Goal: Transaction & Acquisition: Purchase product/service

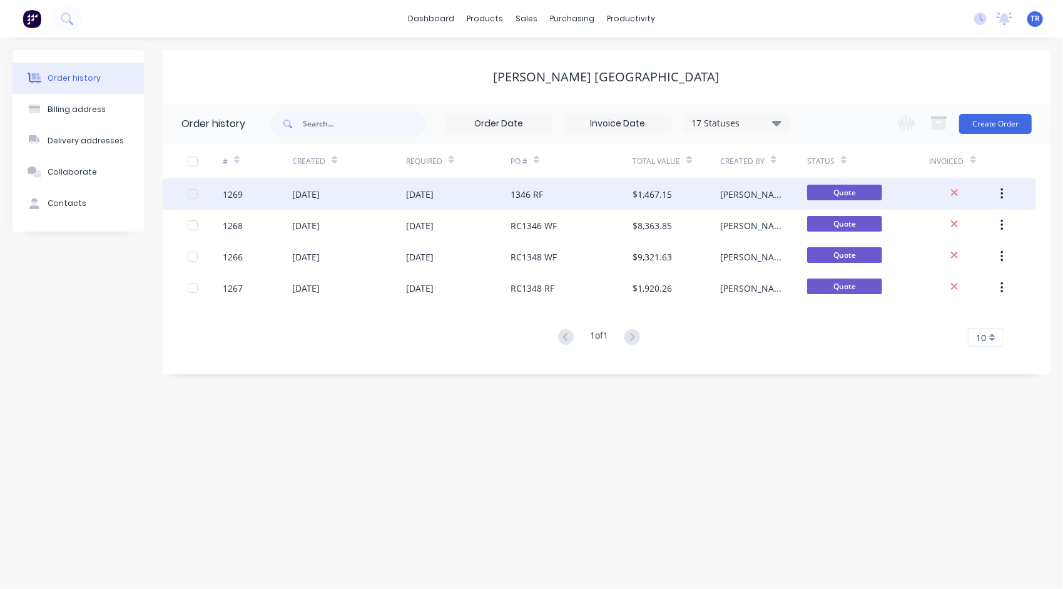
click at [526, 202] on div "1346 RF" at bounding box center [572, 193] width 122 height 31
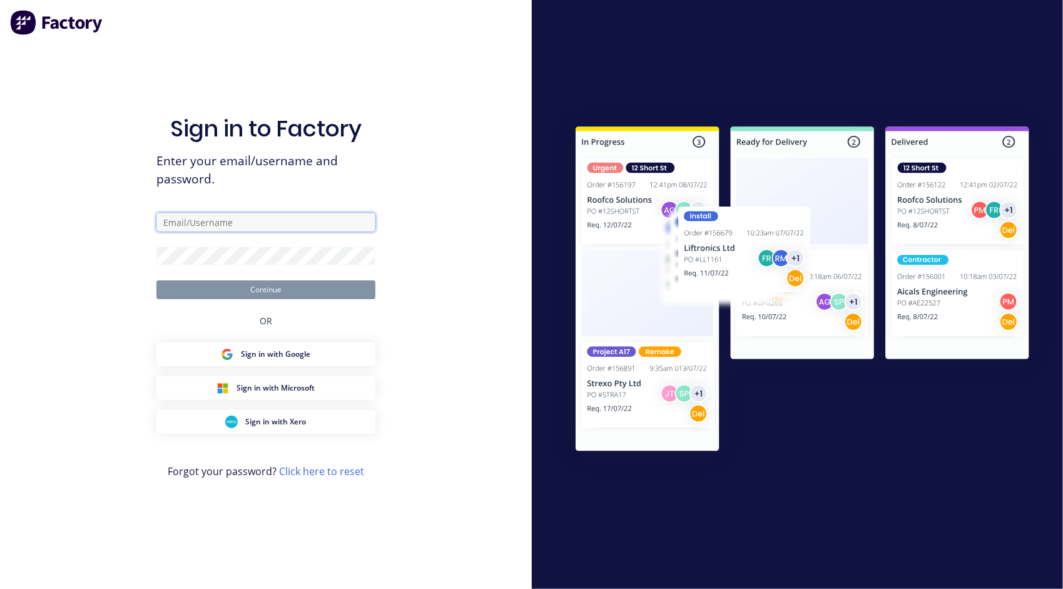
type input "[PERSON_NAME][EMAIL_ADDRESS][PERSON_NAME][DOMAIN_NAME]"
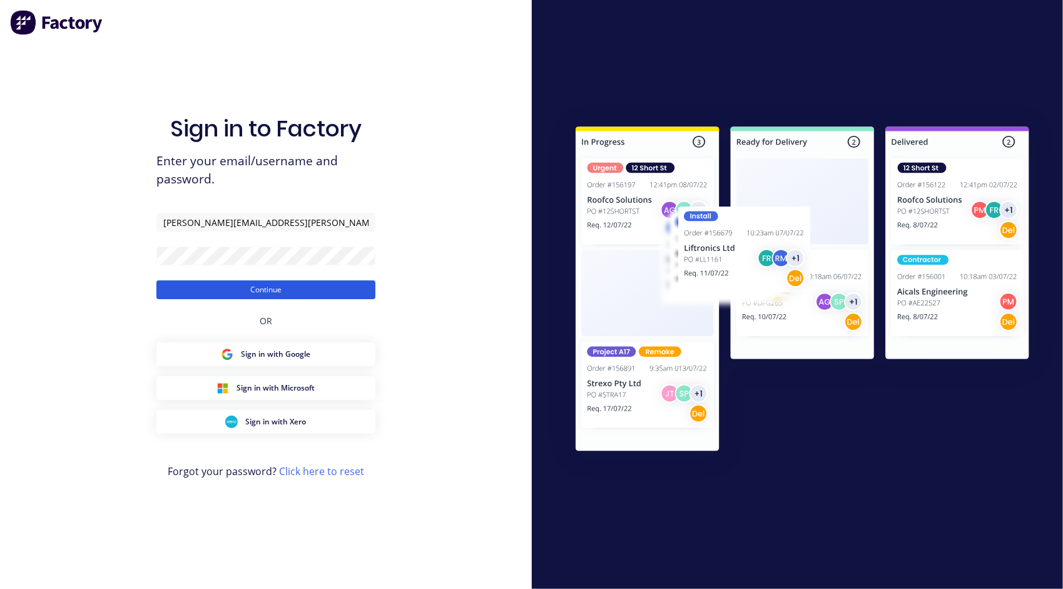
click at [243, 292] on button "Continue" at bounding box center [265, 289] width 219 height 19
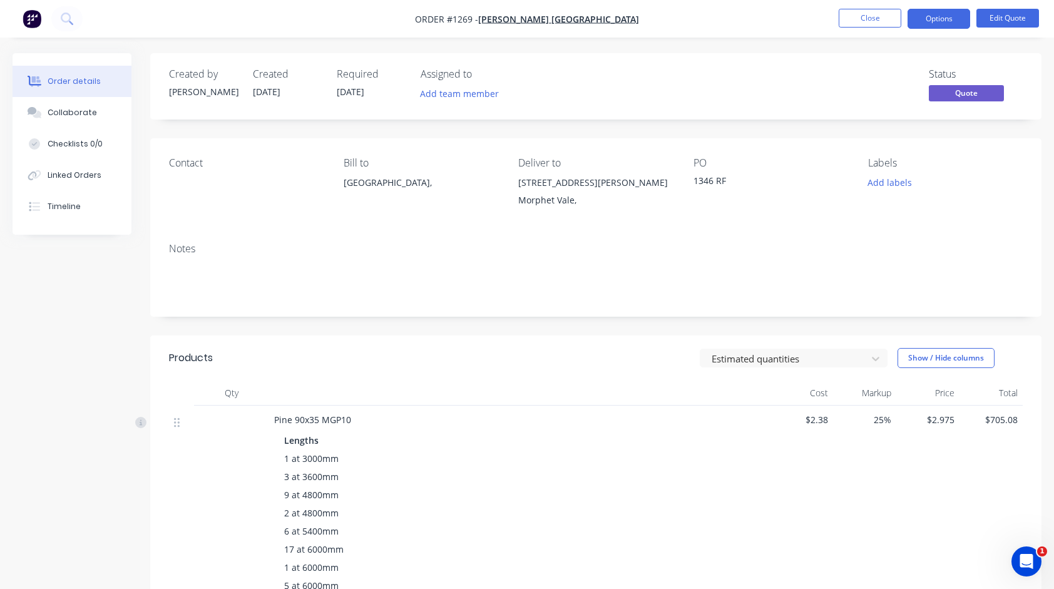
click at [695, 182] on div "1346 RF" at bounding box center [770, 183] width 155 height 18
click at [996, 16] on button "Edit Quote" at bounding box center [1007, 18] width 63 height 19
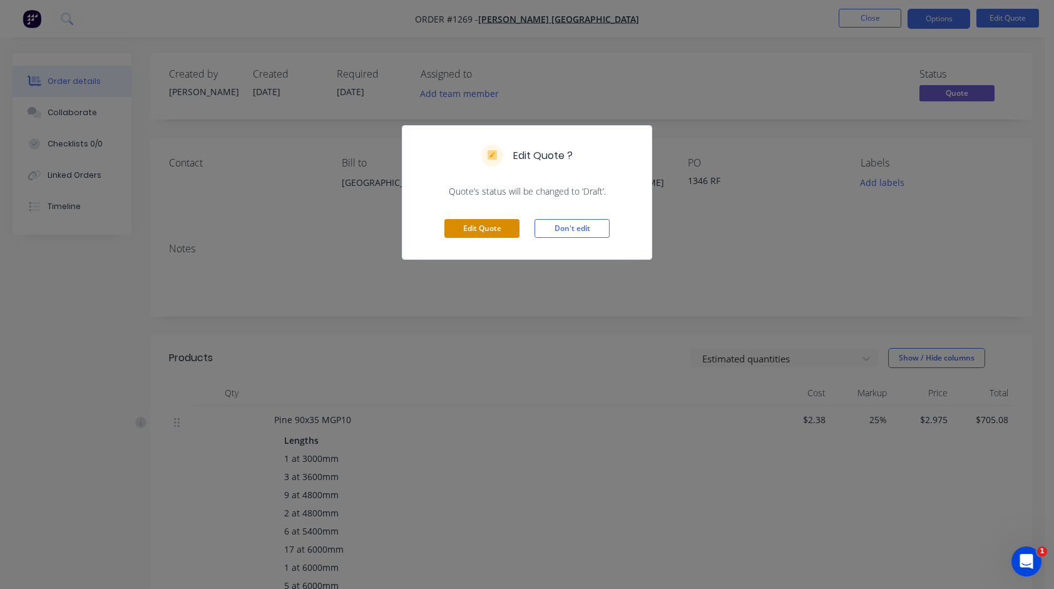
click at [499, 224] on button "Edit Quote" at bounding box center [481, 228] width 75 height 19
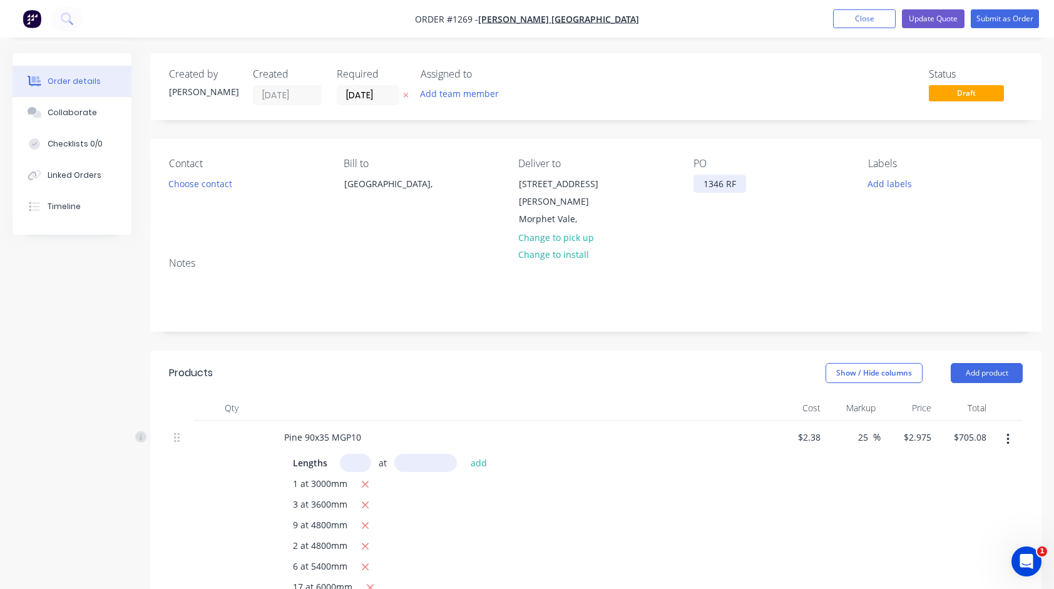
click at [701, 184] on div "1346 RF" at bounding box center [719, 184] width 53 height 18
click at [923, 18] on button "Update Quote" at bounding box center [933, 18] width 63 height 19
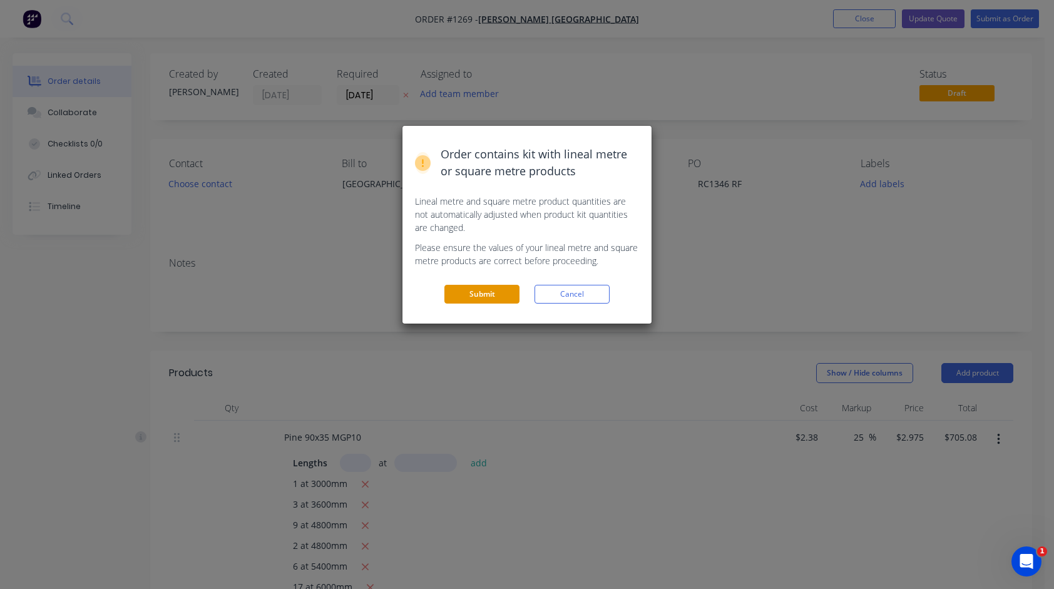
click at [492, 290] on button "Submit" at bounding box center [481, 294] width 75 height 19
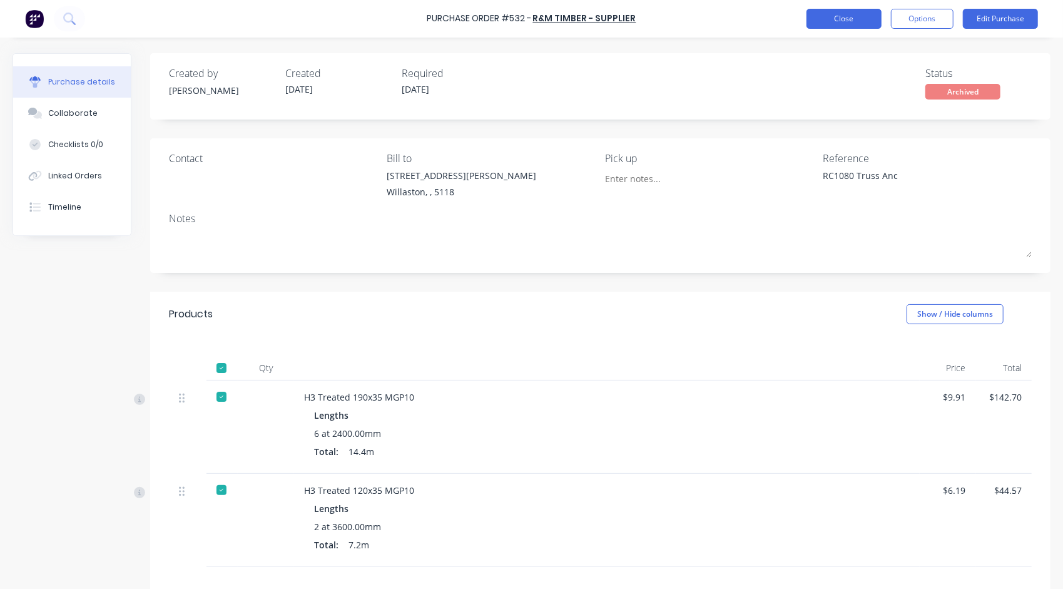
click at [861, 22] on button "Close" at bounding box center [844, 19] width 75 height 20
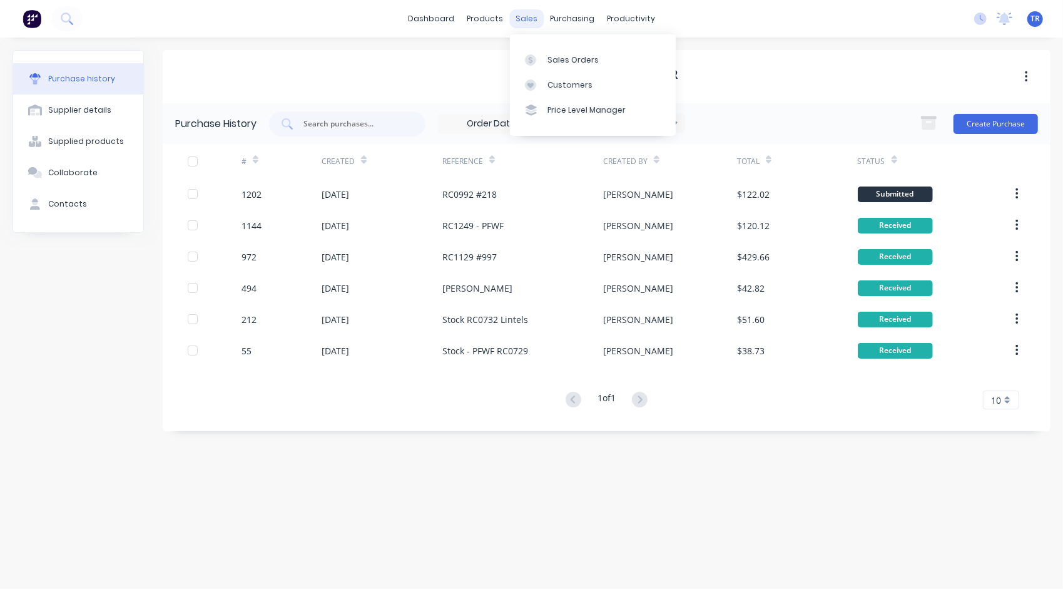
click at [532, 18] on div "sales" at bounding box center [526, 18] width 34 height 19
click at [558, 63] on div "Sales Orders" at bounding box center [573, 59] width 51 height 11
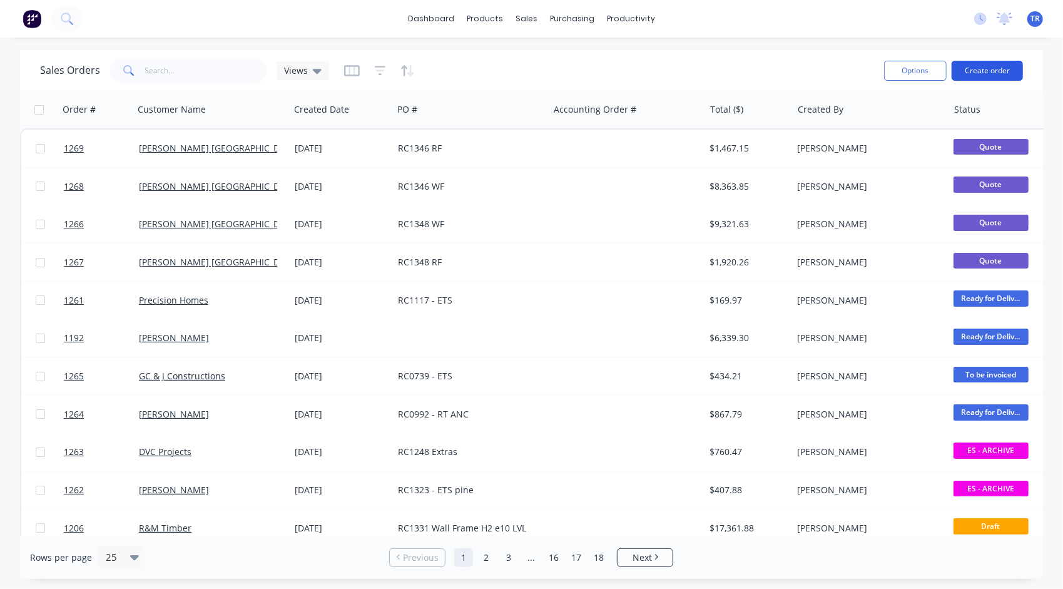
click at [986, 66] on button "Create order" at bounding box center [987, 71] width 71 height 20
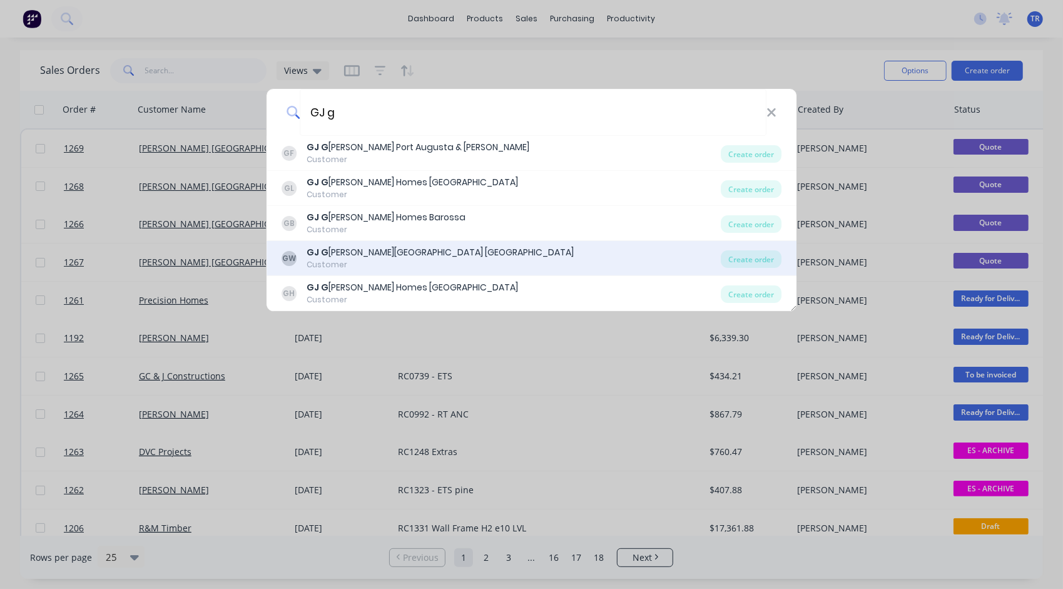
type input "GJ g"
click at [404, 257] on div "GJ G ardner Adelaide North West" at bounding box center [440, 252] width 267 height 13
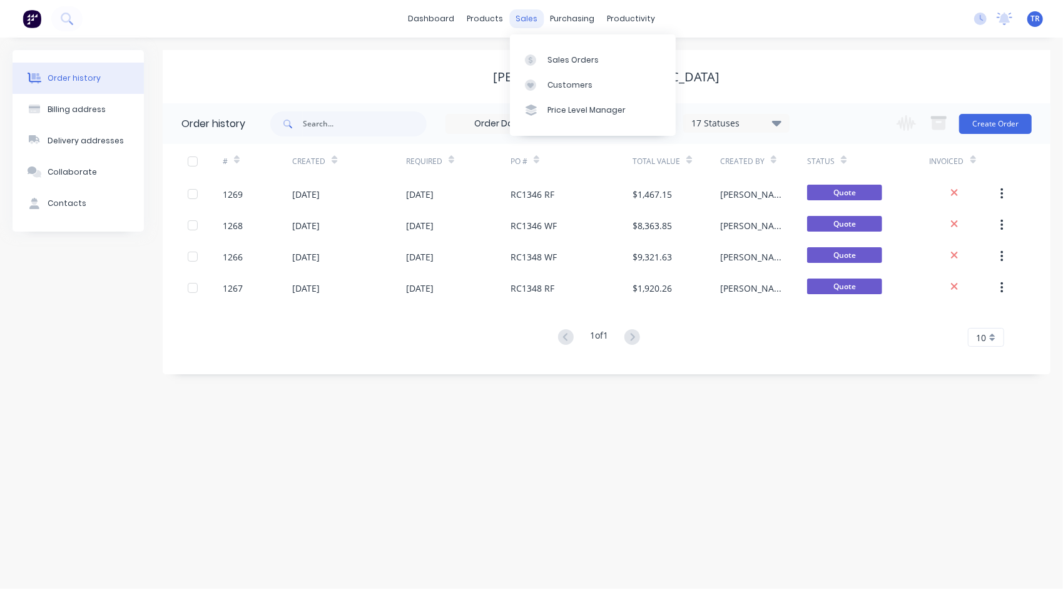
click at [523, 18] on div "sales" at bounding box center [526, 18] width 34 height 19
click at [561, 58] on div "Sales Orders" at bounding box center [573, 59] width 51 height 11
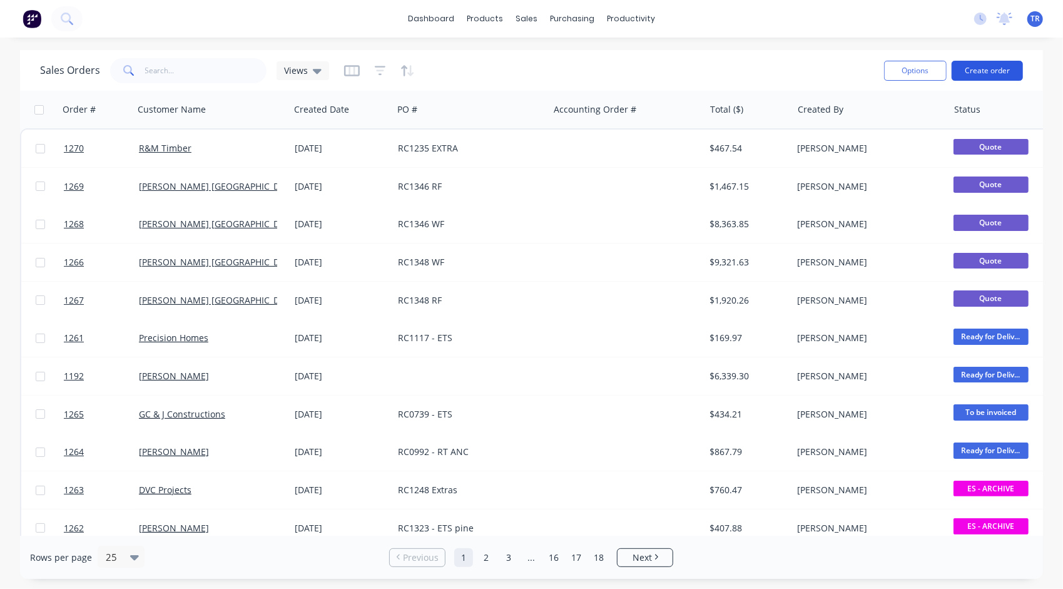
click at [994, 78] on button "Create order" at bounding box center [987, 71] width 71 height 20
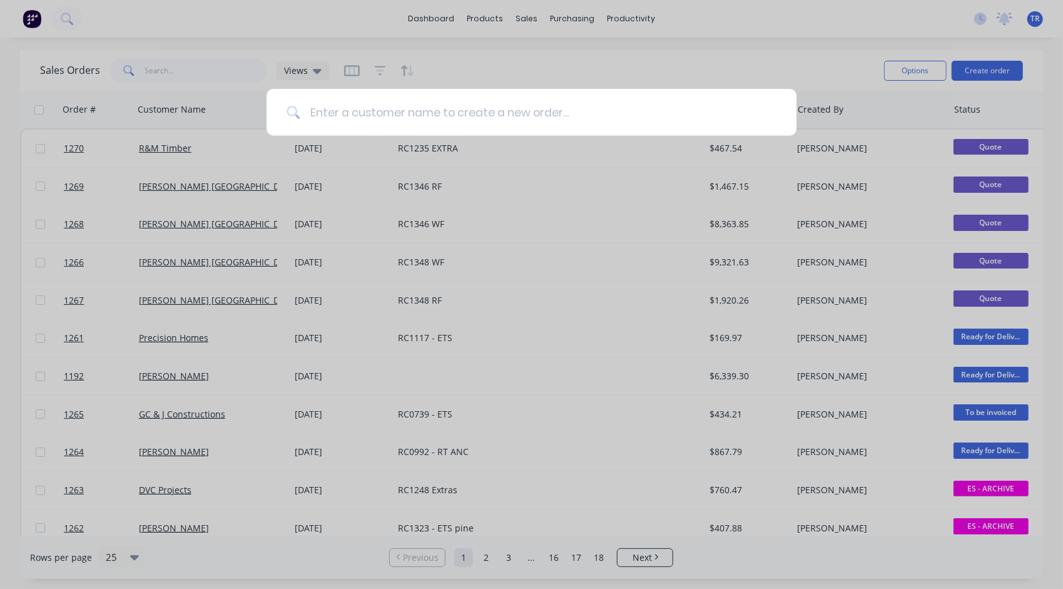
click at [439, 113] on input at bounding box center [538, 112] width 477 height 47
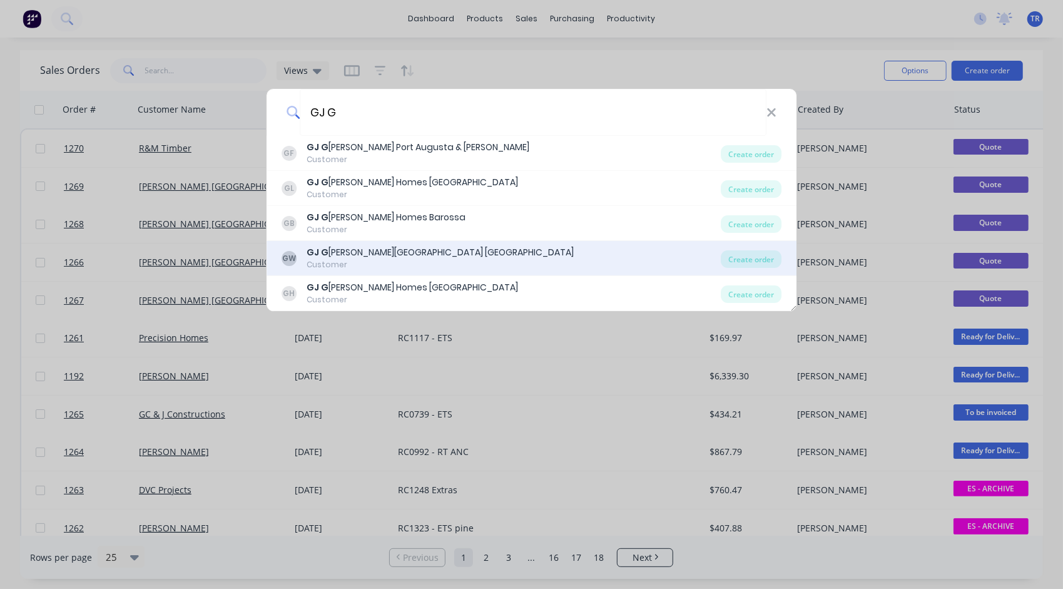
type input "GJ G"
click at [418, 253] on div "GJ G ardner Adelaide North West" at bounding box center [440, 252] width 267 height 13
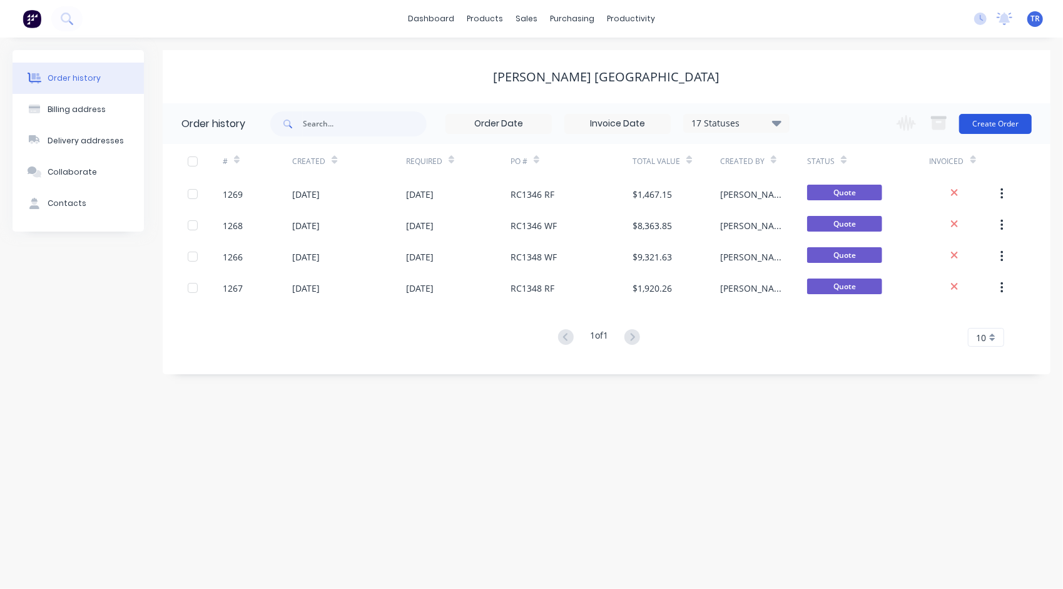
click at [999, 121] on button "Create Order" at bounding box center [995, 124] width 73 height 20
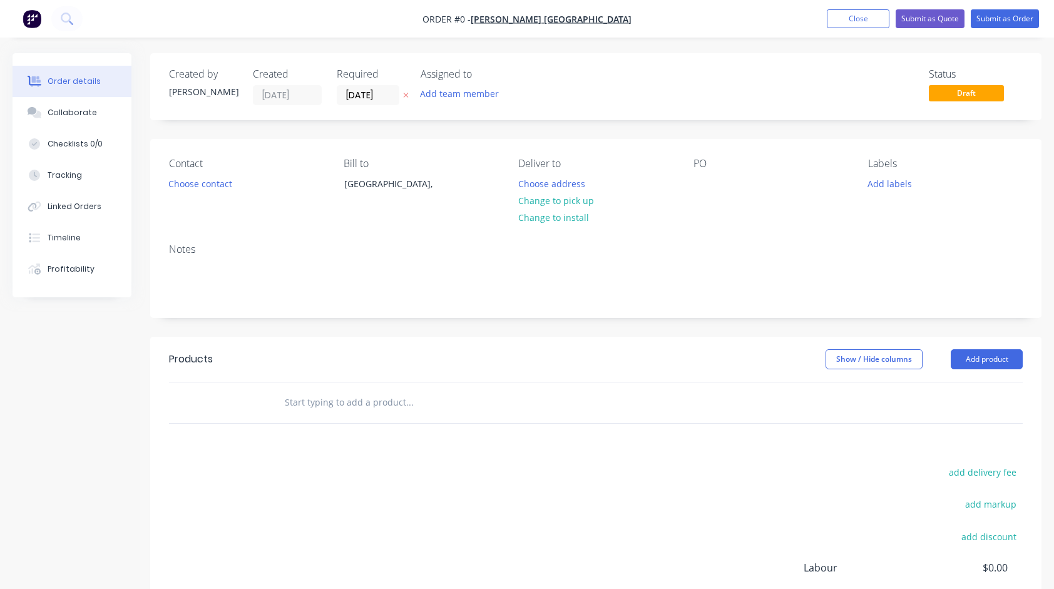
click at [690, 173] on div "Contact Choose contact Bill to Australia, Deliver to Choose address Change to p…" at bounding box center [595, 186] width 891 height 95
click at [697, 180] on div at bounding box center [703, 184] width 20 height 18
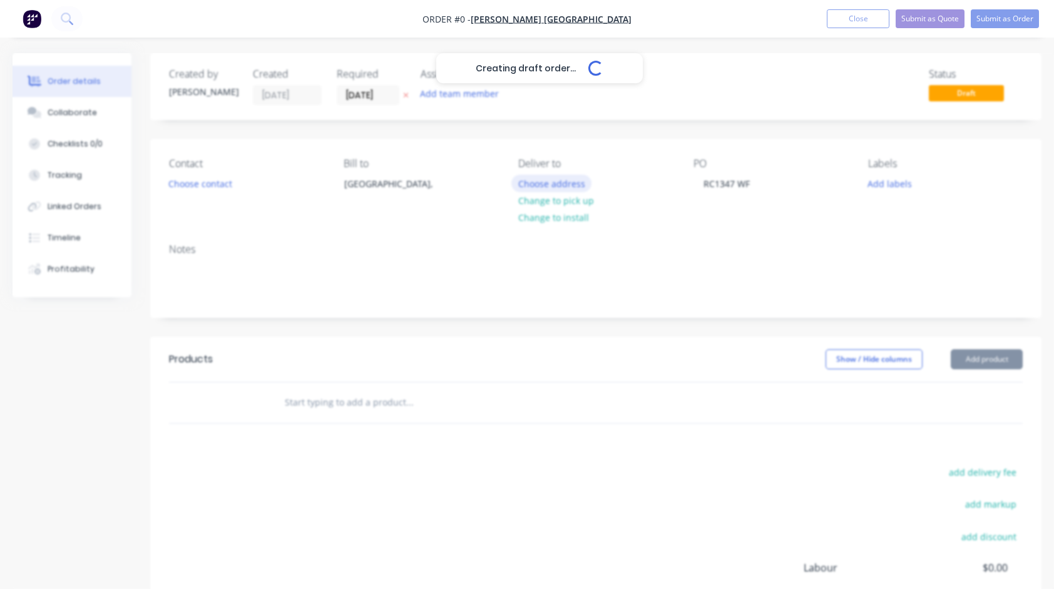
click at [560, 182] on div "Creating draft order... Loading... Order details Collaborate Checklists 0/0 Tra…" at bounding box center [527, 398] width 1054 height 690
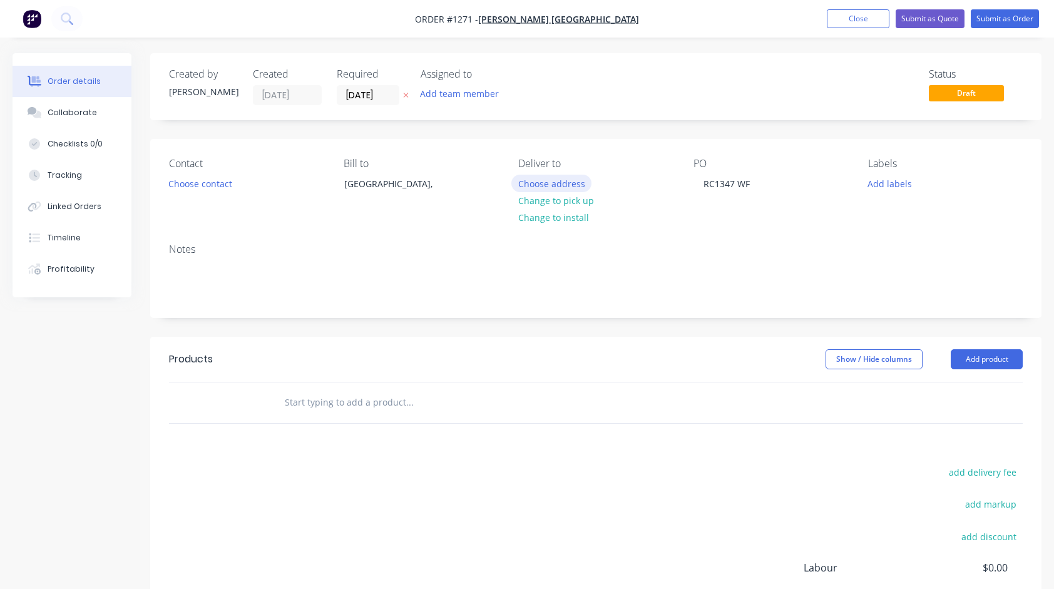
click at [565, 180] on button "Choose address" at bounding box center [551, 183] width 80 height 17
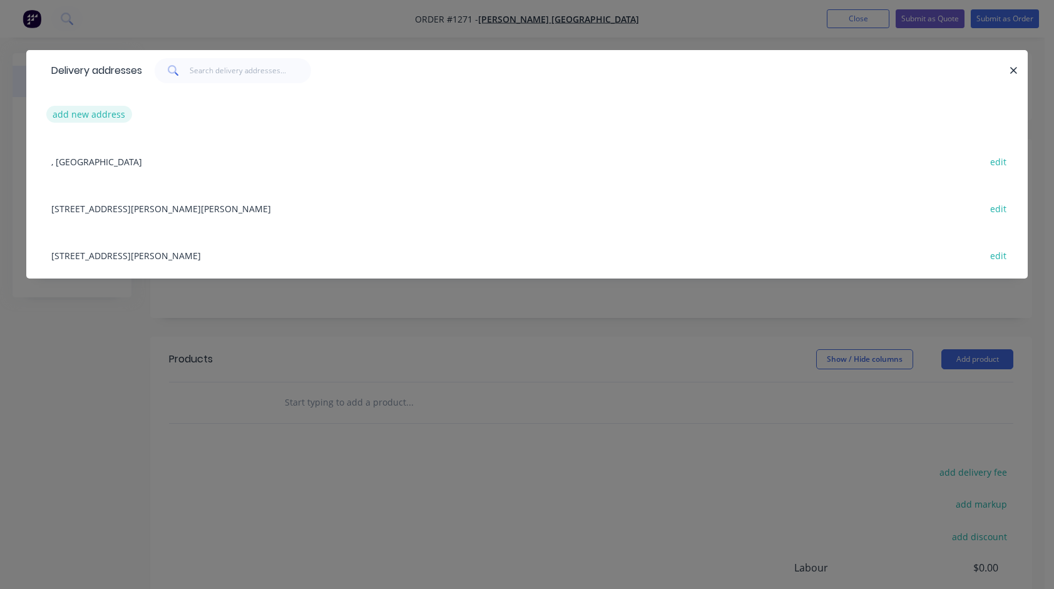
click at [107, 114] on button "add new address" at bounding box center [89, 114] width 86 height 17
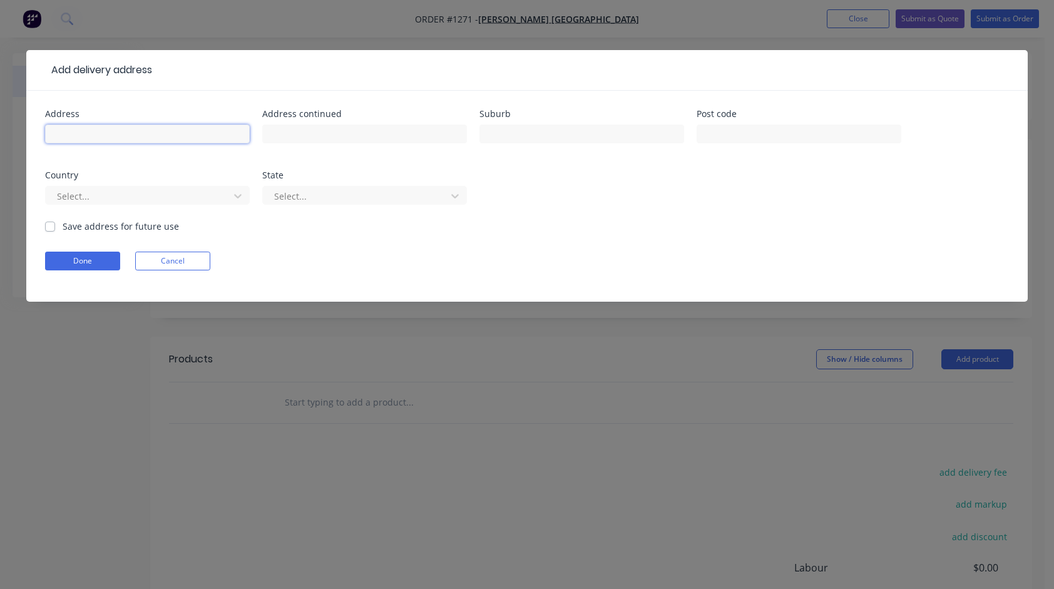
click at [211, 135] on input "text" at bounding box center [147, 134] width 205 height 19
type input "Lot 125 Joel Street"
click at [504, 129] on input "text" at bounding box center [581, 134] width 205 height 19
type input "Morphet Vale"
click at [63, 222] on label "Save address for future use" at bounding box center [121, 226] width 116 height 13
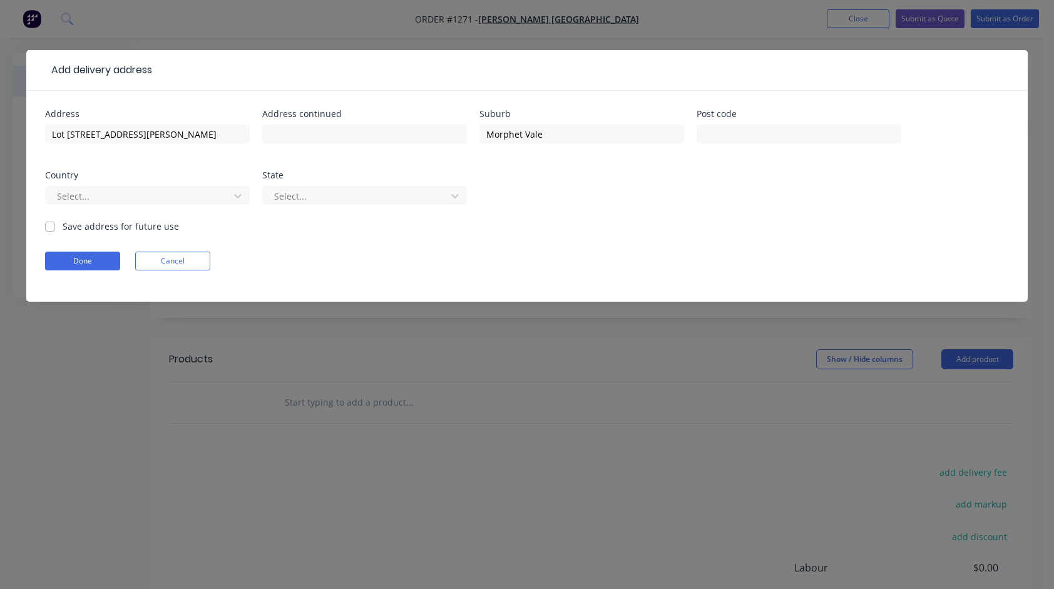
click at [50, 222] on input "Save address for future use" at bounding box center [50, 226] width 10 height 12
checkbox input "true"
click at [64, 254] on button "Done" at bounding box center [82, 261] width 75 height 19
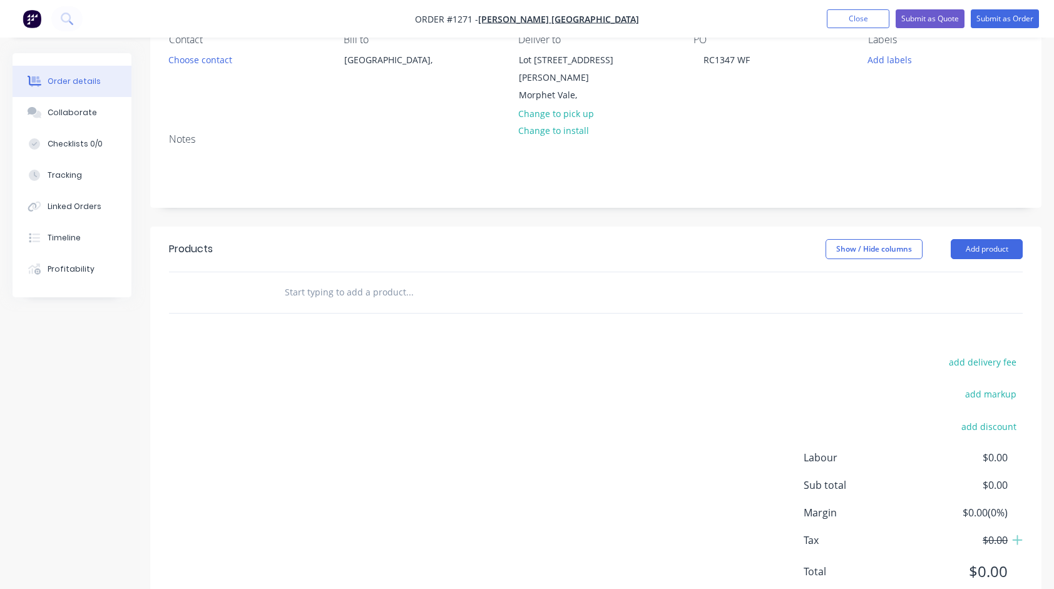
scroll to position [125, 0]
click at [364, 282] on input "text" at bounding box center [409, 291] width 250 height 25
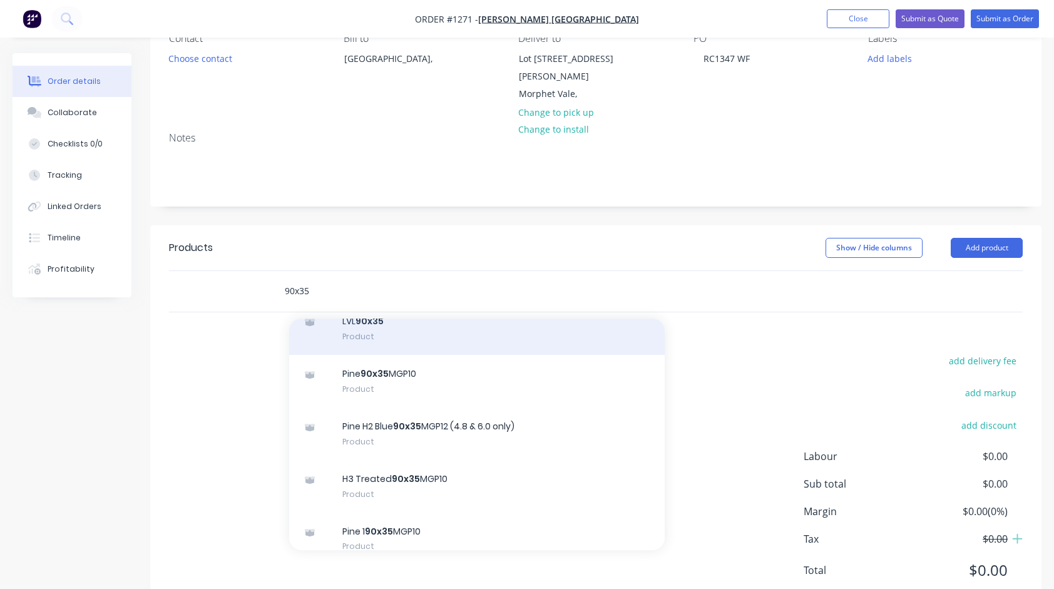
scroll to position [376, 0]
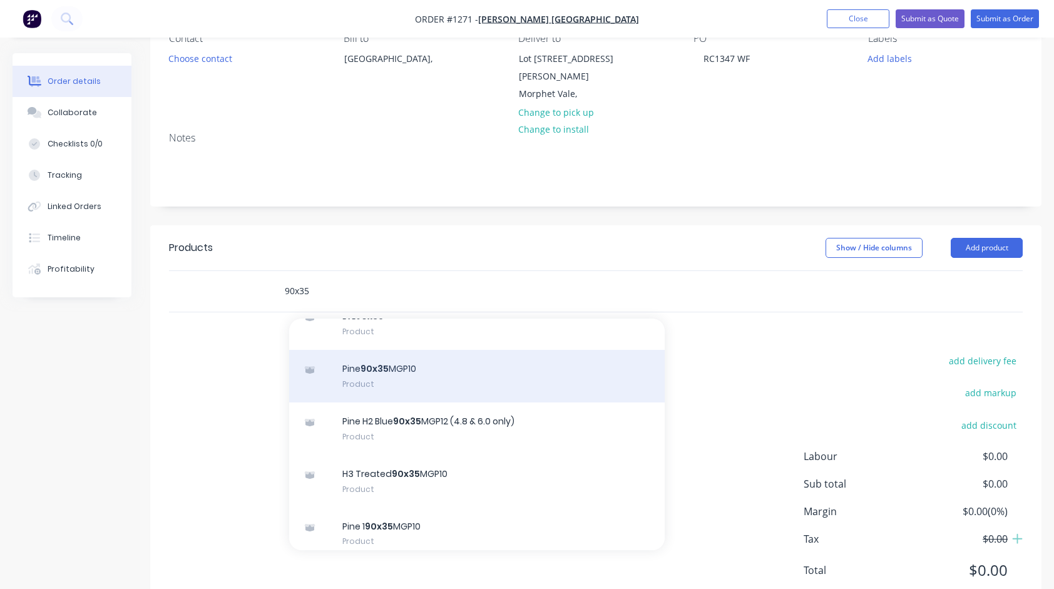
type input "90x35"
click at [376, 358] on div "Pine 90x35 MGP10 Product" at bounding box center [477, 376] width 376 height 53
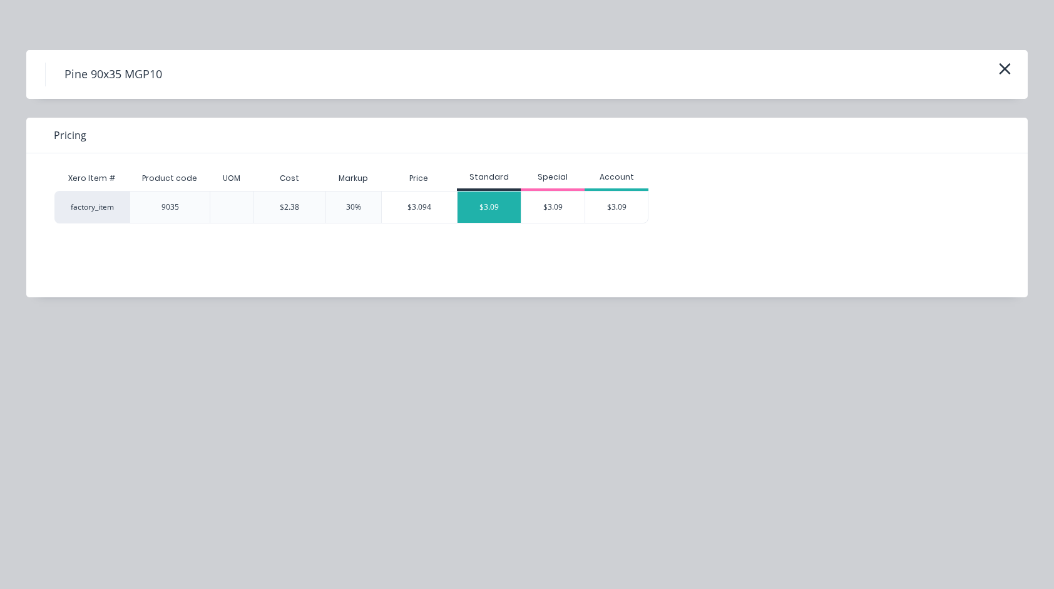
click at [491, 218] on div "$3.09" at bounding box center [489, 207] width 63 height 31
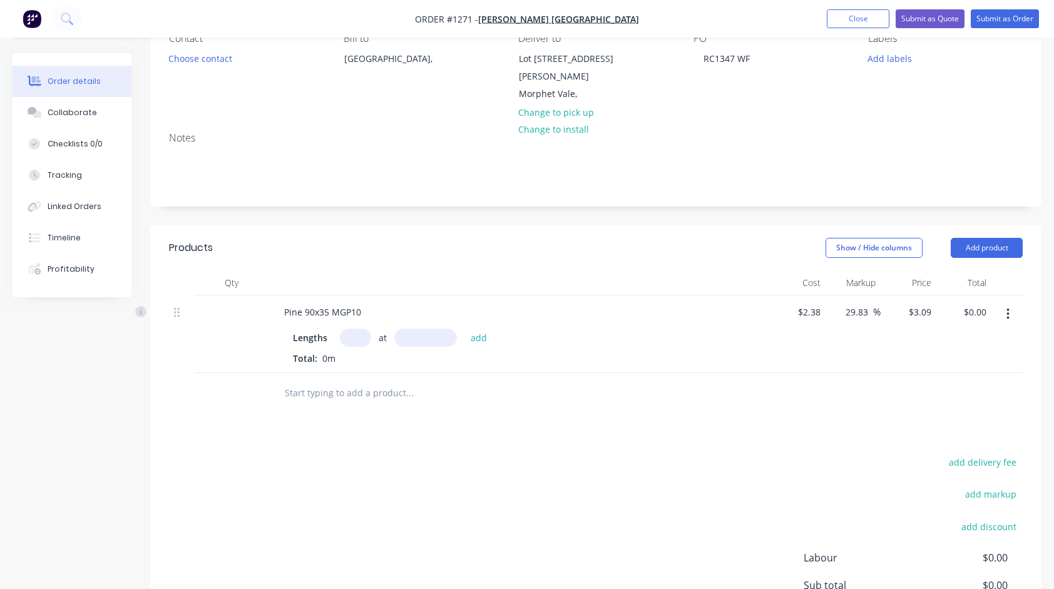
click at [358, 329] on input "text" at bounding box center [355, 338] width 31 height 18
type input "4"
type input "6000"
click at [464, 329] on button "add" at bounding box center [478, 337] width 29 height 17
type input "$74.16"
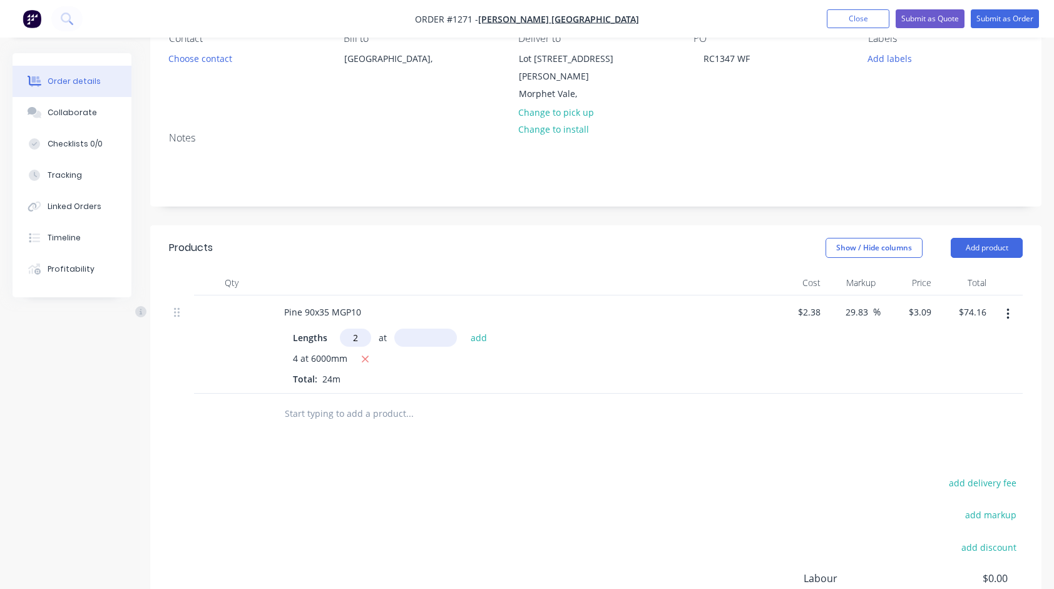
type input "2"
type input "4800"
click at [464, 329] on button "add" at bounding box center [478, 337] width 29 height 17
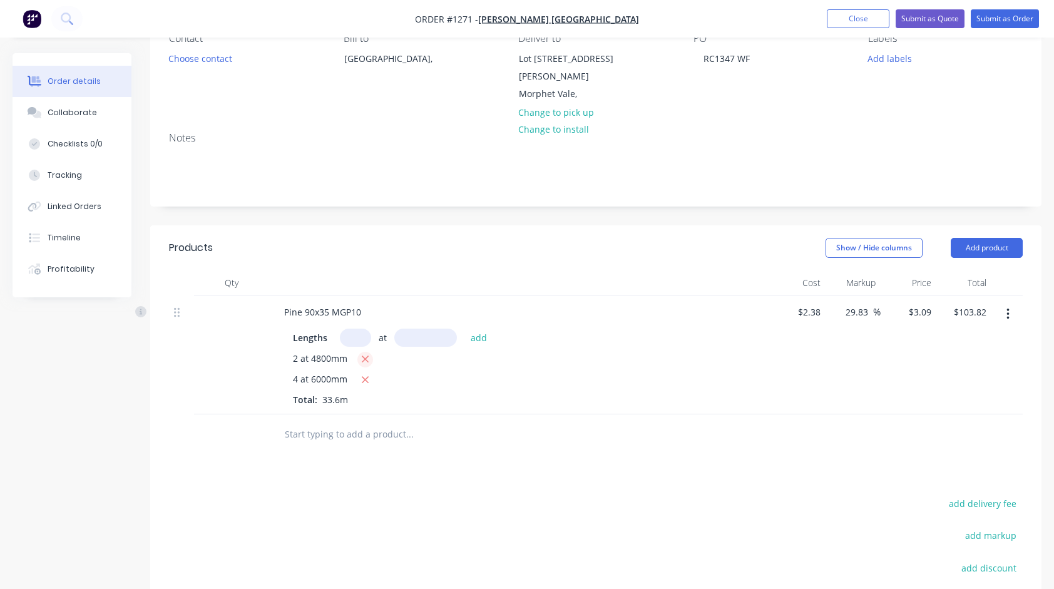
click at [367, 356] on icon "button" at bounding box center [365, 359] width 7 height 7
type input "$74.16"
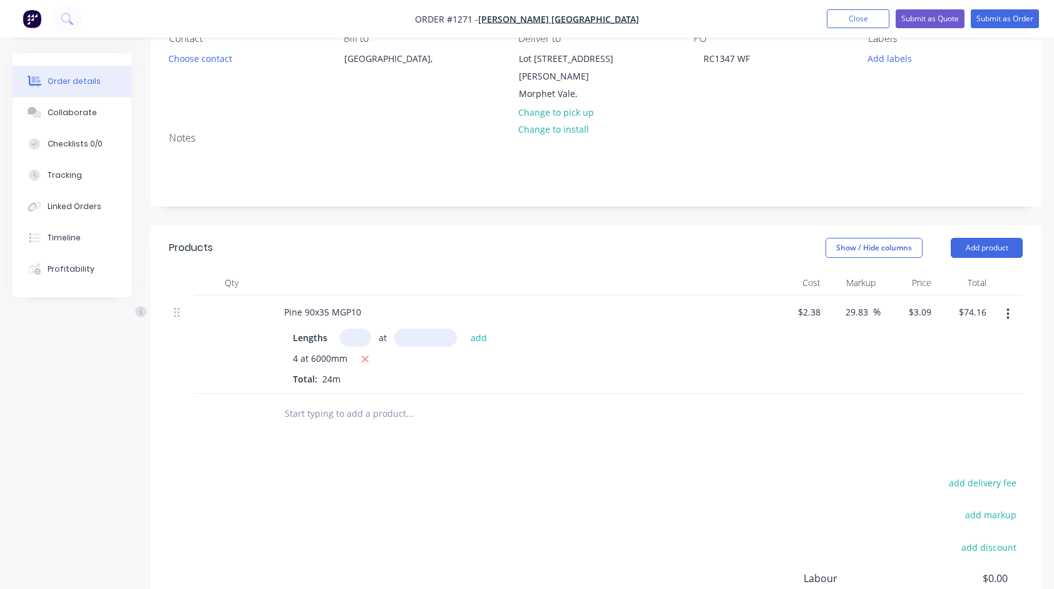
click at [359, 329] on input "text" at bounding box center [355, 338] width 31 height 18
type input "4"
type input "4800"
click at [464, 329] on button "add" at bounding box center [478, 337] width 29 height 17
type input "$133.49"
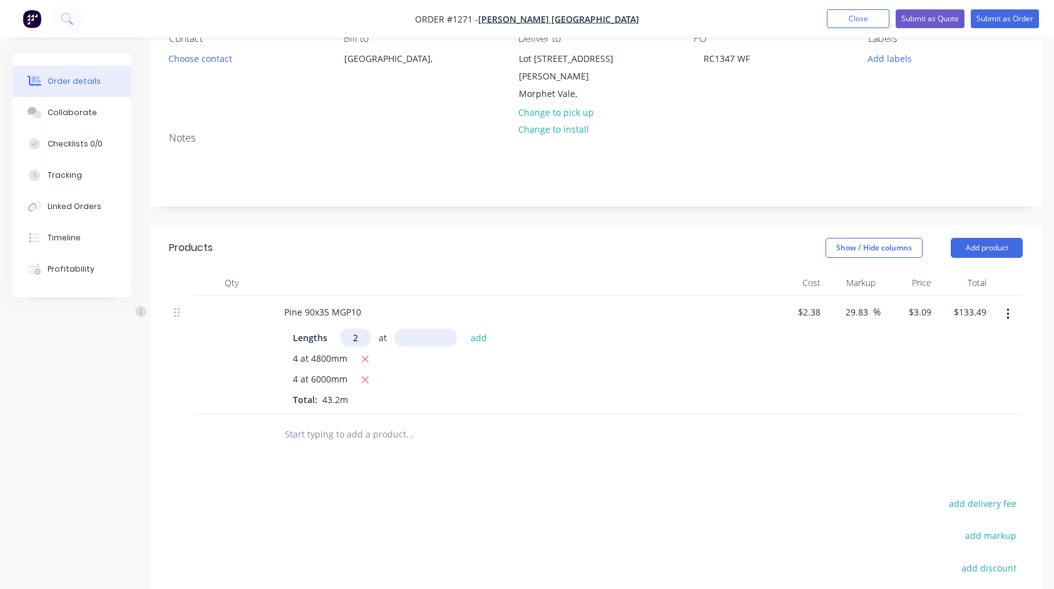
type input "2"
type input "4200"
click at [464, 329] on button "add" at bounding box center [478, 337] width 29 height 17
type input "$159.44"
type input "6"
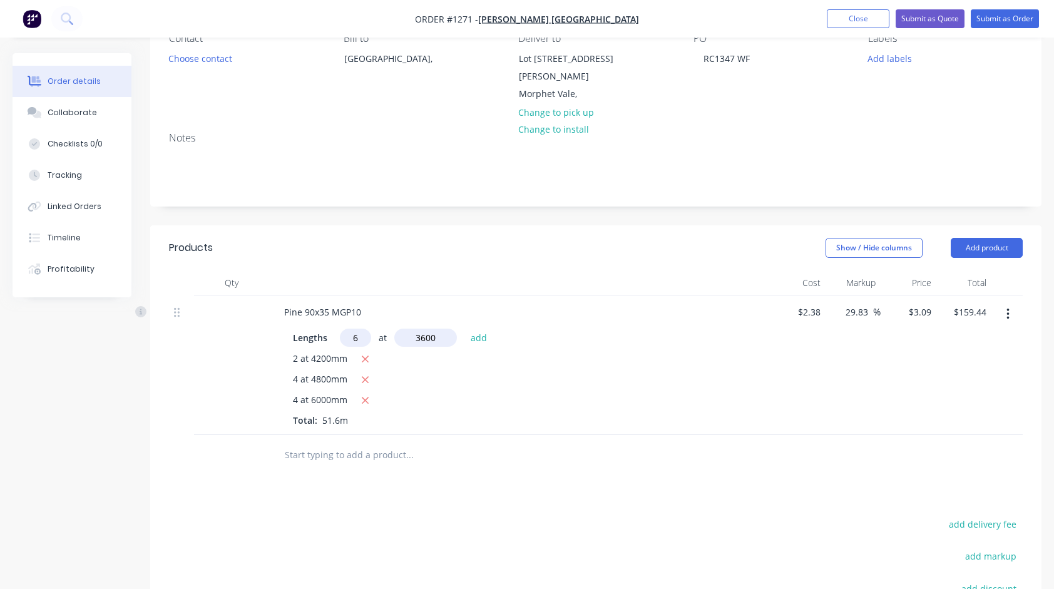
type input "3600"
click at [464, 329] on button "add" at bounding box center [478, 337] width 29 height 17
type input "$226.19"
type input "6"
type input "3000"
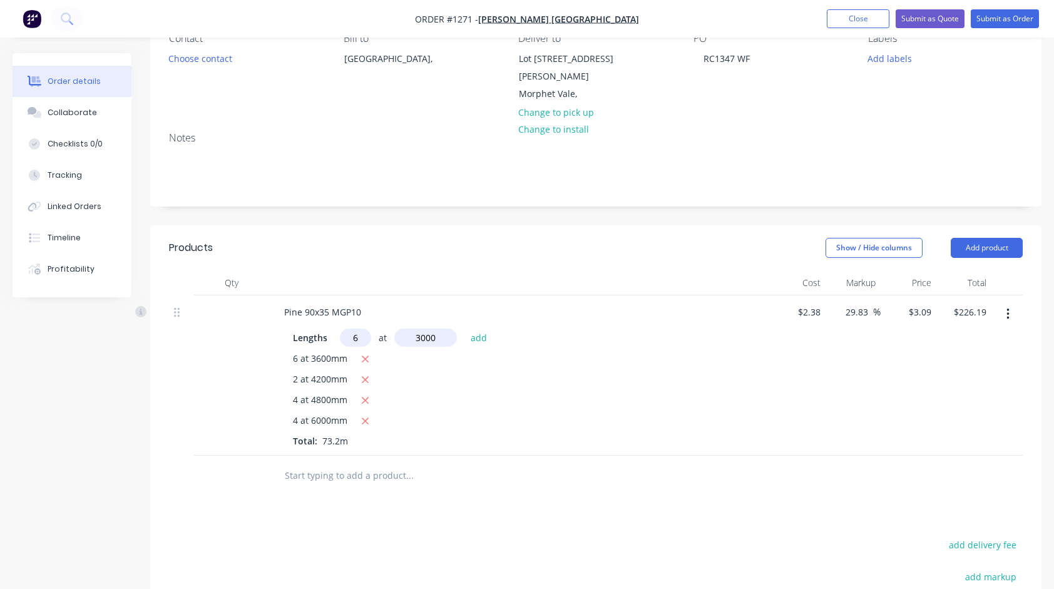
click at [464, 329] on button "add" at bounding box center [478, 337] width 29 height 17
type input "$281.81"
type input "8"
type input "2700"
click at [464, 329] on button "add" at bounding box center [478, 337] width 29 height 17
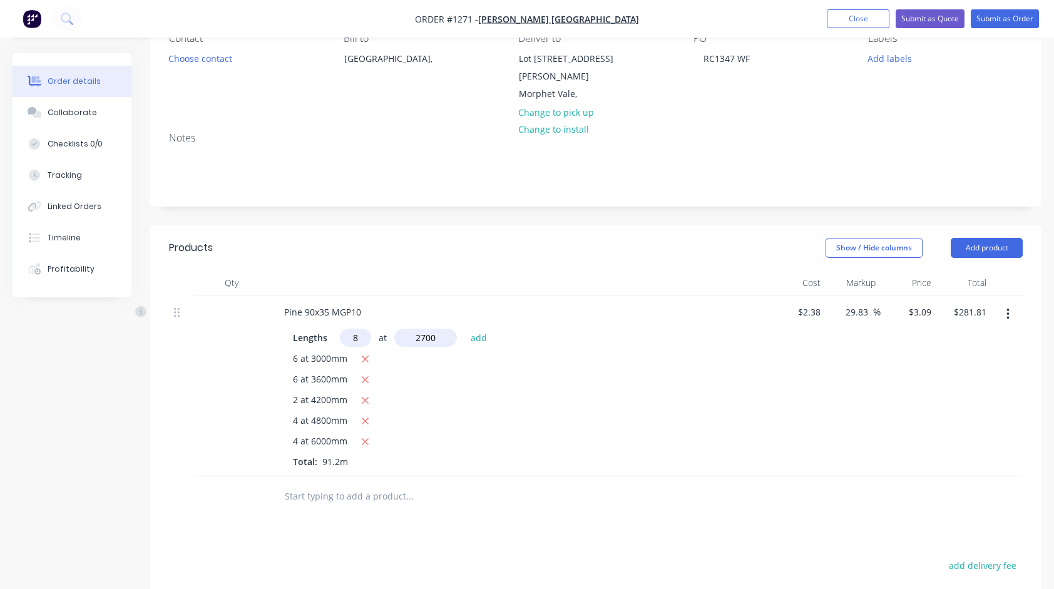
type input "$348.55"
type input "2"
type input "2100"
click at [464, 329] on button "add" at bounding box center [478, 337] width 29 height 17
type input "$361.53"
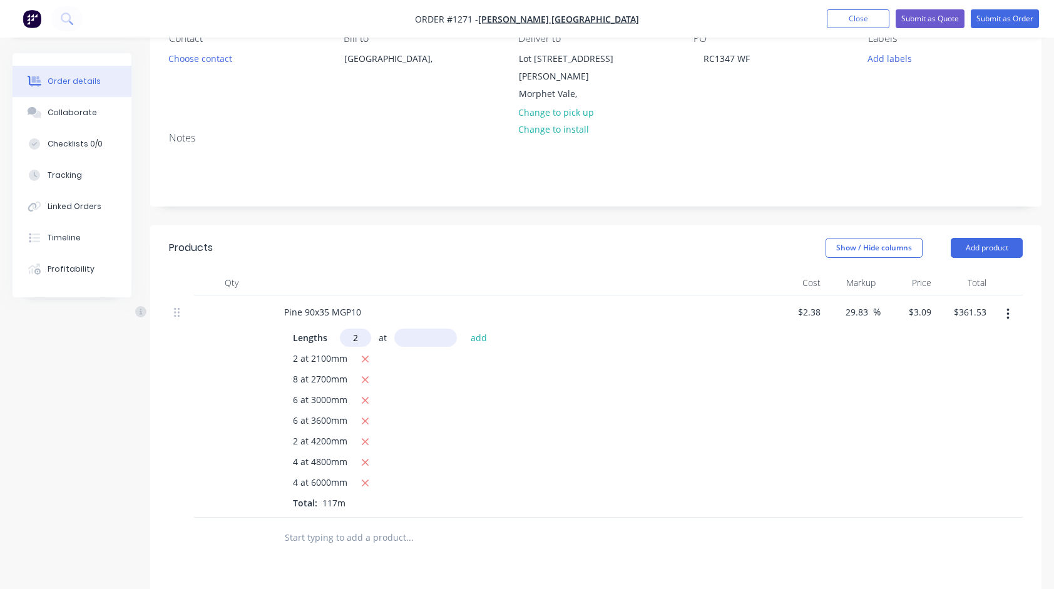
type input "2"
type input "1800"
click at [464, 329] on button "add" at bounding box center [478, 337] width 29 height 17
type input "$372.65"
type input "2"
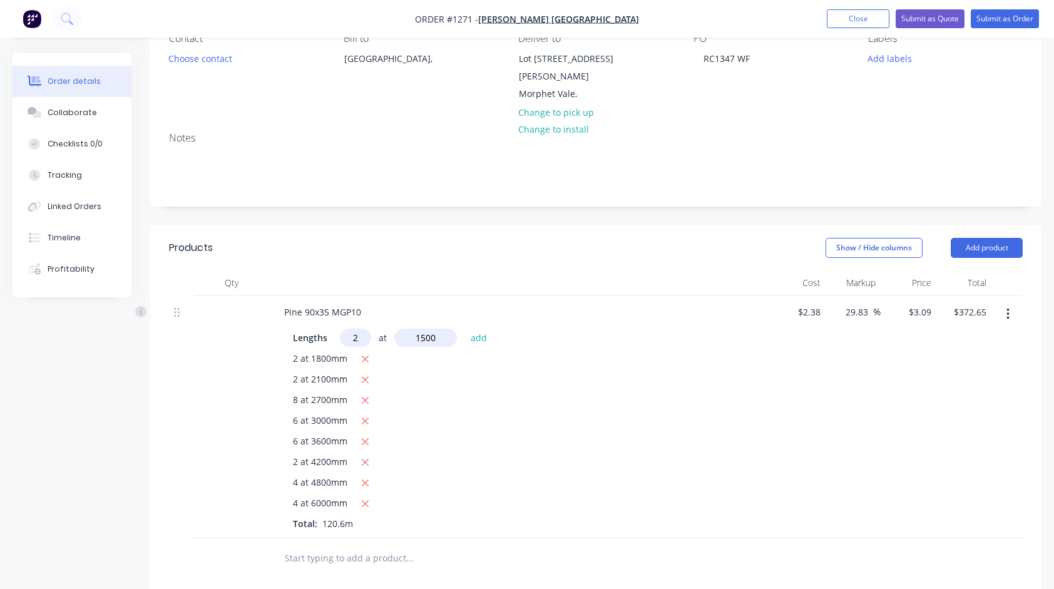
type input "1500"
click at [464, 329] on button "add" at bounding box center [478, 337] width 29 height 17
type input "$381.92"
type input "267"
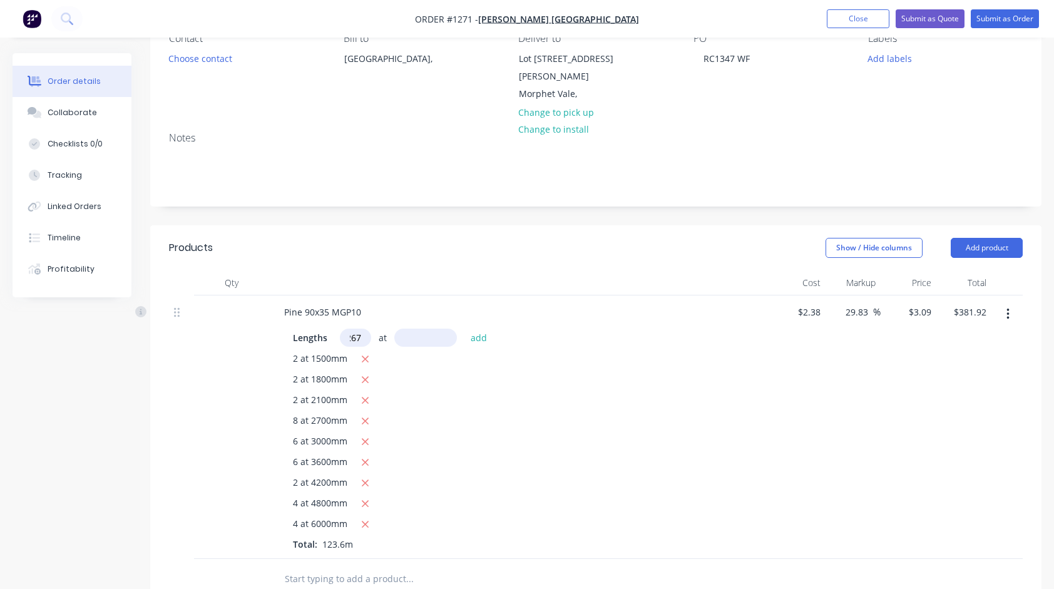
scroll to position [0, 0]
type input "2700"
click at [464, 329] on button "add" at bounding box center [478, 337] width 29 height 17
type input "$2,609.51"
type input "80"
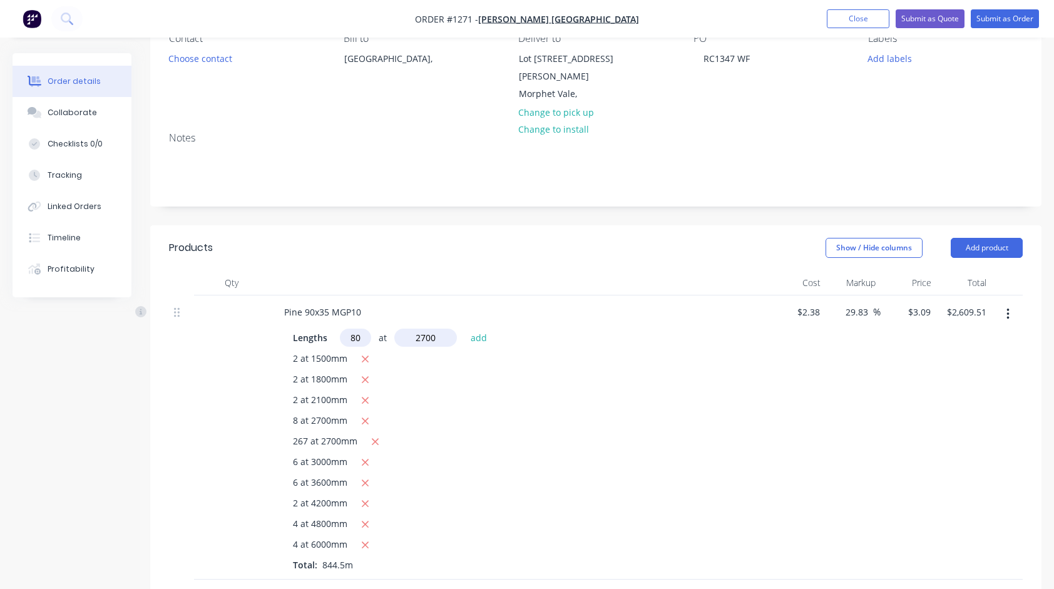
type input "2700"
click at [464, 329] on button "add" at bounding box center [478, 337] width 29 height 17
type input "$3,276.95"
type input "16"
type input "6000"
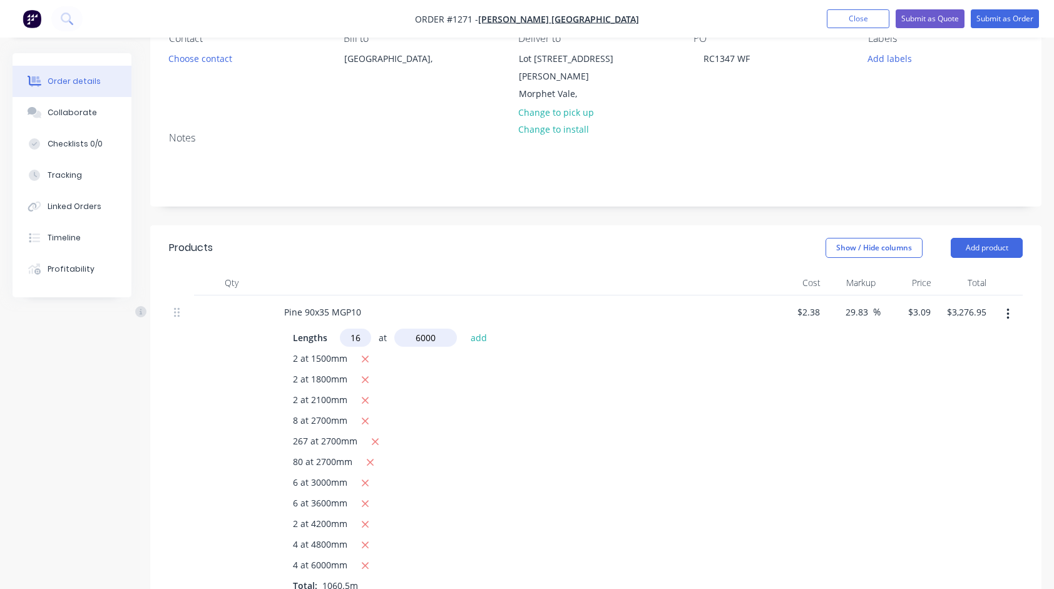
click at [464, 329] on button "add" at bounding box center [478, 337] width 29 height 17
type input "$3,573.59"
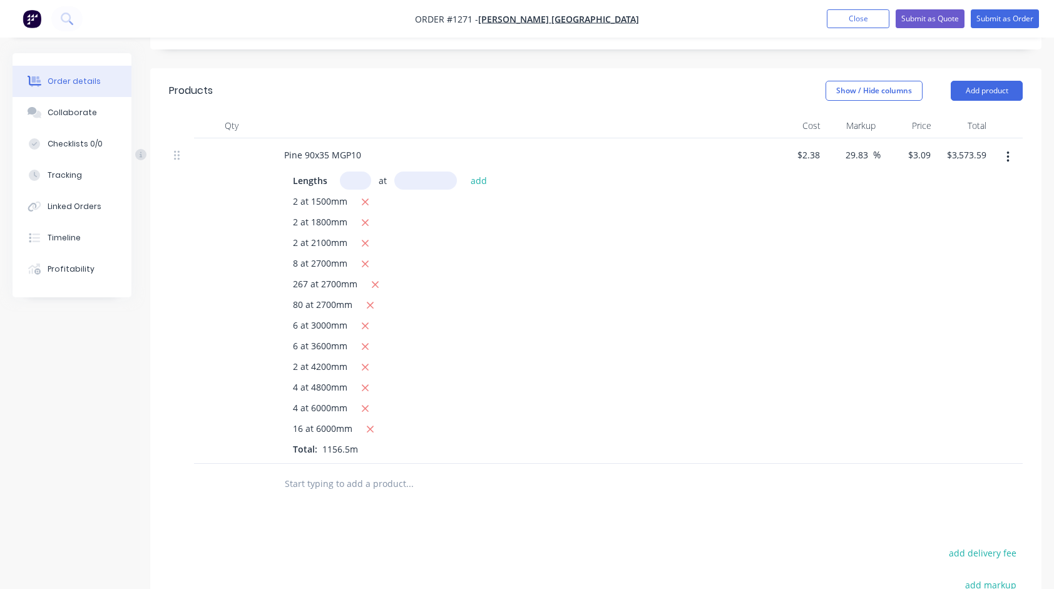
scroll to position [313, 0]
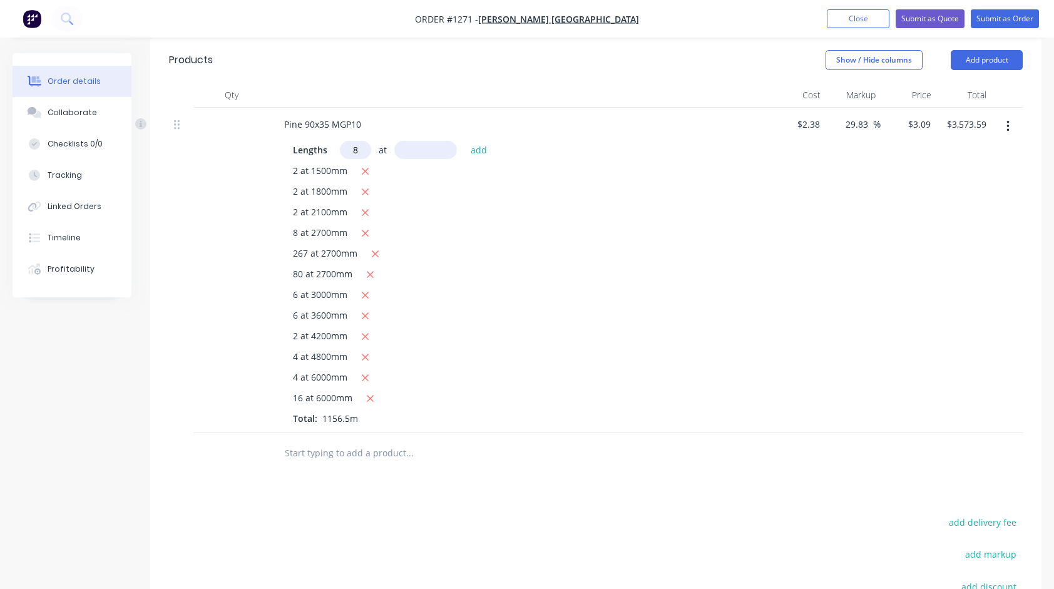
type input "8"
type input "2700"
click at [464, 141] on button "add" at bounding box center [478, 149] width 29 height 17
type input "$3,640.33"
type input "12"
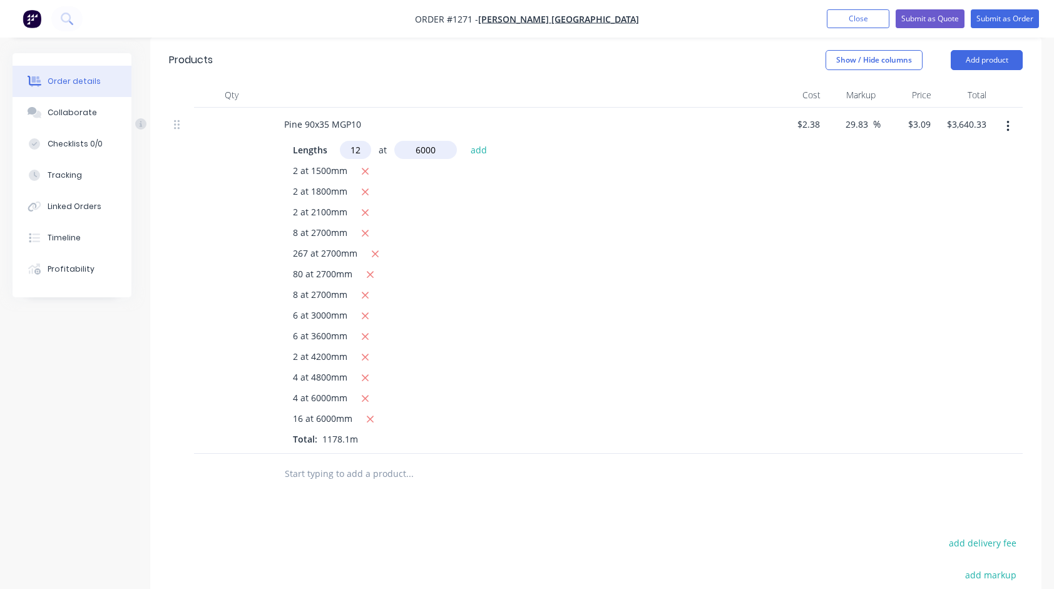
type input "6000"
click at [464, 141] on button "add" at bounding box center [478, 149] width 29 height 17
type input "$3,862.81"
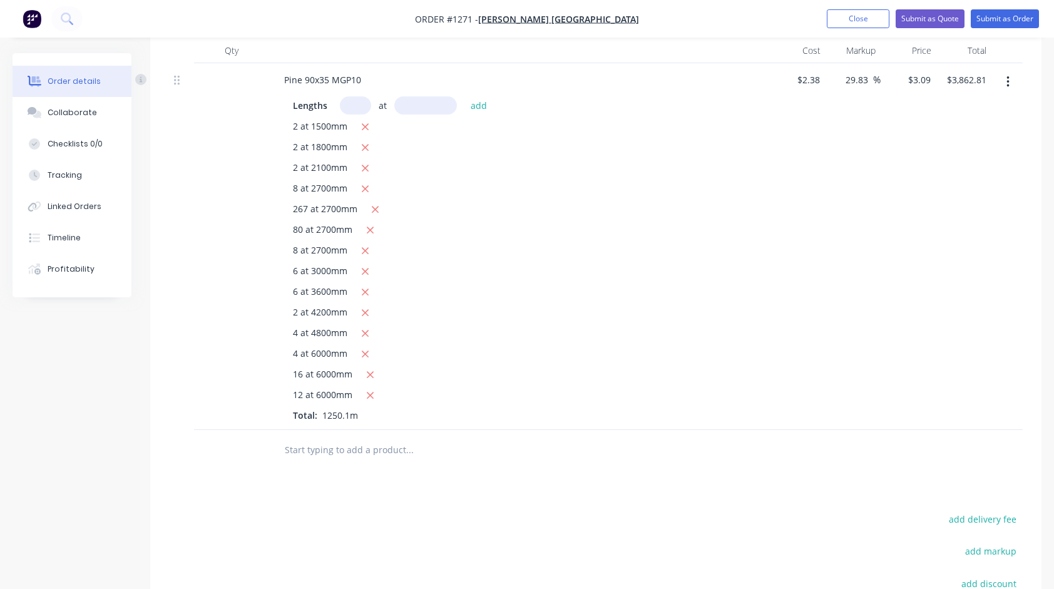
scroll to position [438, 0]
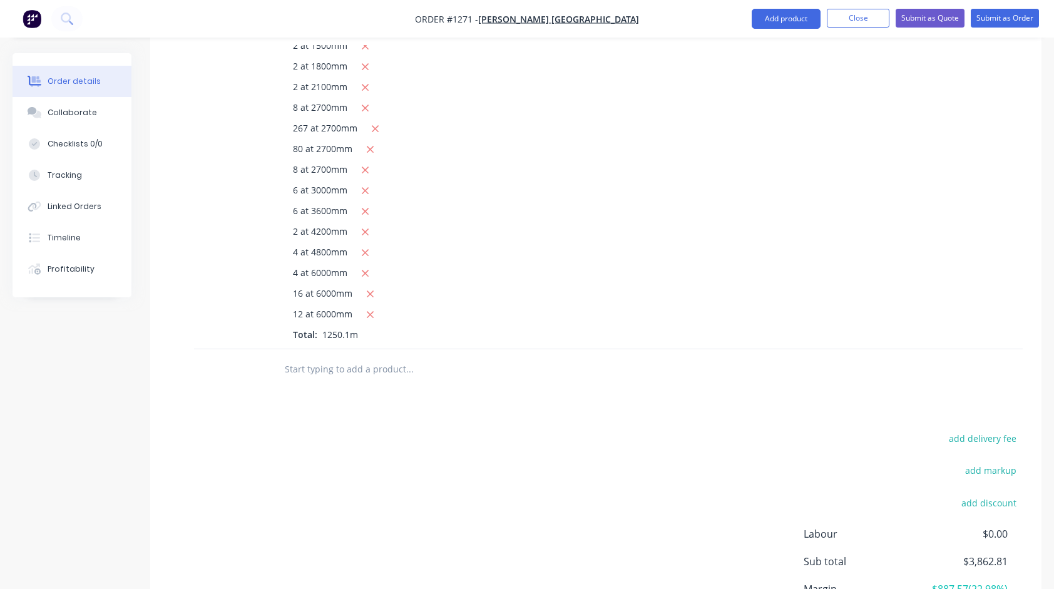
click at [384, 367] on div at bounding box center [494, 369] width 451 height 41
click at [382, 360] on input "text" at bounding box center [409, 369] width 250 height 25
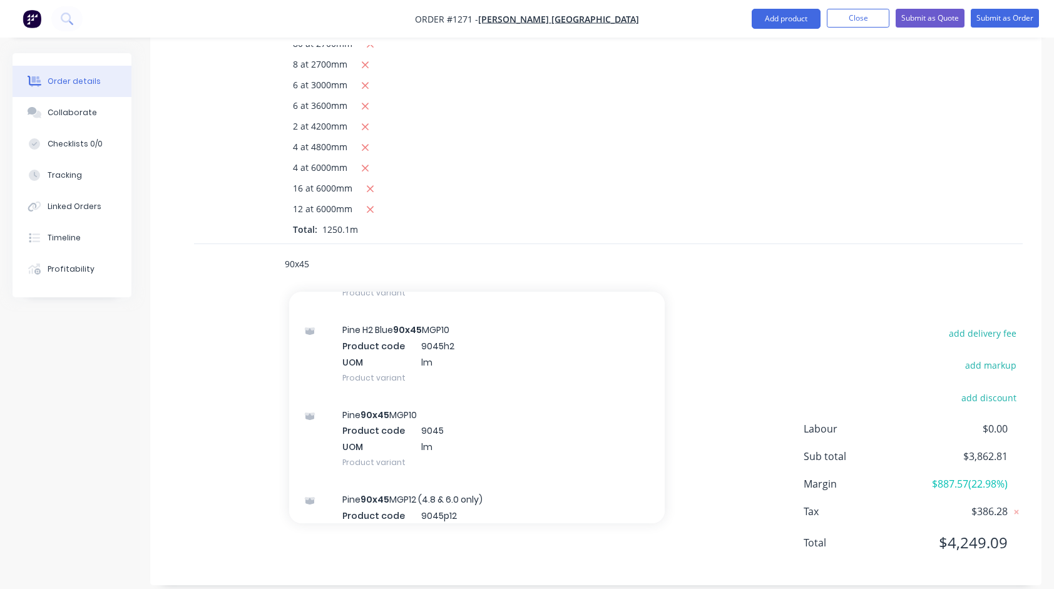
scroll to position [1001, 0]
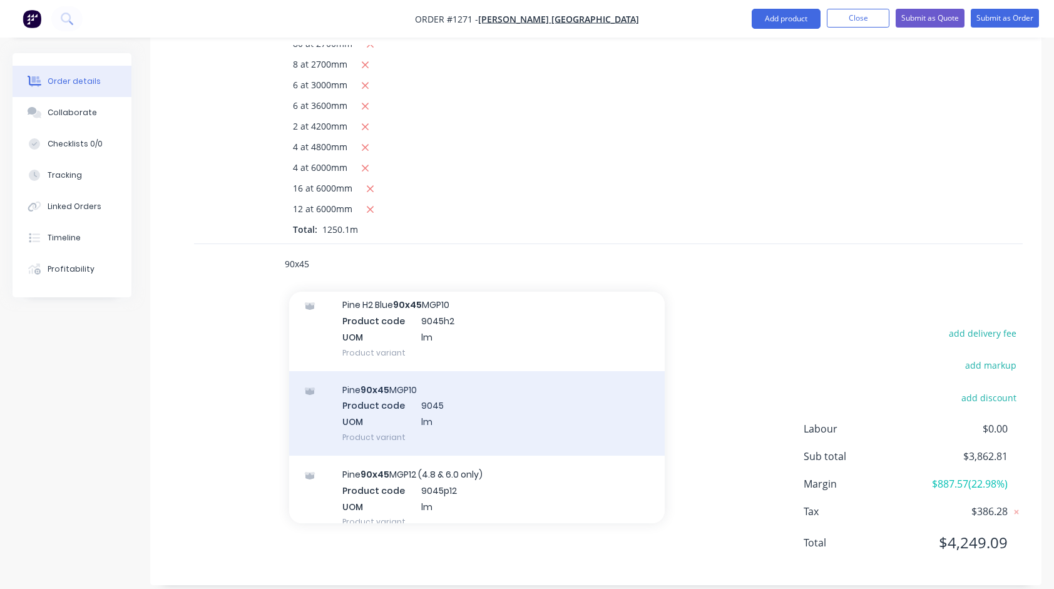
type input "90x45"
click at [394, 377] on div "Pine 90x45 MGP10 Product code 9045 UOM lm Product variant" at bounding box center [477, 413] width 376 height 84
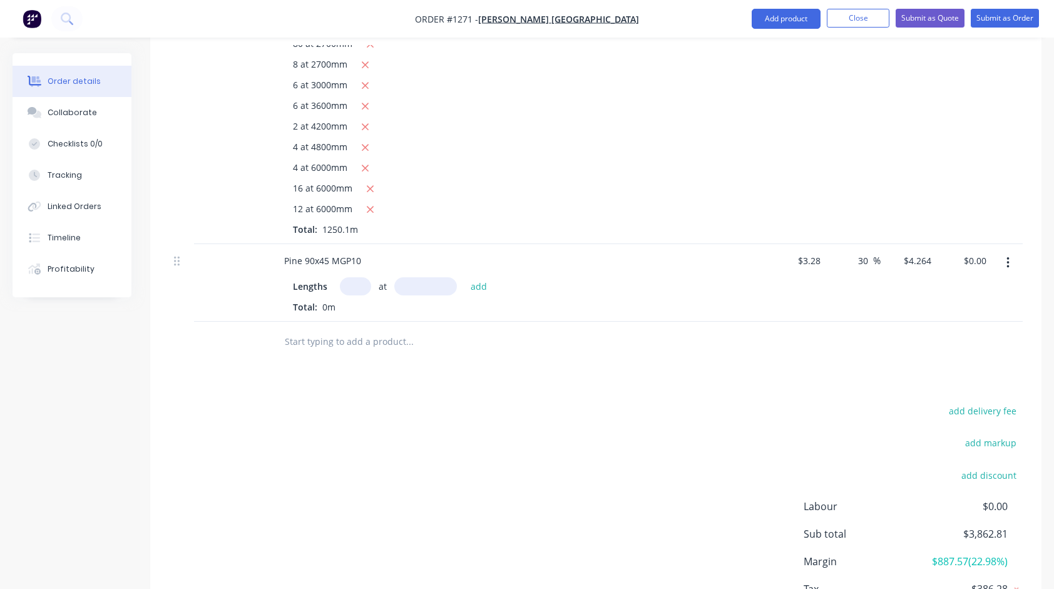
click at [356, 277] on input "text" at bounding box center [355, 286] width 31 height 18
type input "10"
type input "2700"
click at [464, 277] on button "add" at bounding box center [478, 285] width 29 height 17
type input "$115.13"
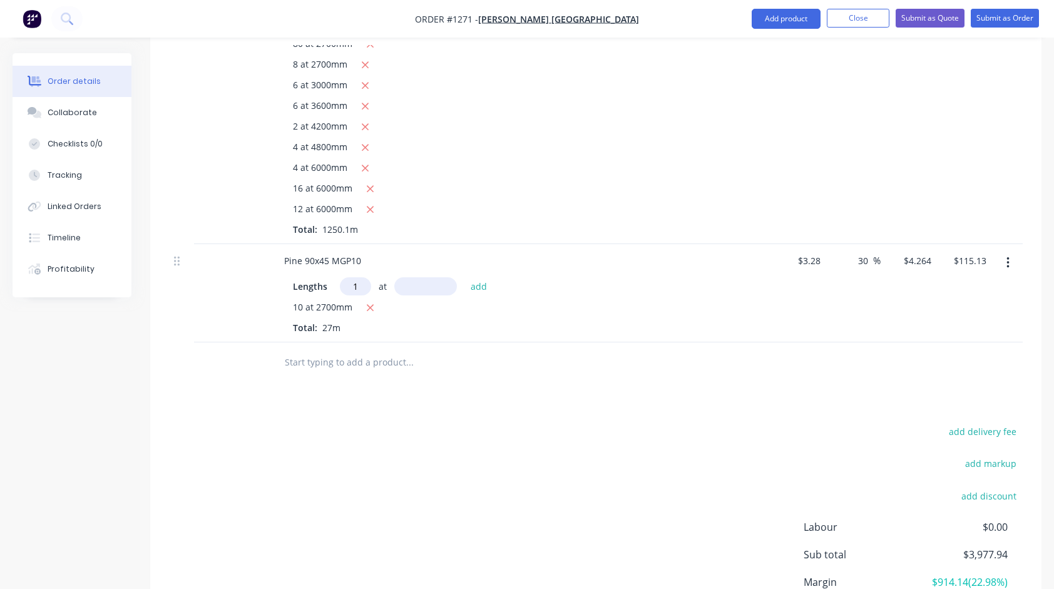
type input "1"
type input "4800"
click at [464, 277] on button "add" at bounding box center [478, 285] width 29 height 17
type input "$135.60"
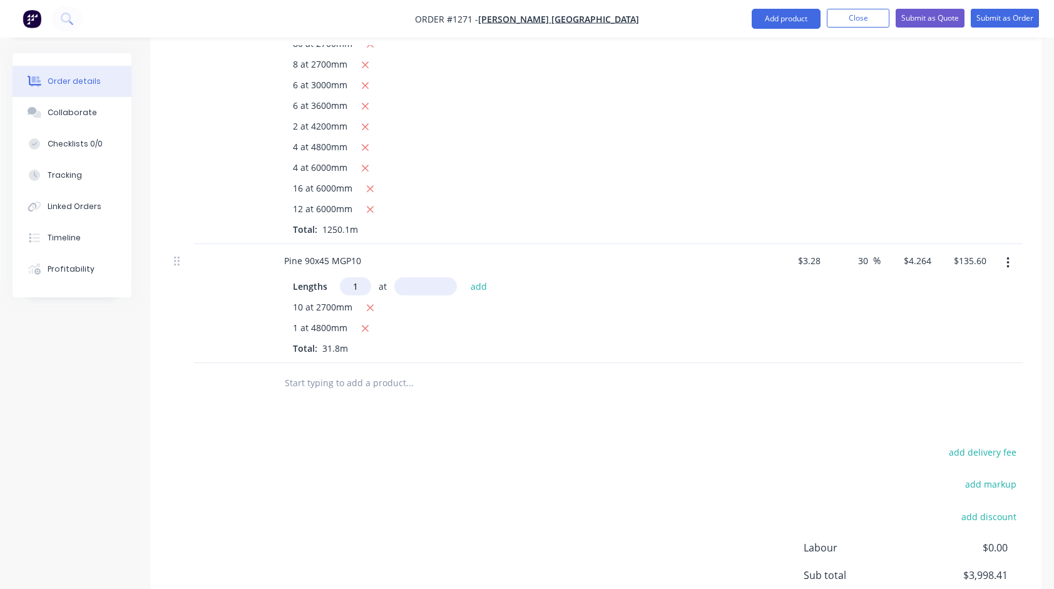
type input "1"
type input "4200"
click at [464, 277] on button "add" at bounding box center [478, 285] width 29 height 17
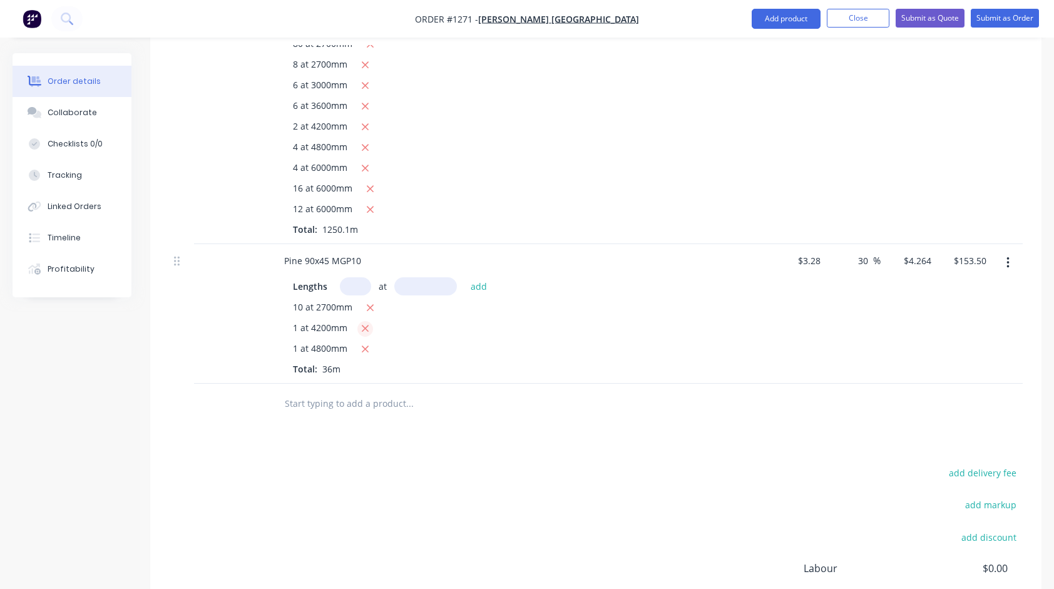
click at [368, 323] on icon "button" at bounding box center [365, 328] width 8 height 11
type input "$135.60"
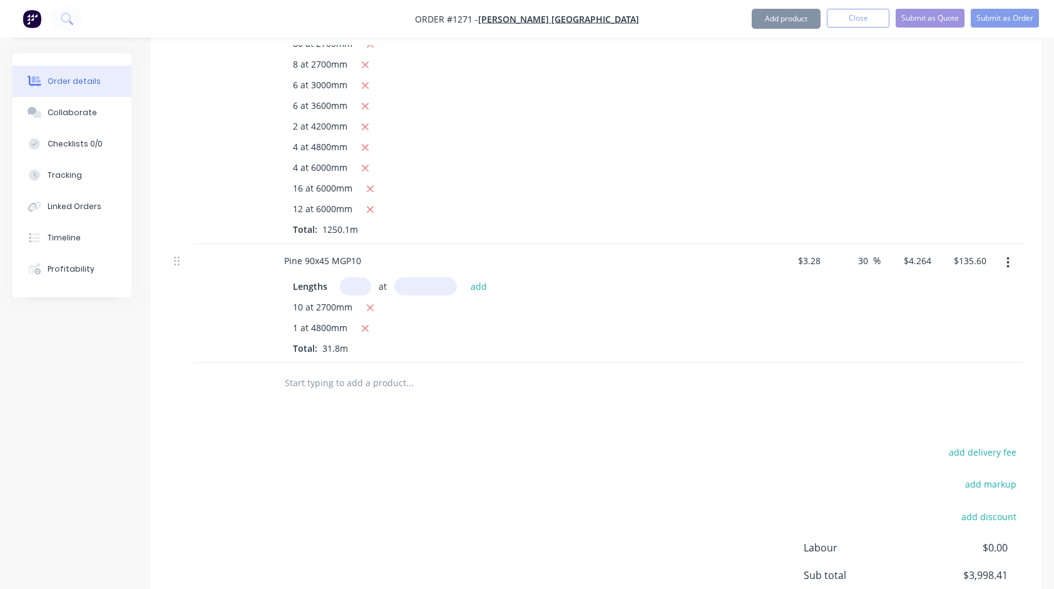
click at [359, 277] on input "text" at bounding box center [355, 286] width 31 height 18
type input "2"
type input "4200"
click at [464, 277] on button "add" at bounding box center [478, 285] width 29 height 17
type input "$171.41"
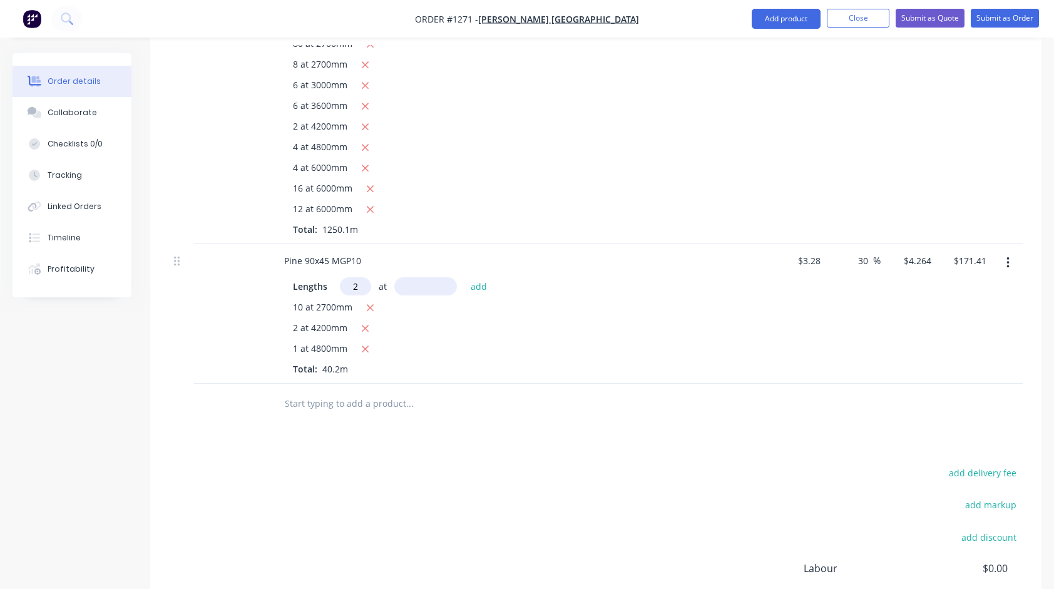
type input "2"
type input "3000"
click at [464, 277] on button "add" at bounding box center [478, 285] width 29 height 17
type input "$197.00"
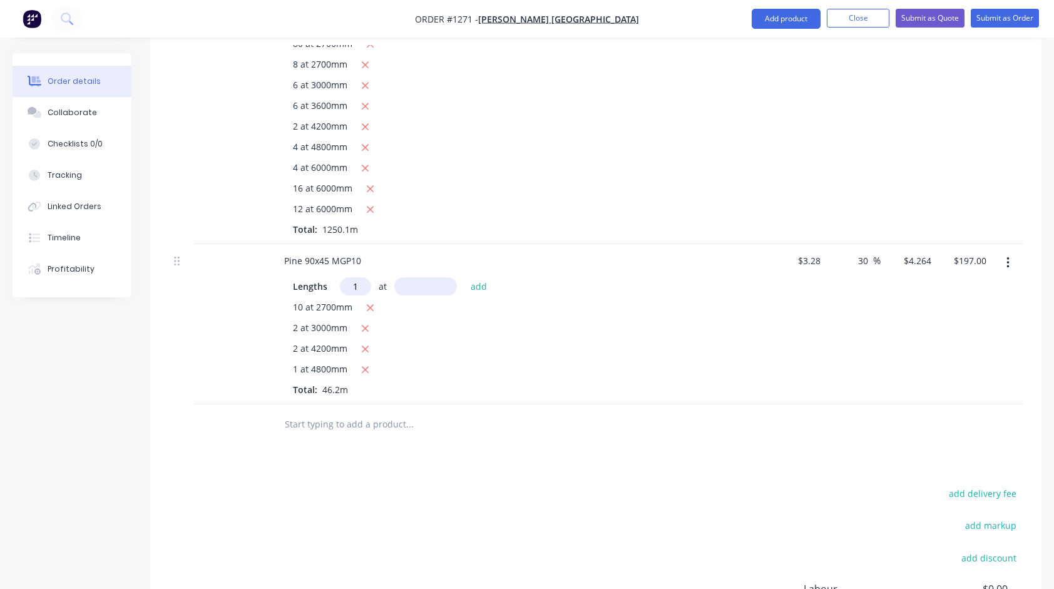
type input "1"
type input "2700"
click at [464, 277] on button "add" at bounding box center [478, 285] width 29 height 17
type input "$208.51"
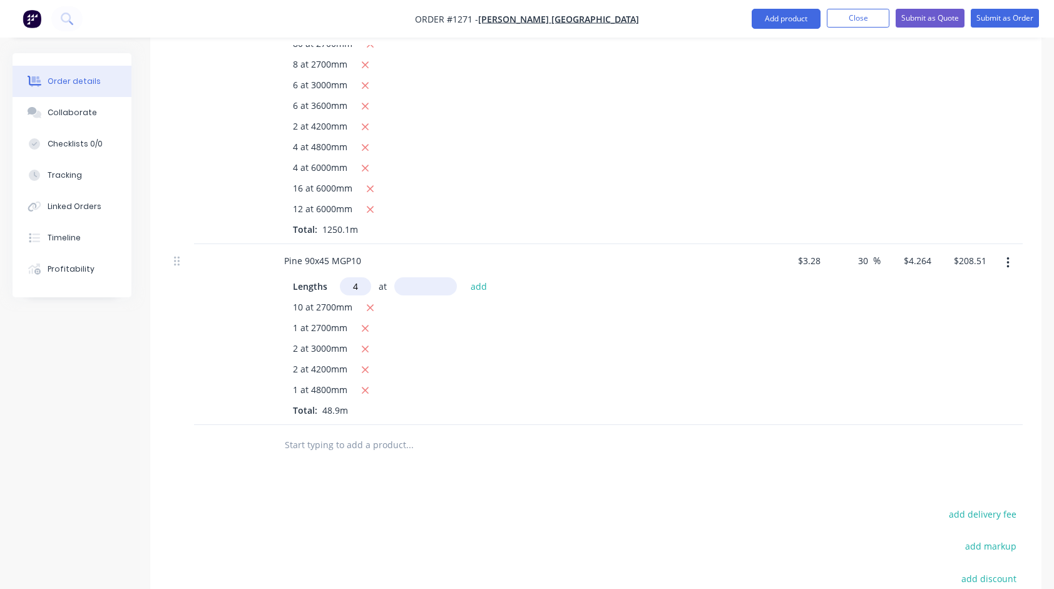
type input "4"
type input "1500"
click at [464, 277] on button "add" at bounding box center [478, 285] width 29 height 17
type input "$234.09"
click at [372, 453] on input "text" at bounding box center [409, 465] width 250 height 25
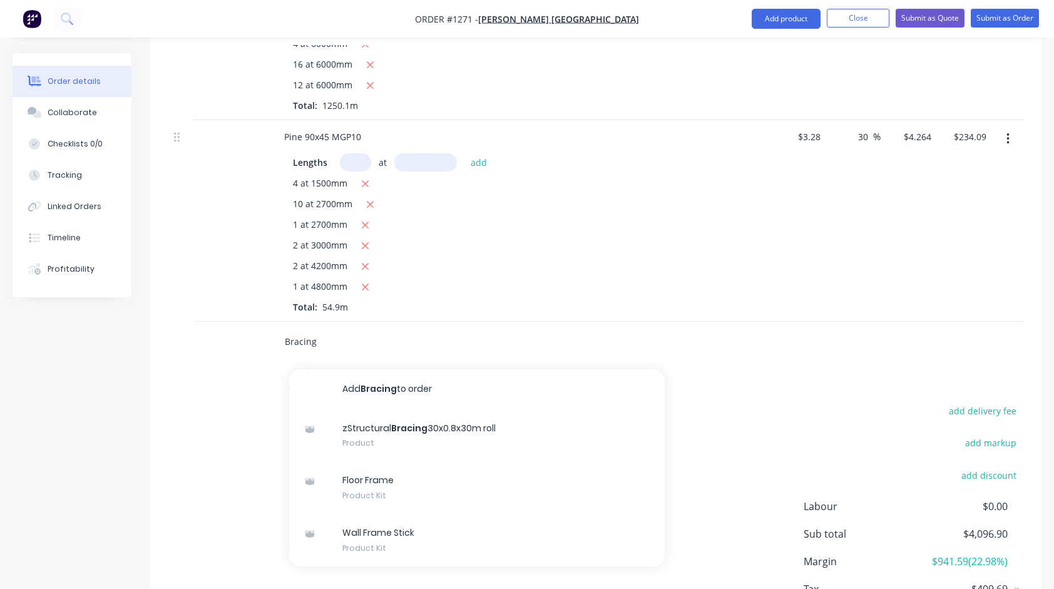
scroll to position [731, 0]
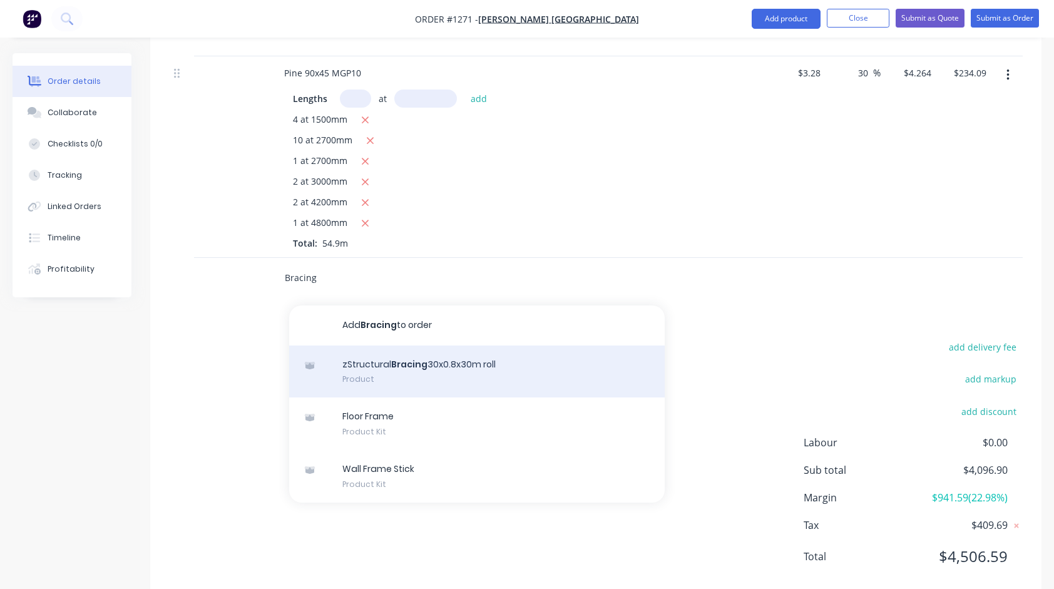
type input "Bracing"
click at [422, 355] on div "zStructural Bracing 30x0.8x30m roll Product" at bounding box center [477, 371] width 376 height 53
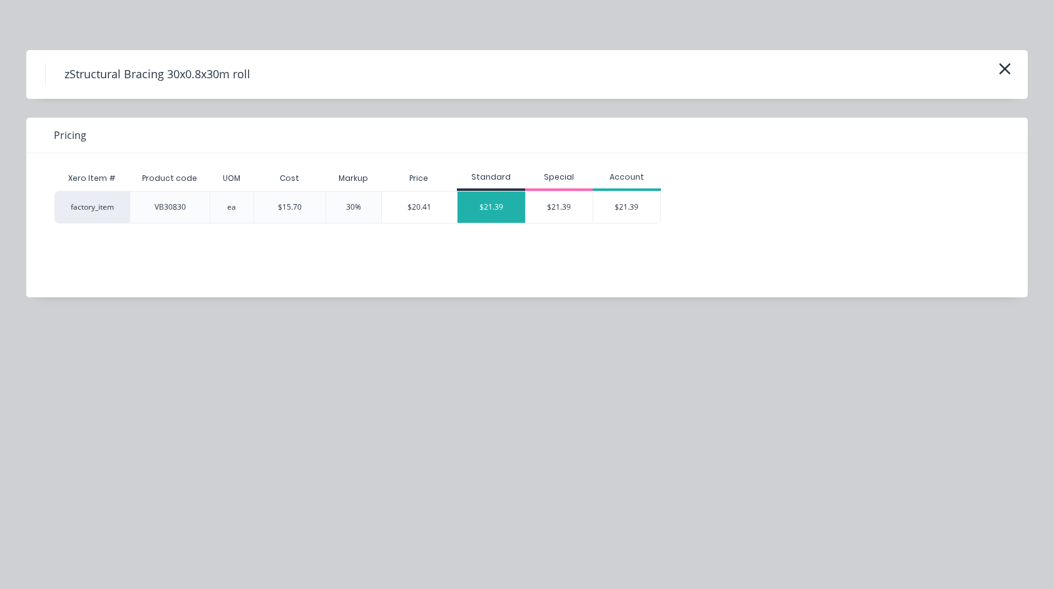
click at [502, 211] on div "$21.39" at bounding box center [492, 207] width 68 height 31
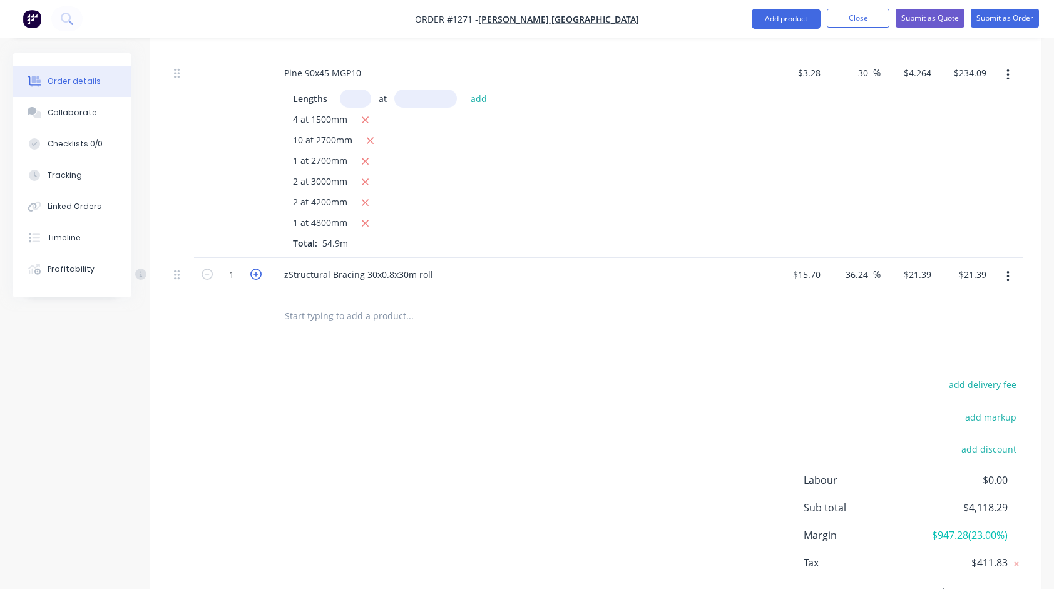
click at [256, 268] on icon "button" at bounding box center [255, 273] width 11 height 11
type input "2"
type input "$42.78"
click at [256, 268] on icon "button" at bounding box center [255, 273] width 11 height 11
type input "3"
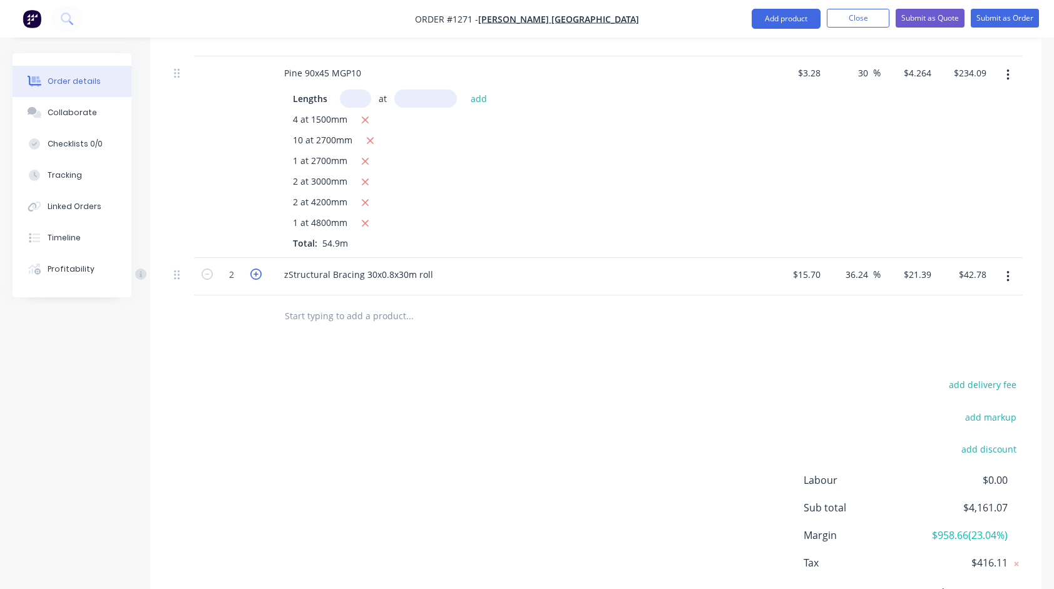
type input "$64.17"
click at [256, 268] on icon "button" at bounding box center [255, 273] width 11 height 11
type input "4"
type input "$85.56"
click at [256, 268] on icon "button" at bounding box center [255, 273] width 11 height 11
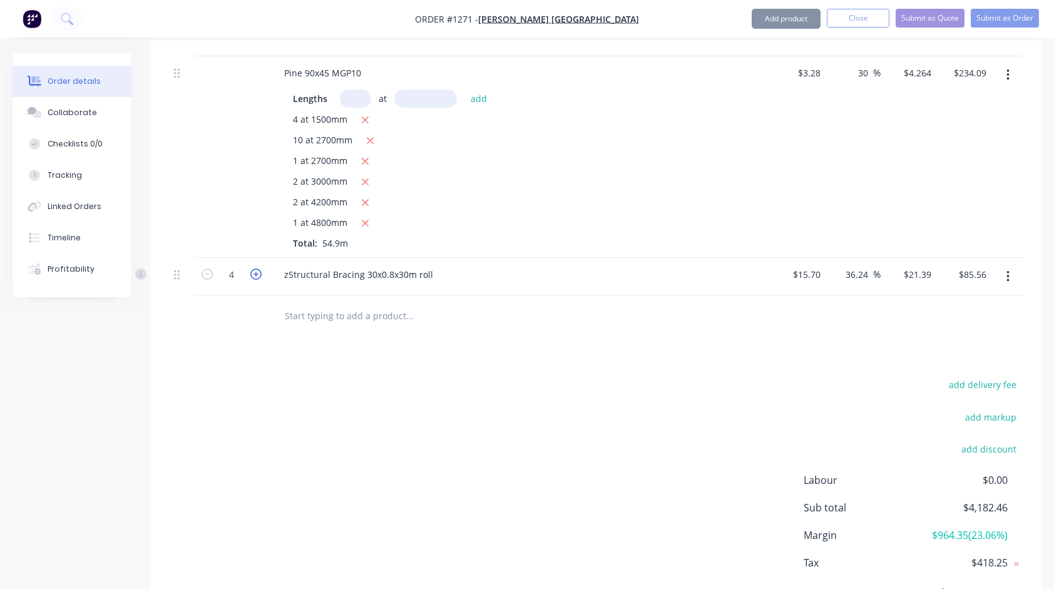
type input "5"
type input "$106.95"
click at [392, 303] on input "text" at bounding box center [409, 315] width 250 height 25
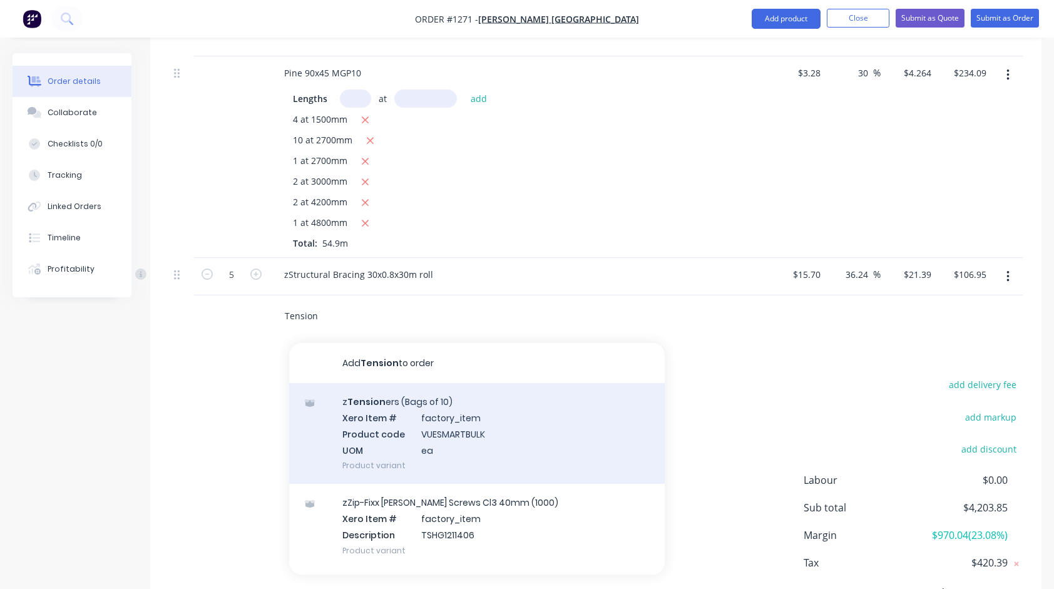
type input "Tension"
click at [384, 404] on div "z Tension ers (Bags of 10) Xero Item # factory_item Product code VUESMARTBULK U…" at bounding box center [477, 433] width 376 height 101
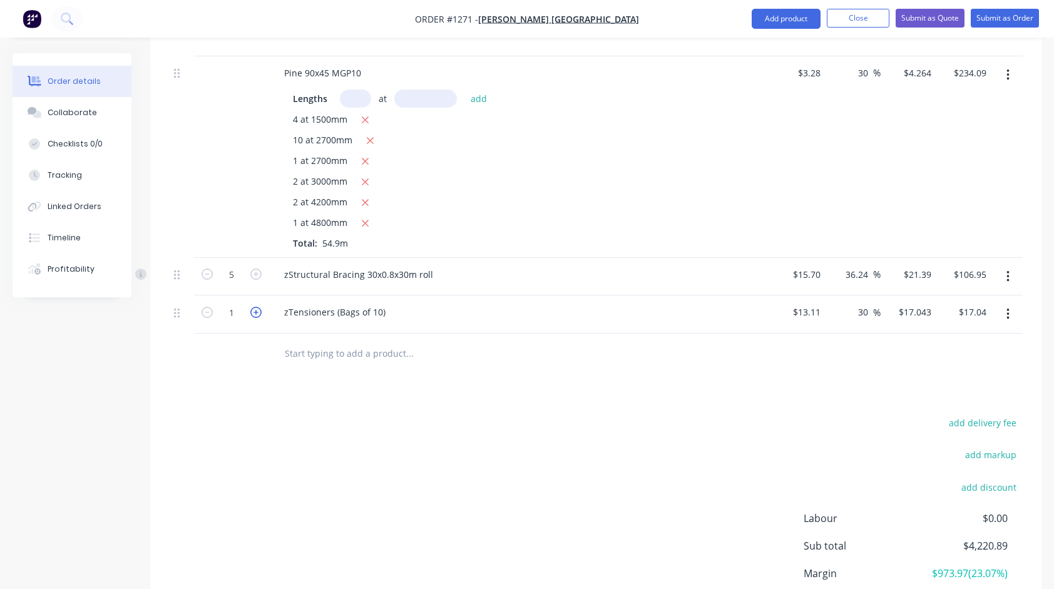
click at [253, 307] on icon "button" at bounding box center [255, 312] width 11 height 11
type input "2"
type input "$34.09"
click at [253, 307] on icon "button" at bounding box center [255, 312] width 11 height 11
type input "3"
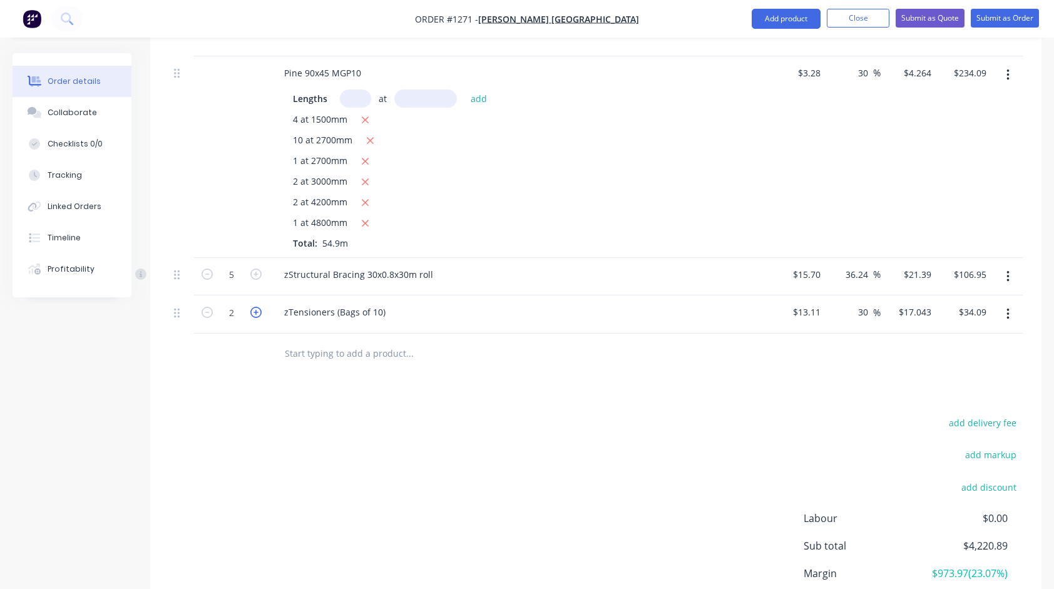
type input "$51.13"
click at [253, 307] on icon "button" at bounding box center [255, 312] width 11 height 11
type input "4"
type input "$68.17"
click at [253, 307] on icon "button" at bounding box center [255, 312] width 11 height 11
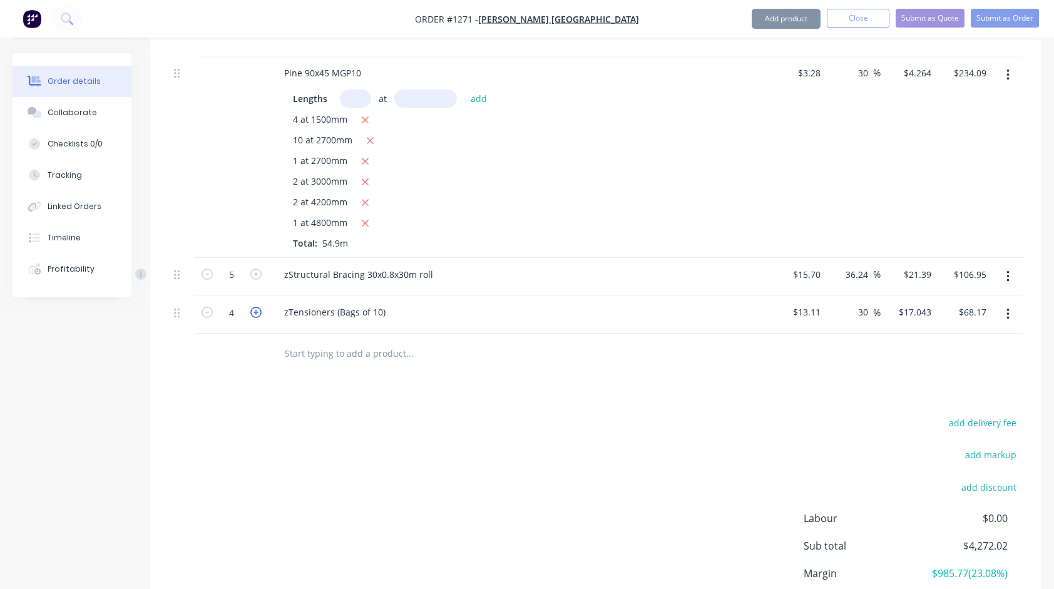
type input "5"
type input "$85.22"
click at [253, 307] on icon "button" at bounding box center [255, 312] width 11 height 11
type input "6"
type input "$102.26"
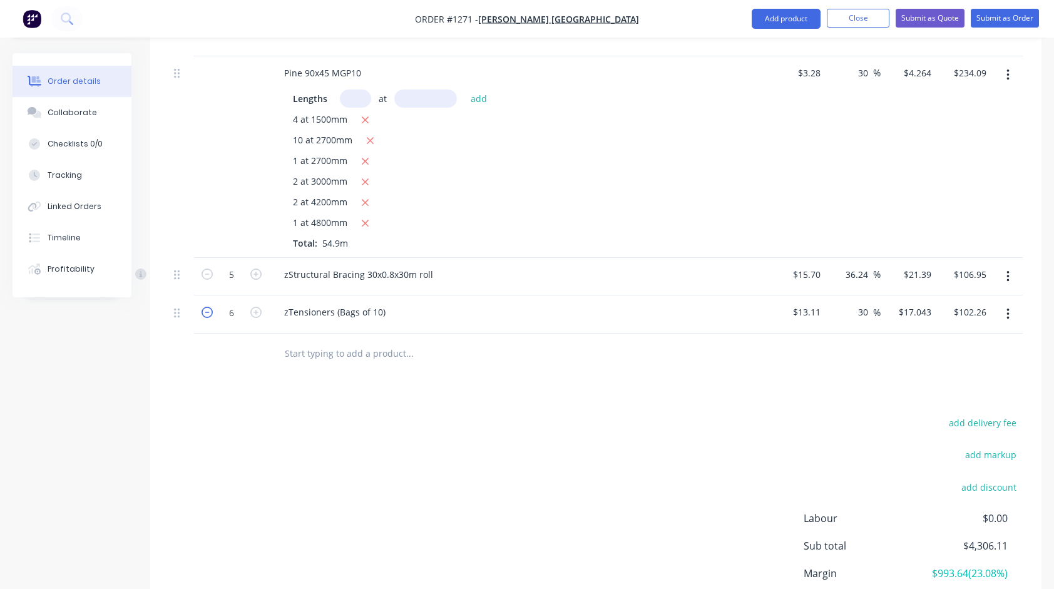
click at [205, 307] on icon "button" at bounding box center [207, 312] width 11 height 11
type input "5"
type input "$85.22"
click at [342, 341] on input "text" at bounding box center [409, 353] width 250 height 25
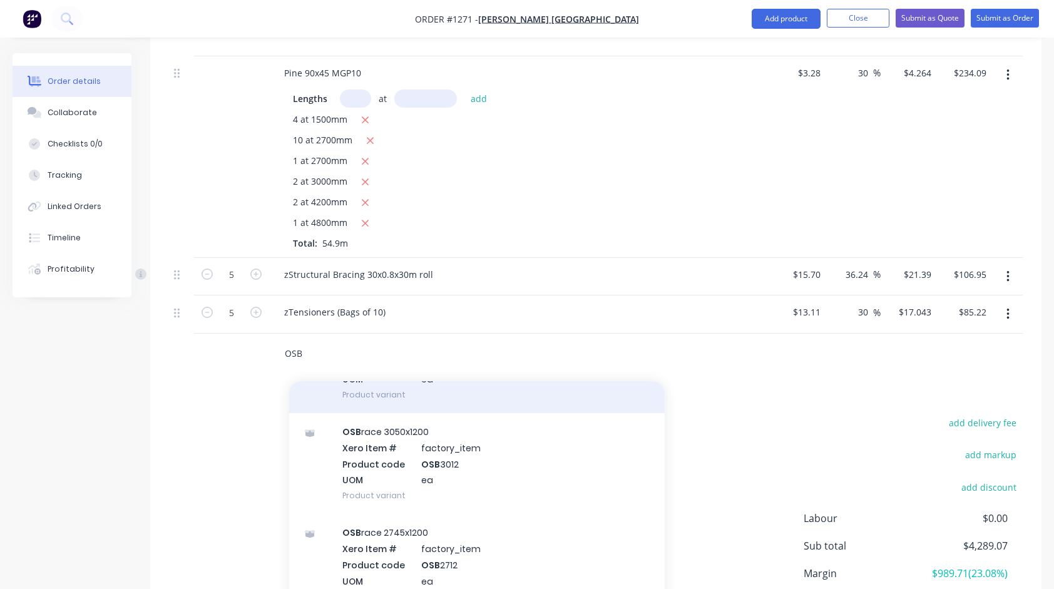
scroll to position [125, 0]
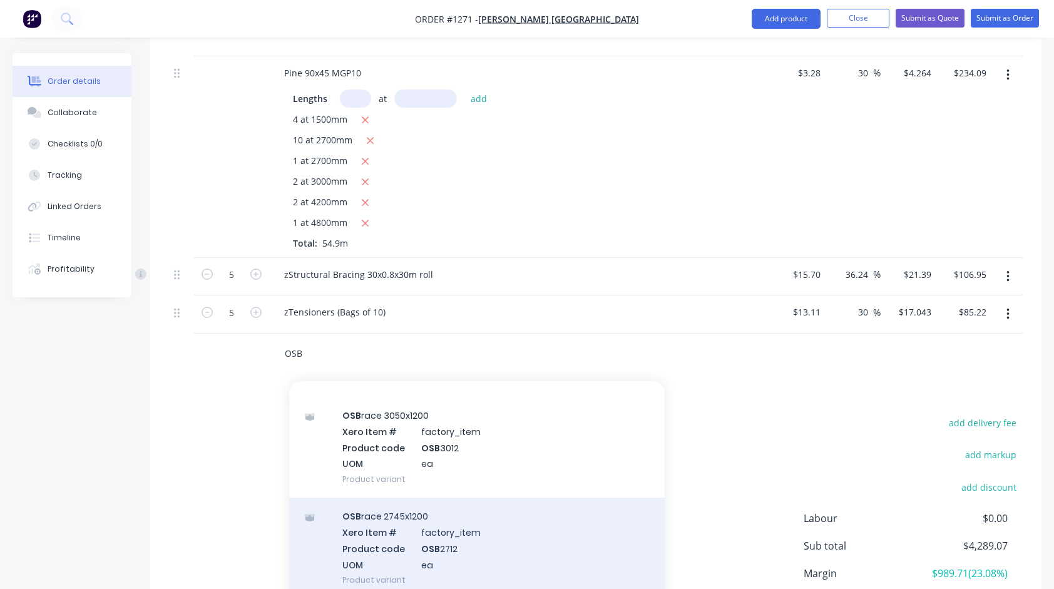
type input "OSB"
click at [392, 502] on div "OSB race 2745x1200 Xero Item # factory_item Product code OSB 2712 UOM ea Produc…" at bounding box center [477, 548] width 376 height 101
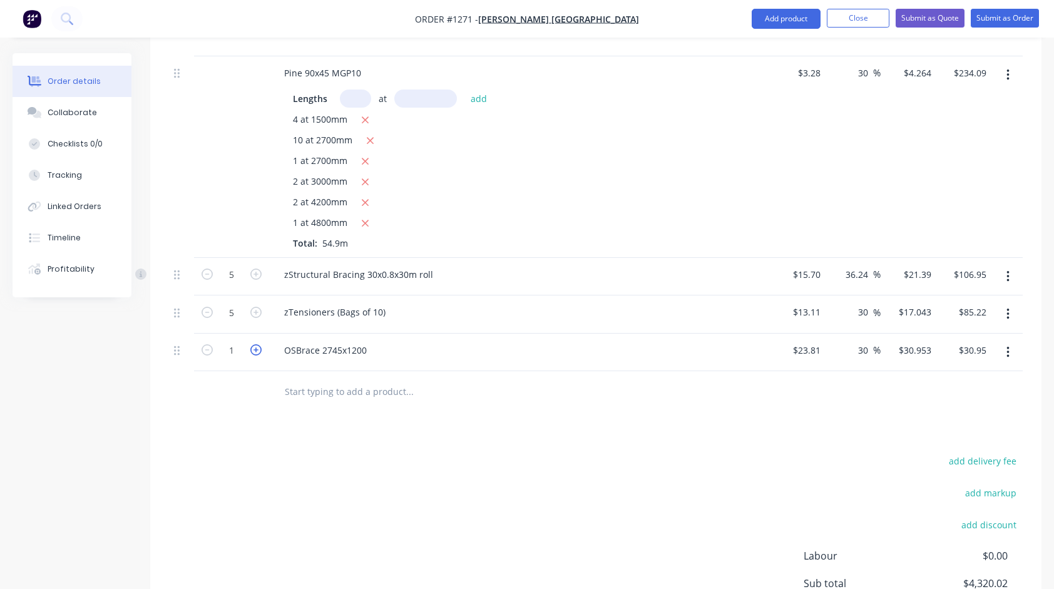
click at [260, 344] on icon "button" at bounding box center [255, 349] width 11 height 11
type input "2"
type input "$61.91"
click at [260, 344] on icon "button" at bounding box center [255, 349] width 11 height 11
type input "3"
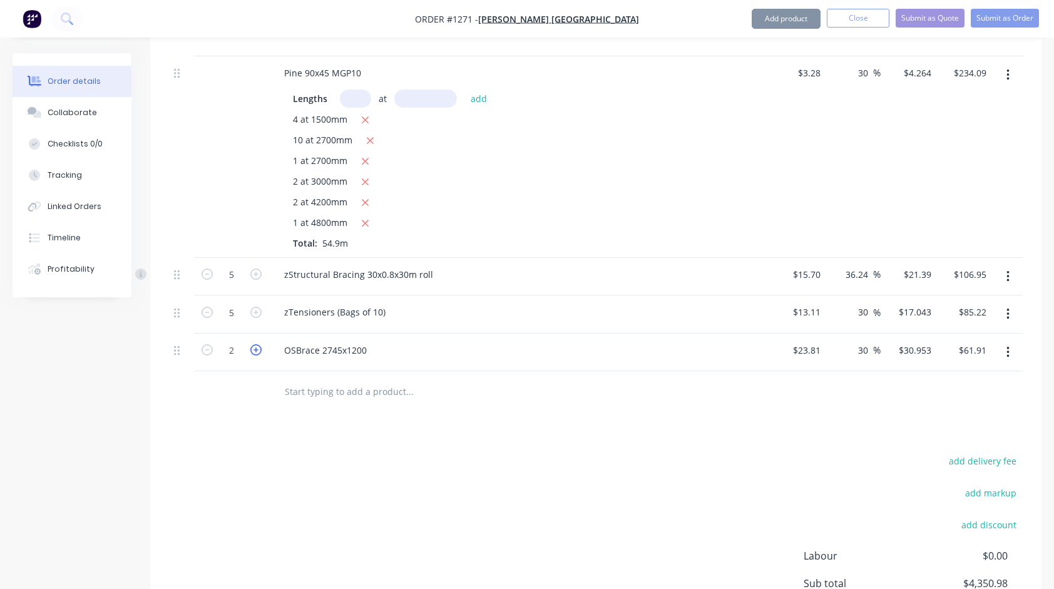
type input "$92.86"
click at [342, 379] on input "text" at bounding box center [409, 391] width 250 height 25
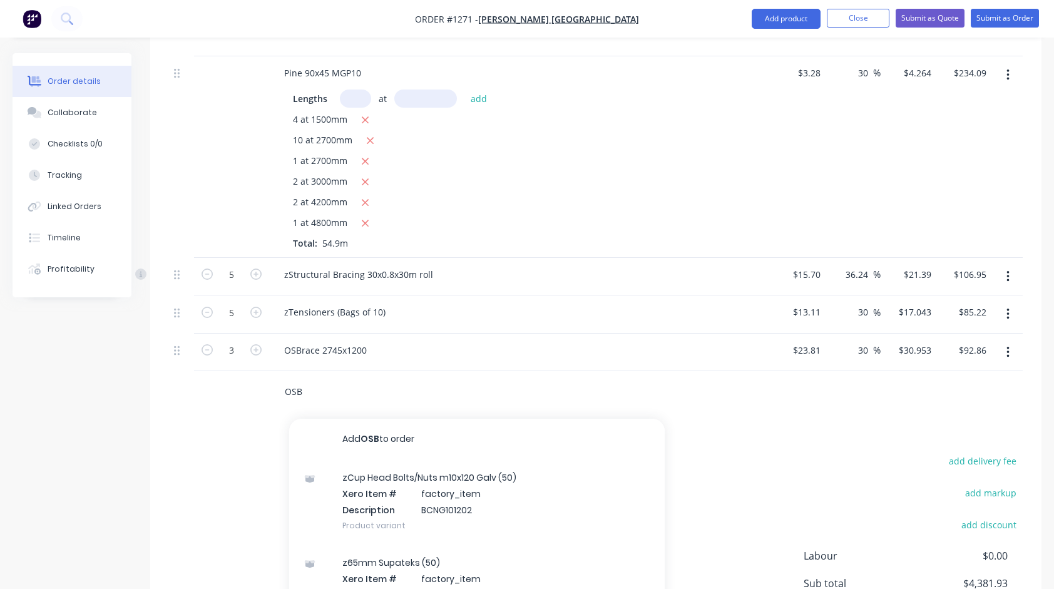
type input "OSB"
click at [381, 464] on div "zCup Head Bolts/Nuts m10x120 Galv (50) Xero Item # factory_item Description BCN…" at bounding box center [477, 501] width 376 height 84
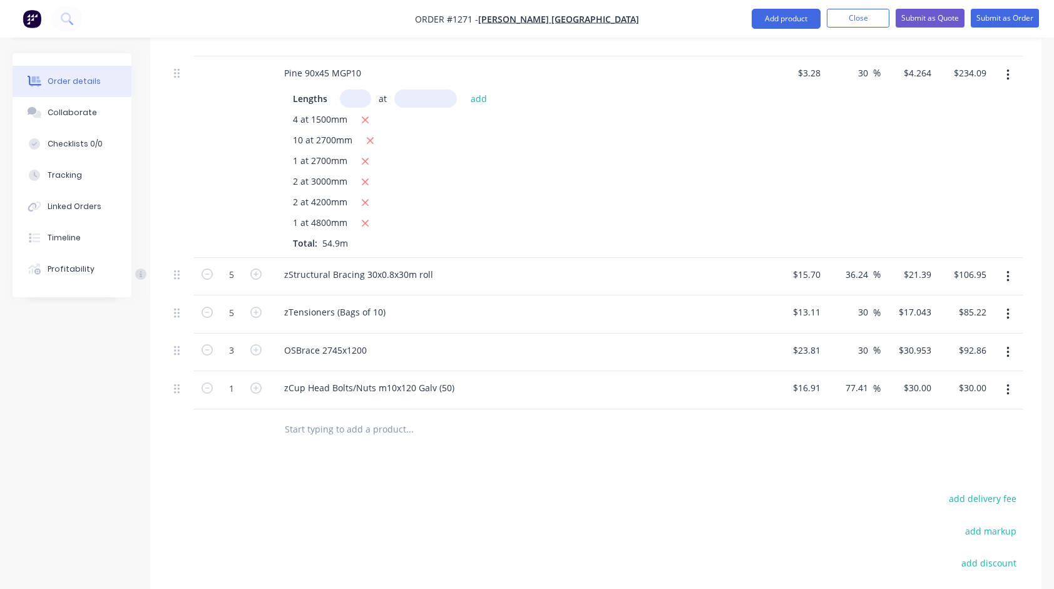
click at [1006, 383] on icon "button" at bounding box center [1007, 390] width 3 height 14
click at [940, 489] on div "Delete" at bounding box center [963, 498] width 96 height 18
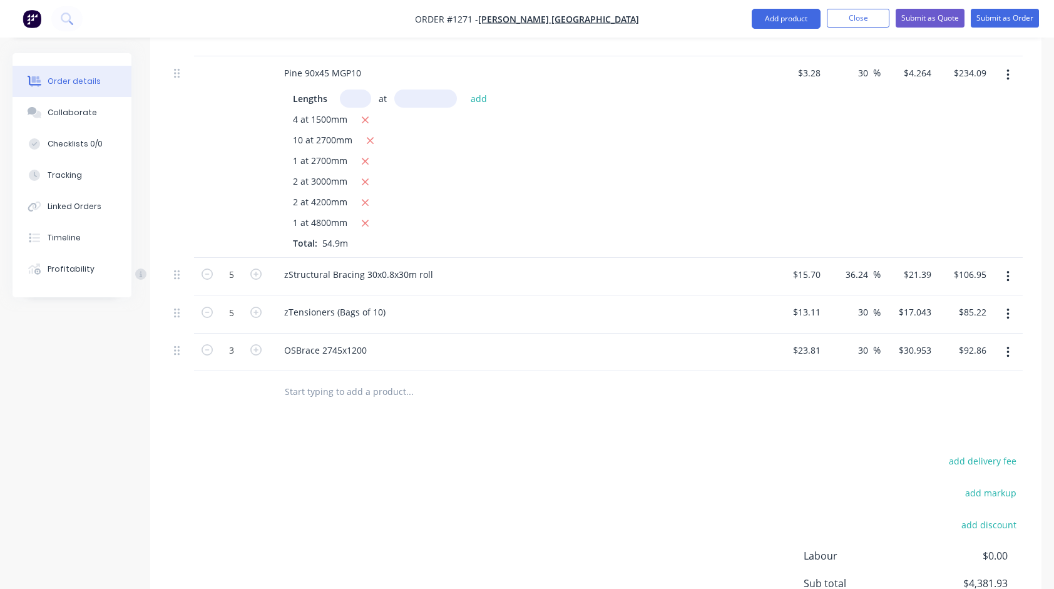
click at [384, 382] on input "text" at bounding box center [409, 391] width 250 height 25
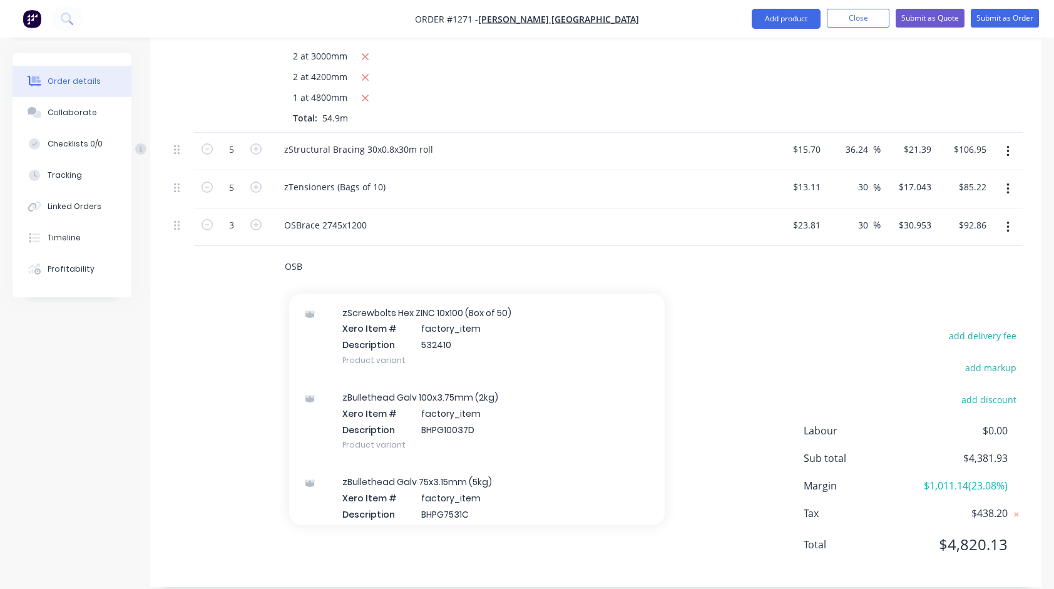
scroll to position [1252, 0]
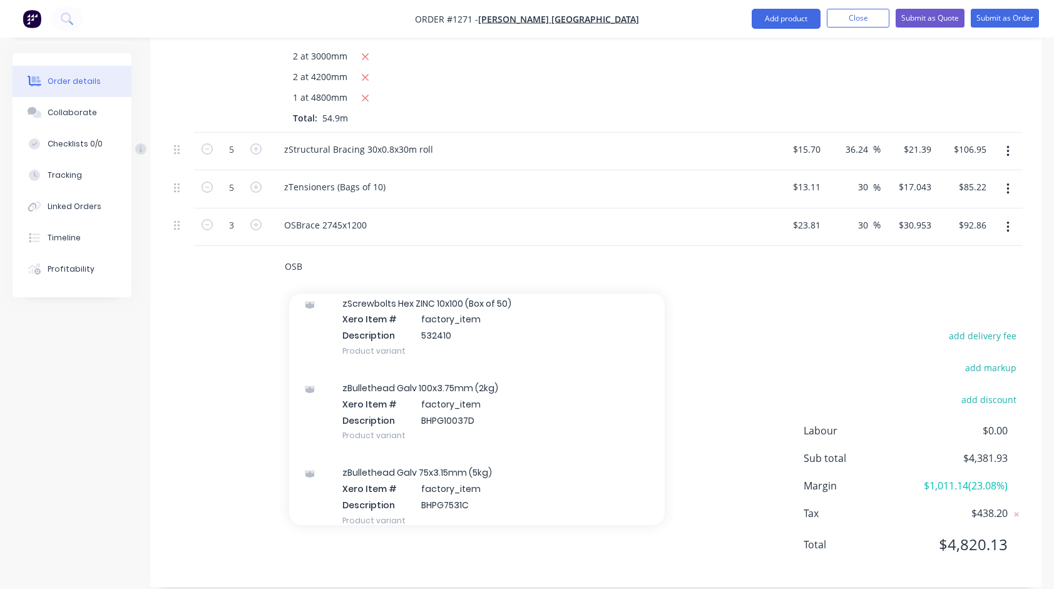
click at [305, 253] on input "OSB" at bounding box center [409, 265] width 250 height 25
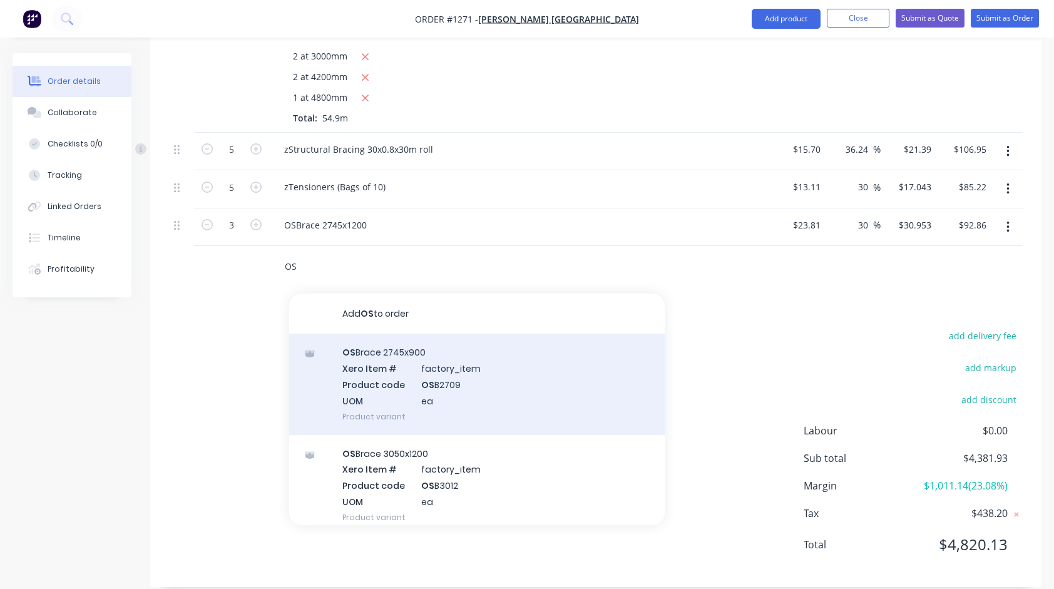
type input "OS"
click at [407, 358] on div "OS Brace 2745x900 Xero Item # factory_item Product code OS B2709 UOM ea Product…" at bounding box center [477, 384] width 376 height 101
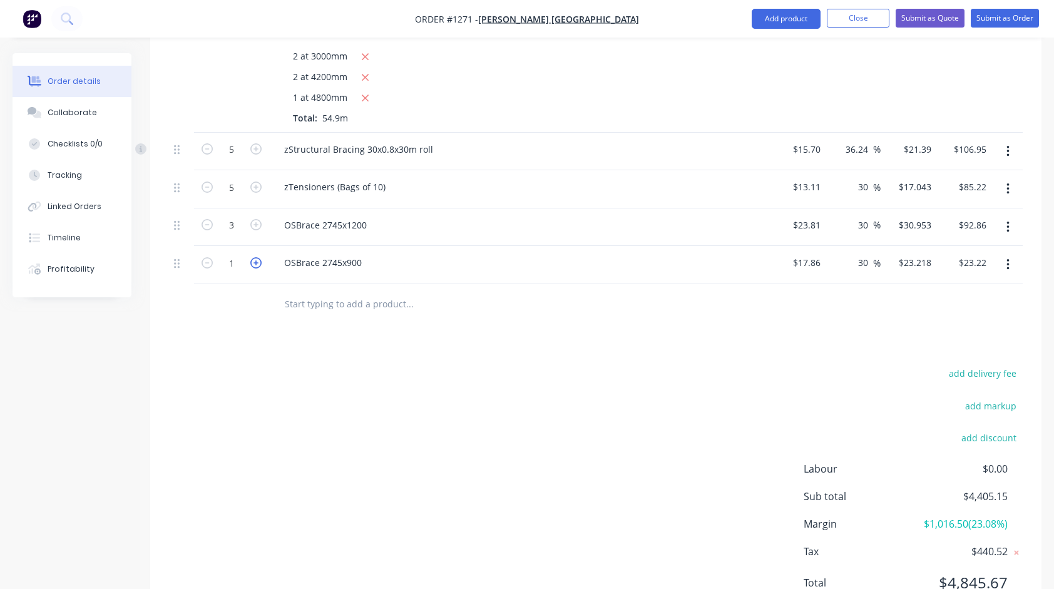
click at [257, 257] on icon "button" at bounding box center [255, 262] width 11 height 11
type input "2"
type input "$46.44"
click at [412, 292] on input "text" at bounding box center [409, 304] width 250 height 25
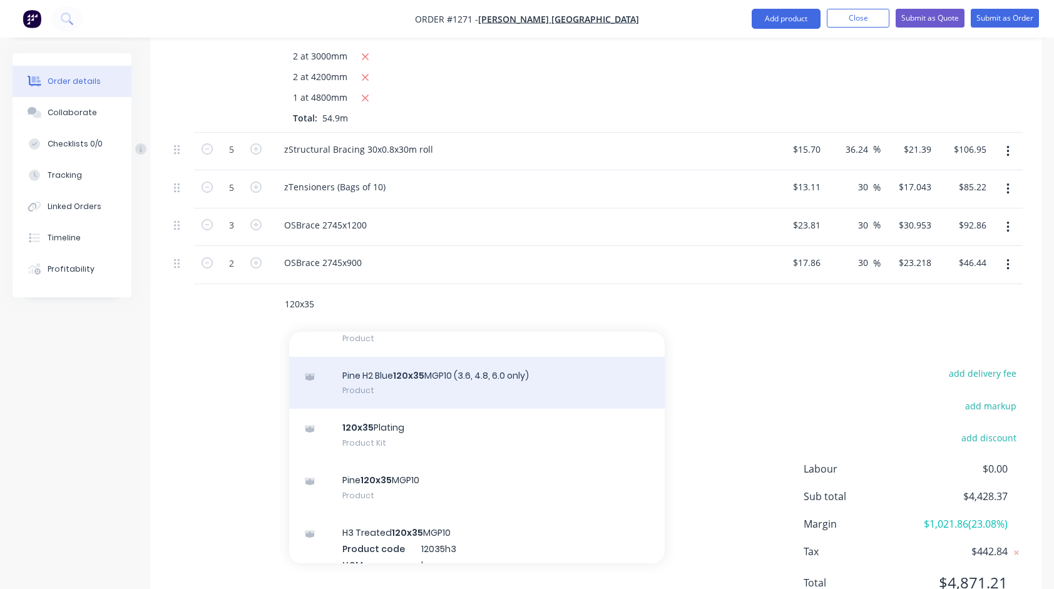
scroll to position [125, 0]
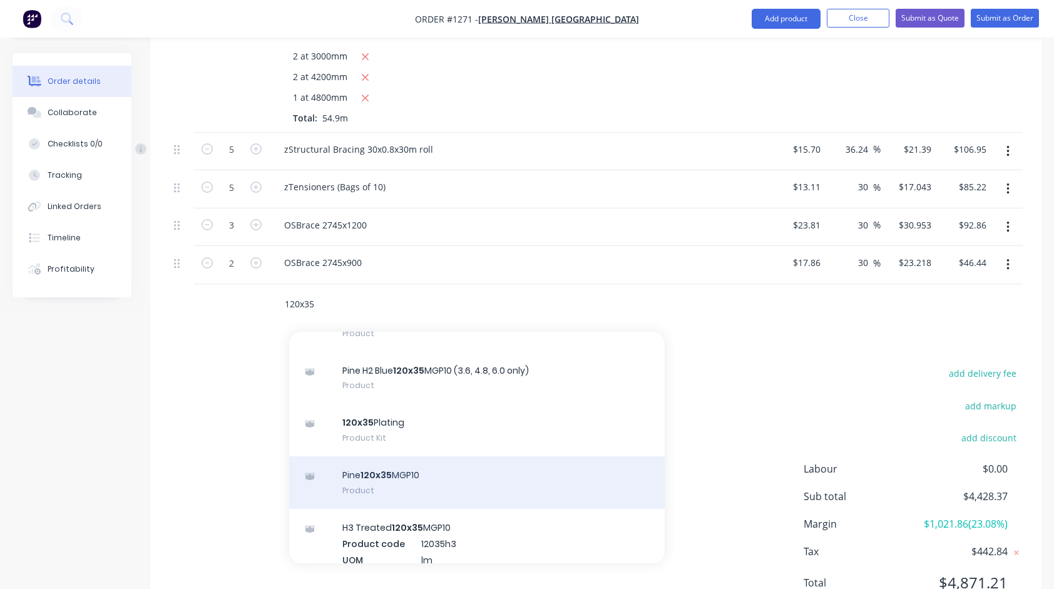
type input "120x35"
click at [409, 461] on div "Pine 120x35 MGP10 Product" at bounding box center [477, 482] width 376 height 53
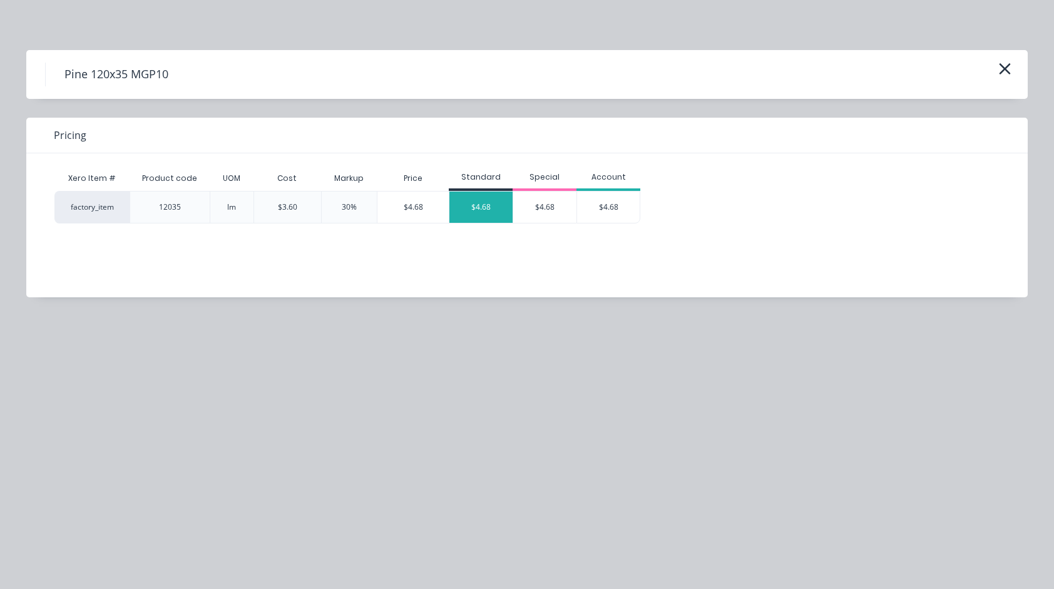
click at [472, 210] on div "$4.68" at bounding box center [480, 207] width 63 height 31
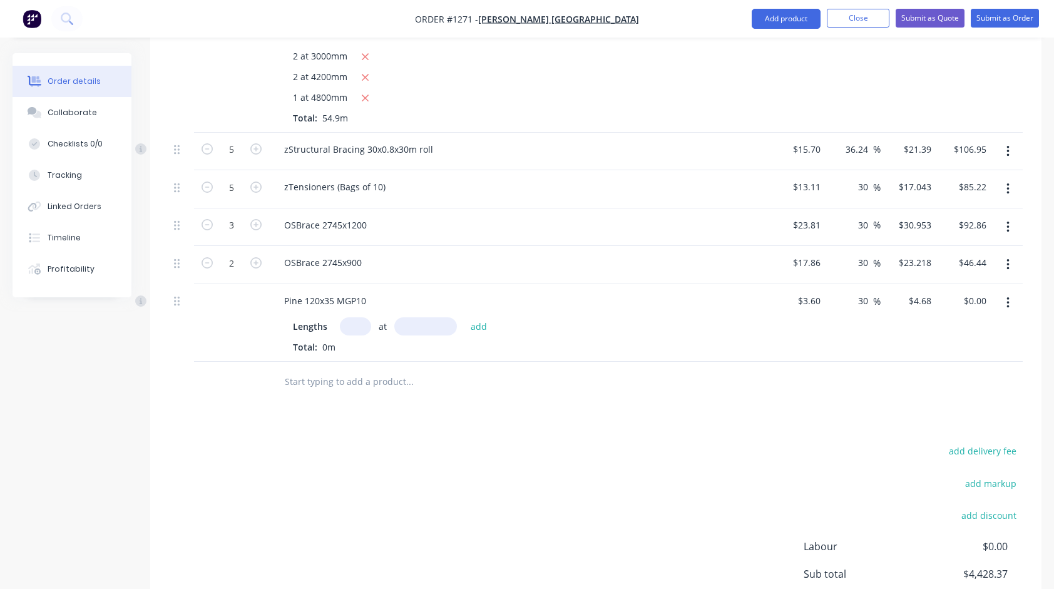
click at [352, 317] on input "text" at bounding box center [355, 326] width 31 height 18
type input "1"
type input "6000"
click at [464, 318] on button "add" at bounding box center [478, 326] width 29 height 17
type input "$28.08"
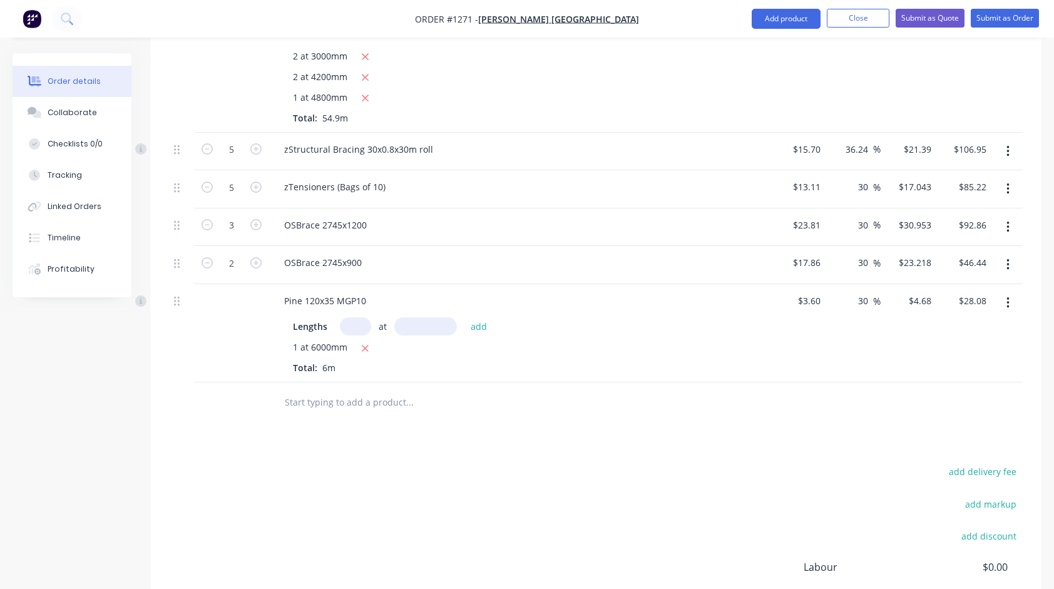
click at [394, 390] on input "text" at bounding box center [409, 402] width 250 height 25
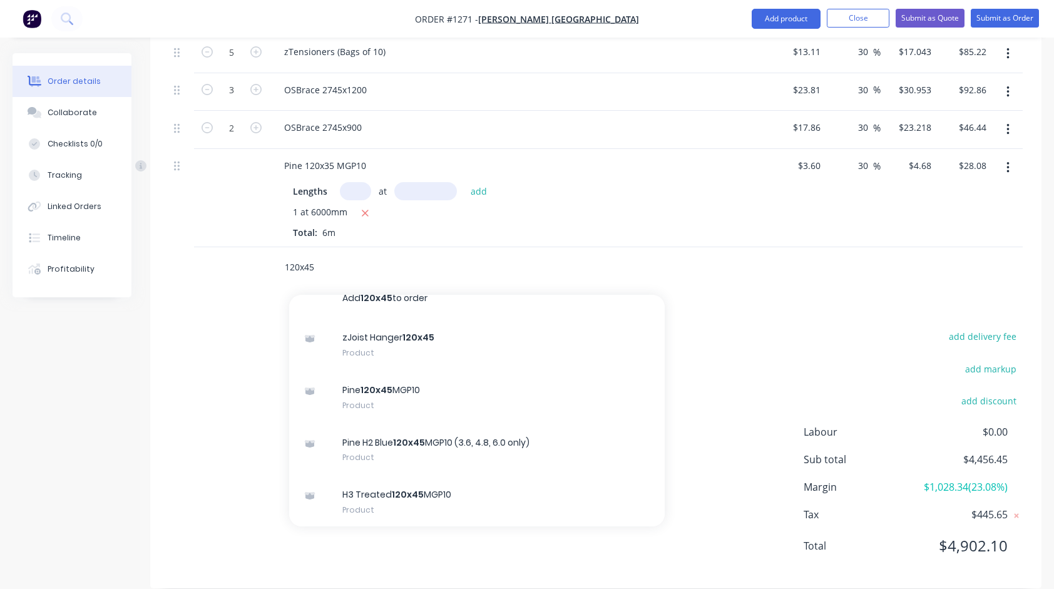
scroll to position [15, 0]
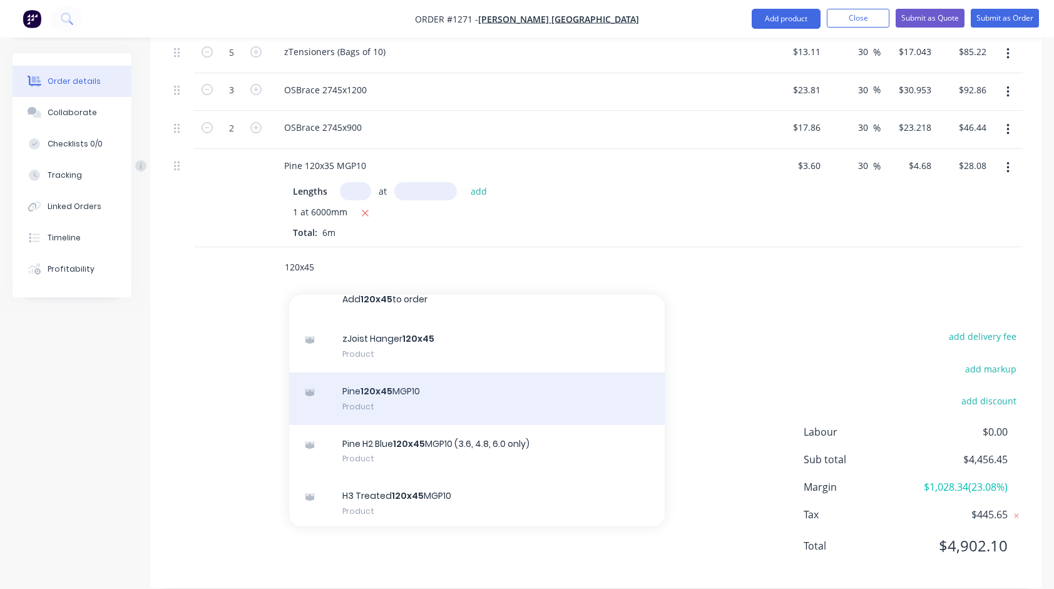
type input "120x45"
click at [406, 383] on div "Pine 120x45 MGP10 Product" at bounding box center [477, 398] width 376 height 53
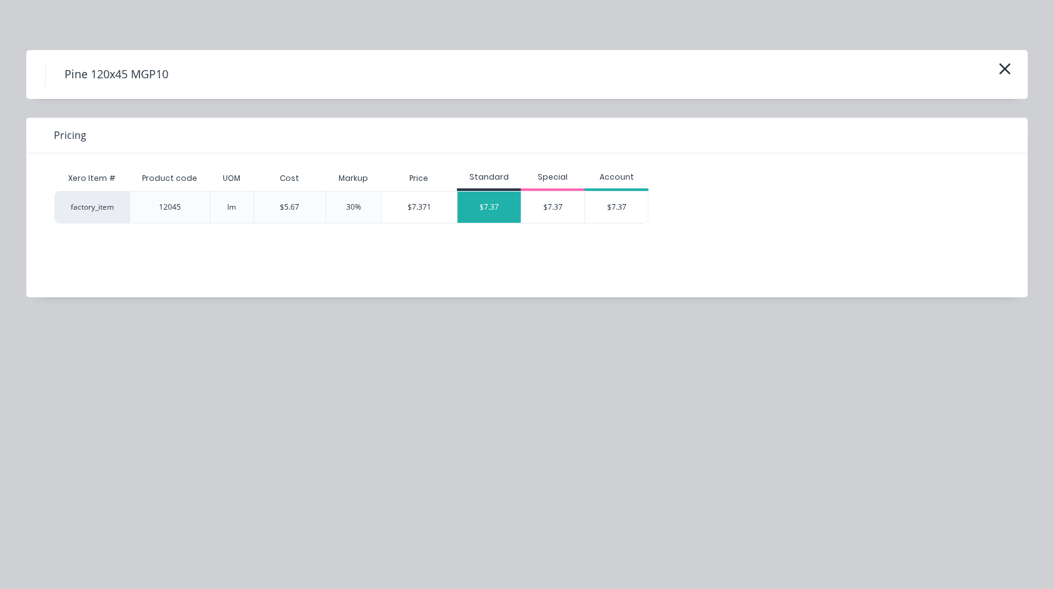
click at [482, 210] on div "$7.37" at bounding box center [489, 207] width 63 height 31
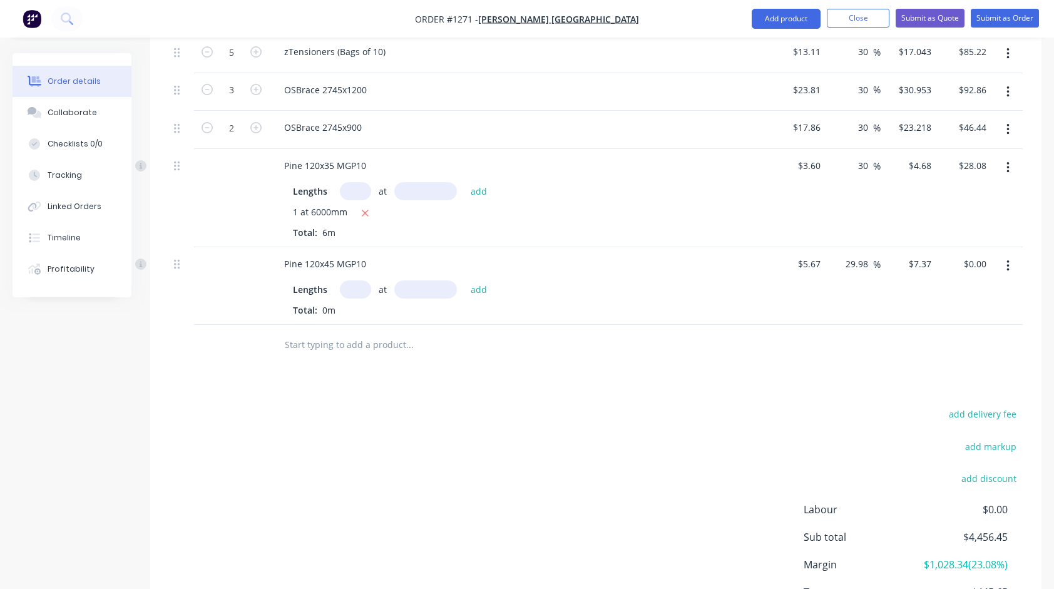
click at [350, 280] on input "text" at bounding box center [355, 289] width 31 height 18
type input "1"
type input "2400"
click at [464, 281] on button "add" at bounding box center [478, 289] width 29 height 17
type input "$17.69"
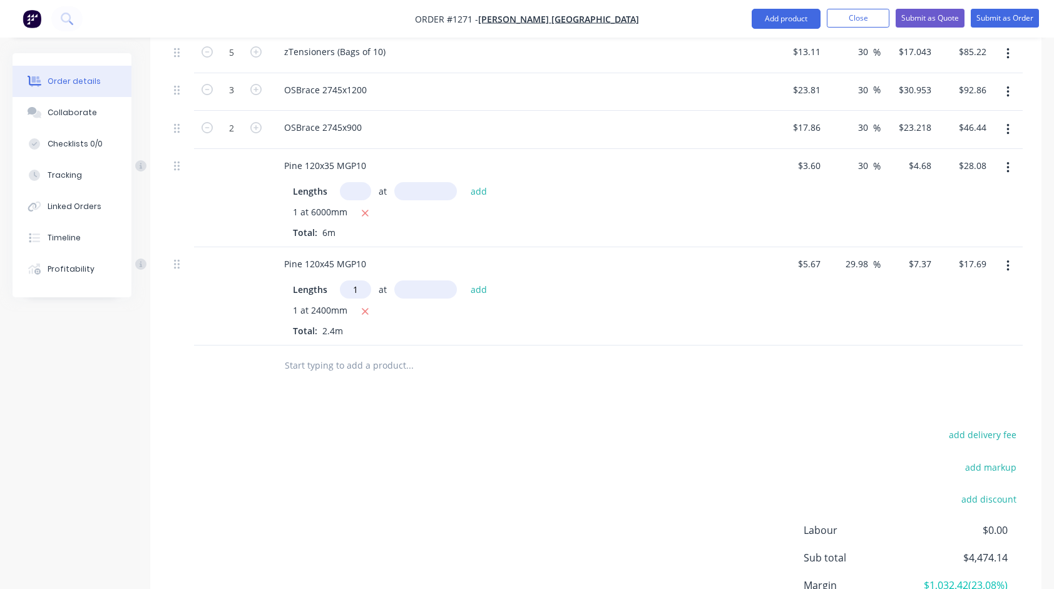
type input "1"
type input "12004mm"
click at [449, 280] on input "12004mm" at bounding box center [425, 289] width 63 height 18
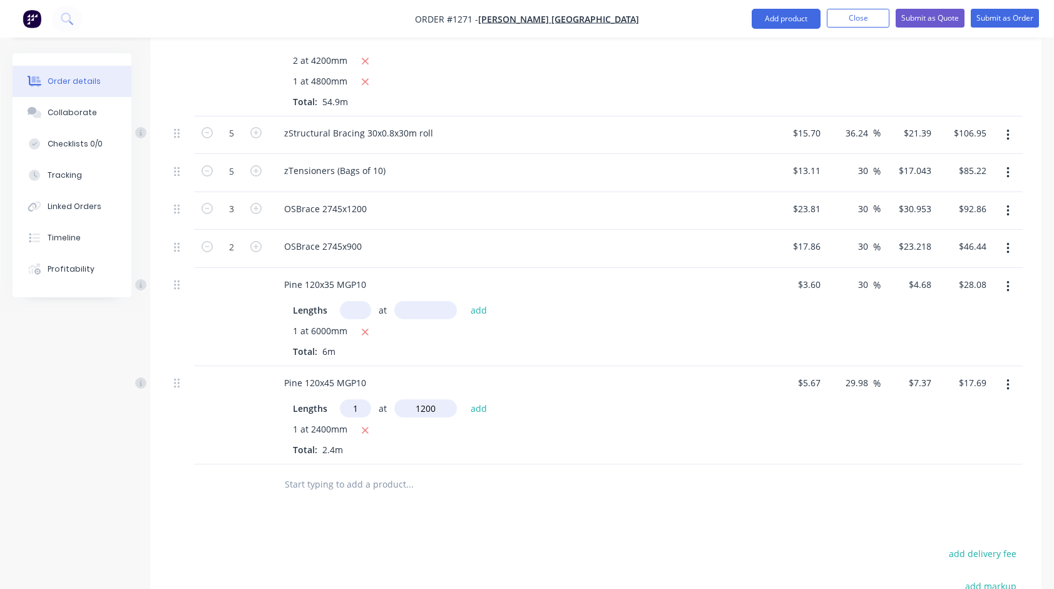
scroll to position [866, 0]
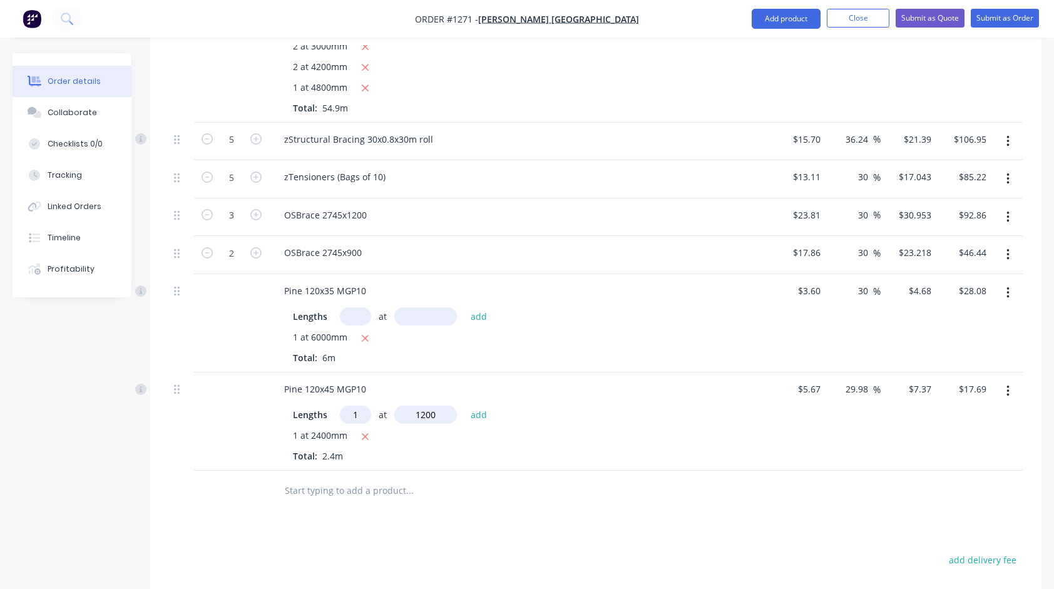
type input "1200mm"
click at [1006, 384] on icon "button" at bounding box center [1007, 391] width 3 height 14
drag, startPoint x: 621, startPoint y: 416, endPoint x: 641, endPoint y: 415, distance: 20.0
click at [621, 429] on div "1 at 2400mm" at bounding box center [519, 437] width 453 height 16
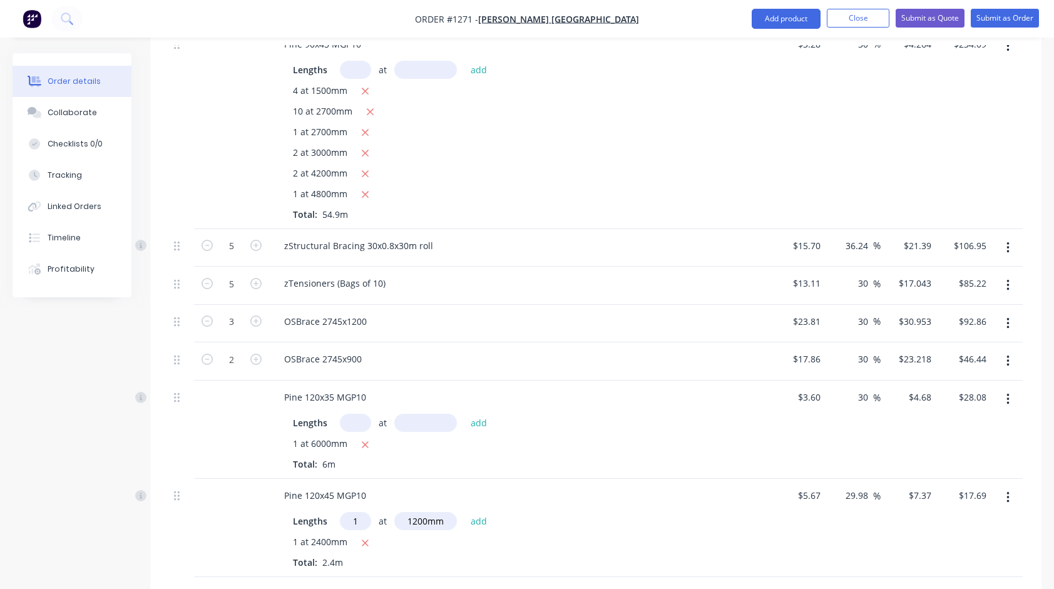
scroll to position [814, 0]
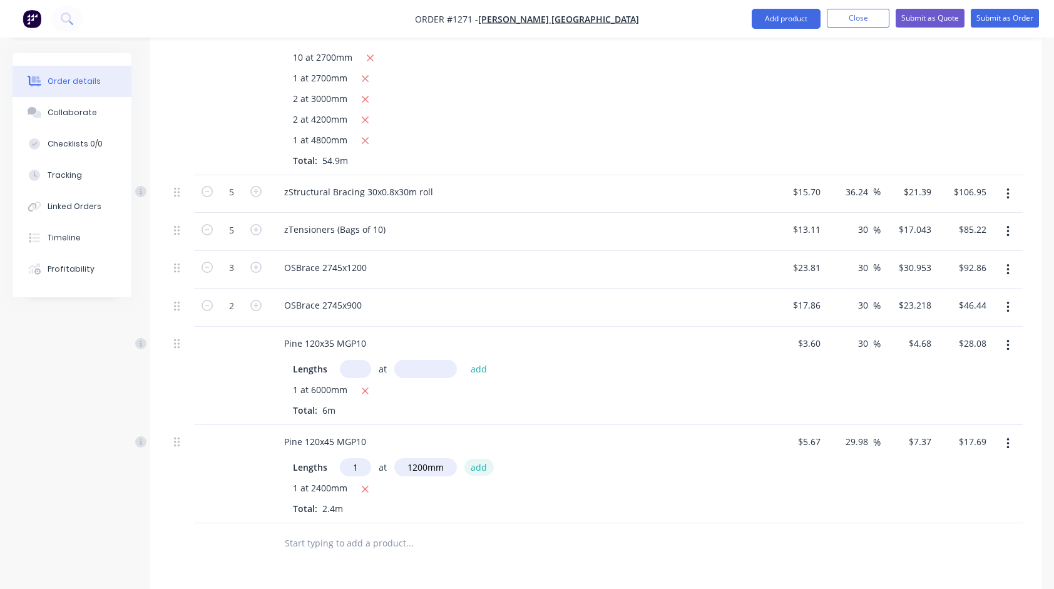
click at [477, 459] on button "add" at bounding box center [478, 467] width 29 height 17
type input "$26.53"
type input "4"
type input "900"
click at [464, 459] on button "add" at bounding box center [478, 467] width 29 height 17
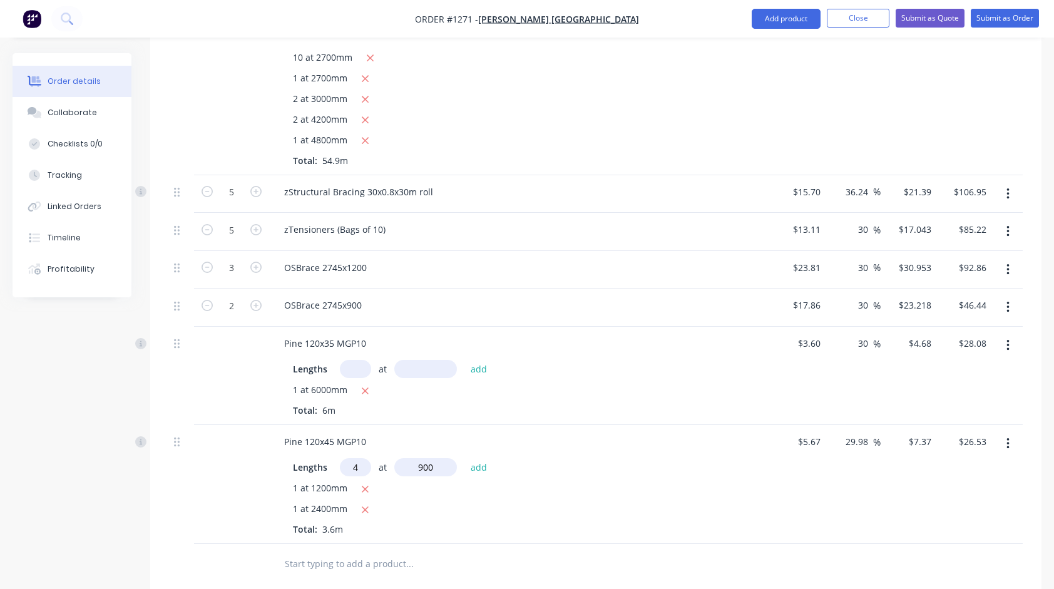
type input "$53.06"
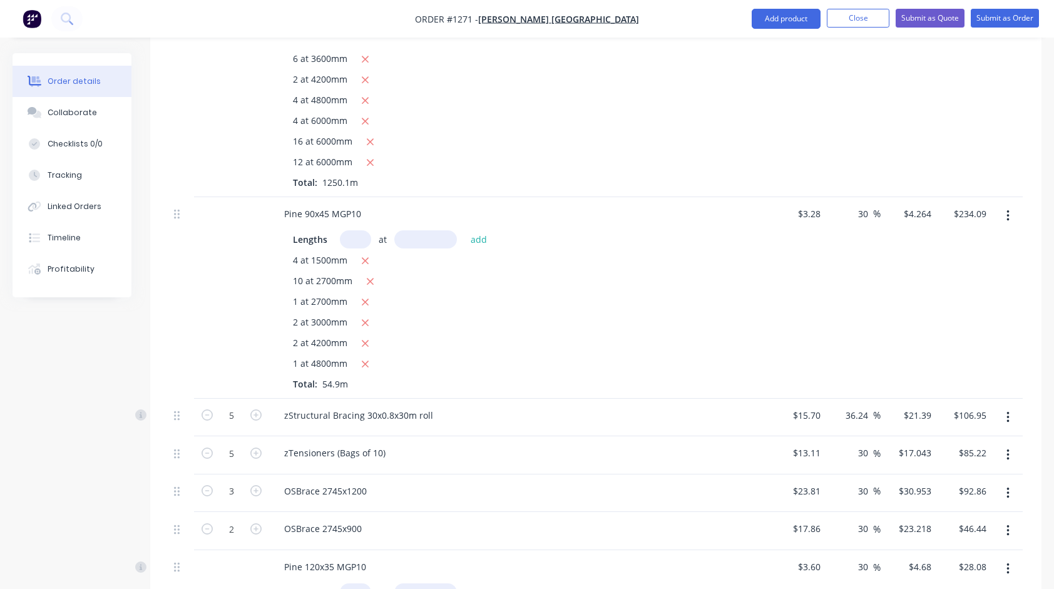
scroll to position [563, 0]
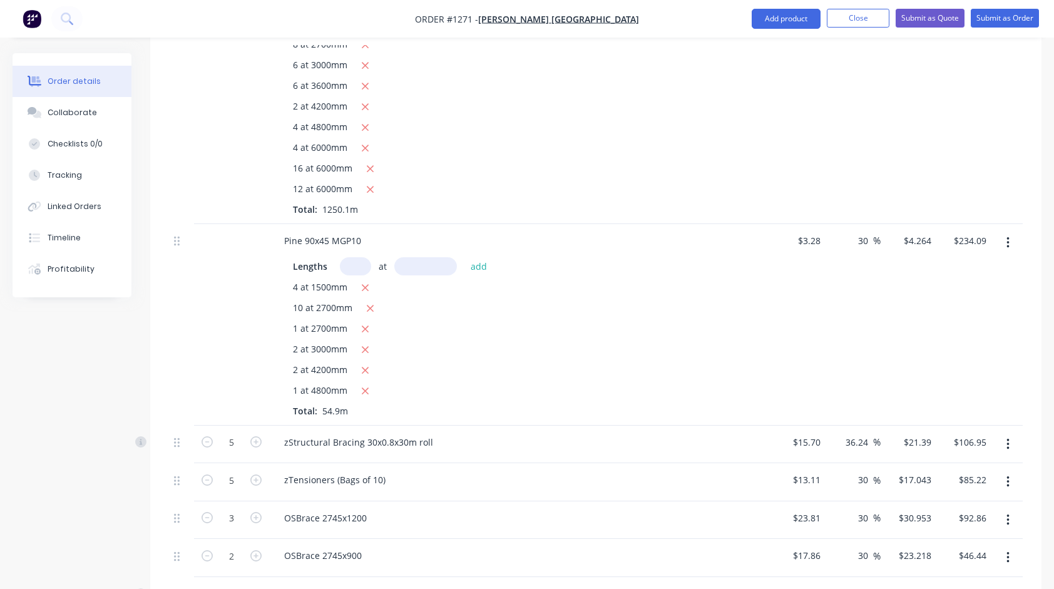
click at [354, 257] on input "text" at bounding box center [355, 266] width 31 height 18
type input "1"
type input "1200"
click at [464, 257] on button "add" at bounding box center [478, 265] width 29 height 17
type input "$239.21"
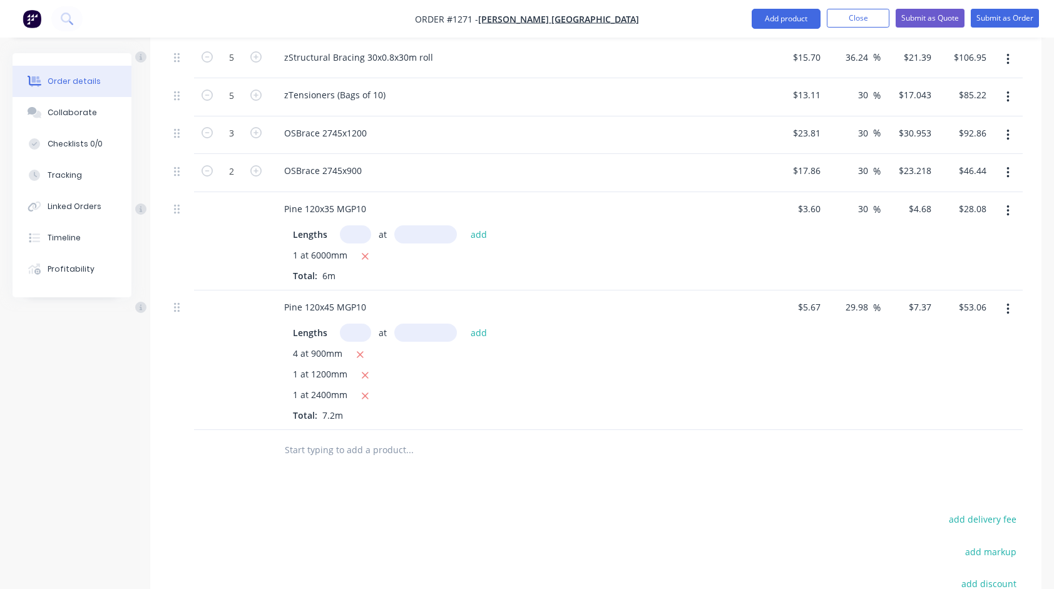
scroll to position [1064, 0]
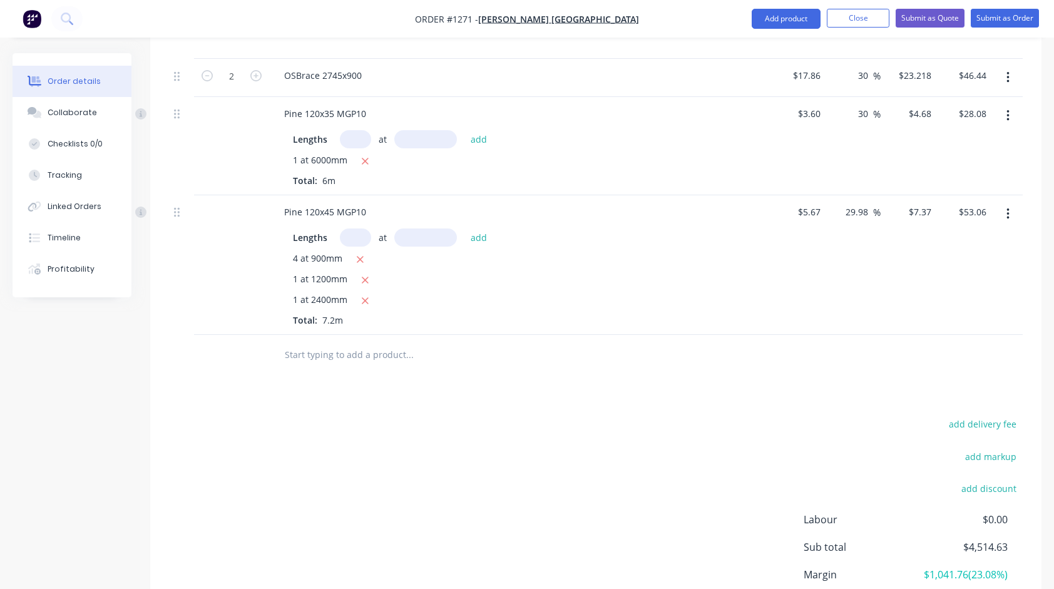
click at [378, 343] on input "text" at bounding box center [409, 354] width 250 height 25
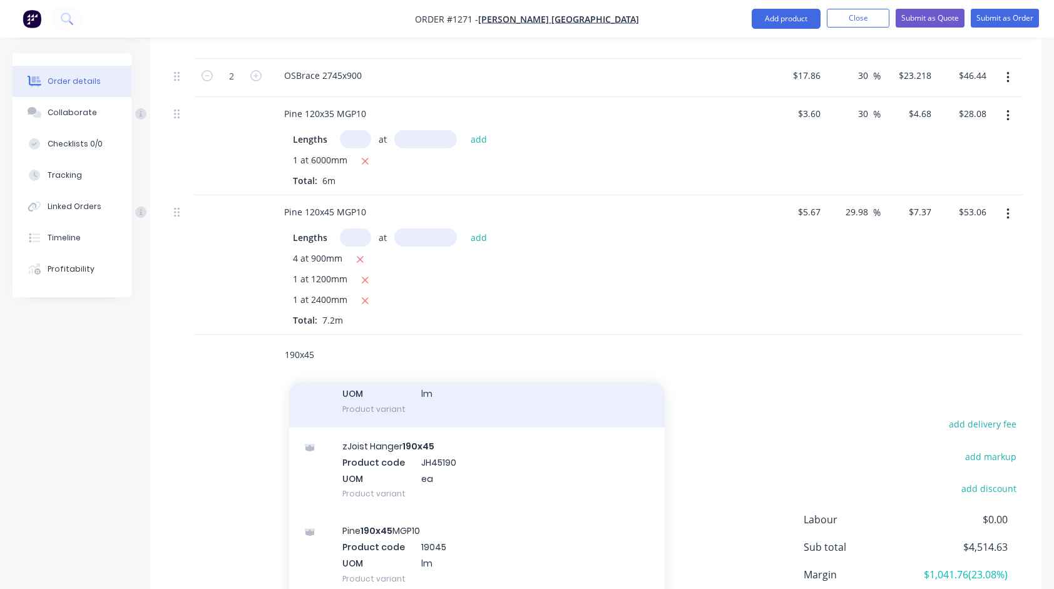
scroll to position [376, 0]
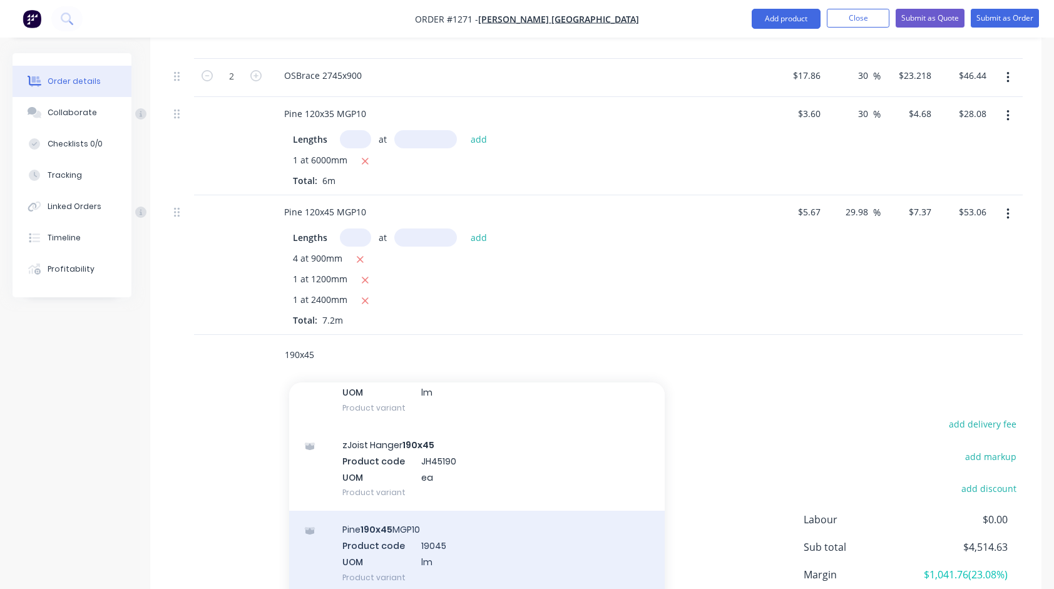
type input "190x45"
click at [399, 523] on div "Pine 190x45 MGP10 Product code 19045 UOM lm Product variant" at bounding box center [477, 553] width 376 height 84
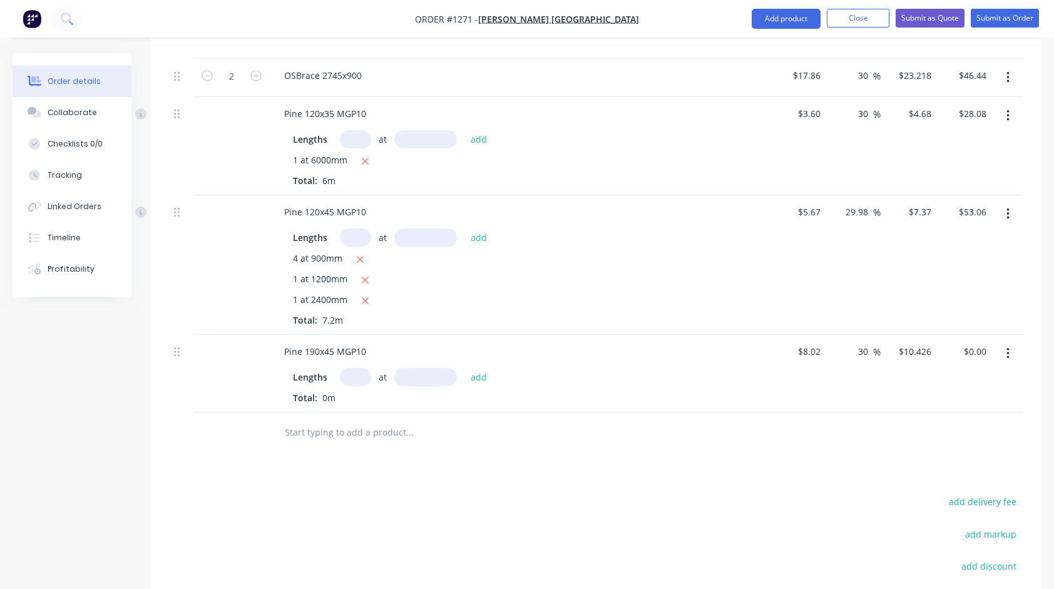
click at [353, 368] on input "text" at bounding box center [355, 377] width 31 height 18
type input "1"
type input "3000"
click at [464, 369] on button "add" at bounding box center [478, 377] width 29 height 17
type input "$31.28"
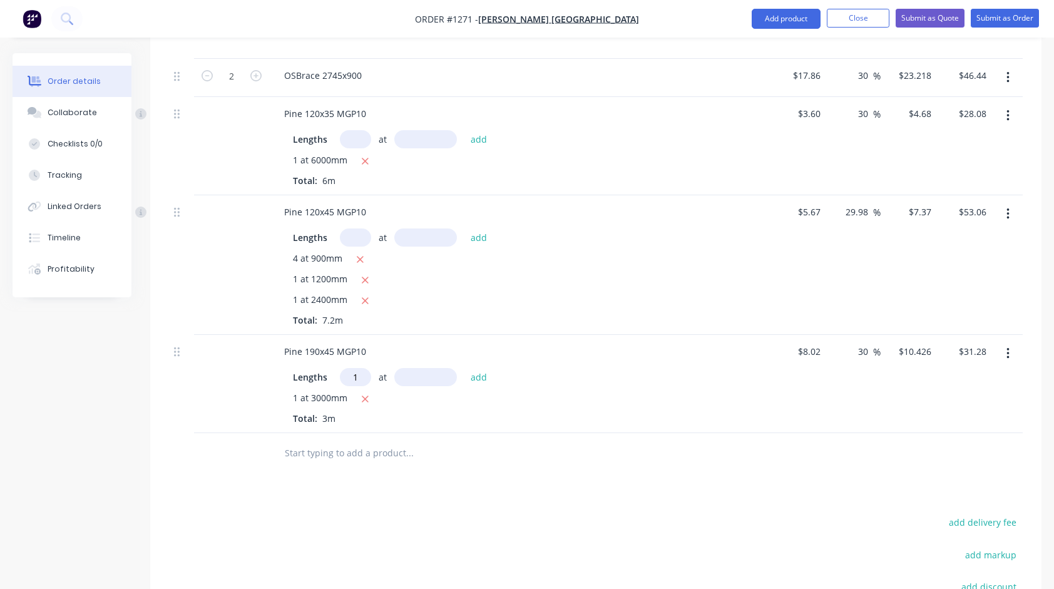
type input "1"
type input "2100"
click at [464, 369] on button "add" at bounding box center [478, 377] width 29 height 17
type input "$53.17"
type input "3"
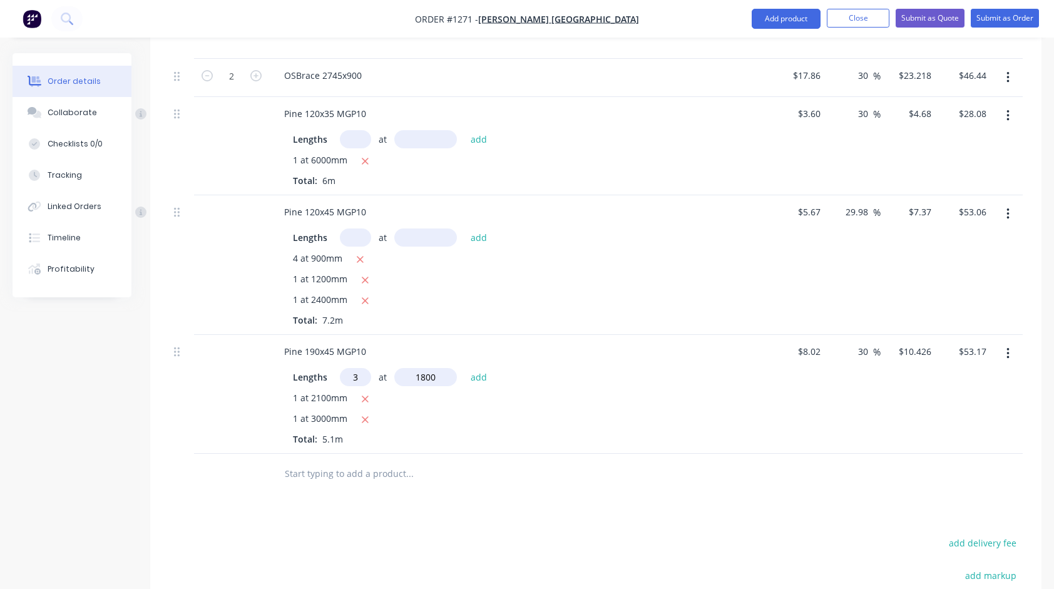
type input "1800"
click at [464, 369] on button "add" at bounding box center [478, 377] width 29 height 17
click at [365, 503] on input "text" at bounding box center [409, 515] width 250 height 25
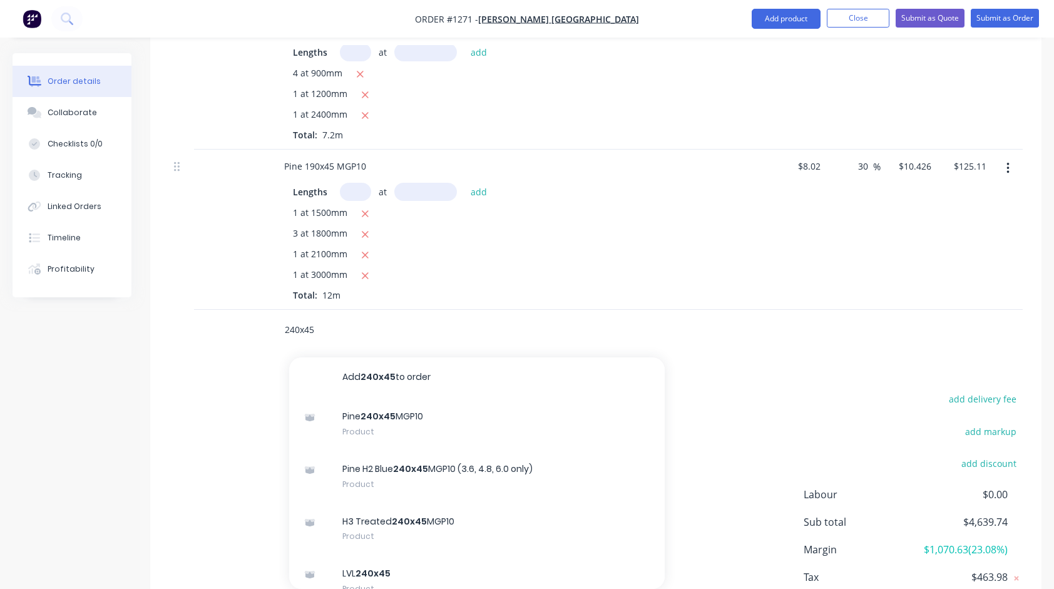
scroll to position [1312, 0]
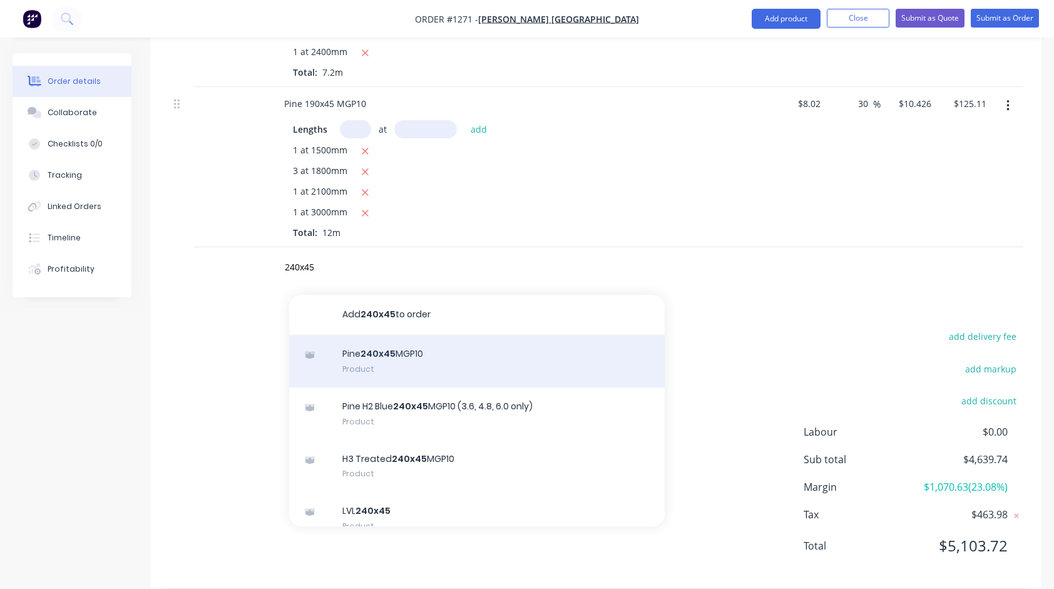
click at [391, 339] on div "Pine 240x45 MGP10 Product" at bounding box center [477, 361] width 376 height 53
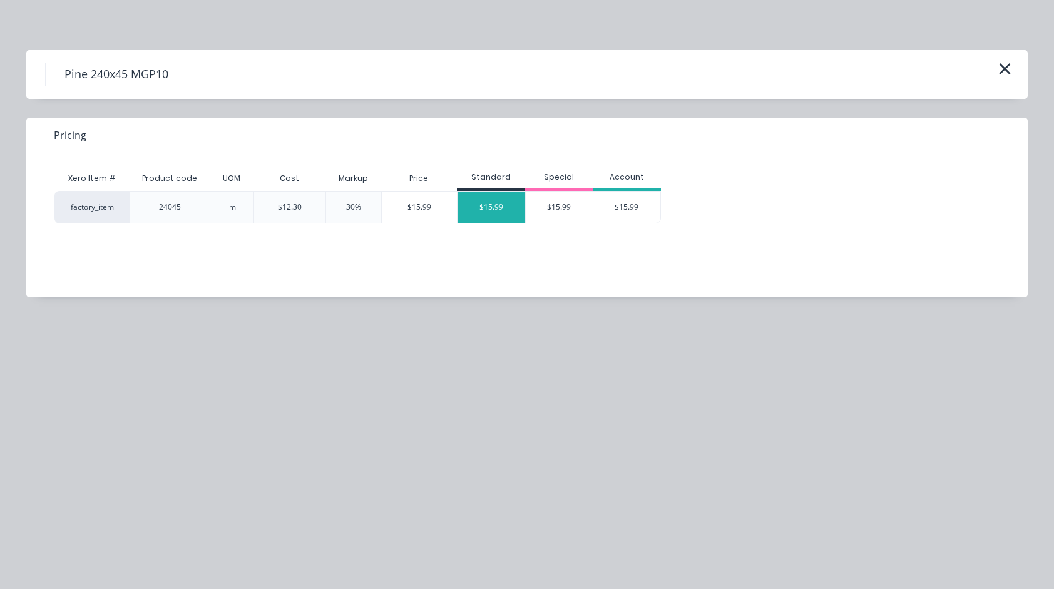
click at [493, 209] on div "$15.99" at bounding box center [492, 207] width 68 height 31
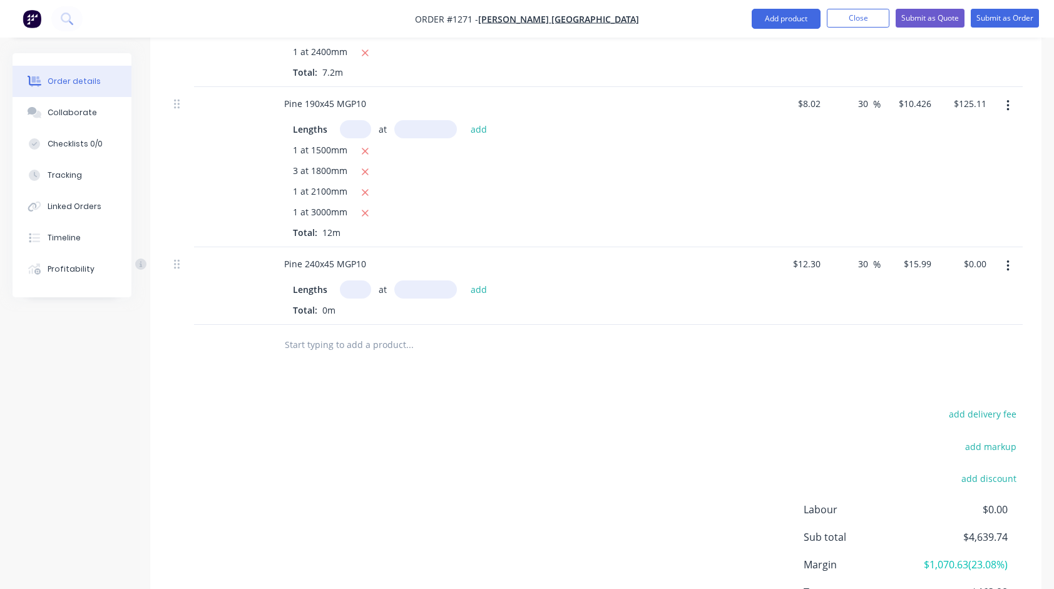
click at [352, 280] on input "text" at bounding box center [355, 289] width 31 height 18
click at [464, 281] on button "add" at bounding box center [478, 289] width 29 height 17
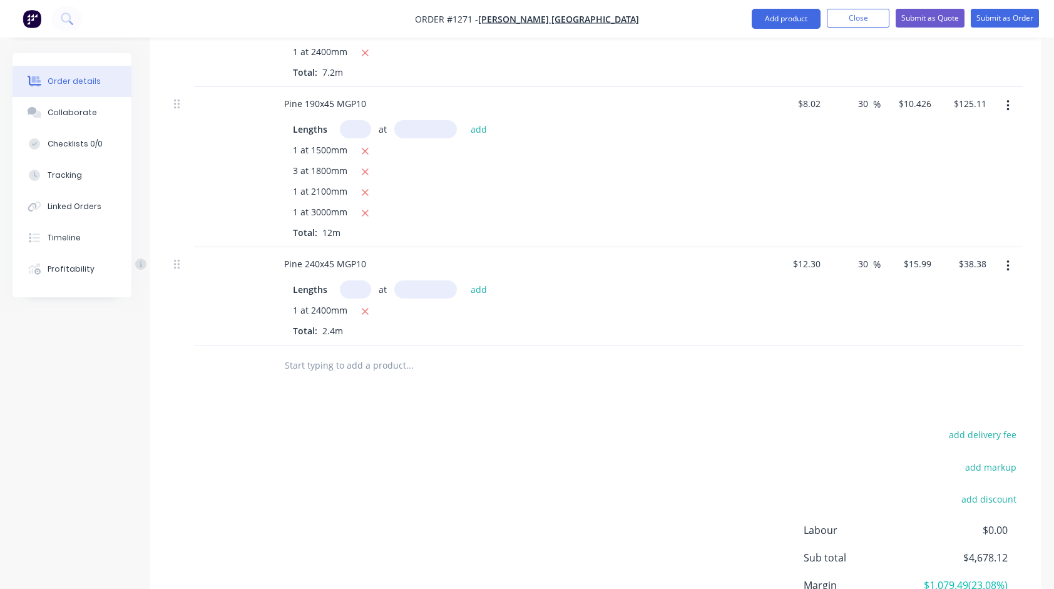
click at [385, 353] on input "text" at bounding box center [409, 365] width 250 height 25
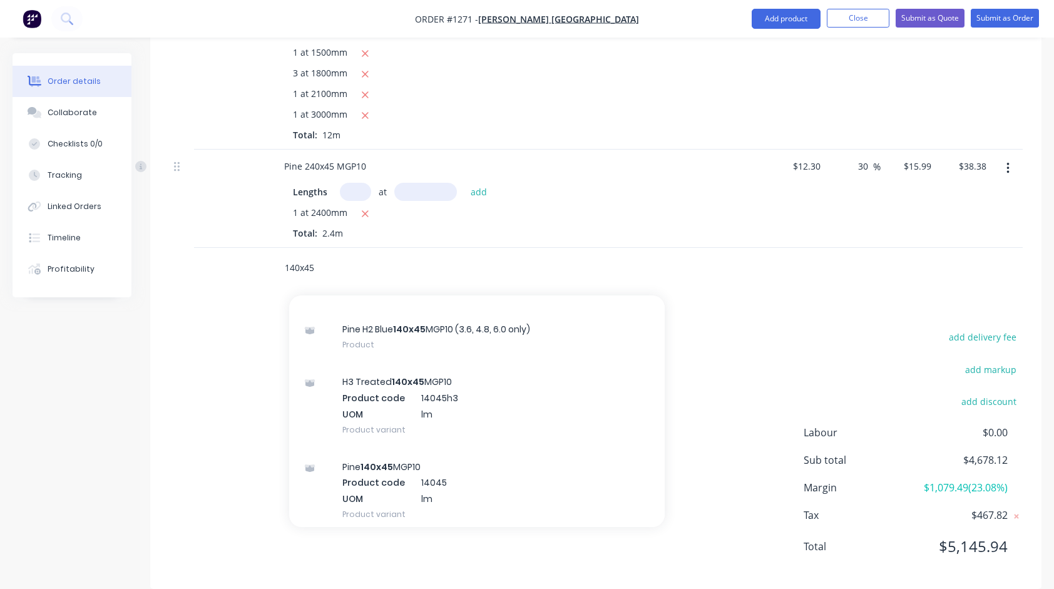
scroll to position [188, 0]
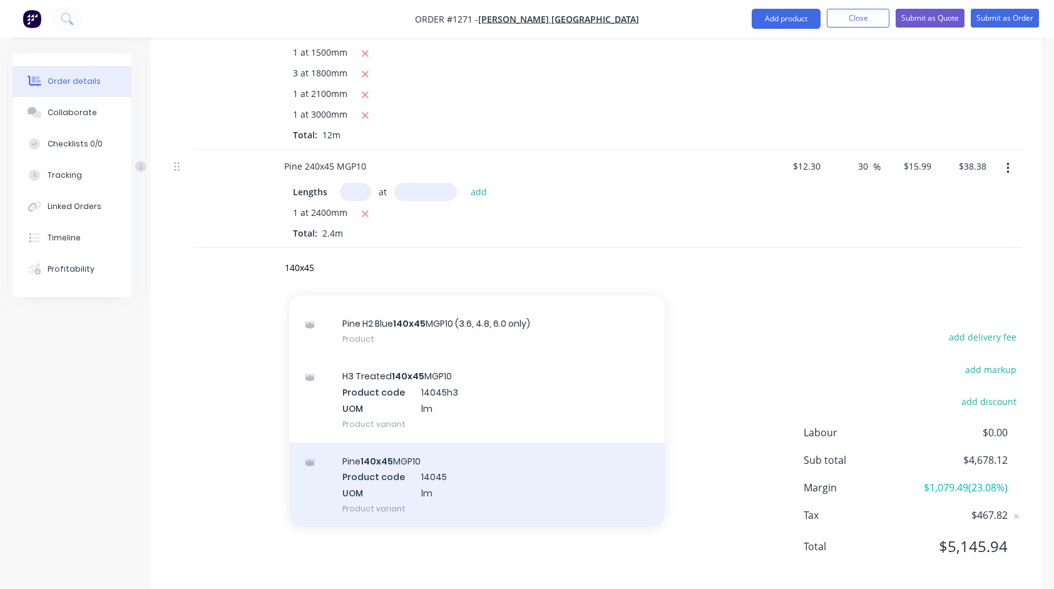
click at [374, 446] on div "Pine 140x45 MGP10 Product code 14045 UOM lm Product variant" at bounding box center [477, 484] width 376 height 84
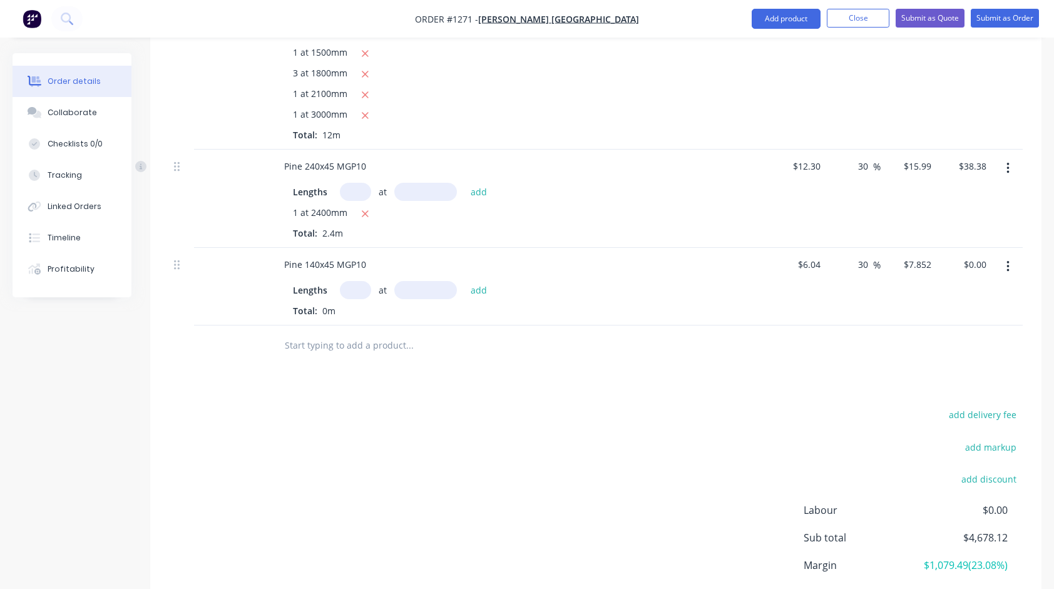
click at [347, 281] on input "text" at bounding box center [355, 290] width 31 height 18
click at [464, 282] on button "add" at bounding box center [478, 290] width 29 height 17
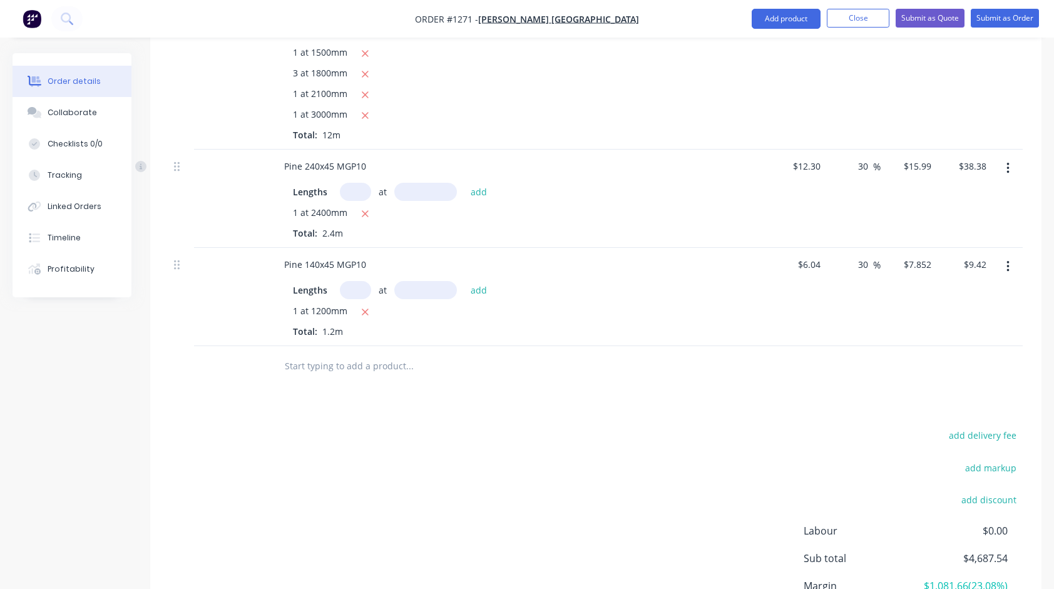
click at [386, 354] on input "text" at bounding box center [409, 366] width 250 height 25
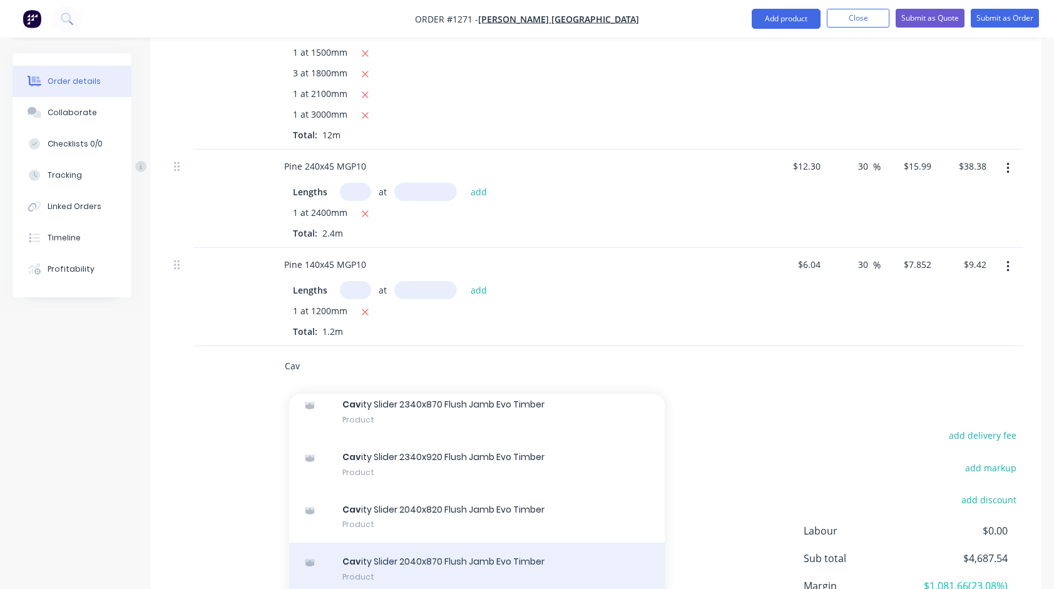
scroll to position [313, 0]
click at [421, 540] on div "Cav ity Slider 2040x870 Flush Jamb Evo Timber Product" at bounding box center [477, 566] width 376 height 53
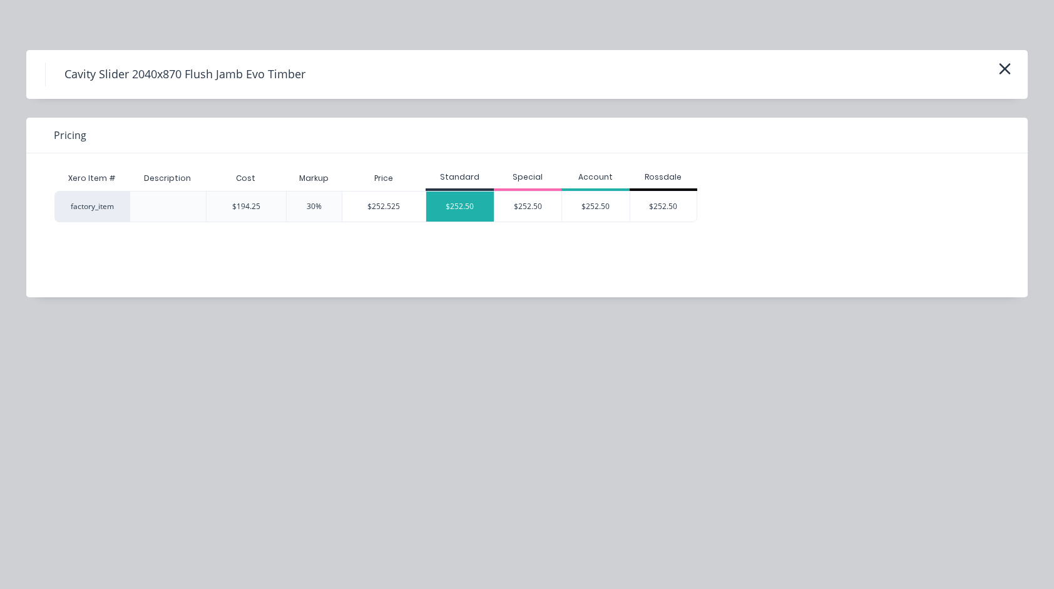
click at [464, 215] on div "$252.50" at bounding box center [460, 207] width 68 height 30
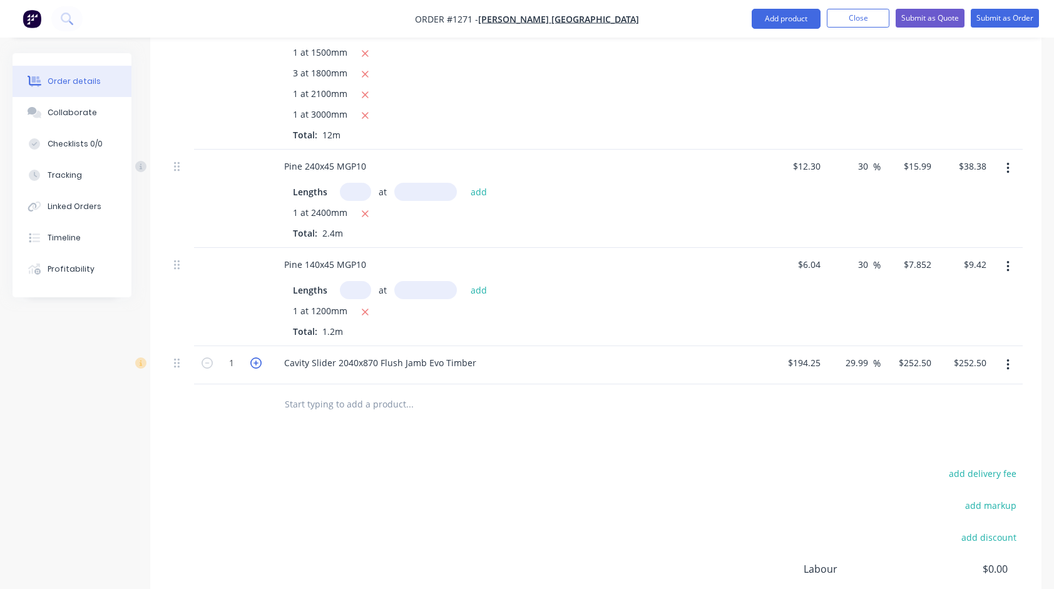
click at [260, 357] on icon "button" at bounding box center [255, 362] width 11 height 11
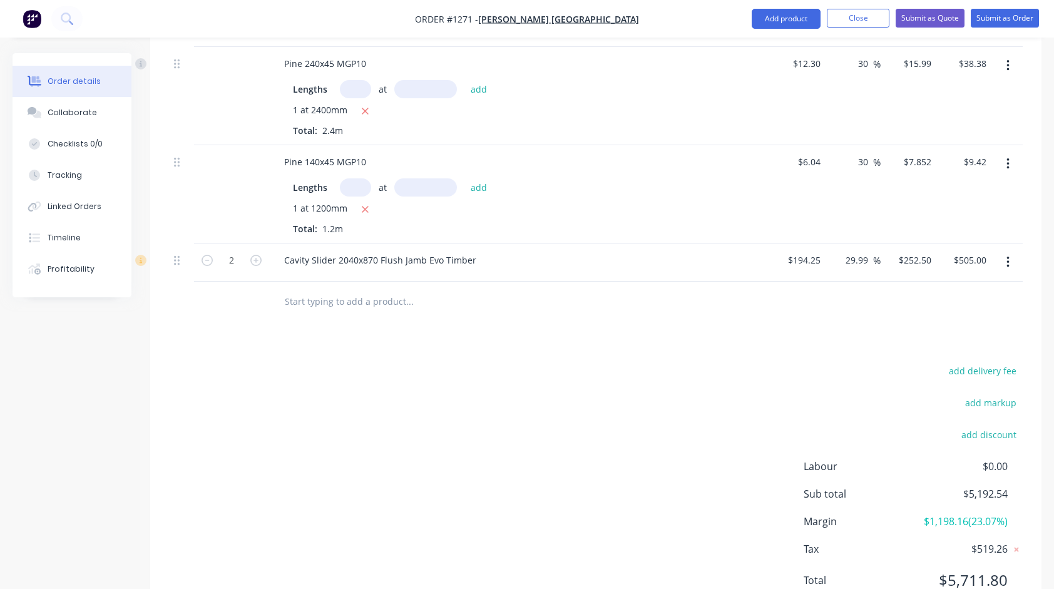
scroll to position [1535, 0]
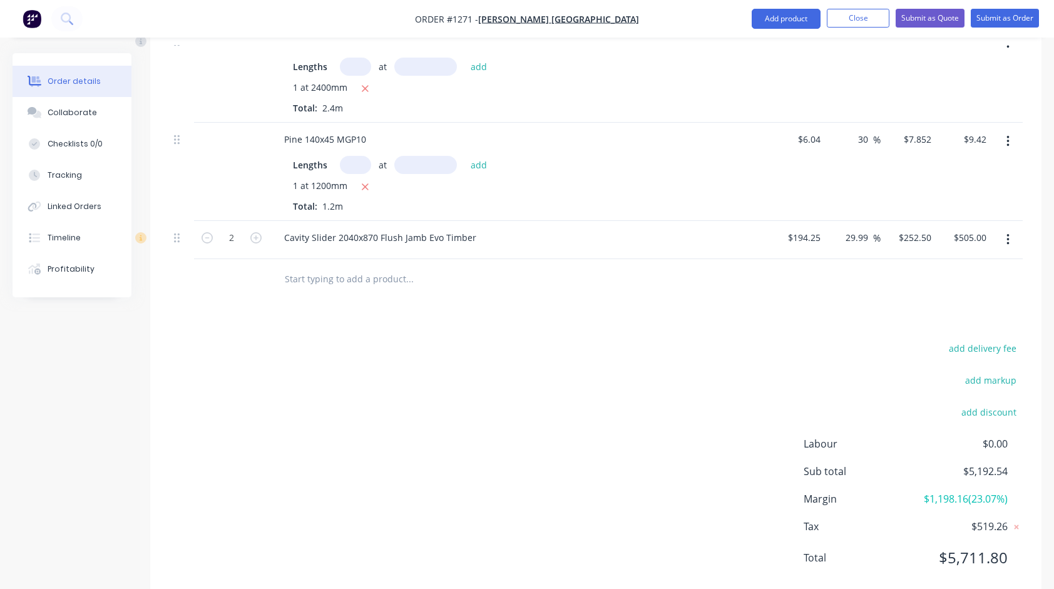
click at [372, 267] on input "text" at bounding box center [409, 279] width 250 height 25
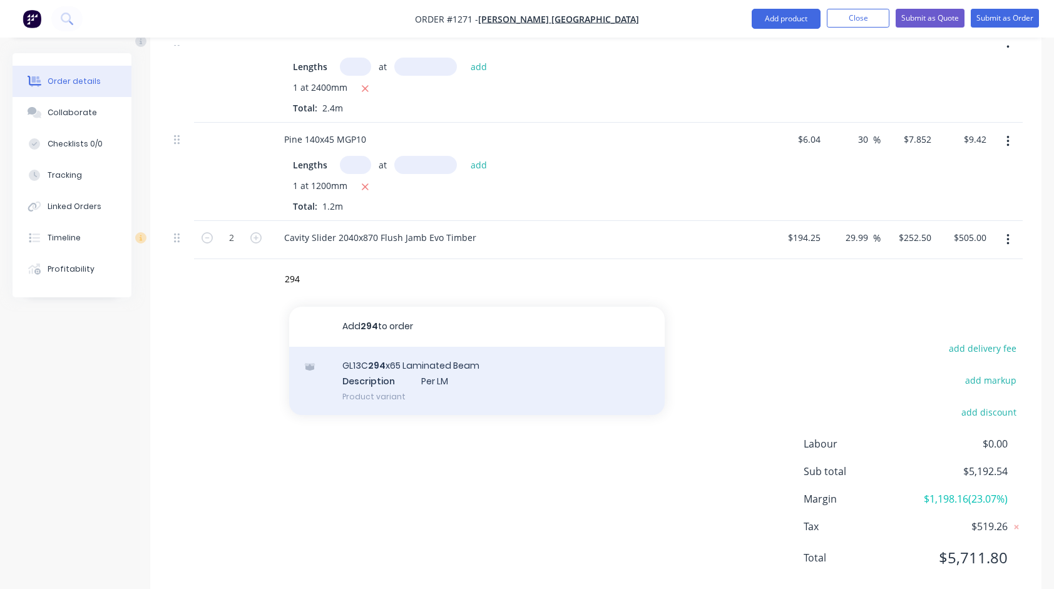
click at [371, 347] on div "GL13C 294 x65 Laminated Beam Description Per LM Product variant" at bounding box center [477, 381] width 376 height 69
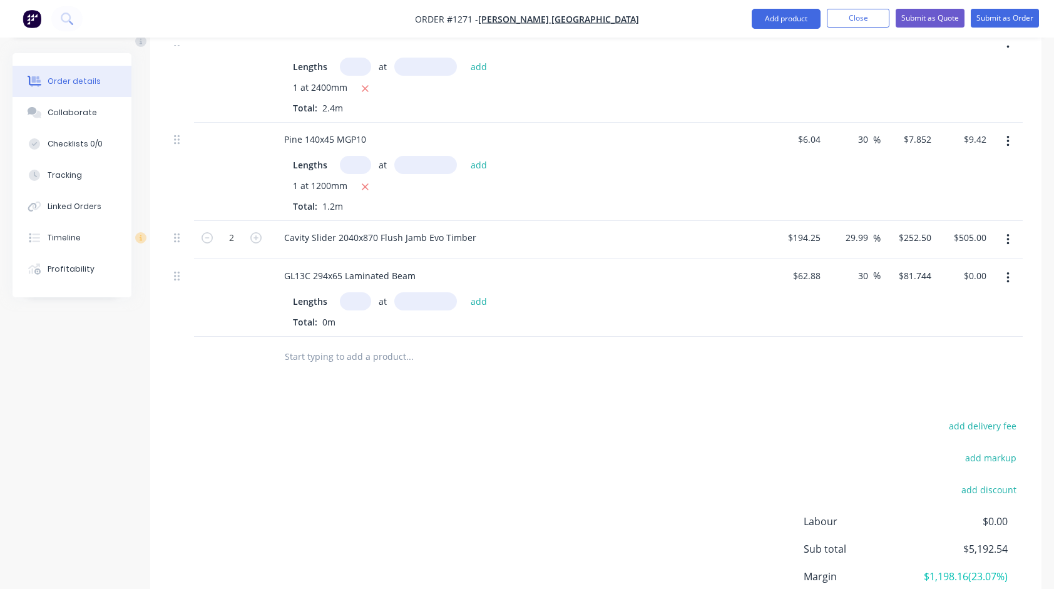
click at [346, 292] on input "text" at bounding box center [355, 301] width 31 height 18
click at [464, 292] on button "add" at bounding box center [478, 300] width 29 height 17
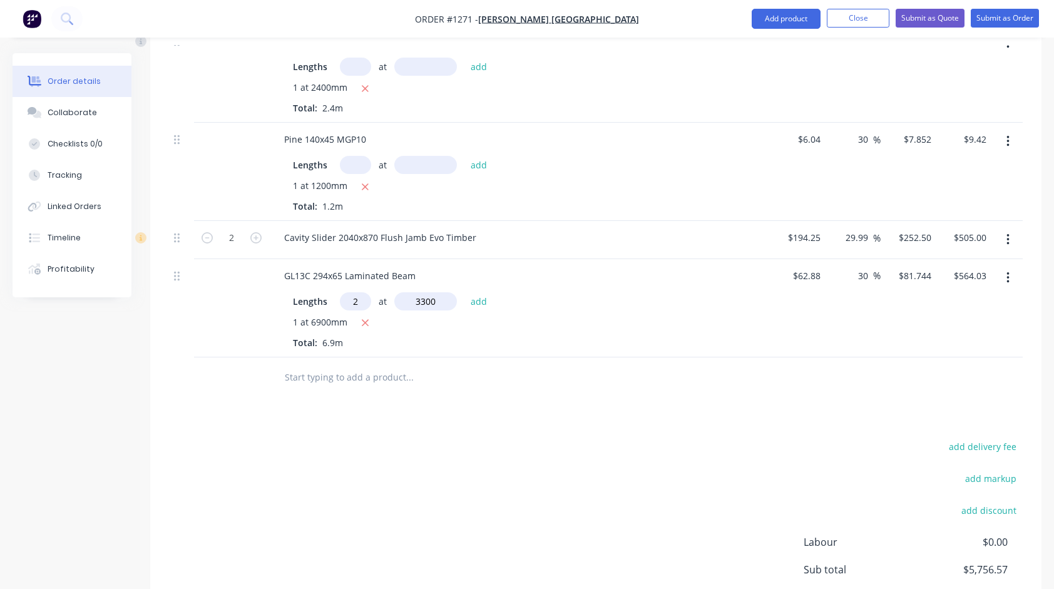
click at [464, 292] on button "add" at bounding box center [478, 300] width 29 height 17
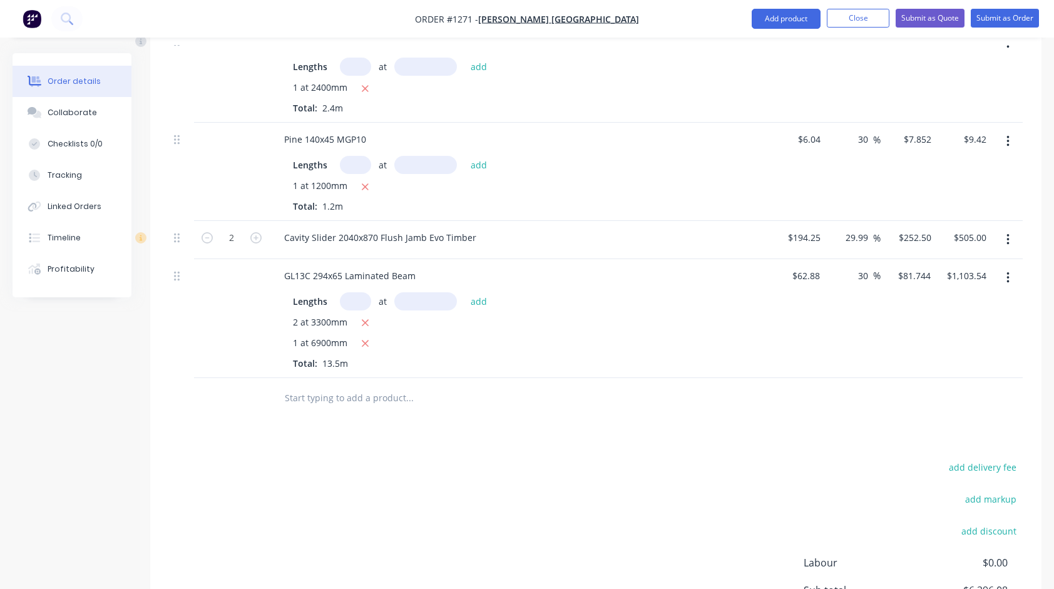
click at [371, 386] on input "text" at bounding box center [409, 398] width 250 height 25
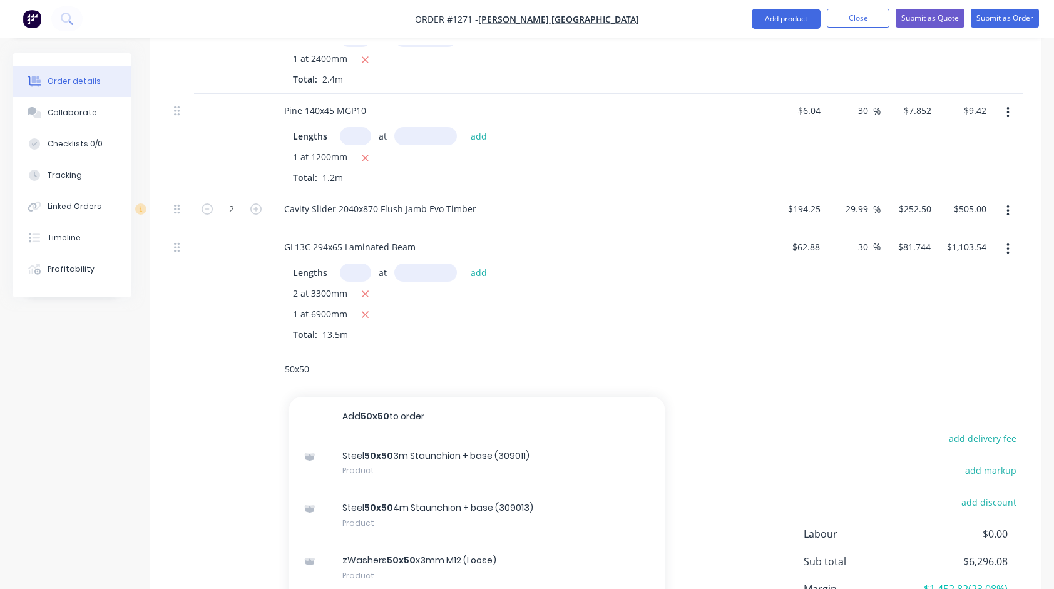
scroll to position [1660, 0]
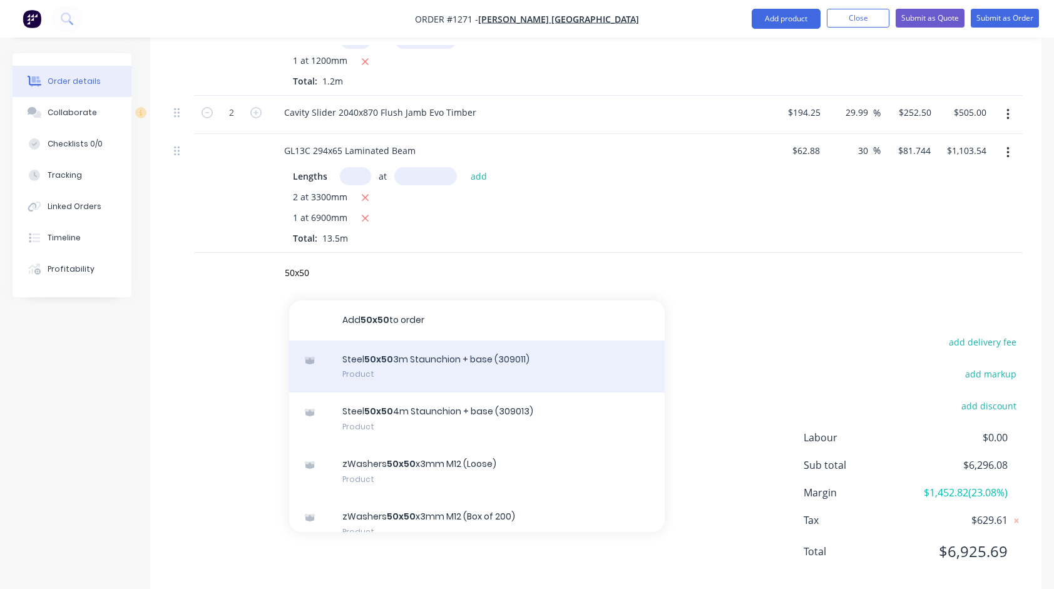
click at [411, 351] on div "Steel 50x50 3m Staunchion + base (309011) Product" at bounding box center [477, 366] width 376 height 53
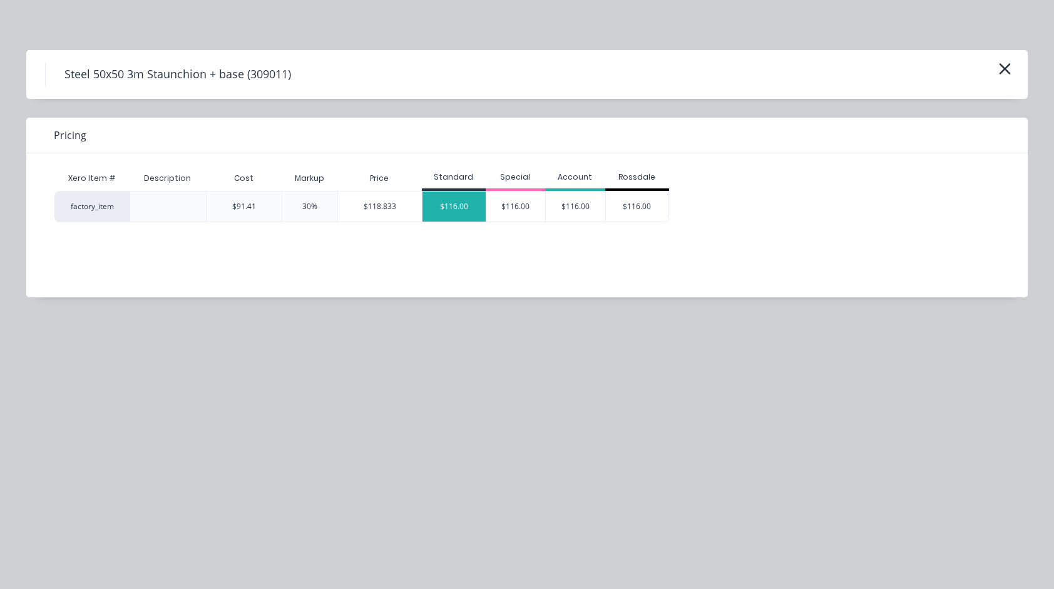
click at [463, 212] on div "$116.00" at bounding box center [453, 207] width 63 height 30
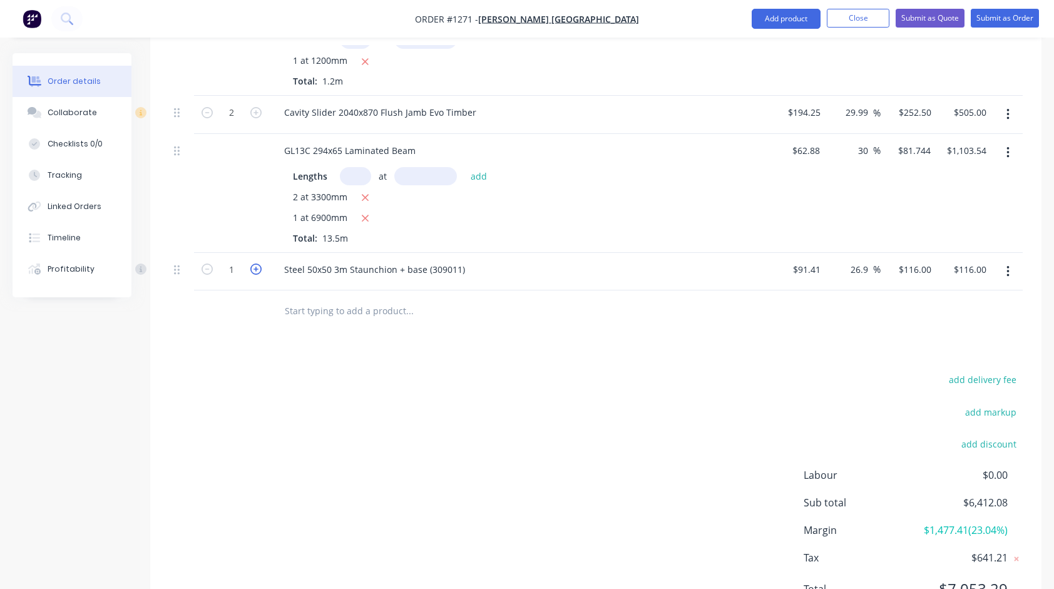
click at [257, 263] on icon "button" at bounding box center [255, 268] width 11 height 11
click at [208, 263] on icon "button" at bounding box center [207, 268] width 11 height 11
click at [326, 298] on input "text" at bounding box center [409, 310] width 250 height 25
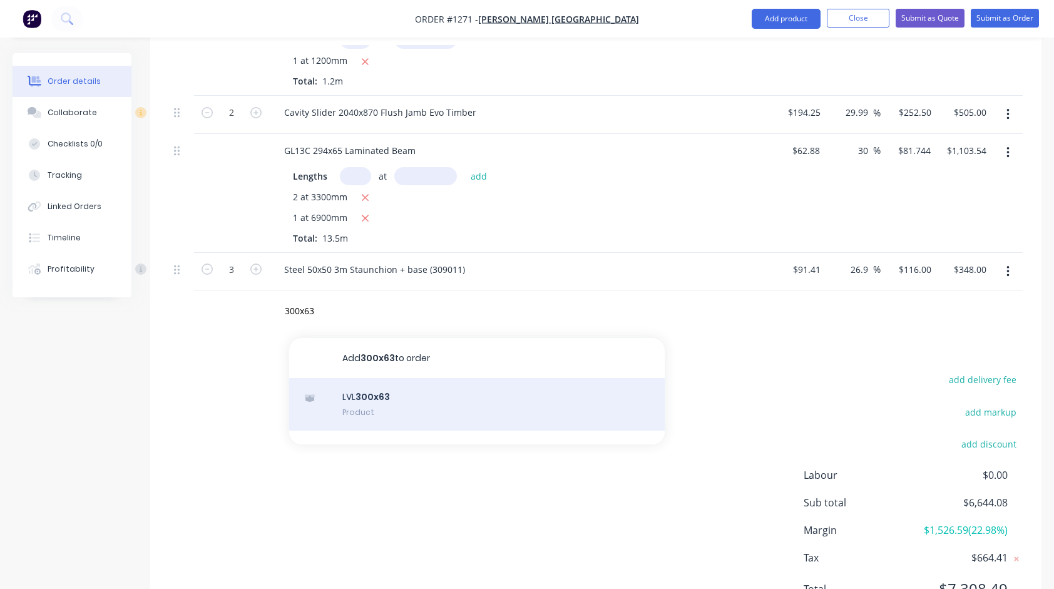
click at [374, 378] on div "LVL 300x63 Product" at bounding box center [477, 404] width 376 height 53
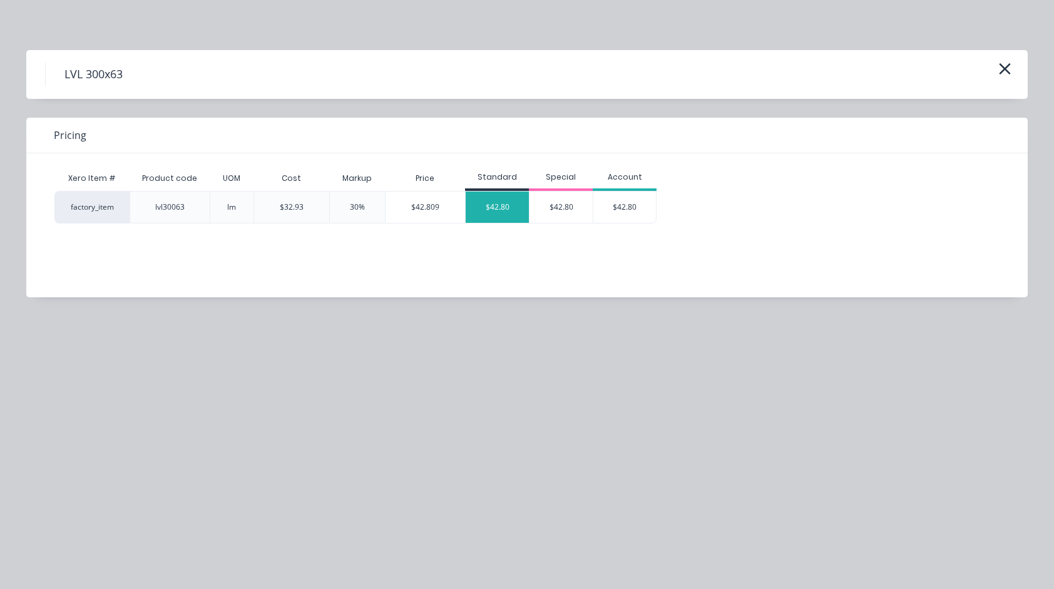
click at [481, 210] on div "$42.80" at bounding box center [497, 207] width 63 height 31
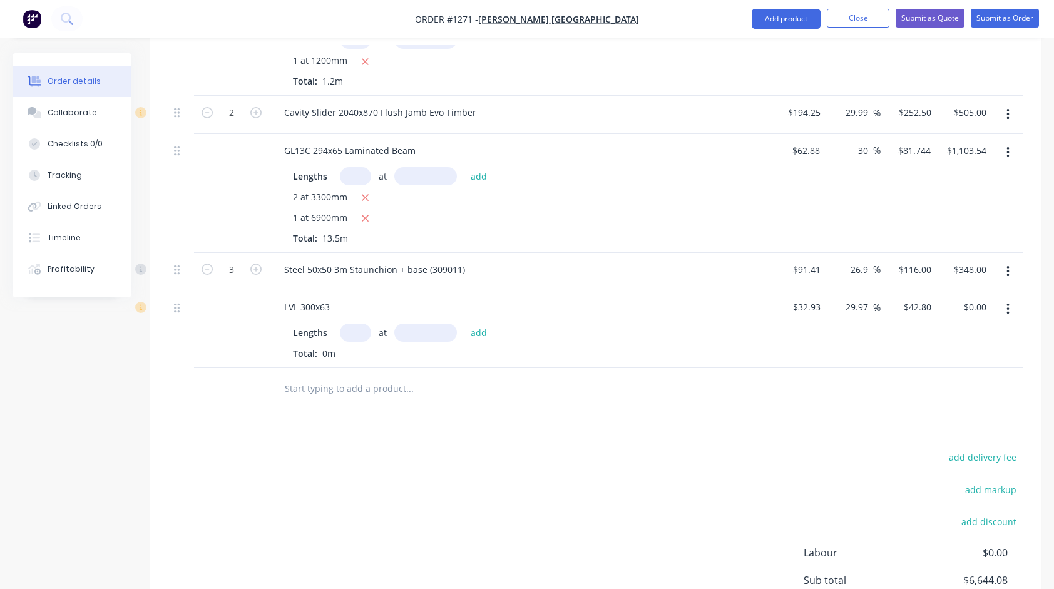
click at [351, 324] on input "text" at bounding box center [355, 333] width 31 height 18
click at [464, 324] on button "add" at bounding box center [478, 332] width 29 height 17
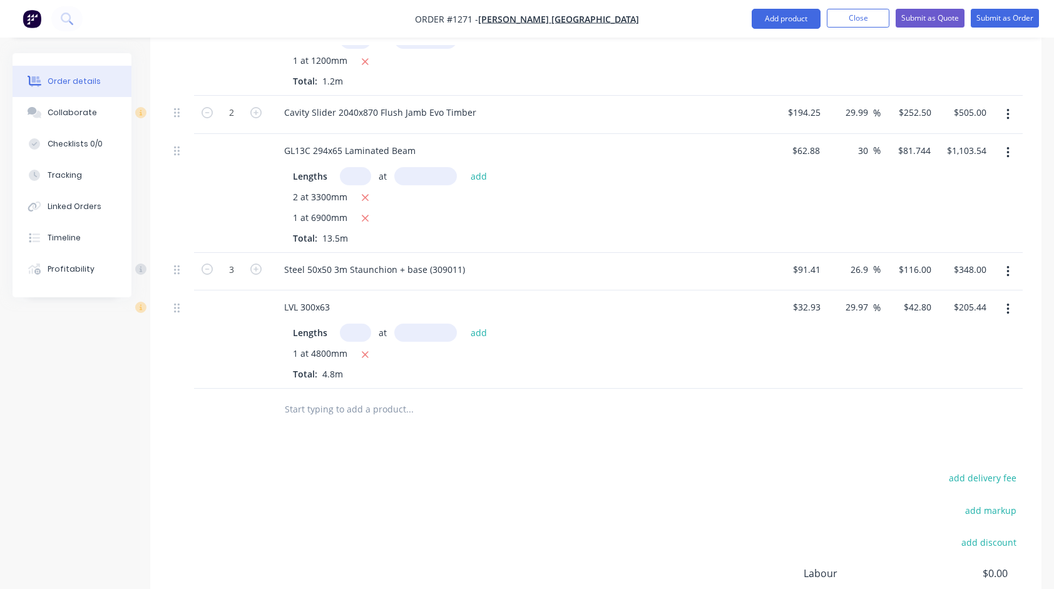
click at [386, 396] on input "text" at bounding box center [409, 408] width 250 height 25
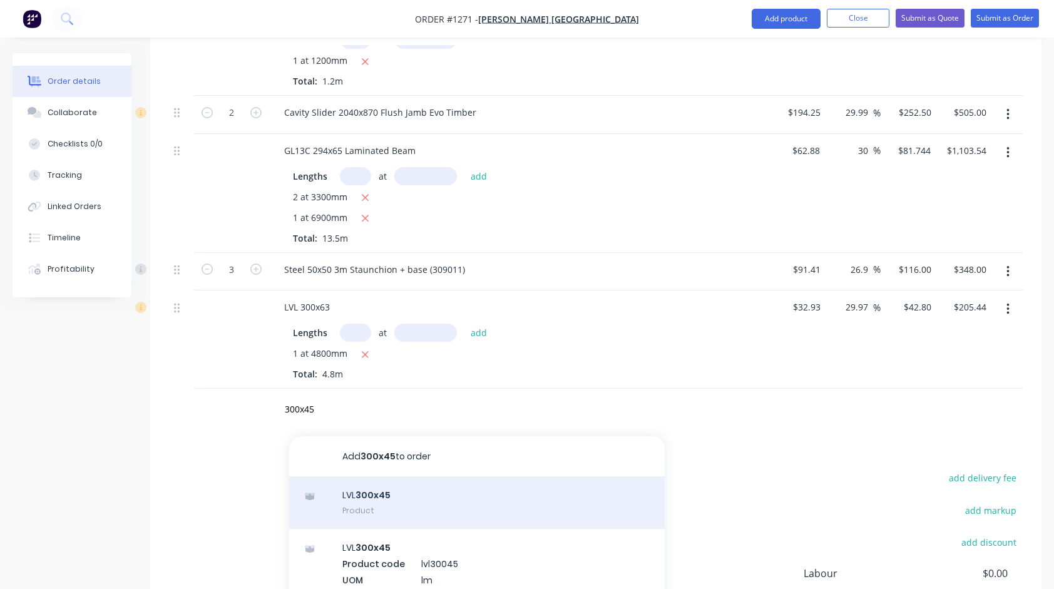
click at [371, 480] on div "LVL 300x45 Product" at bounding box center [477, 502] width 376 height 53
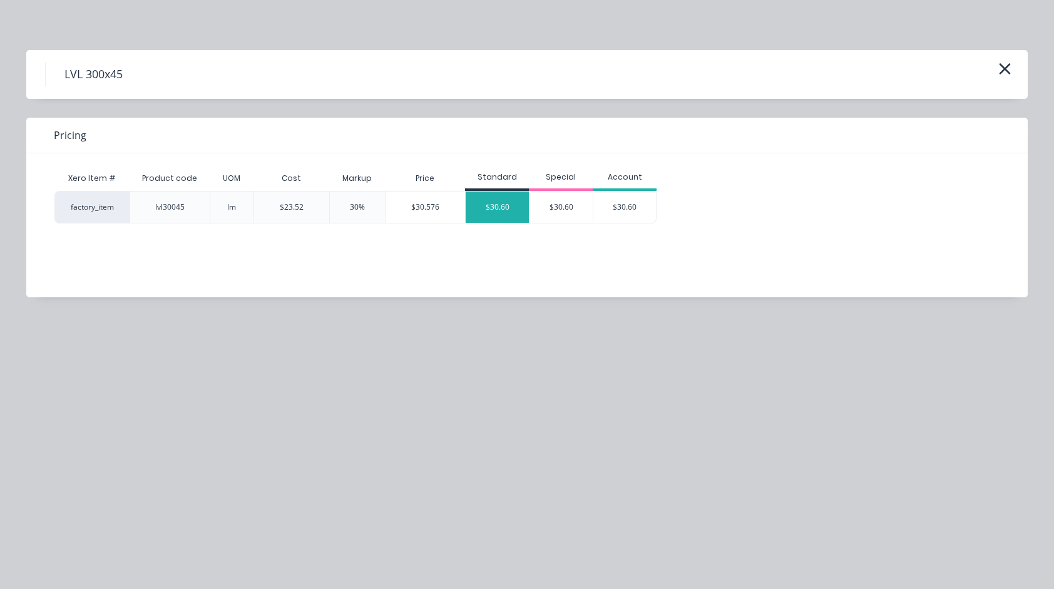
click at [488, 205] on div "$30.60" at bounding box center [497, 207] width 63 height 31
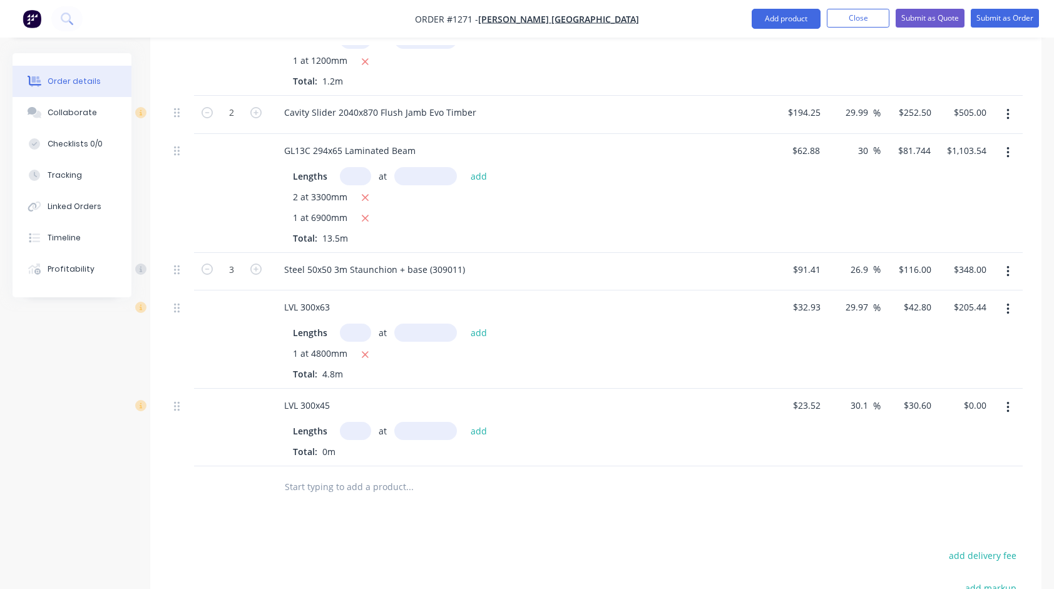
click at [352, 422] on input "text" at bounding box center [355, 431] width 31 height 18
click at [464, 422] on button "add" at bounding box center [478, 430] width 29 height 17
click at [257, 263] on icon "button" at bounding box center [255, 268] width 11 height 11
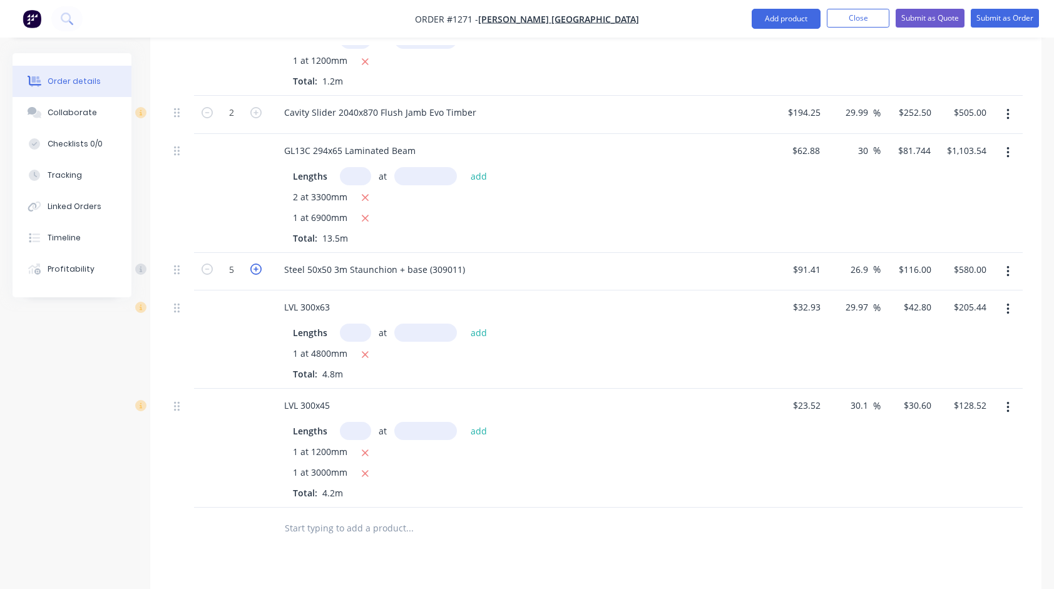
click at [257, 263] on icon "button" at bounding box center [255, 268] width 11 height 11
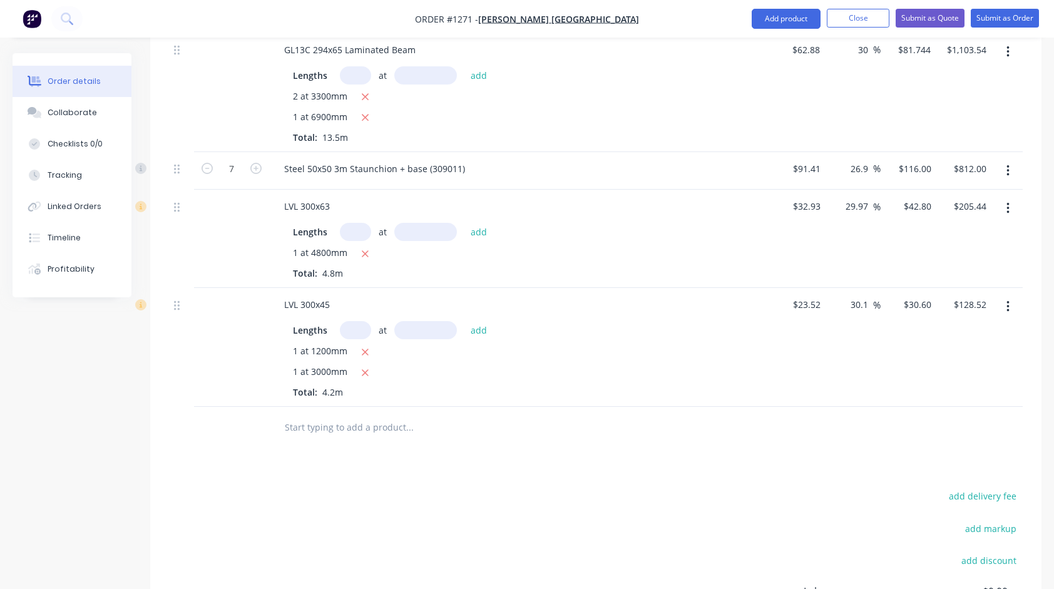
scroll to position [1785, 0]
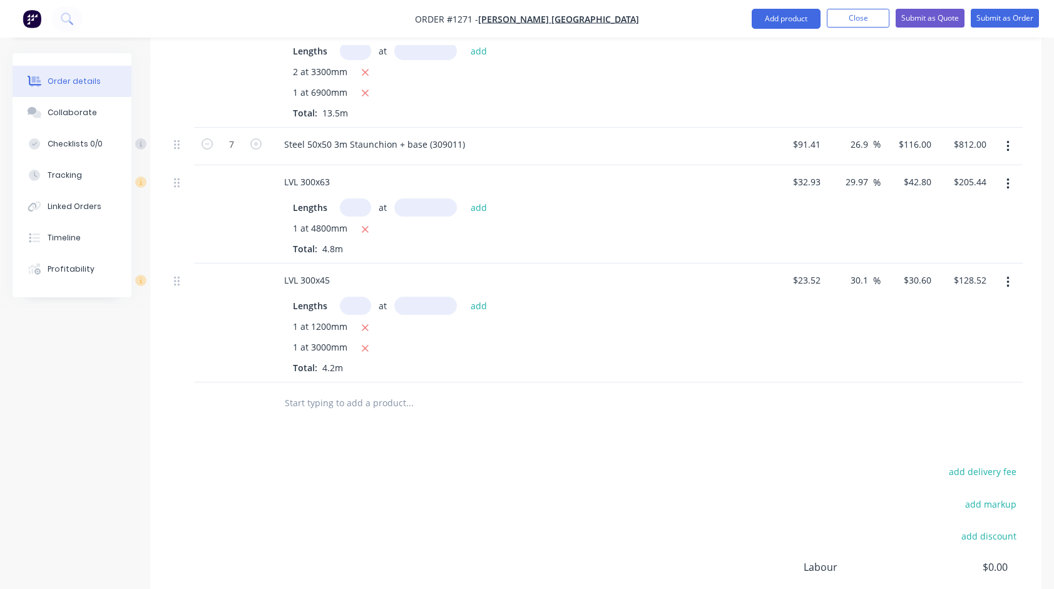
click at [347, 390] on input "text" at bounding box center [409, 402] width 250 height 25
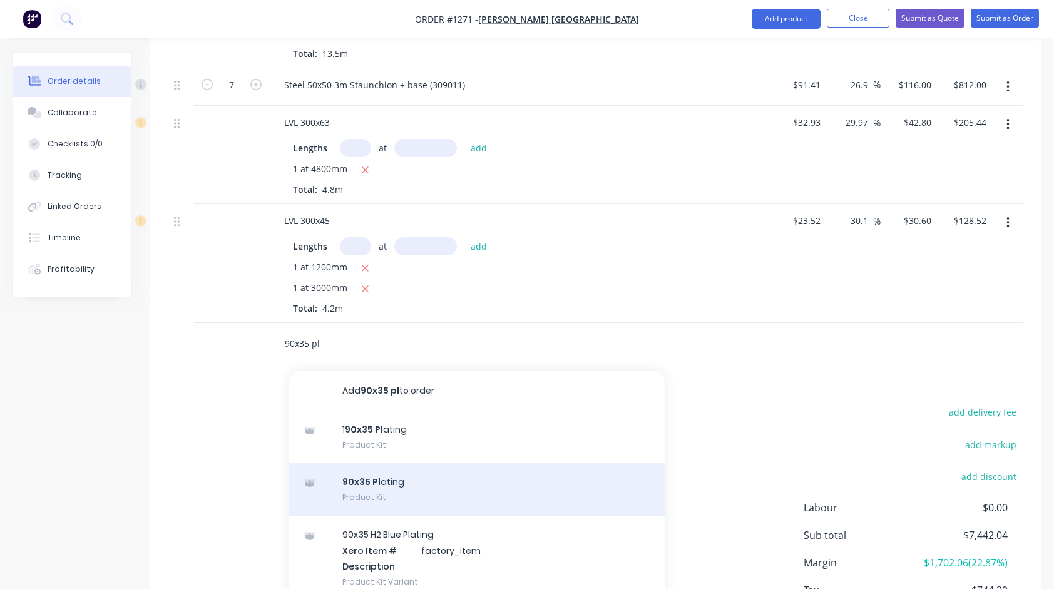
scroll to position [1848, 0]
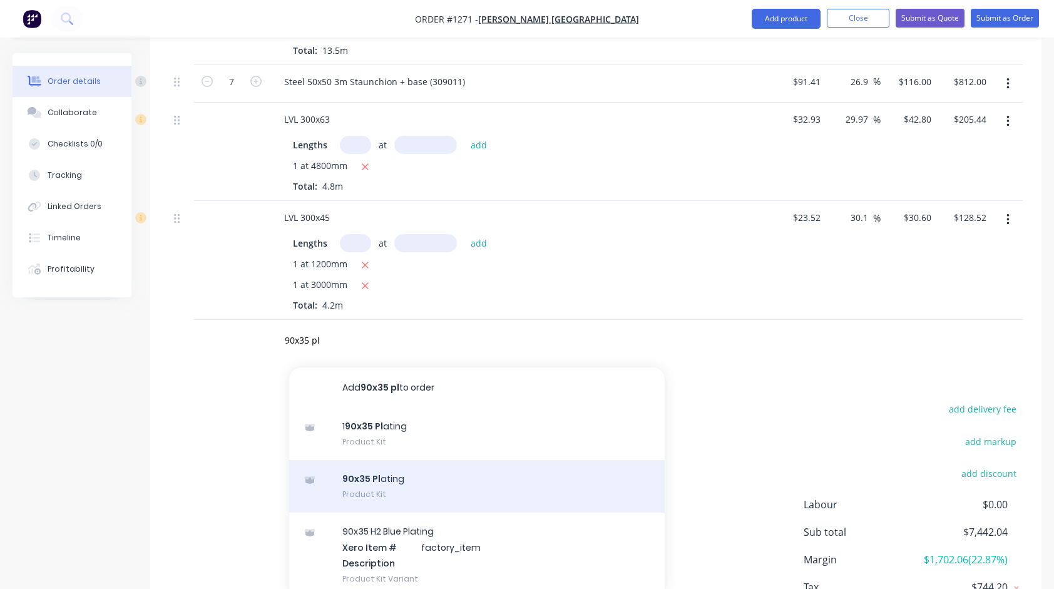
click at [413, 463] on div "90x35 Pl ating Product Kit" at bounding box center [477, 486] width 376 height 53
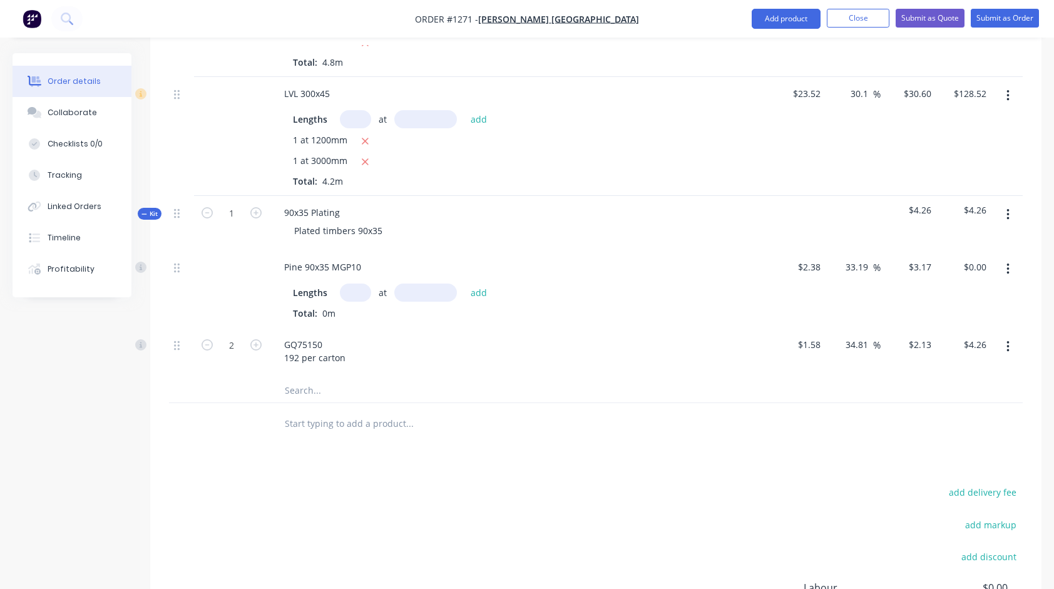
scroll to position [1973, 0]
click at [358, 282] on input "text" at bounding box center [355, 291] width 31 height 18
click at [464, 283] on button "add" at bounding box center [478, 291] width 29 height 17
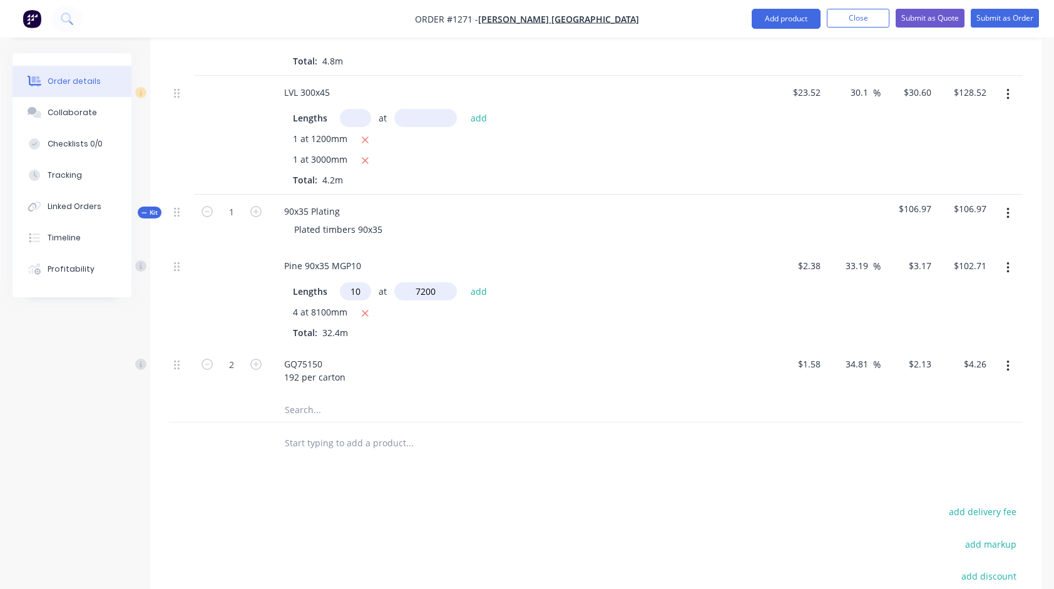
click at [464, 283] on button "add" at bounding box center [478, 291] width 29 height 17
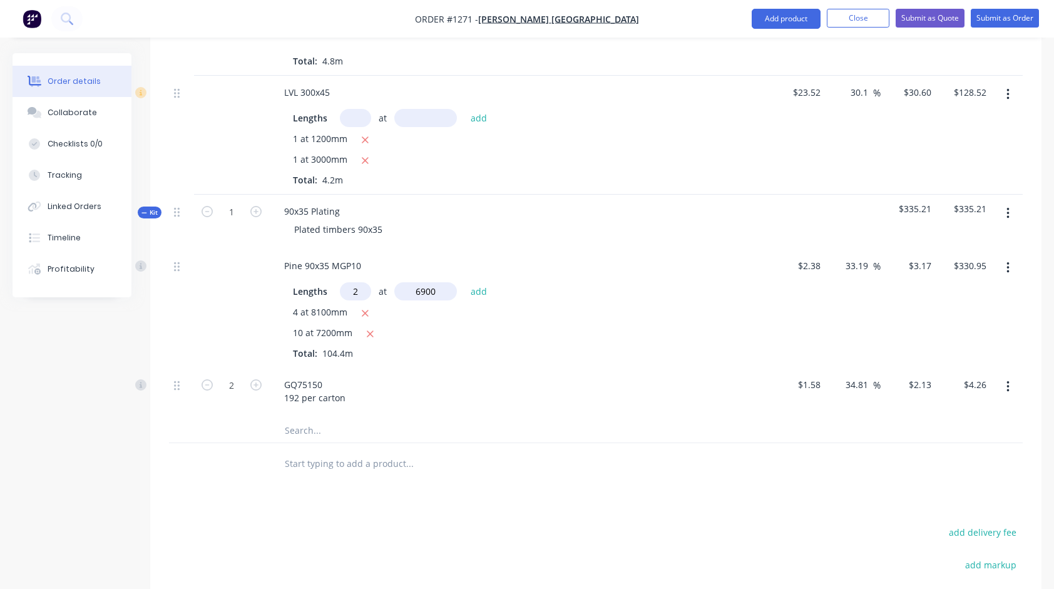
click at [464, 283] on button "add" at bounding box center [478, 291] width 29 height 17
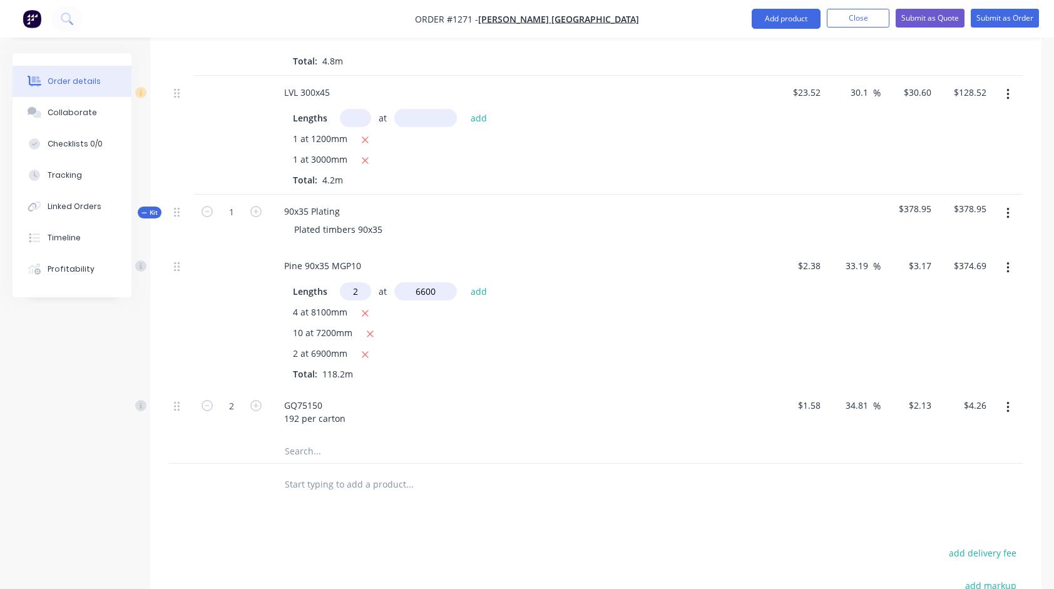
click at [464, 283] on button "add" at bounding box center [478, 291] width 29 height 17
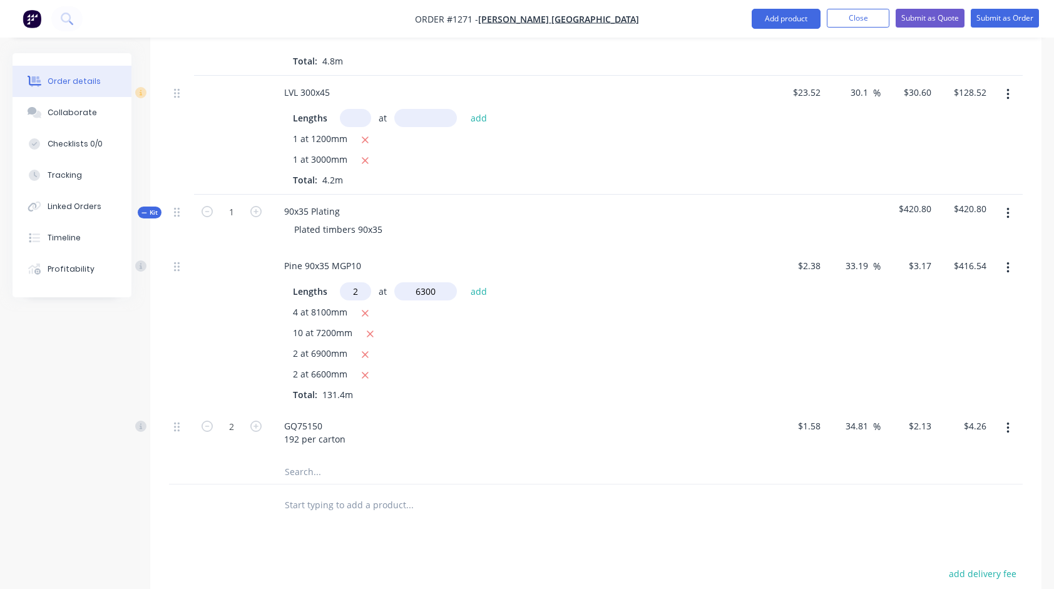
click at [464, 283] on button "add" at bounding box center [478, 291] width 29 height 17
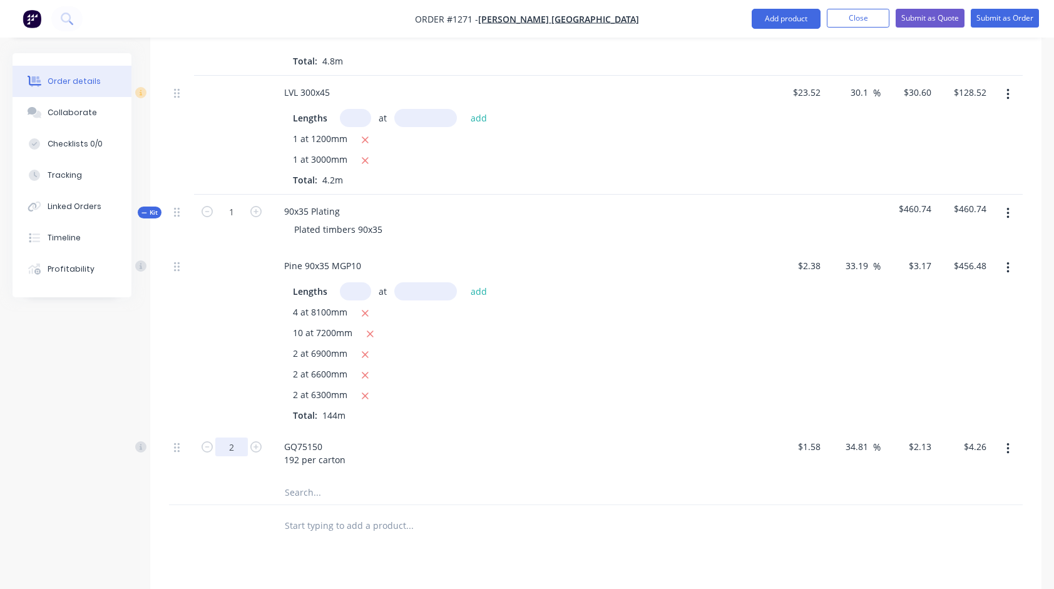
click at [238, 437] on input "2" at bounding box center [231, 446] width 33 height 19
click at [411, 513] on input "text" at bounding box center [409, 525] width 250 height 25
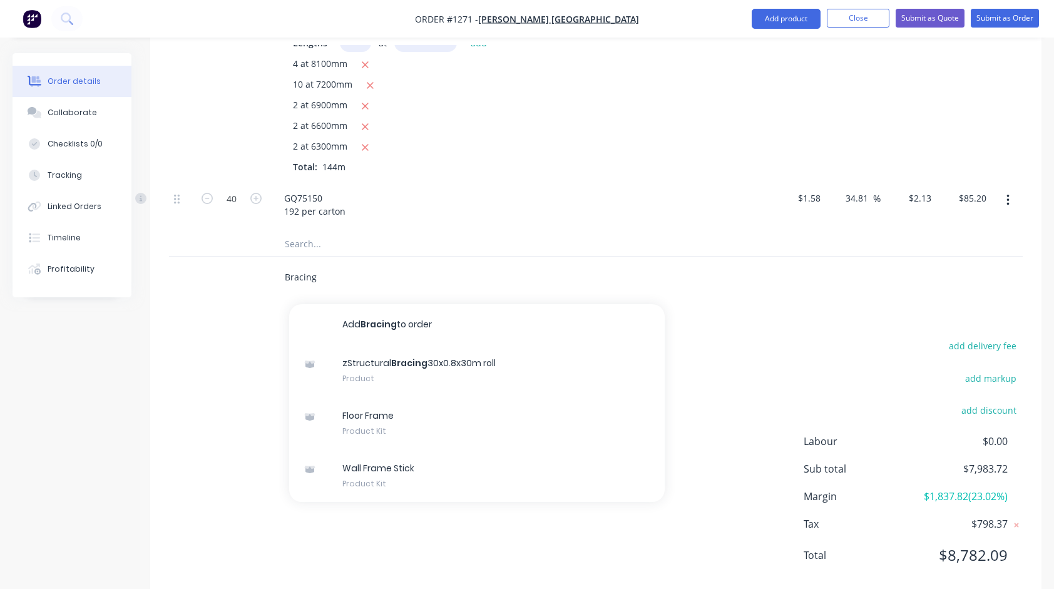
scroll to position [2223, 0]
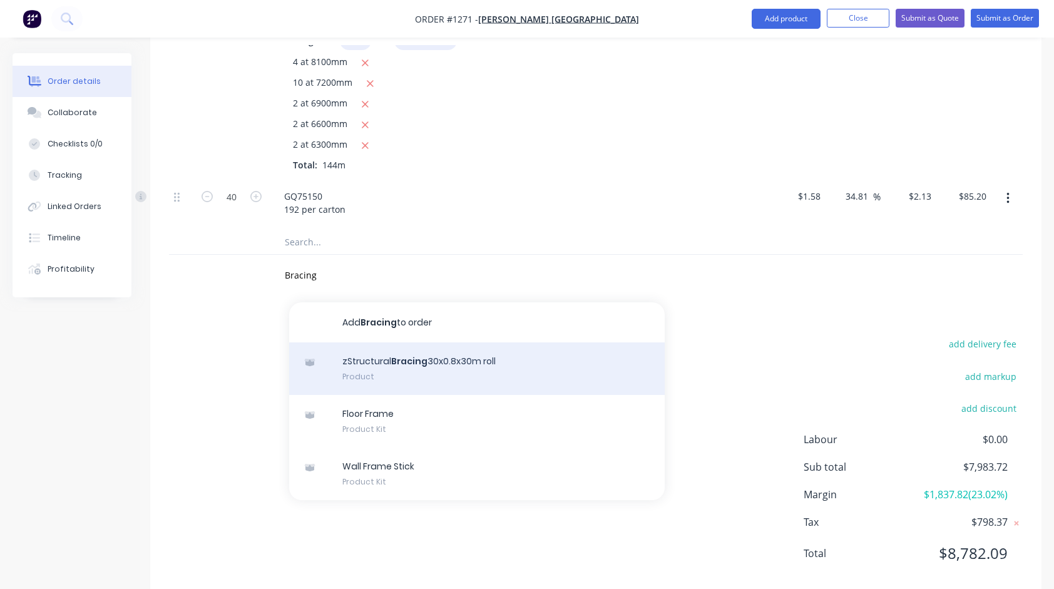
click at [463, 354] on div "zStructural Bracing 30x0.8x30m roll Product" at bounding box center [477, 368] width 376 height 53
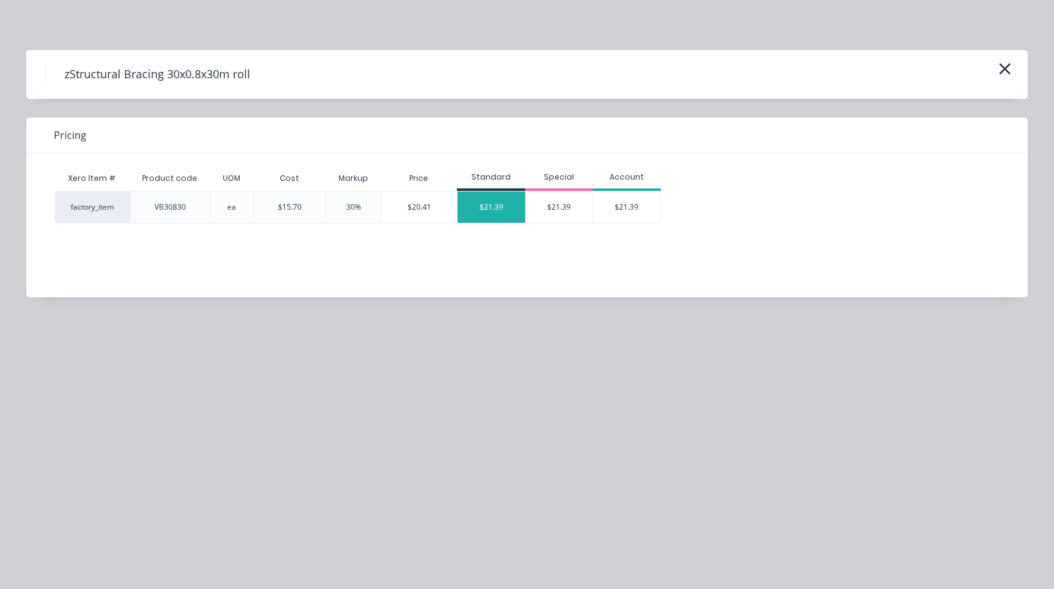
click at [483, 205] on div "$21.39" at bounding box center [492, 207] width 68 height 31
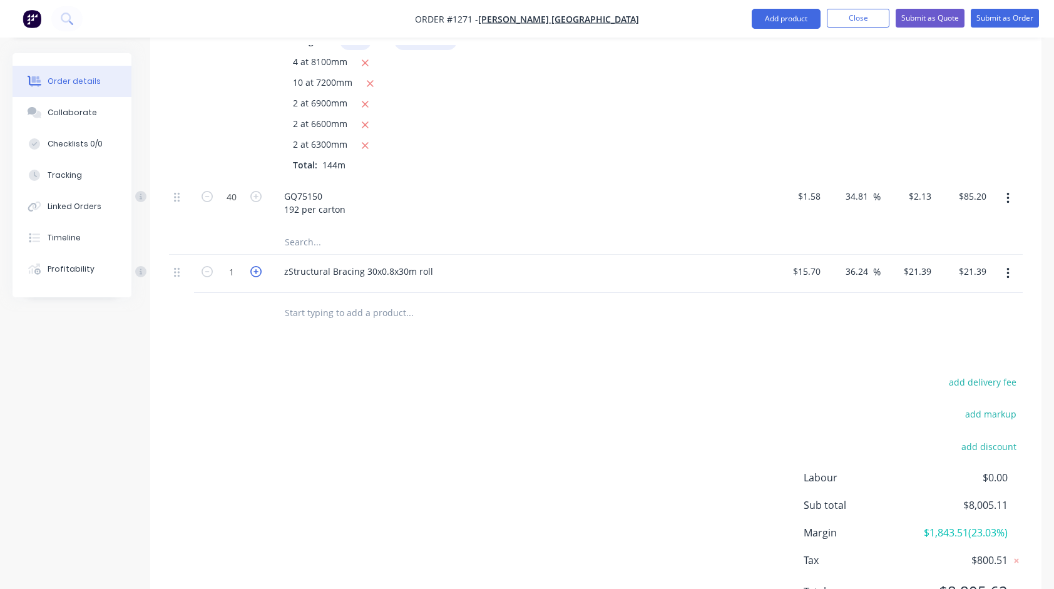
click at [261, 266] on icon "button" at bounding box center [255, 271] width 11 height 11
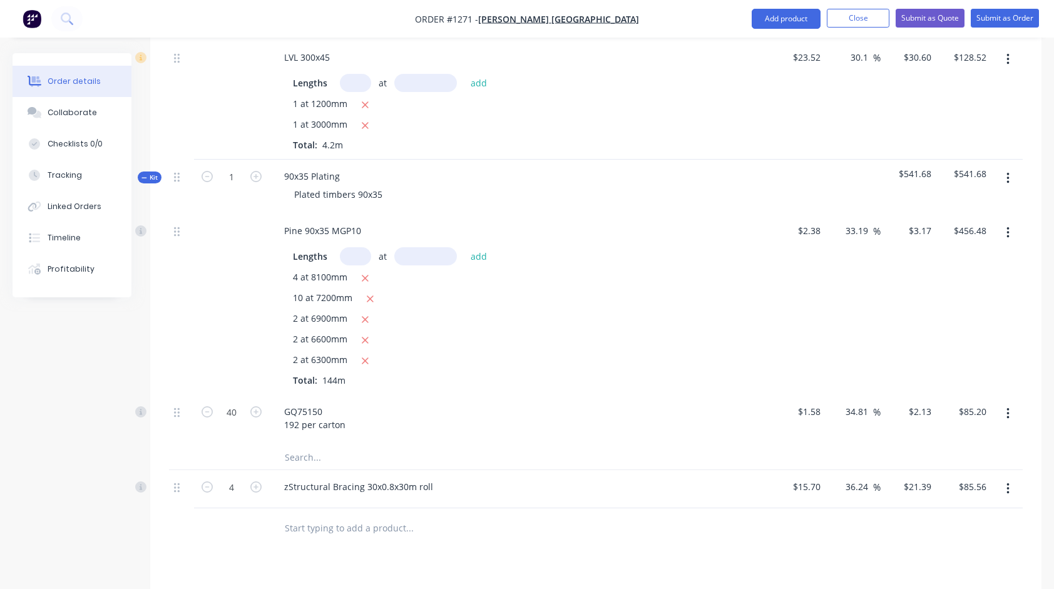
scroll to position [1973, 0]
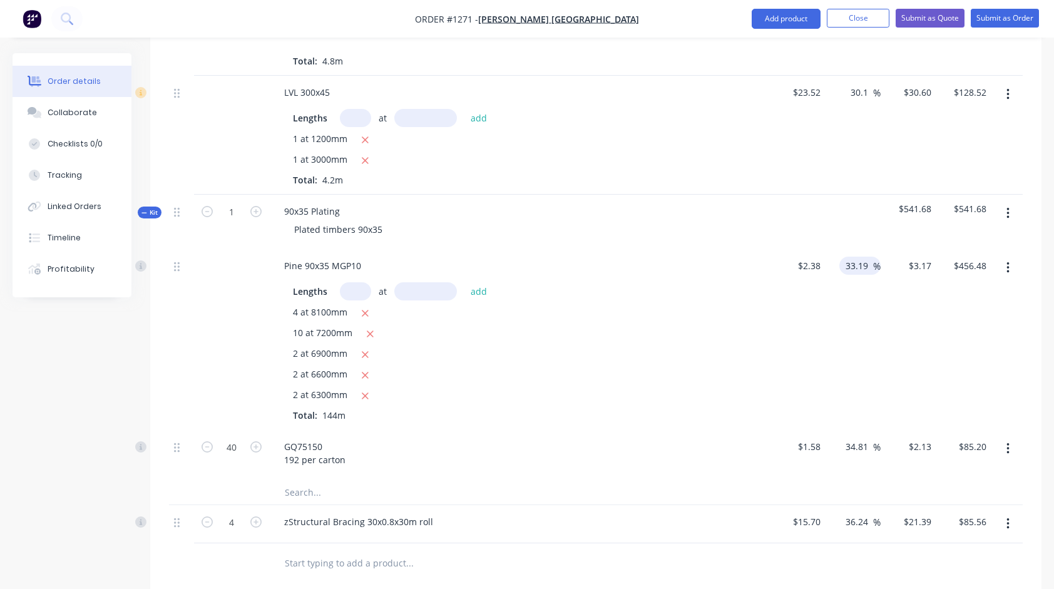
click at [862, 257] on input "33.19" at bounding box center [858, 266] width 29 height 18
click at [819, 149] on div "$23.52 $23.52" at bounding box center [798, 135] width 56 height 119
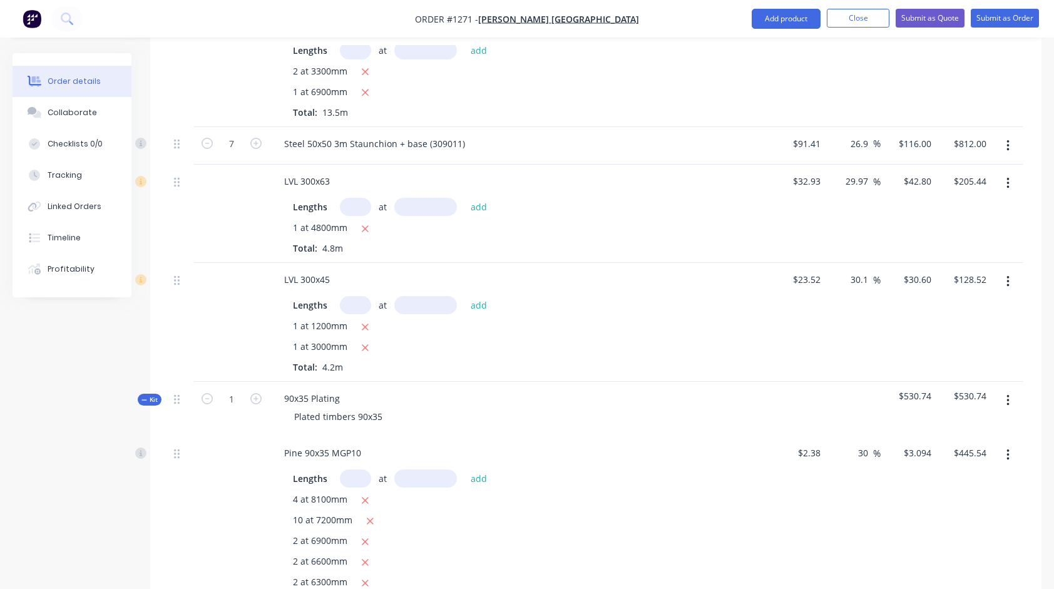
scroll to position [1785, 0]
click at [856, 271] on input "30.1" at bounding box center [861, 280] width 24 height 18
click at [855, 173] on input "29.97" at bounding box center [858, 182] width 29 height 18
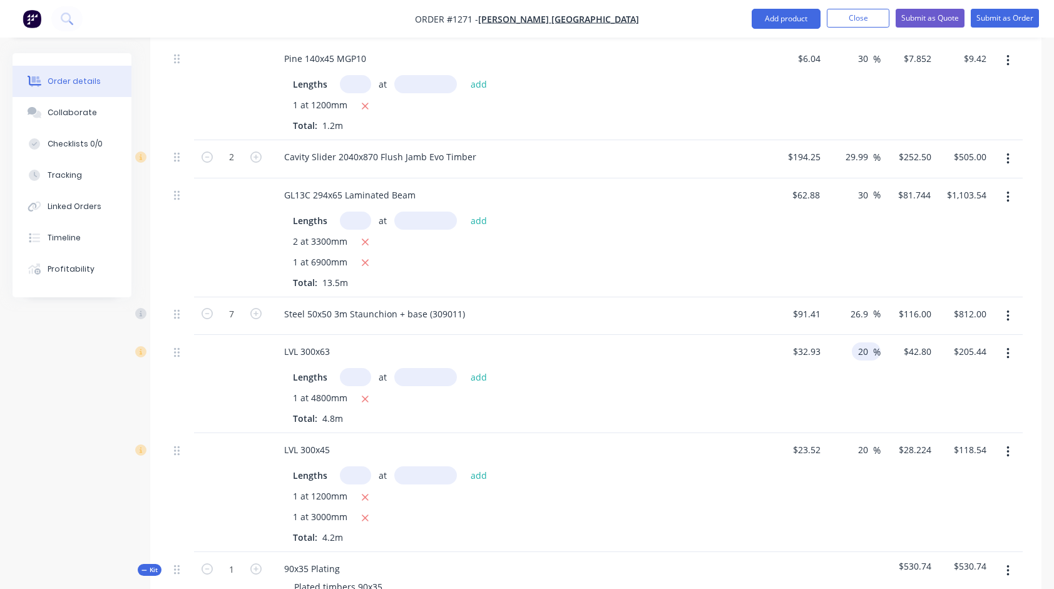
scroll to position [1597, 0]
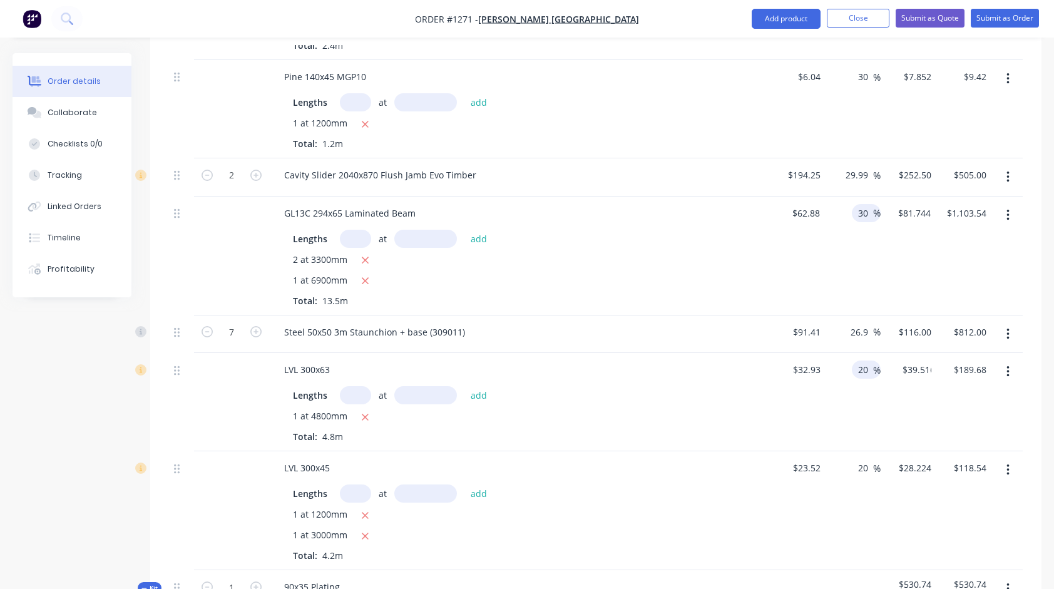
click at [873, 206] on span "%" at bounding box center [877, 213] width 8 height 14
click at [867, 204] on input "30" at bounding box center [865, 213] width 16 height 18
click at [702, 204] on div "GL13C 294x65 Laminated Beam" at bounding box center [519, 213] width 491 height 18
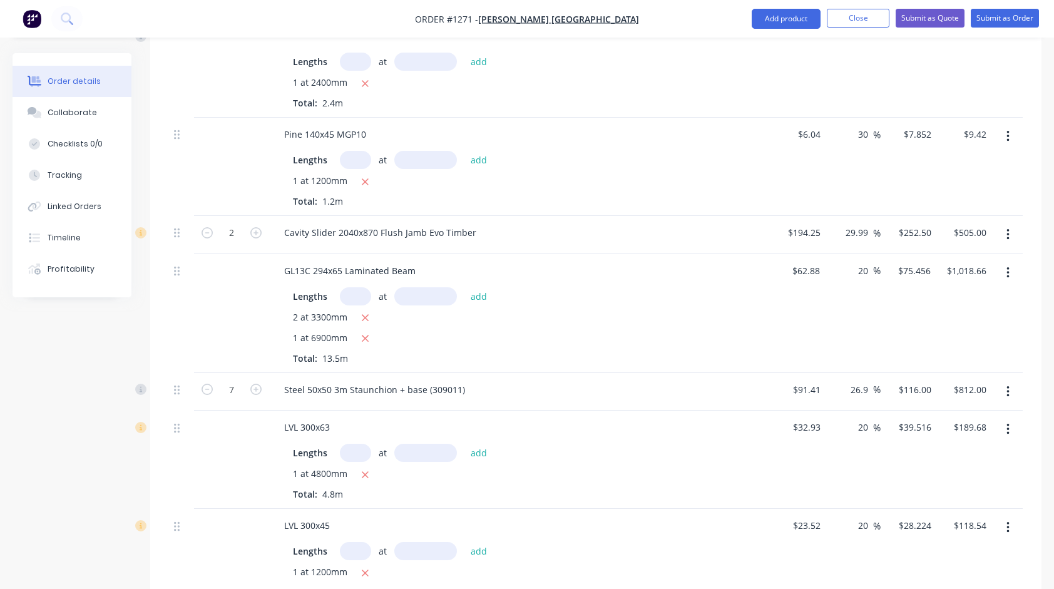
scroll to position [1535, 0]
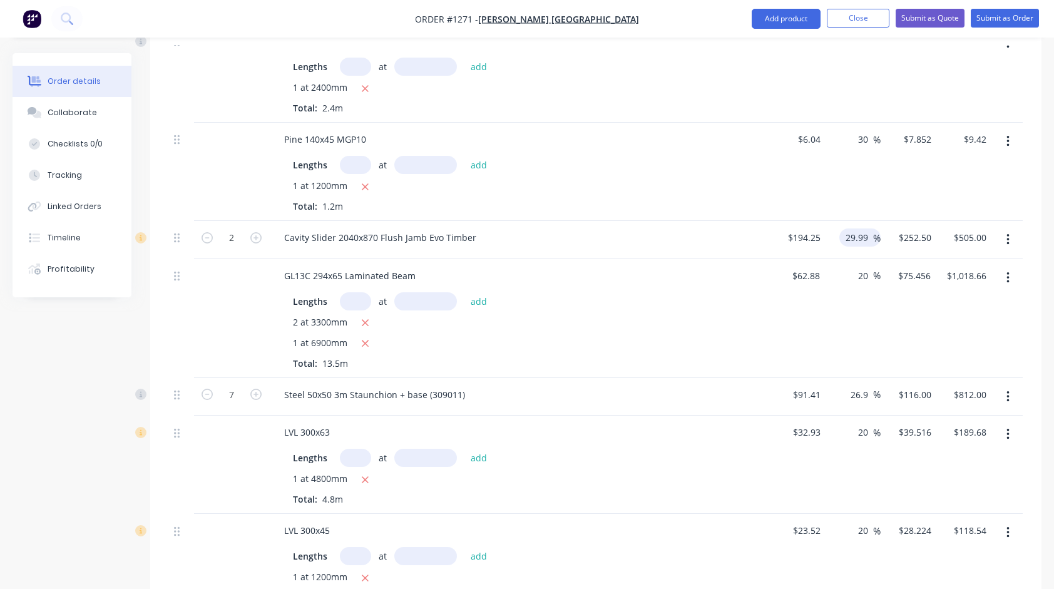
click at [852, 228] on input "29.99" at bounding box center [858, 237] width 29 height 18
click at [782, 166] on div "$6.04 $6.04" at bounding box center [798, 172] width 56 height 98
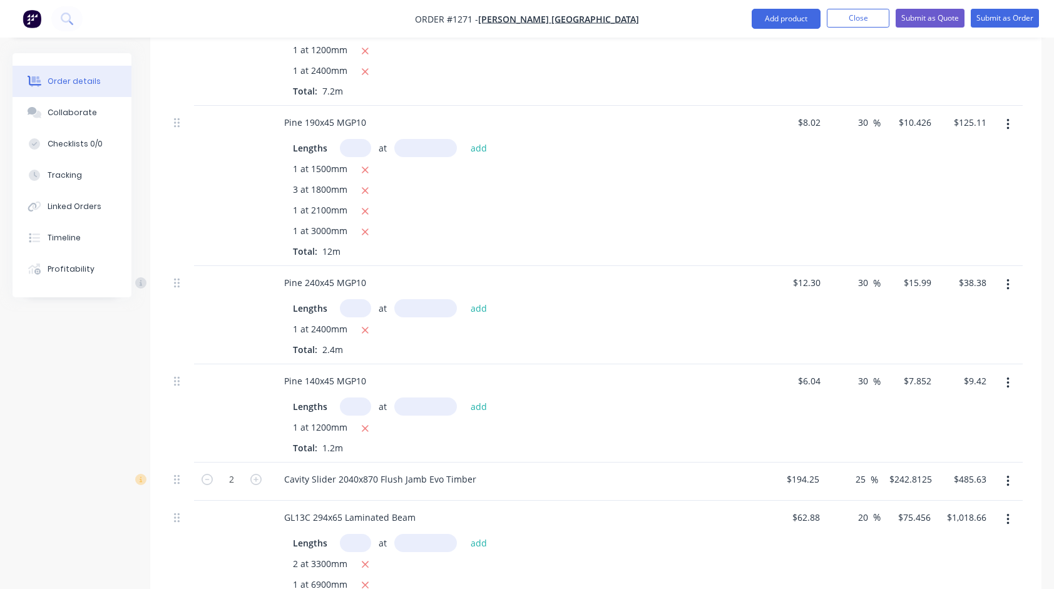
scroll to position [1284, 0]
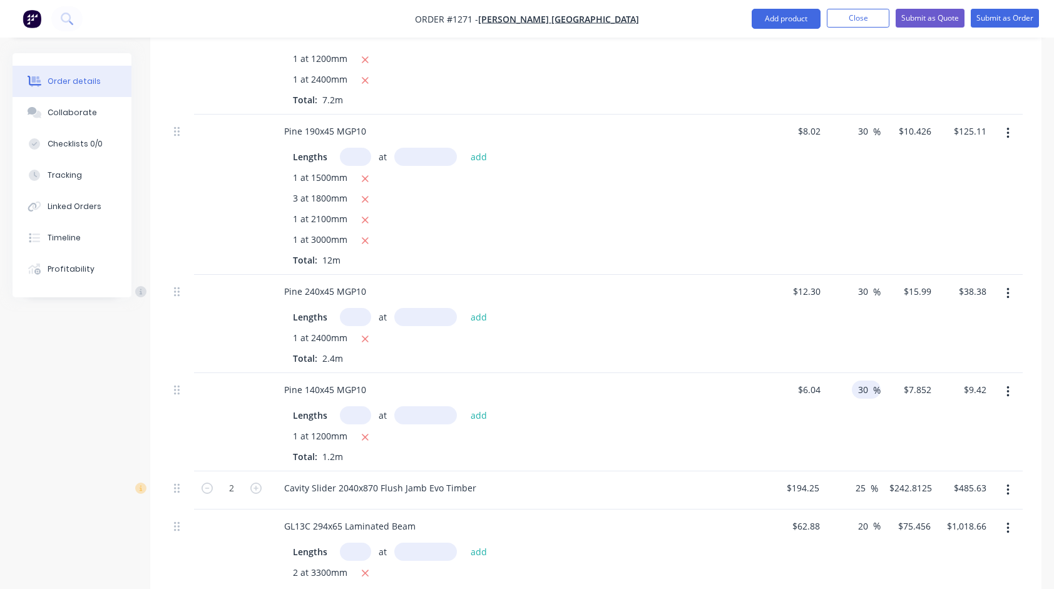
click at [860, 381] on input "30" at bounding box center [865, 390] width 16 height 18
click at [860, 282] on input "30" at bounding box center [865, 291] width 16 height 18
click at [840, 166] on div "30 30 %" at bounding box center [854, 195] width 56 height 160
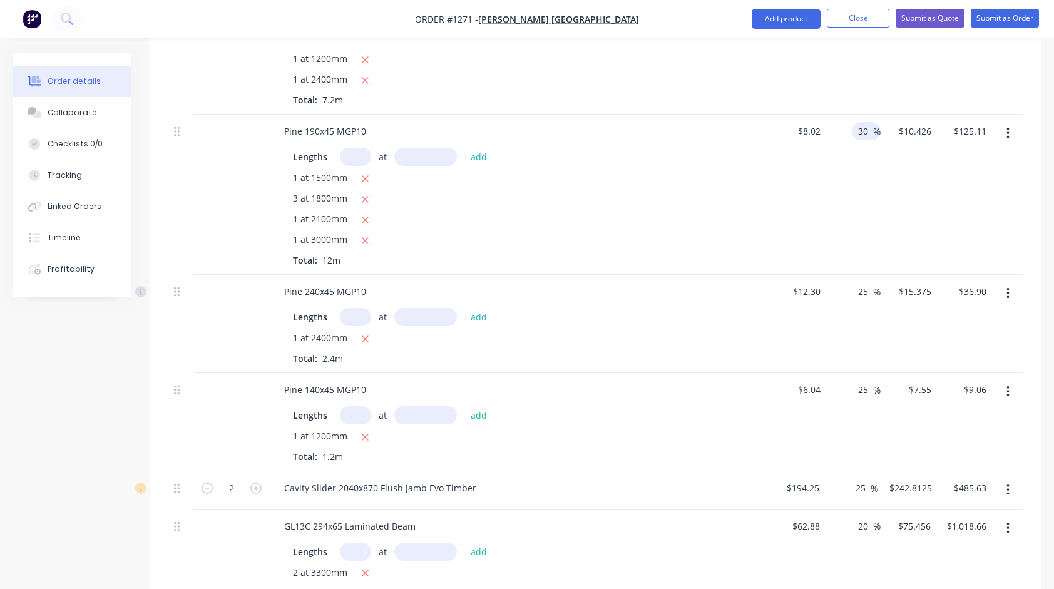
click at [867, 122] on input "30" at bounding box center [865, 131] width 16 height 18
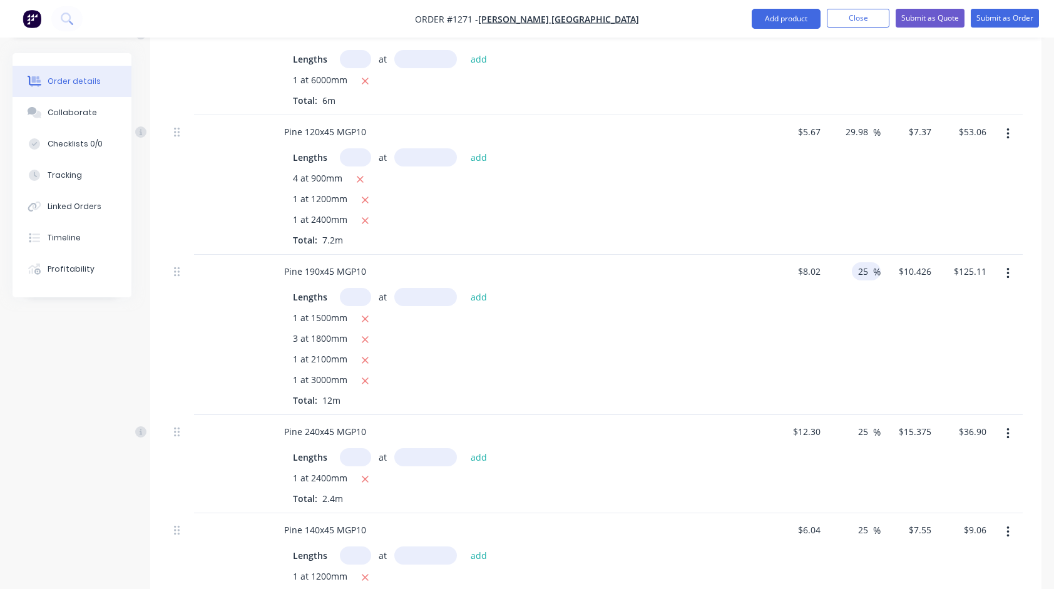
scroll to position [1097, 0]
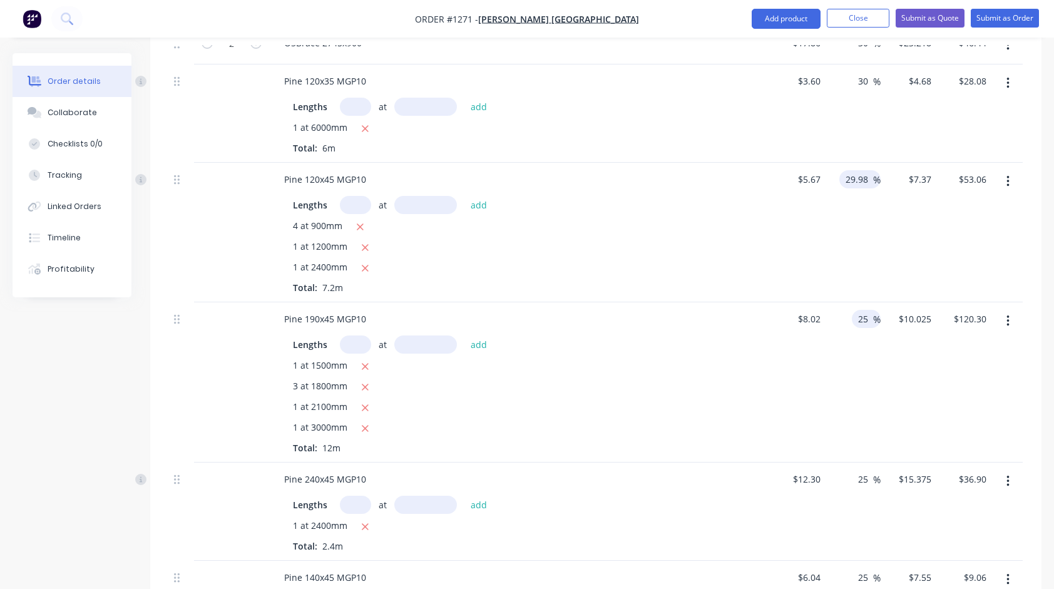
click at [855, 170] on input "29.98" at bounding box center [858, 179] width 29 height 18
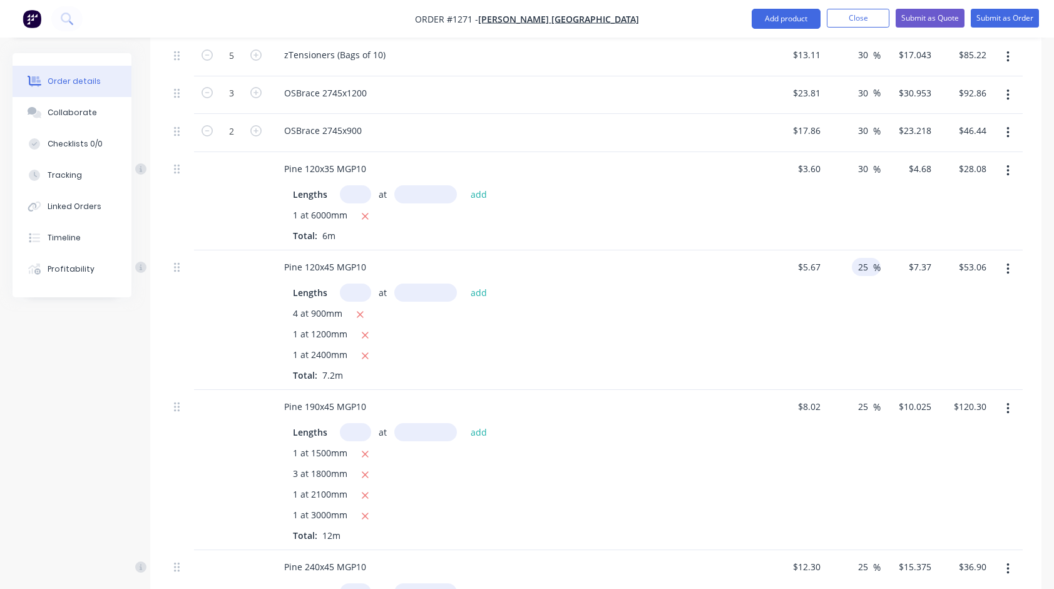
scroll to position [971, 0]
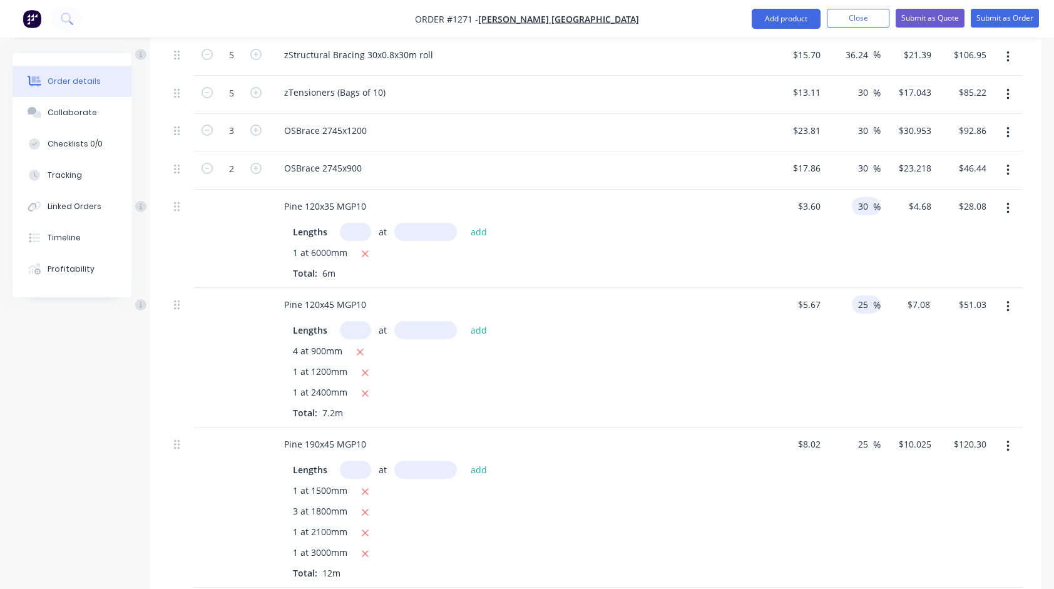
click at [862, 197] on input "30" at bounding box center [865, 206] width 16 height 18
click at [620, 223] on div "Lengths at add" at bounding box center [519, 232] width 453 height 18
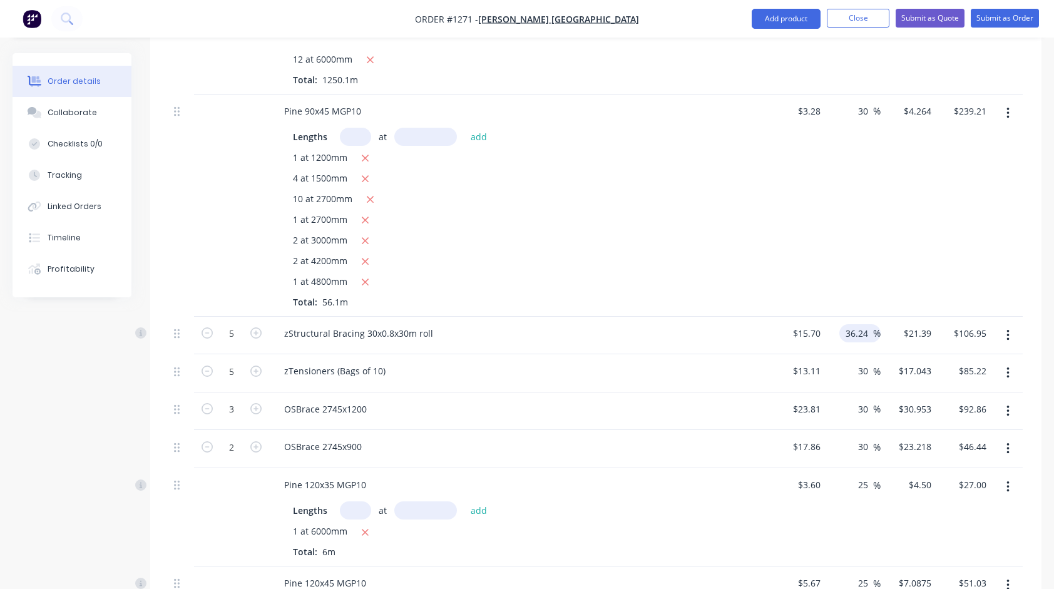
scroll to position [658, 0]
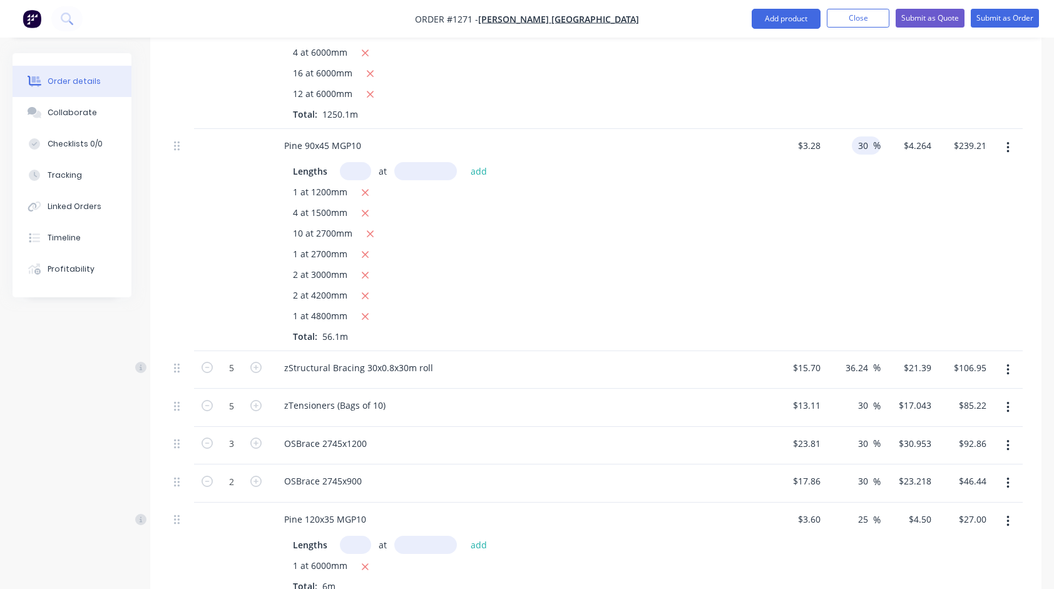
click at [864, 136] on input "30" at bounding box center [865, 145] width 16 height 18
click at [851, 205] on div "25 25 %" at bounding box center [854, 240] width 56 height 222
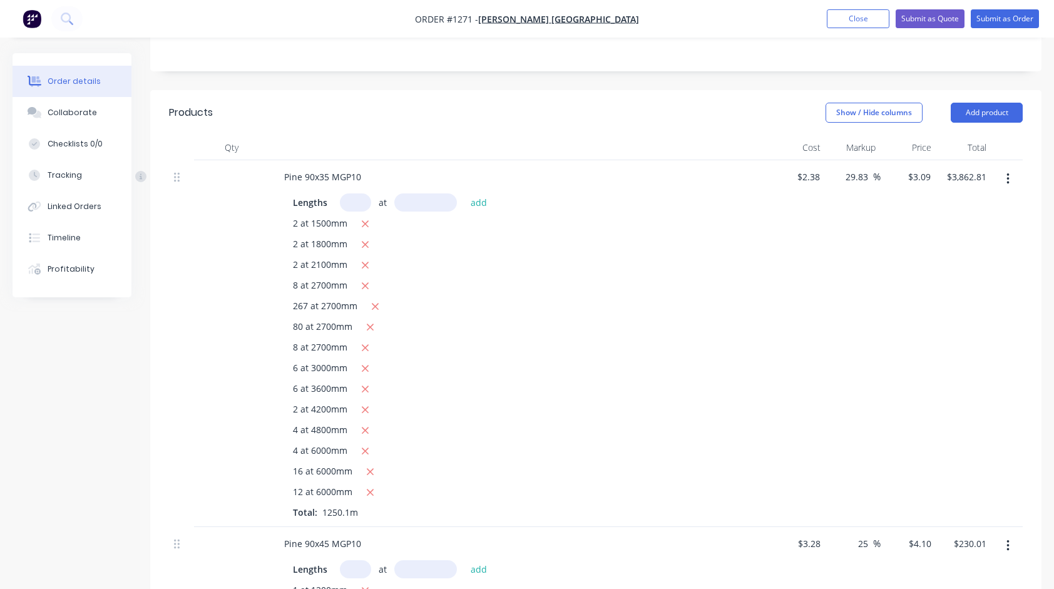
scroll to position [158, 0]
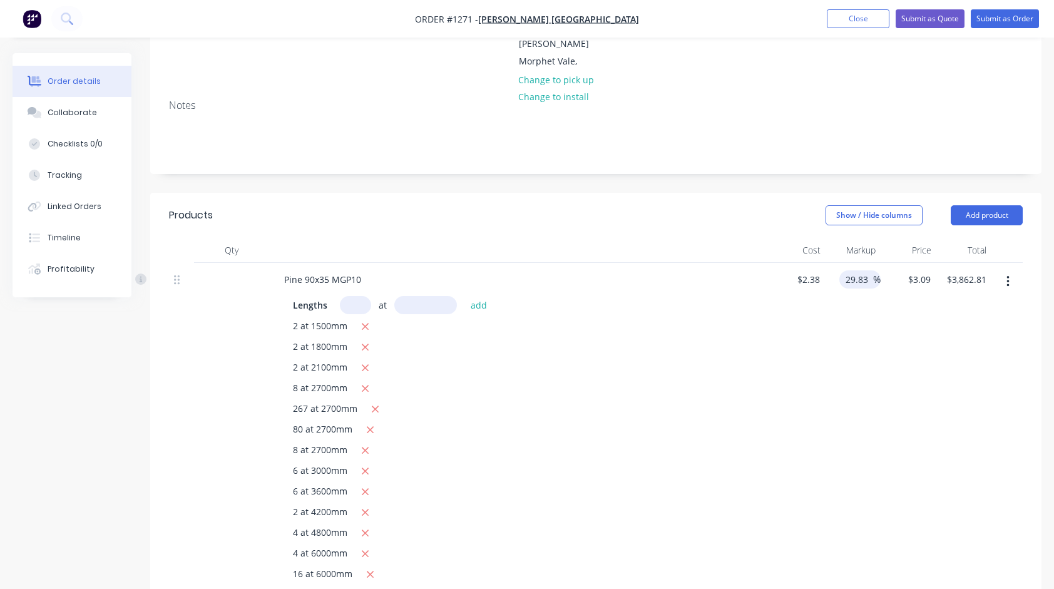
click at [854, 270] on input "29.83" at bounding box center [858, 279] width 29 height 18
click at [792, 330] on div "$2.38 $2.38" at bounding box center [797, 446] width 55 height 367
click at [928, 21] on button "Submit as Quote" at bounding box center [930, 18] width 69 height 19
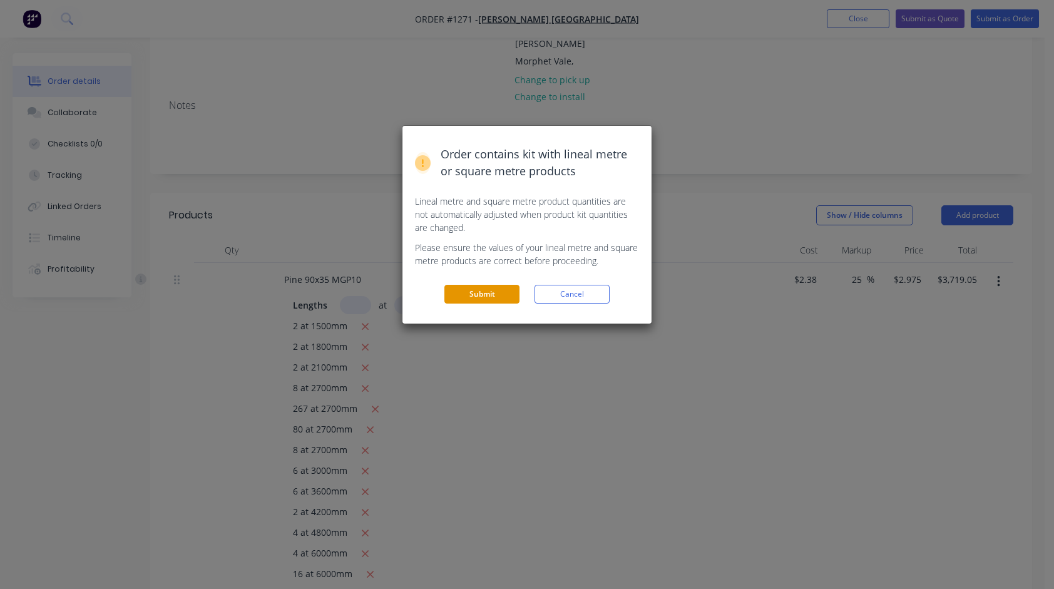
click at [473, 299] on button "Submit" at bounding box center [481, 294] width 75 height 19
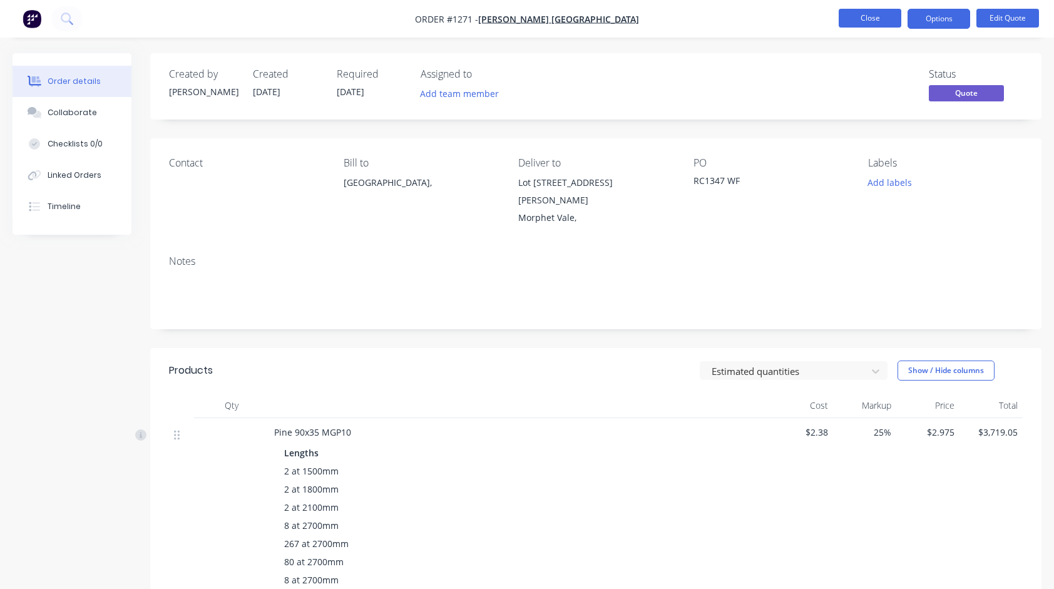
click at [879, 22] on button "Close" at bounding box center [870, 18] width 63 height 19
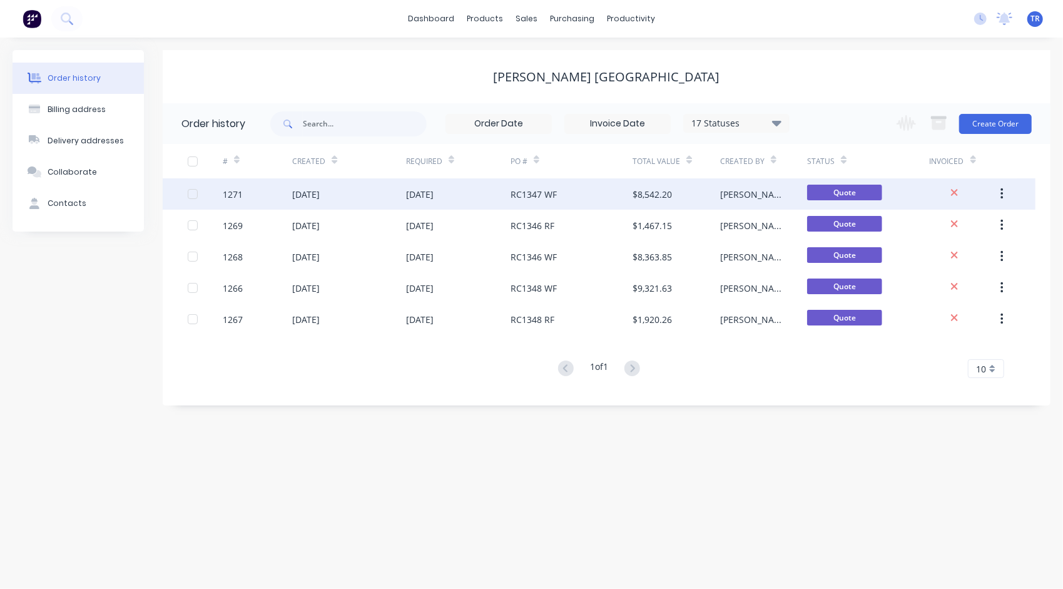
click at [534, 195] on div "RC1347 WF" at bounding box center [534, 194] width 46 height 13
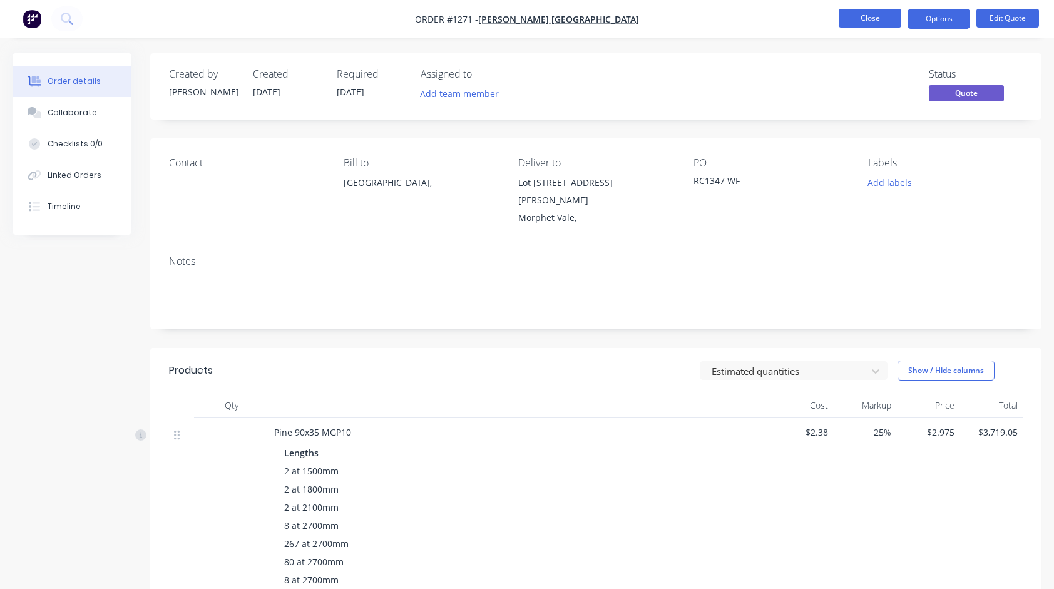
click at [885, 23] on button "Close" at bounding box center [870, 18] width 63 height 19
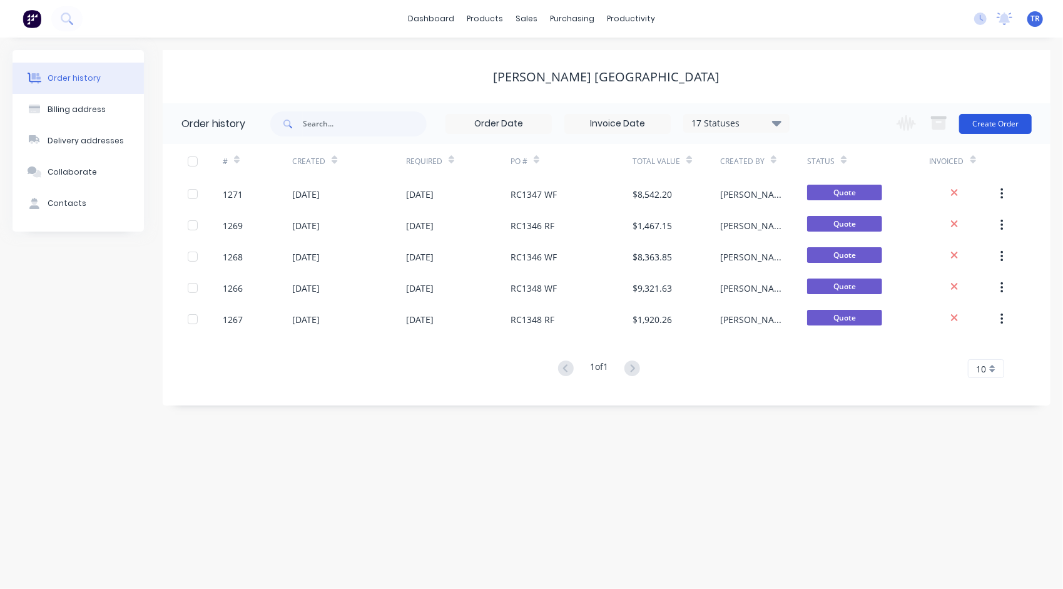
click at [988, 119] on button "Create Order" at bounding box center [995, 124] width 73 height 20
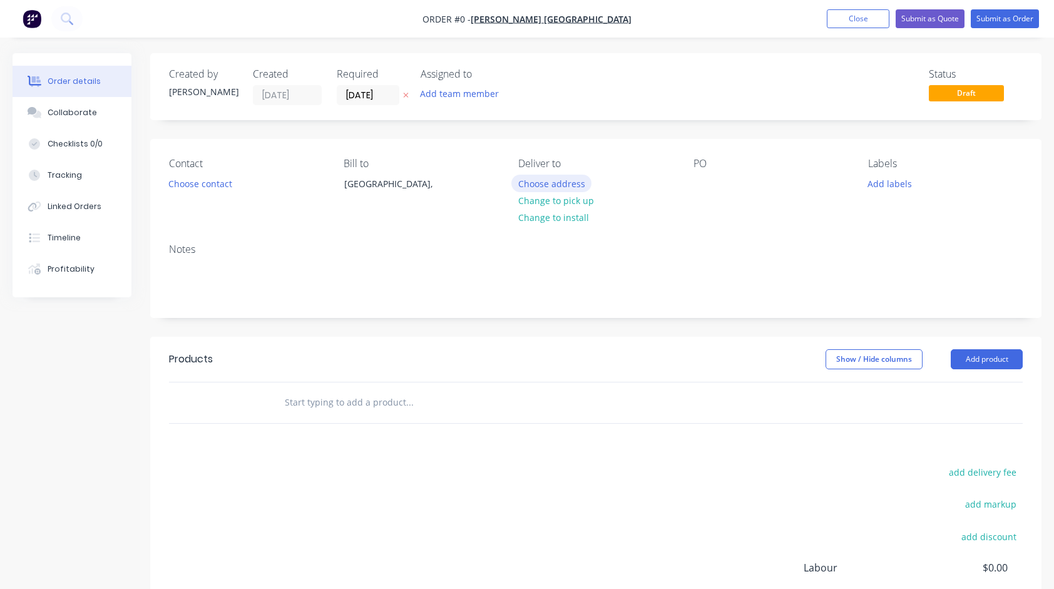
click at [565, 181] on button "Choose address" at bounding box center [551, 183] width 80 height 17
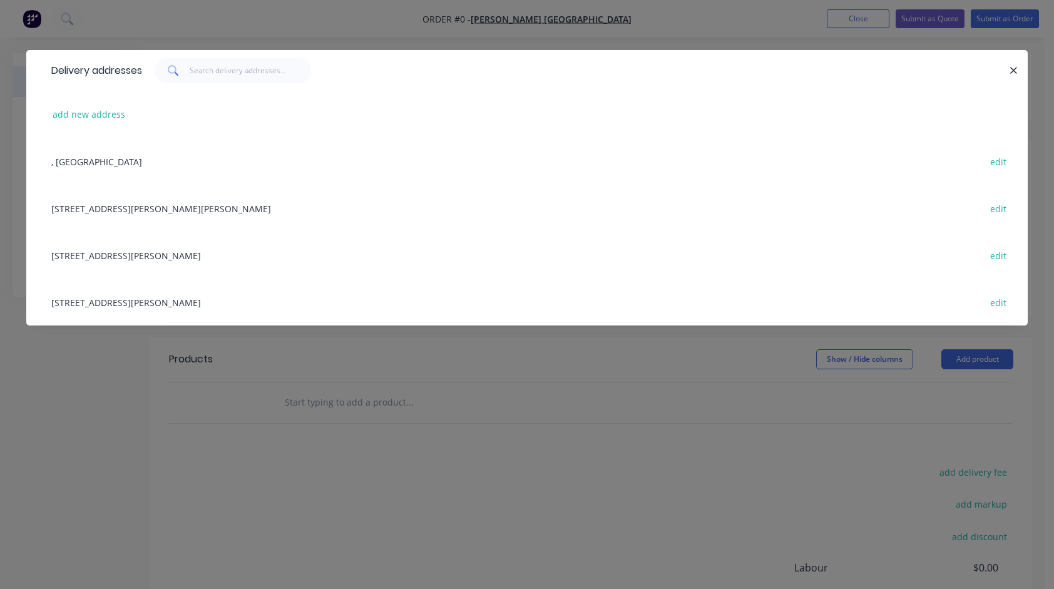
click at [129, 252] on div "Lot 125 Joel Street, Morphet Vale edit" at bounding box center [527, 255] width 964 height 47
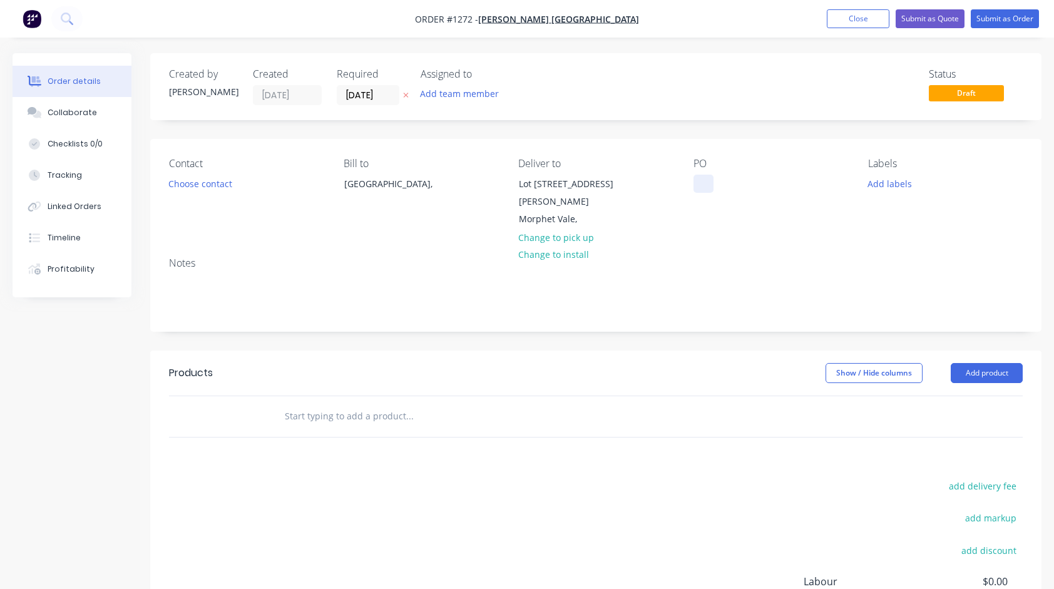
click at [705, 184] on div at bounding box center [703, 184] width 20 height 18
click at [375, 406] on input "text" at bounding box center [409, 416] width 250 height 25
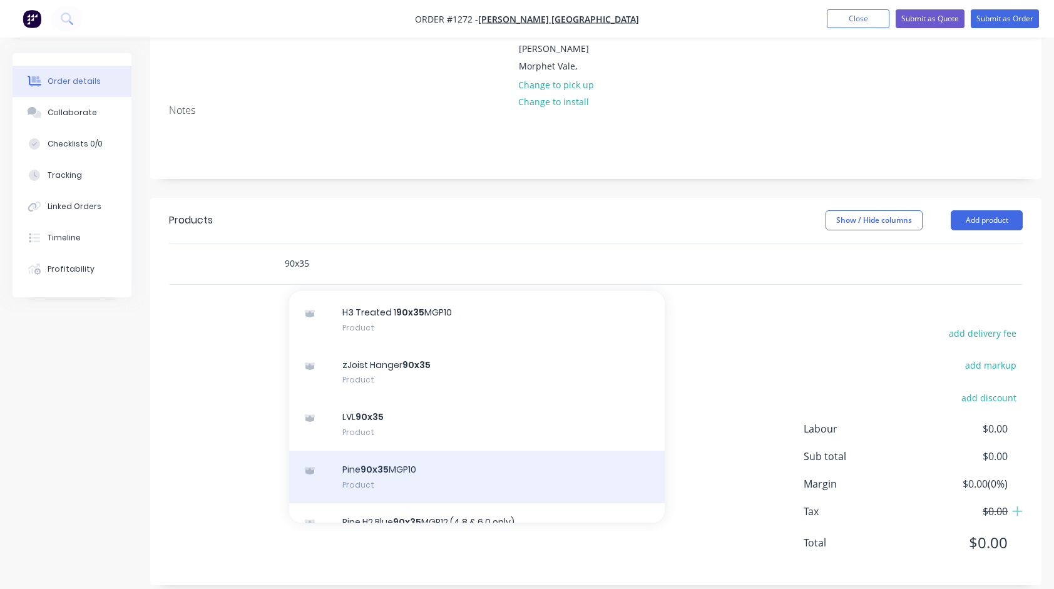
scroll to position [250, 0]
click at [401, 459] on div "Pine 90x35 MGP10 Product" at bounding box center [477, 473] width 376 height 53
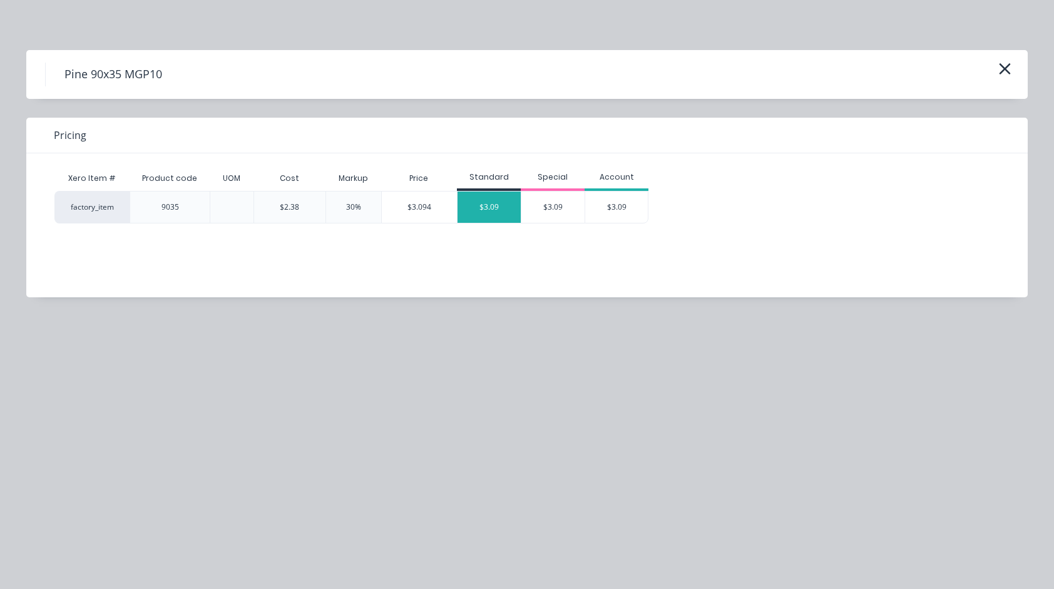
click at [483, 211] on div "$3.09" at bounding box center [489, 207] width 63 height 31
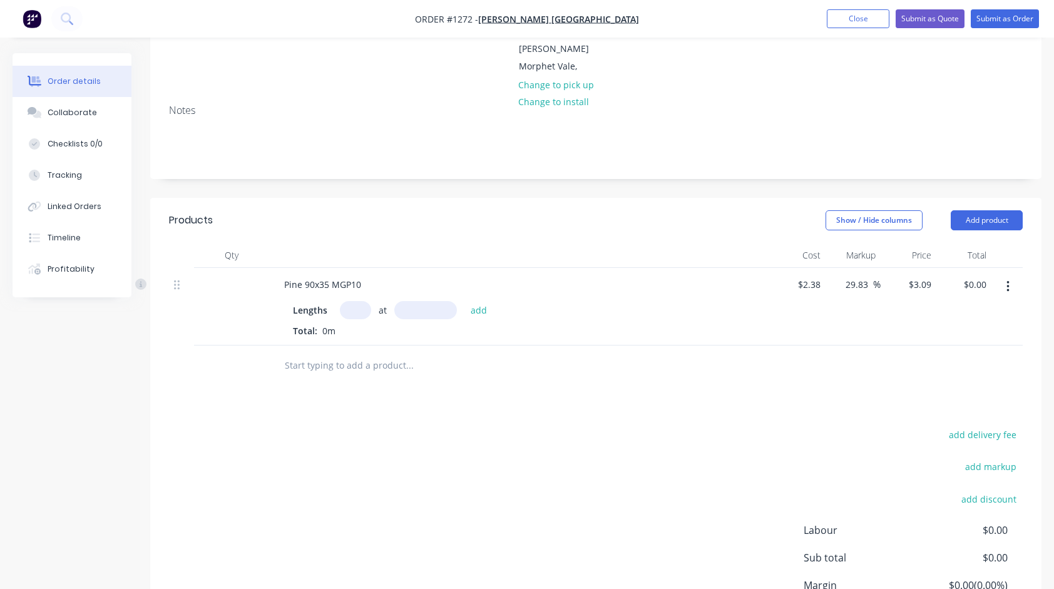
click at [360, 301] on input "text" at bounding box center [355, 310] width 31 height 18
click at [464, 301] on button "add" at bounding box center [478, 309] width 29 height 17
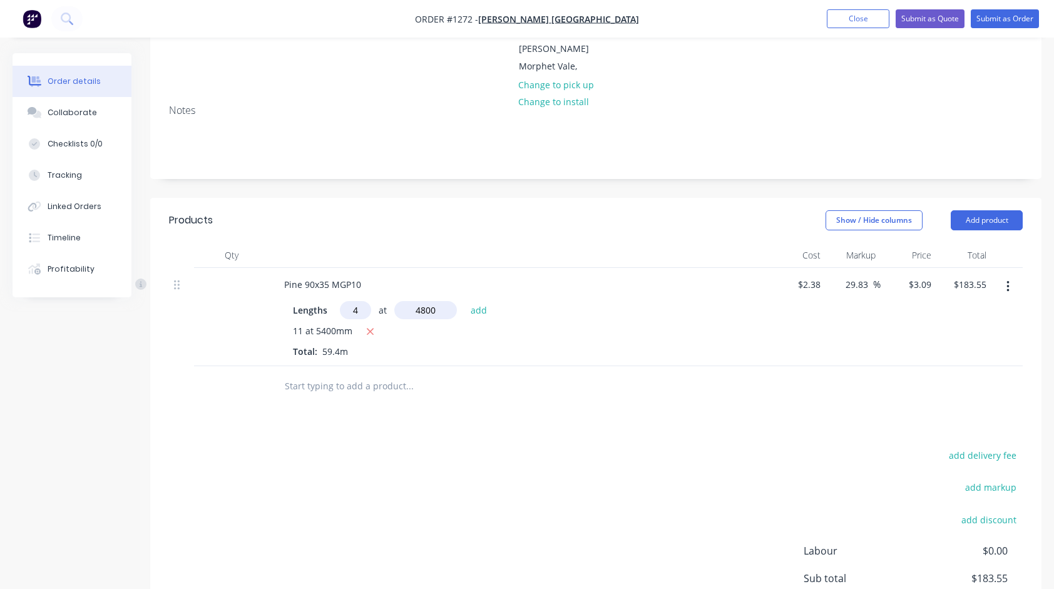
click at [464, 301] on button "add" at bounding box center [478, 309] width 29 height 17
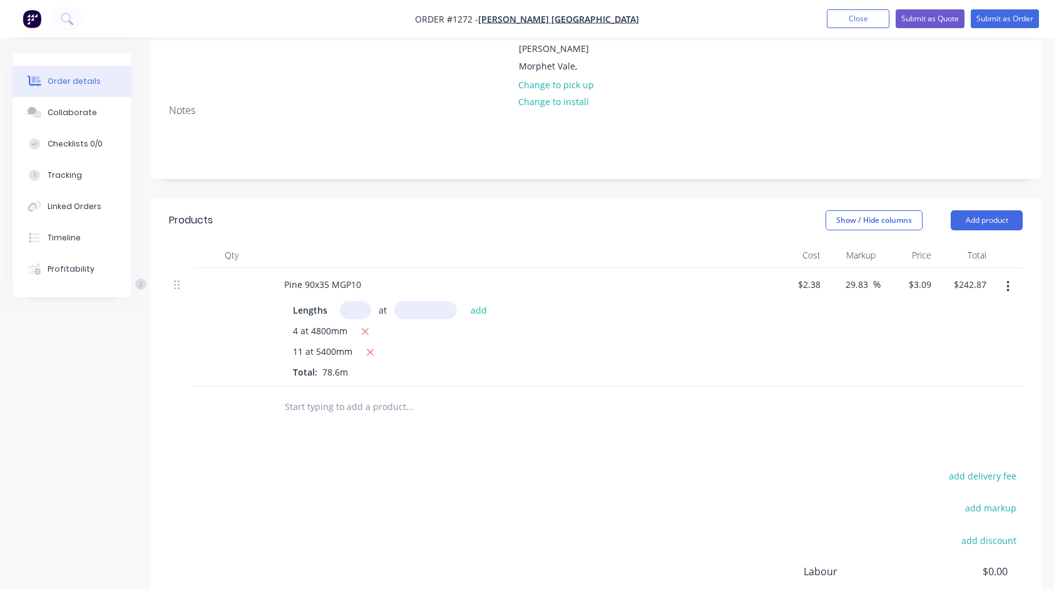
click at [394, 397] on input "text" at bounding box center [409, 406] width 250 height 25
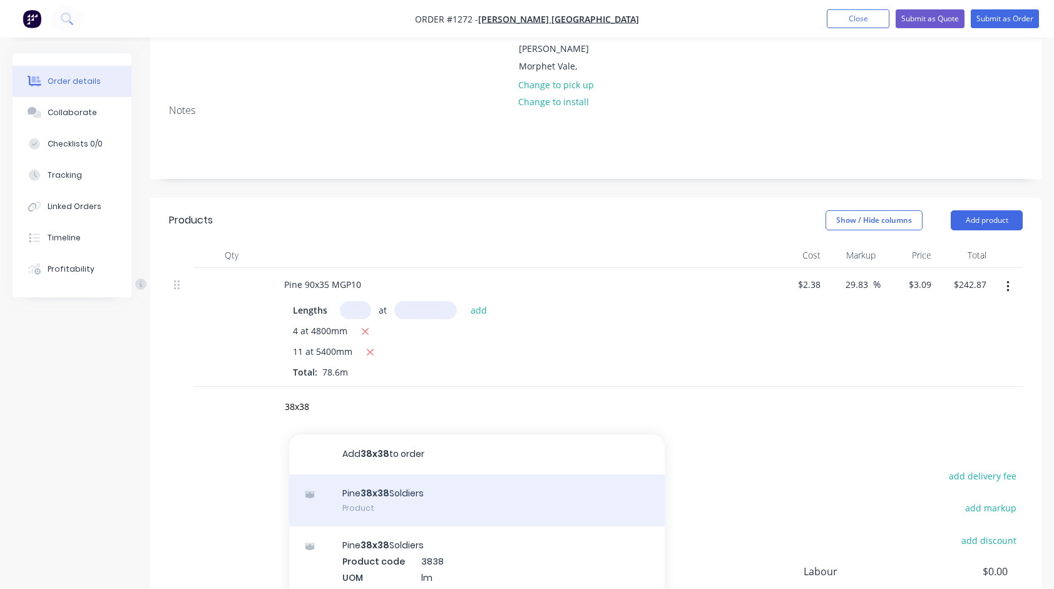
click at [411, 478] on div "Pine 38x38 Soldiers Product" at bounding box center [477, 500] width 376 height 53
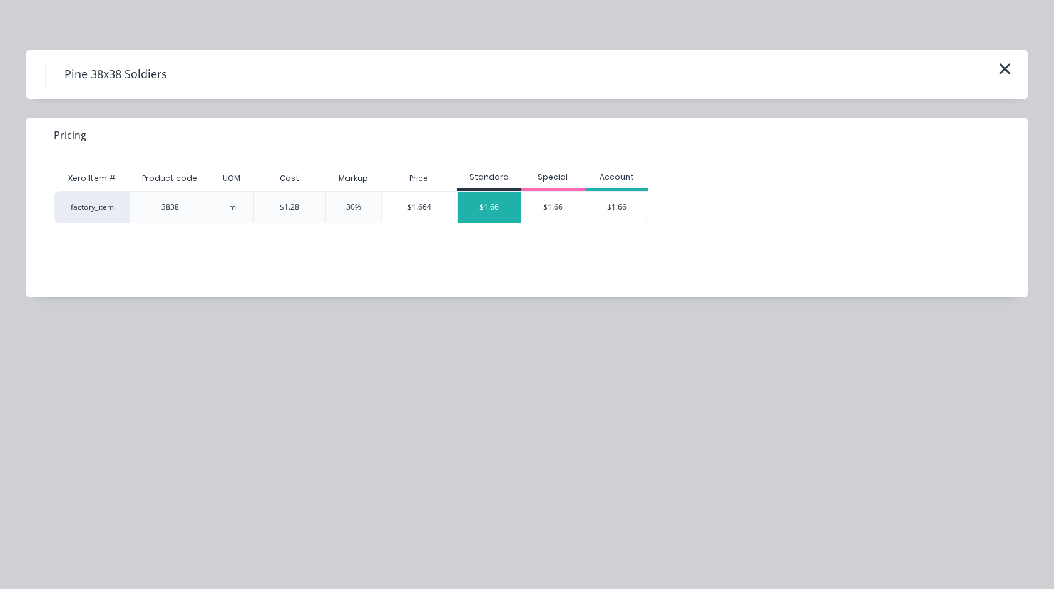
click at [508, 205] on div "$1.66" at bounding box center [489, 207] width 63 height 31
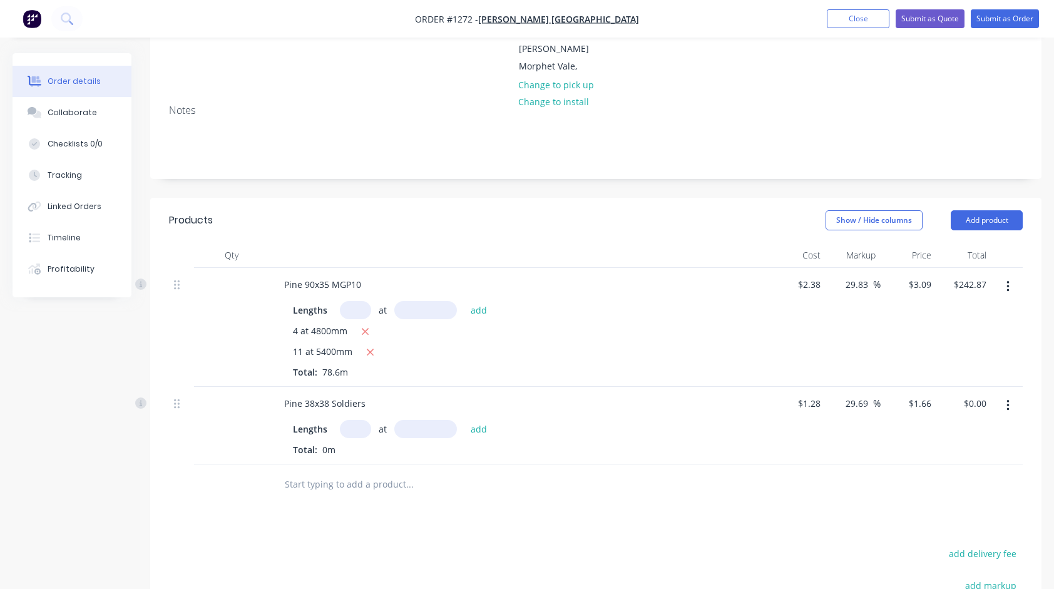
click at [363, 420] on input "text" at bounding box center [355, 429] width 31 height 18
click at [464, 420] on button "add" at bounding box center [478, 428] width 29 height 17
click at [407, 496] on input "text" at bounding box center [409, 505] width 250 height 25
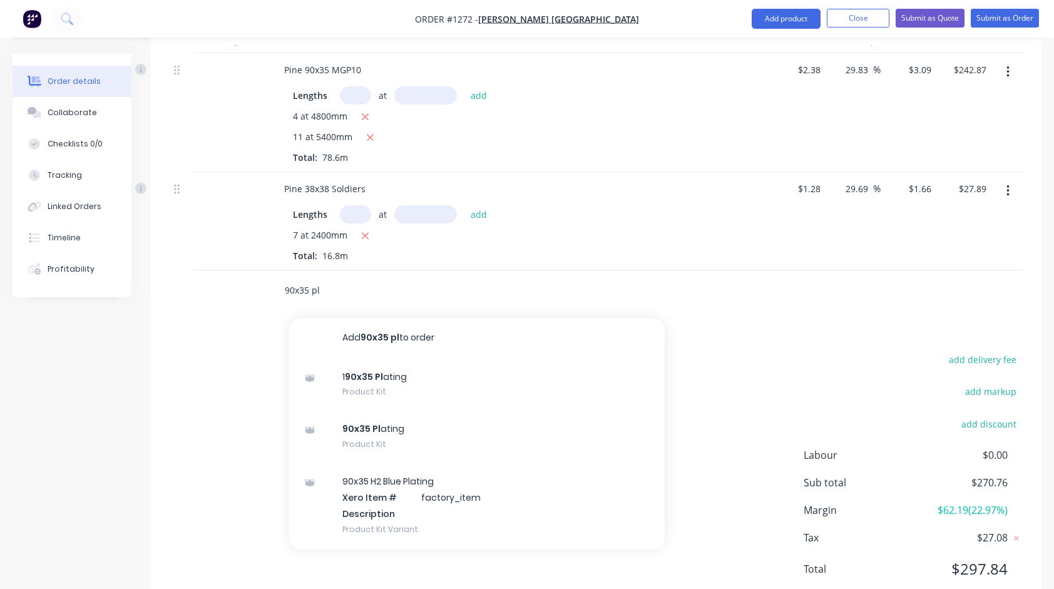
scroll to position [393, 0]
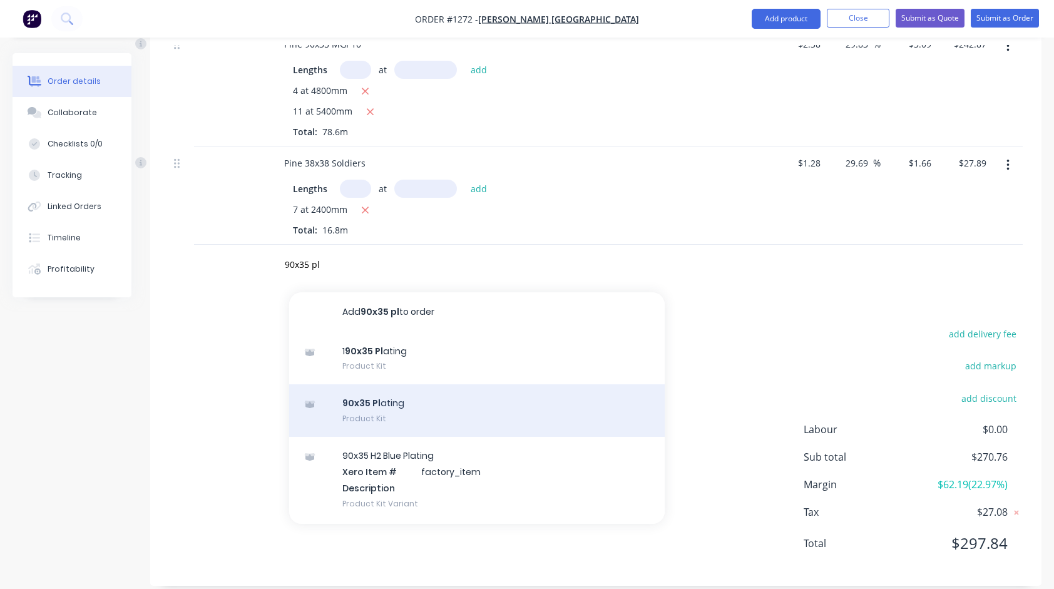
click at [404, 396] on div "90x35 Pl ating Product Kit" at bounding box center [477, 410] width 376 height 53
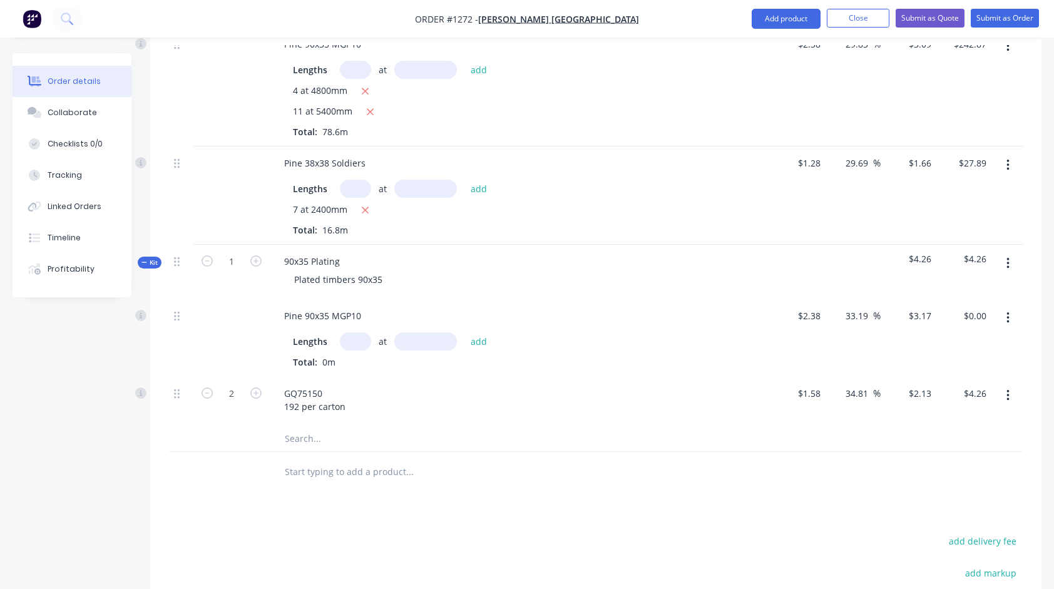
click at [350, 332] on input "text" at bounding box center [355, 341] width 31 height 18
click at [464, 332] on button "add" at bounding box center [478, 340] width 29 height 17
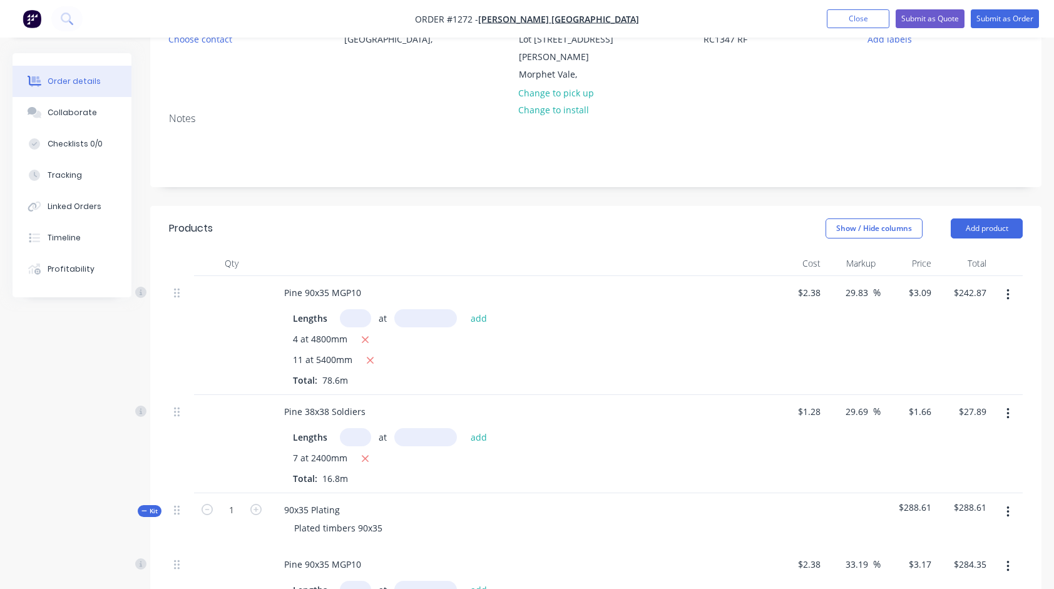
scroll to position [143, 0]
click at [354, 311] on input "text" at bounding box center [355, 320] width 31 height 18
click at [464, 311] on button "add" at bounding box center [478, 319] width 29 height 17
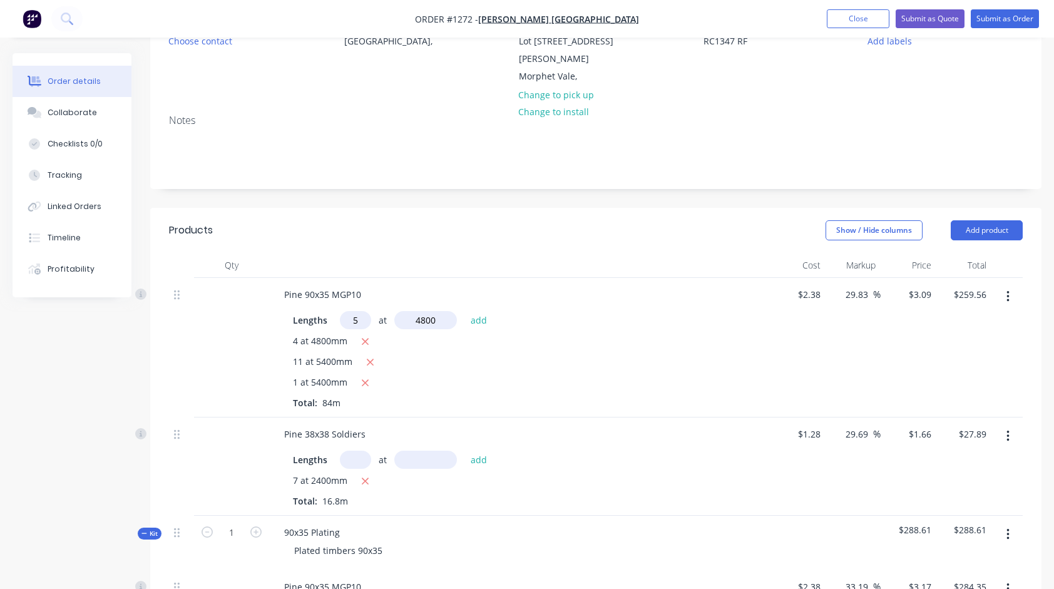
click at [464, 311] on button "add" at bounding box center [478, 319] width 29 height 17
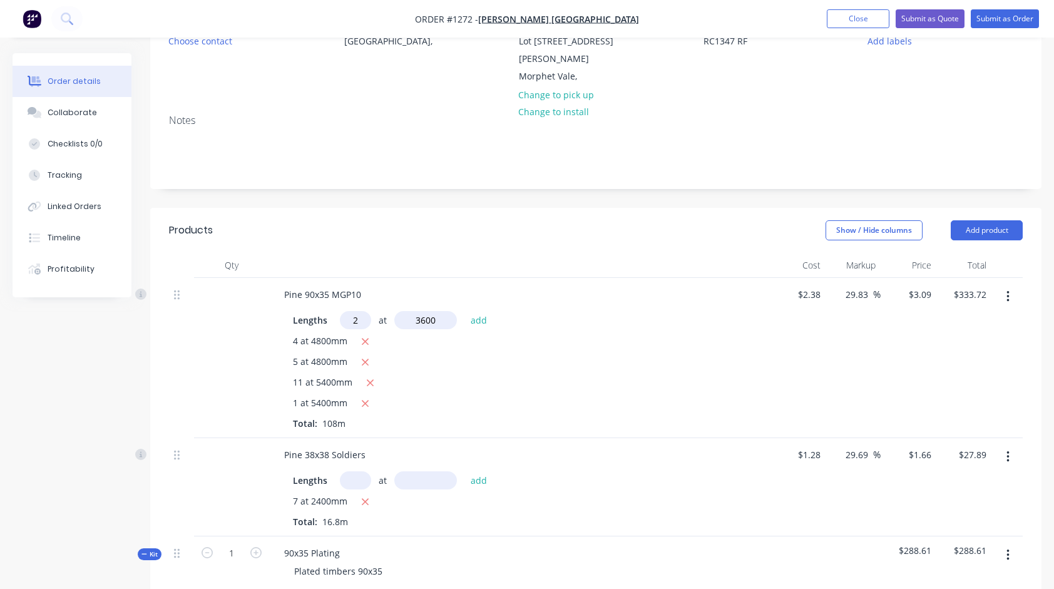
click at [464, 311] on button "add" at bounding box center [478, 319] width 29 height 17
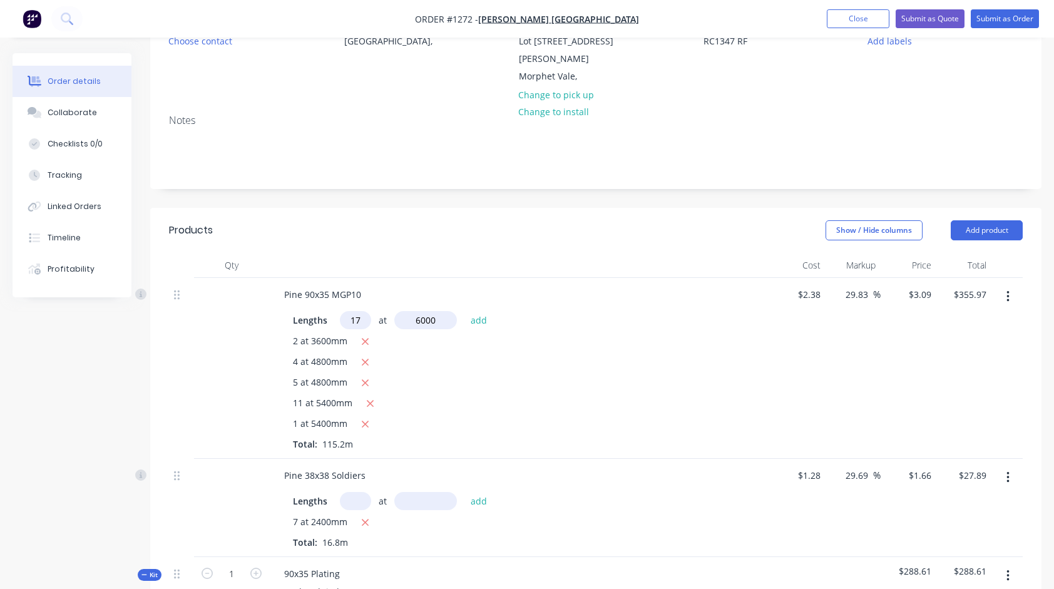
click at [464, 311] on button "add" at bounding box center [478, 319] width 29 height 17
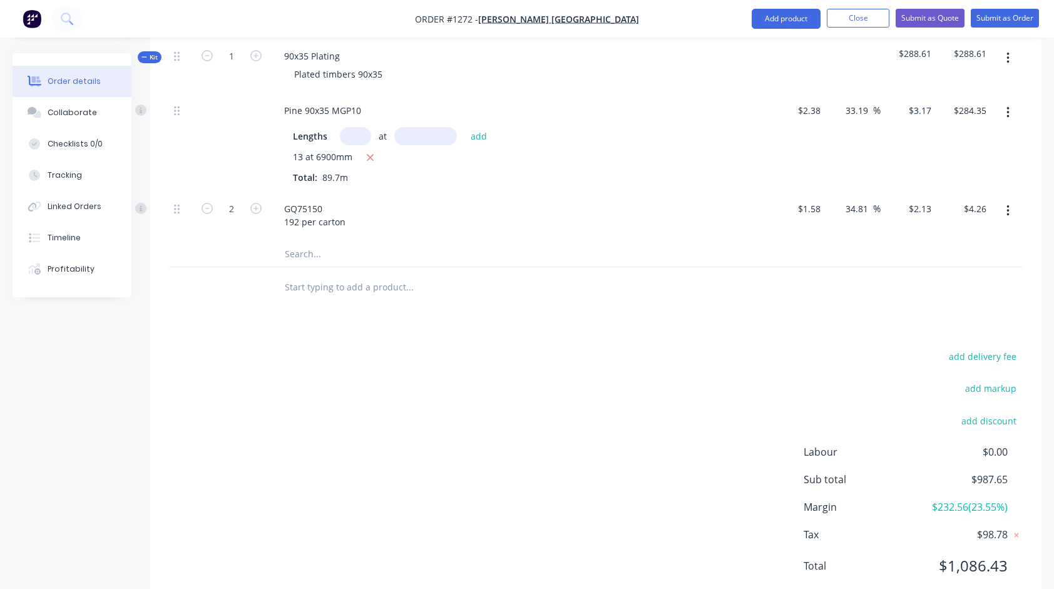
scroll to position [703, 0]
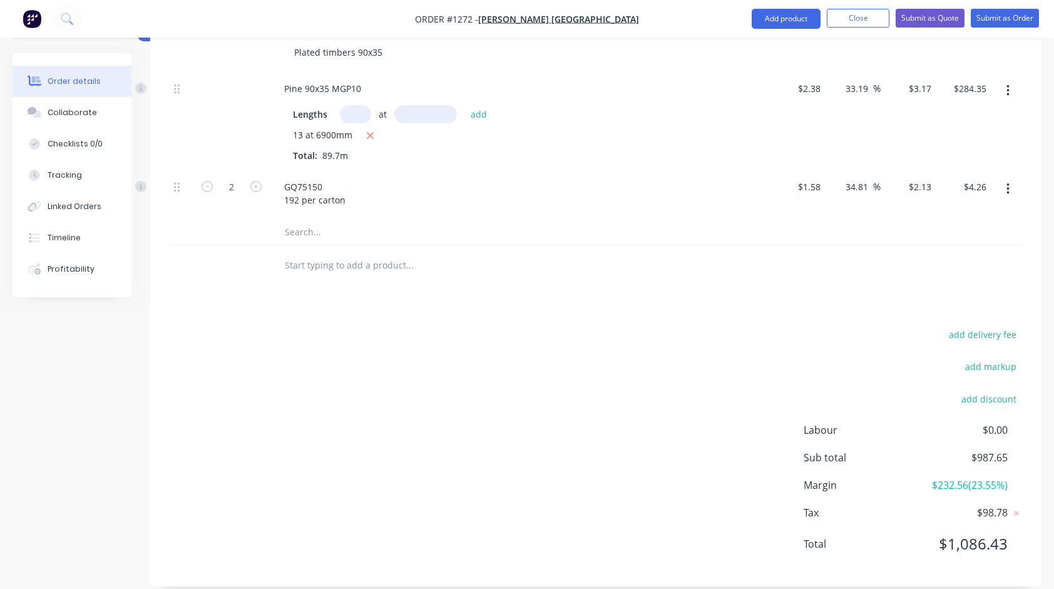
click at [366, 253] on input "text" at bounding box center [409, 265] width 250 height 25
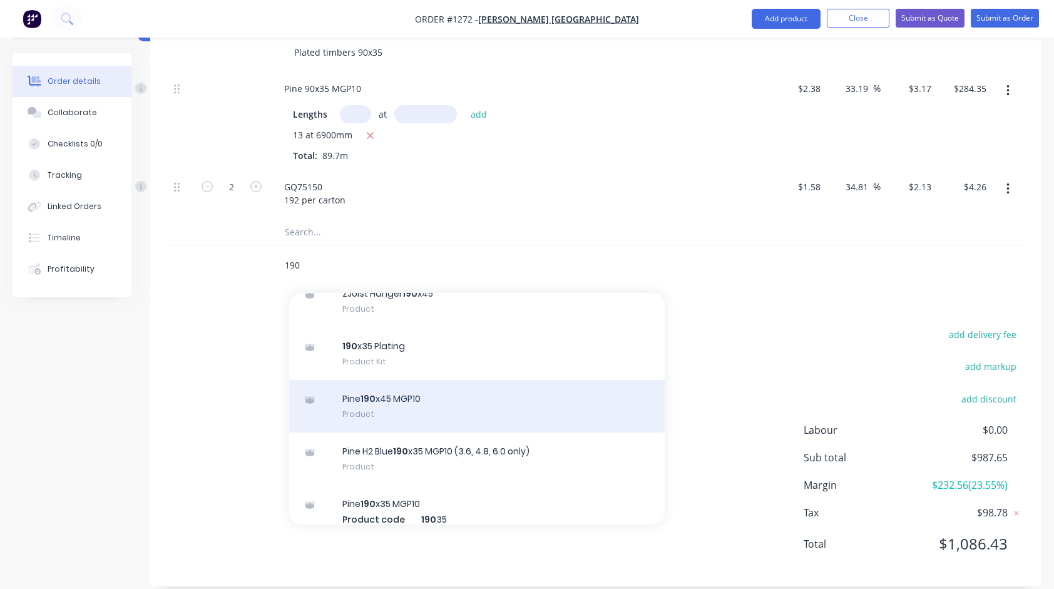
scroll to position [376, 0]
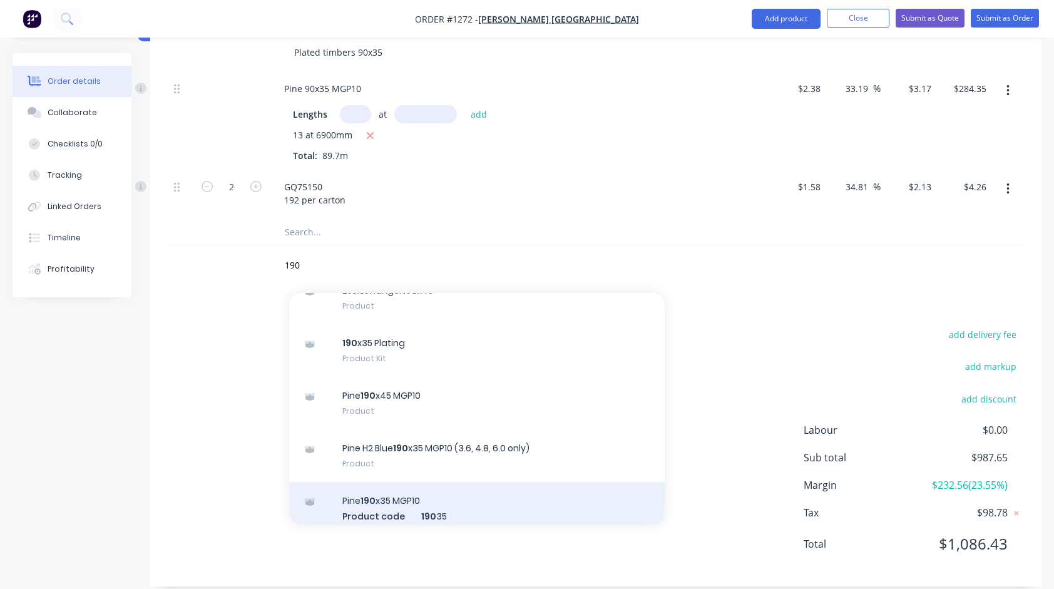
click at [399, 482] on div "Pine 190 x35 MGP10 Product code 190 35 UOM lm Product variant" at bounding box center [477, 524] width 376 height 84
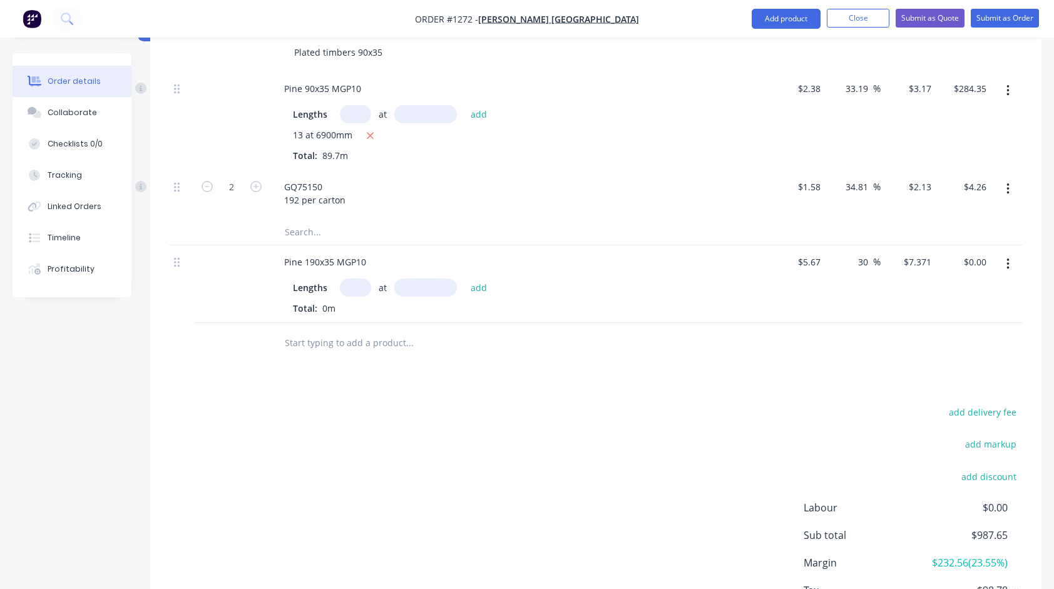
click at [352, 279] on input "text" at bounding box center [355, 288] width 31 height 18
click at [464, 279] on button "add" at bounding box center [478, 287] width 29 height 17
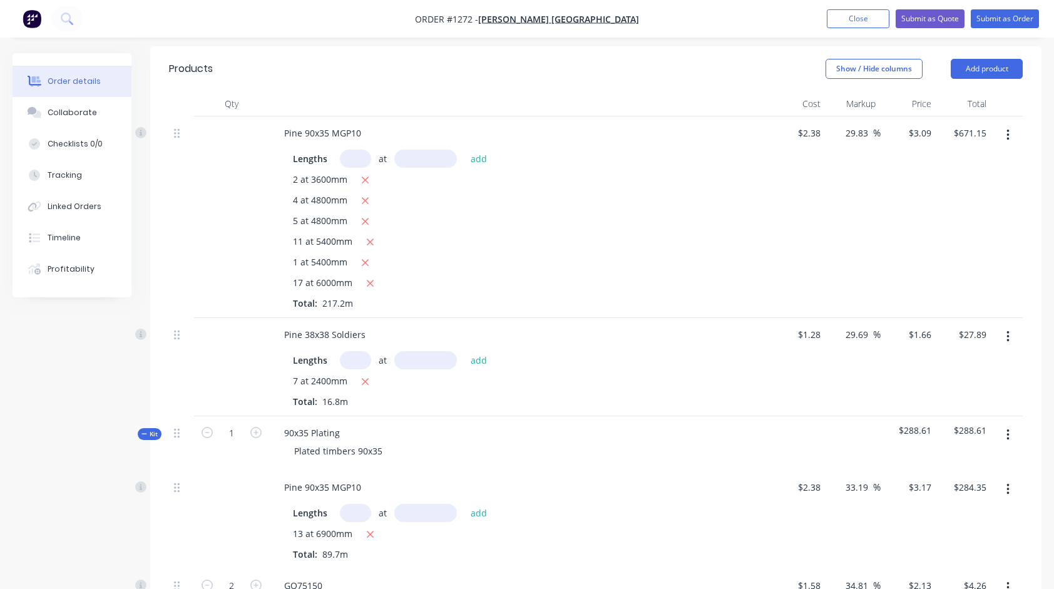
scroll to position [313, 0]
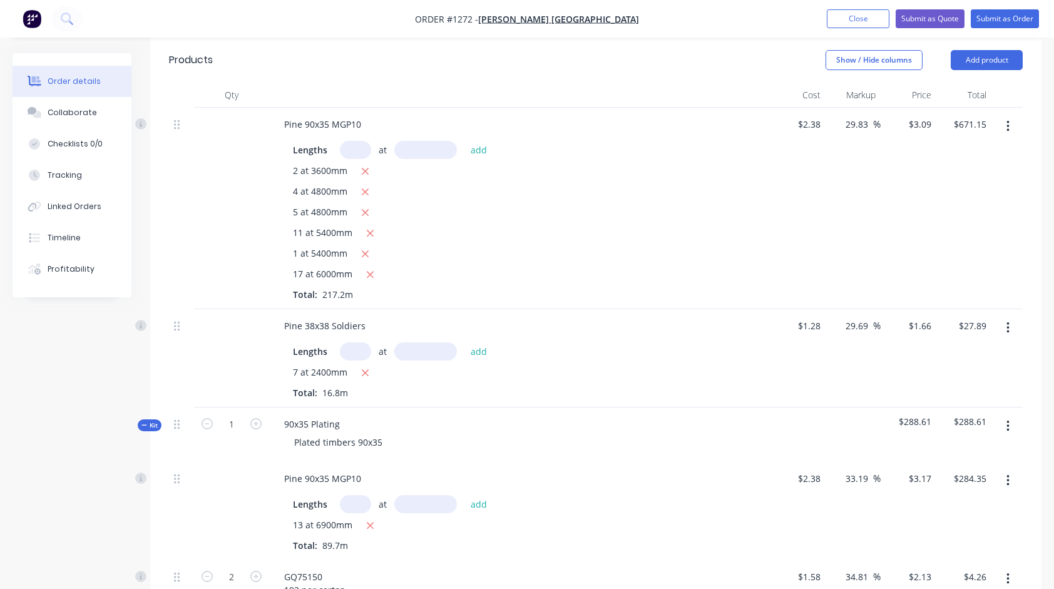
click at [359, 141] on input "text" at bounding box center [355, 150] width 31 height 18
click at [464, 141] on button "add" at bounding box center [478, 149] width 29 height 17
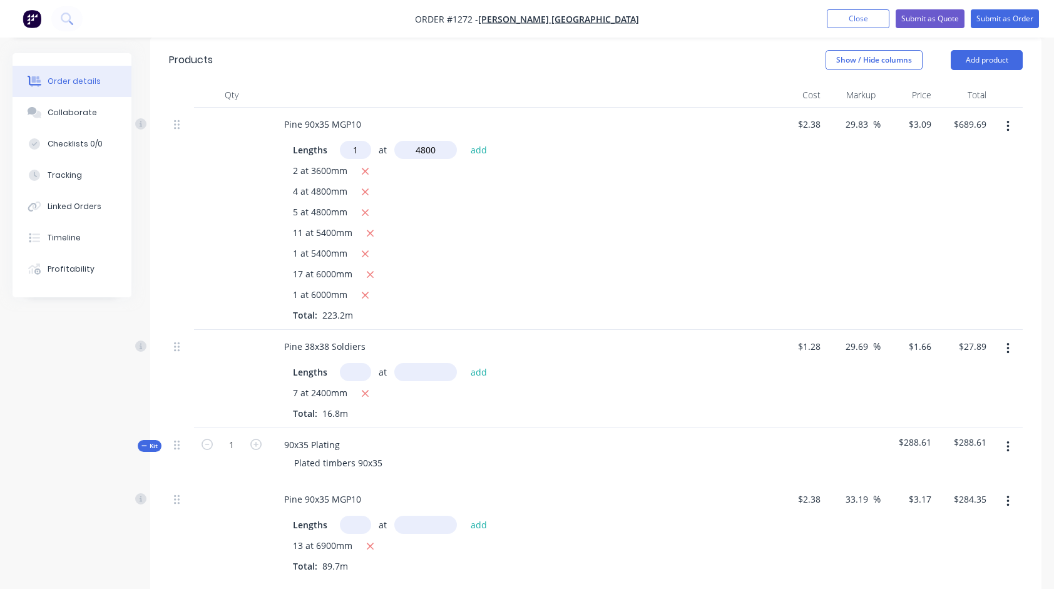
click at [464, 141] on button "add" at bounding box center [478, 149] width 29 height 17
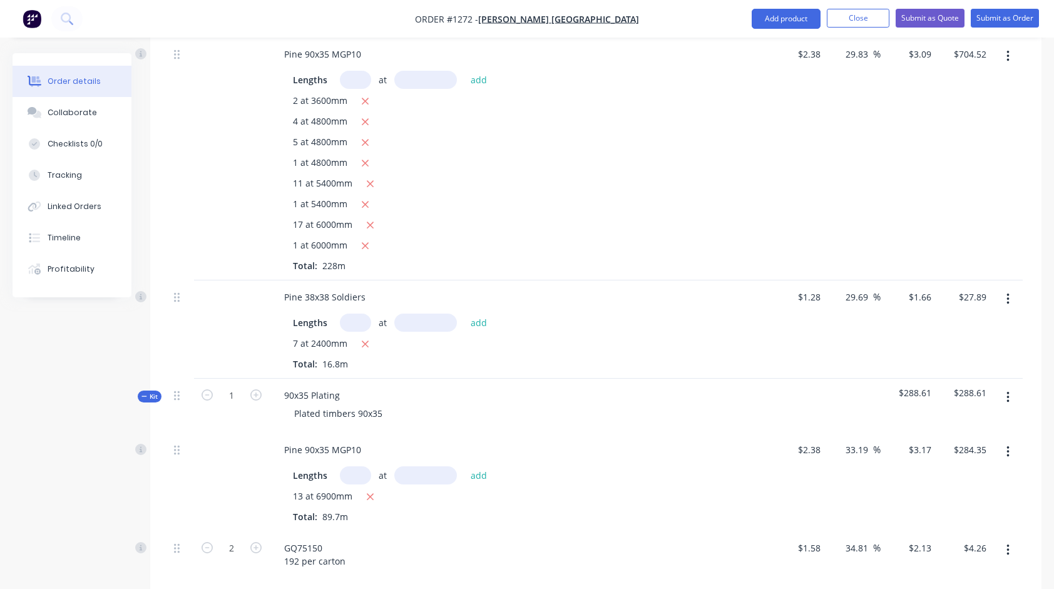
scroll to position [688, 0]
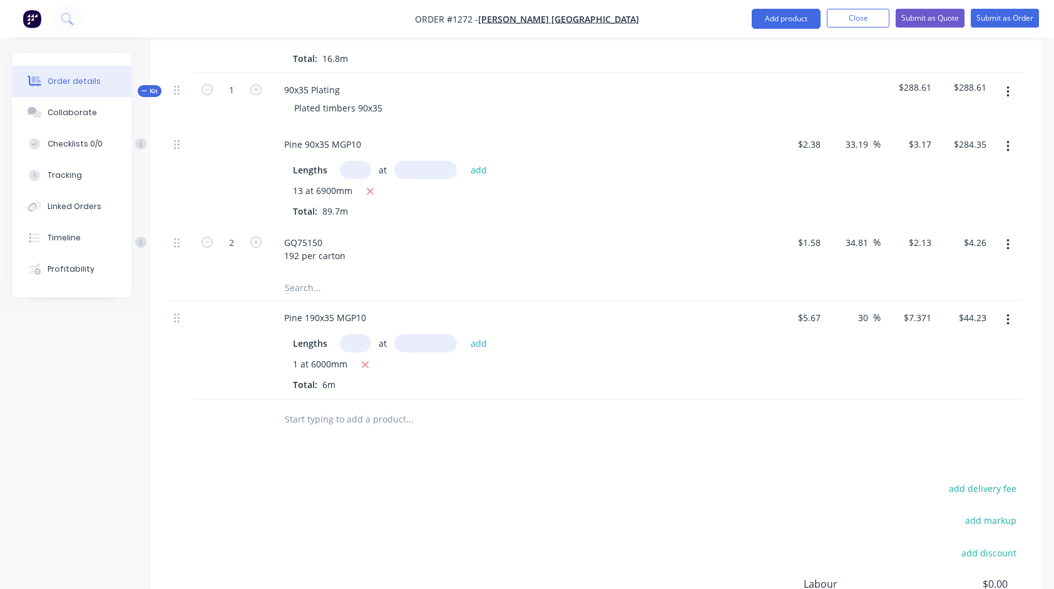
click at [399, 407] on input "text" at bounding box center [409, 419] width 250 height 25
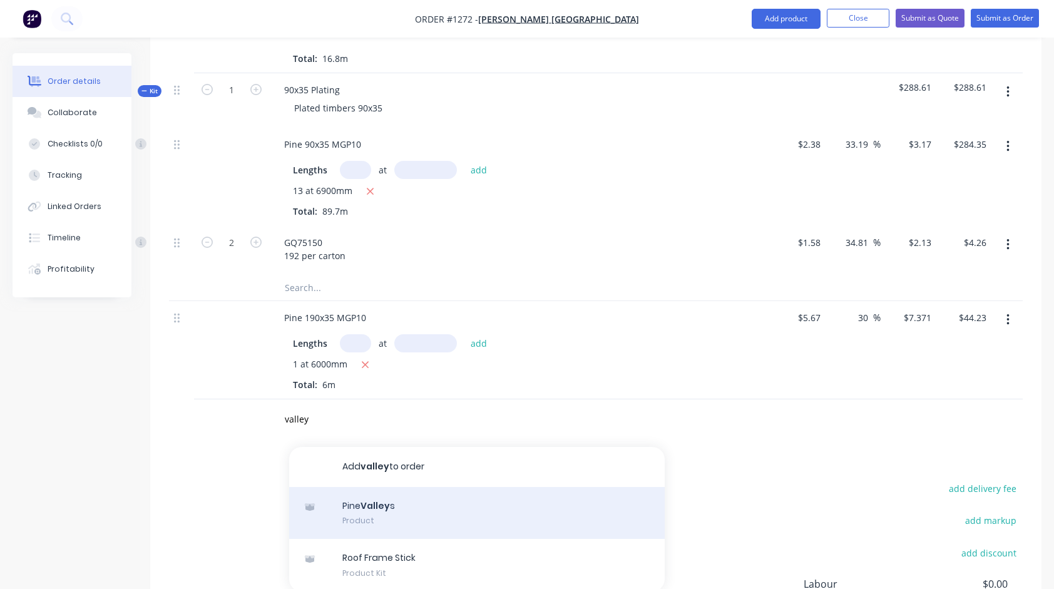
click at [400, 488] on div "Pine Valley s Product" at bounding box center [477, 513] width 376 height 53
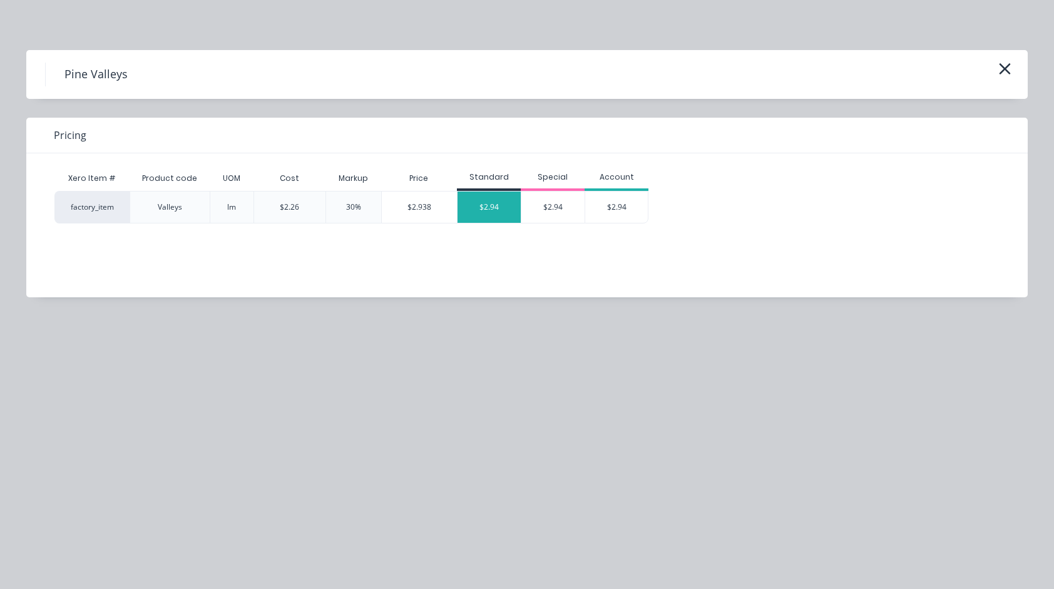
click at [491, 198] on div "$2.94" at bounding box center [489, 207] width 63 height 31
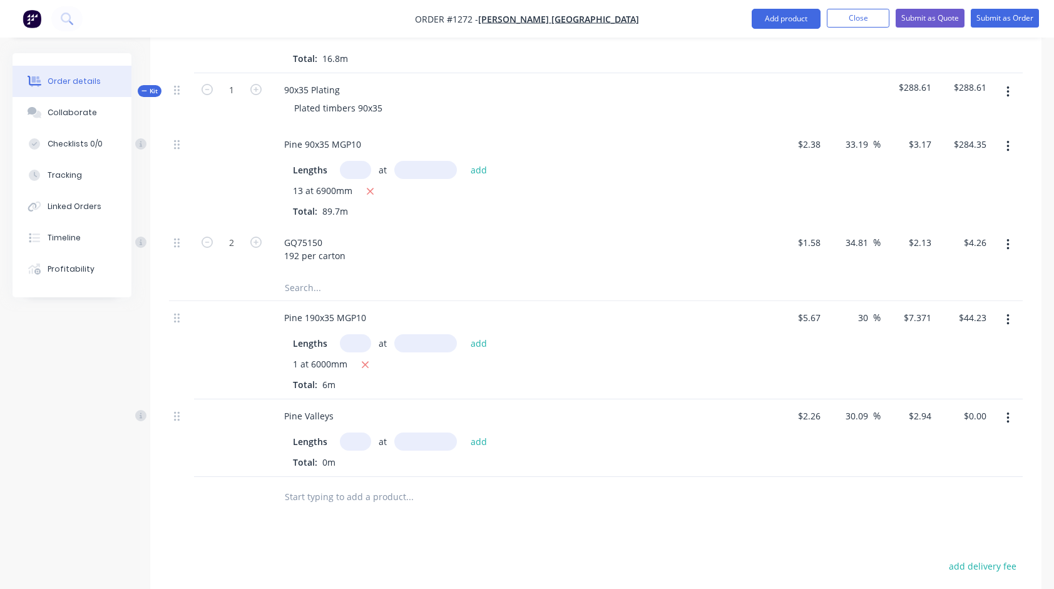
click at [362, 432] on input "text" at bounding box center [355, 441] width 31 height 18
click at [464, 432] on button "add" at bounding box center [478, 440] width 29 height 17
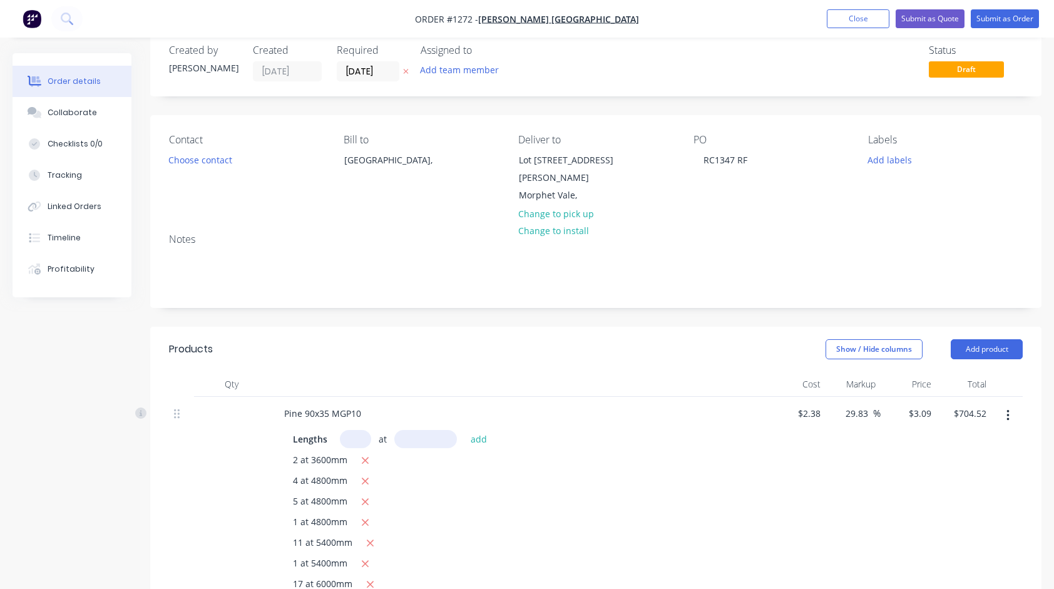
scroll to position [0, 0]
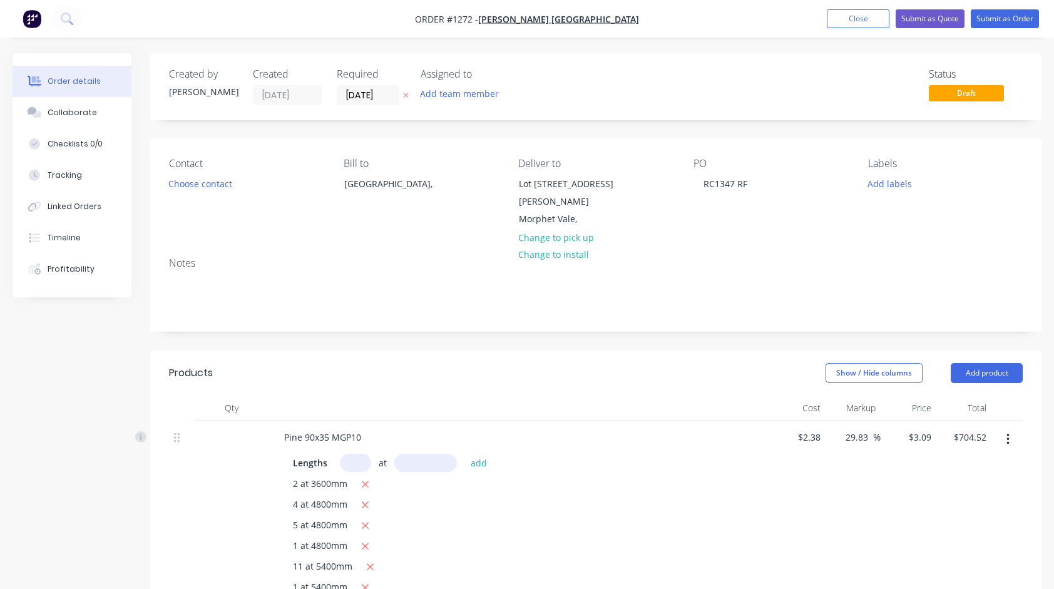
click at [364, 454] on input "text" at bounding box center [355, 463] width 31 height 18
click at [464, 454] on button "add" at bounding box center [478, 462] width 29 height 17
click at [857, 428] on input "29.83" at bounding box center [858, 437] width 29 height 18
click at [812, 467] on div "$2.38 $2.38" at bounding box center [798, 552] width 56 height 263
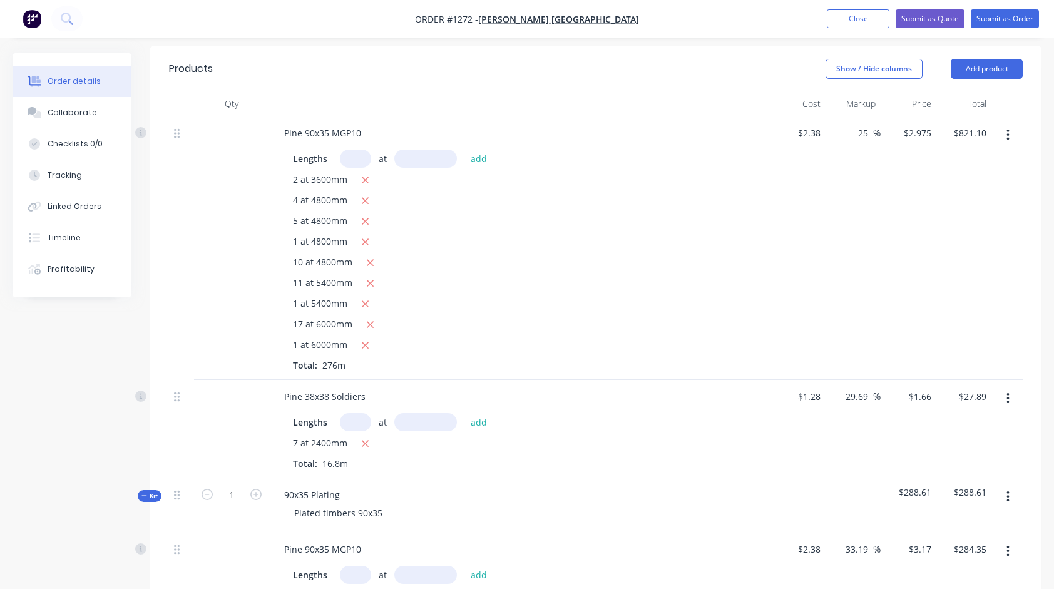
scroll to position [313, 0]
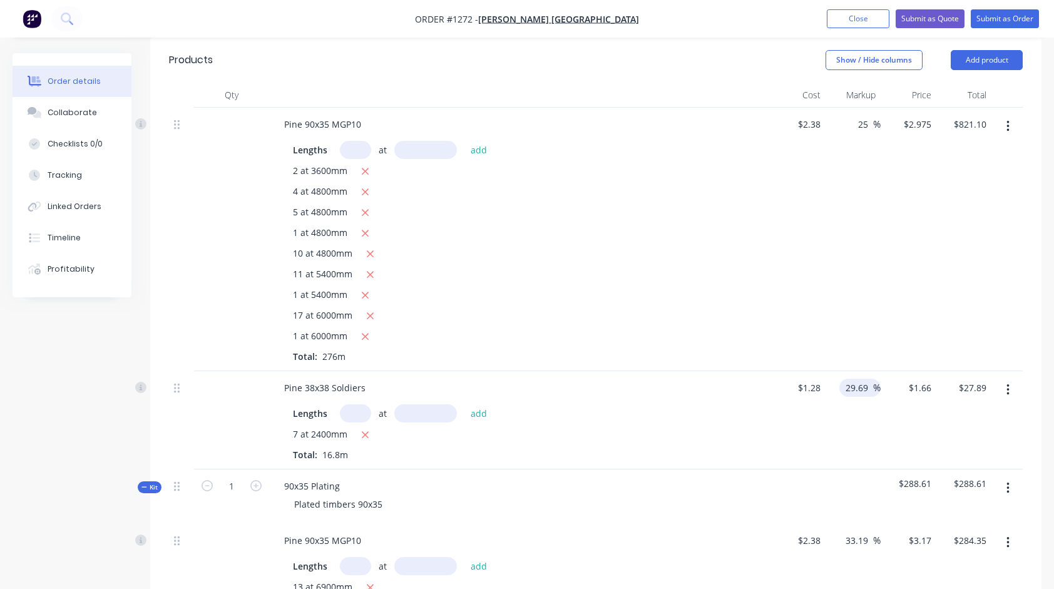
click at [860, 379] on input "29.69" at bounding box center [858, 388] width 29 height 18
click at [769, 406] on div "Pine 38x38 Soldiers Lengths at add 7 at 2400mm Total: 16.8m" at bounding box center [519, 420] width 501 height 98
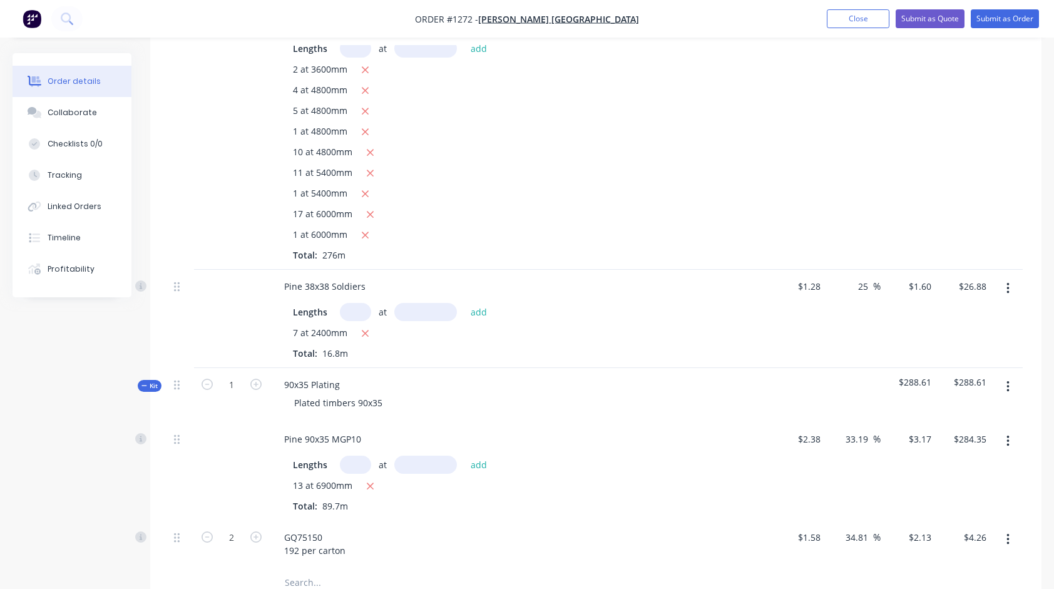
scroll to position [438, 0]
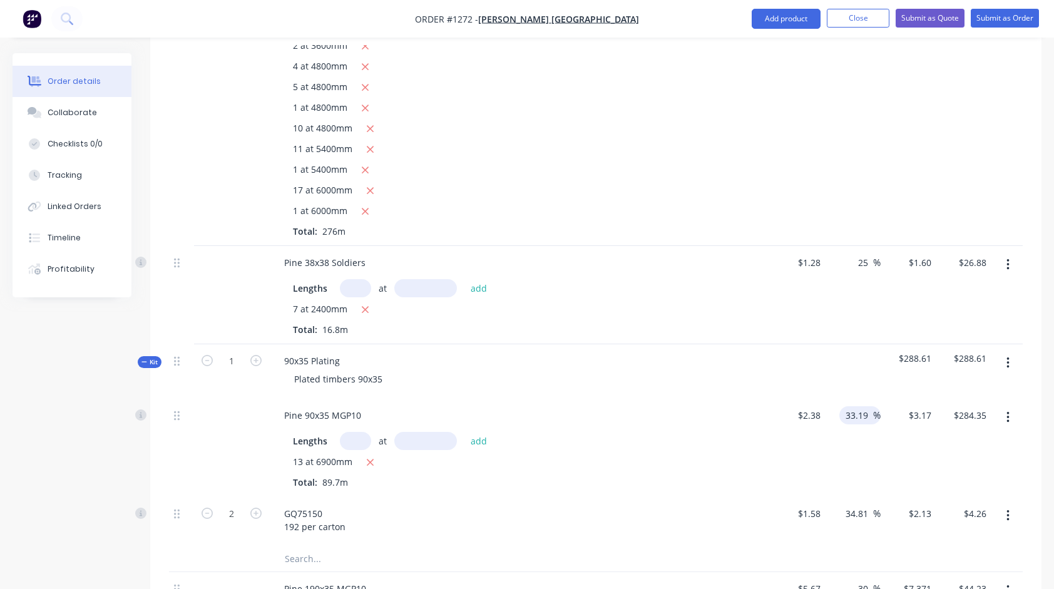
click at [857, 406] on input "33.19" at bounding box center [858, 415] width 29 height 18
click at [684, 376] on div "90x35 Plating Plated timbers 90x35" at bounding box center [519, 371] width 501 height 54
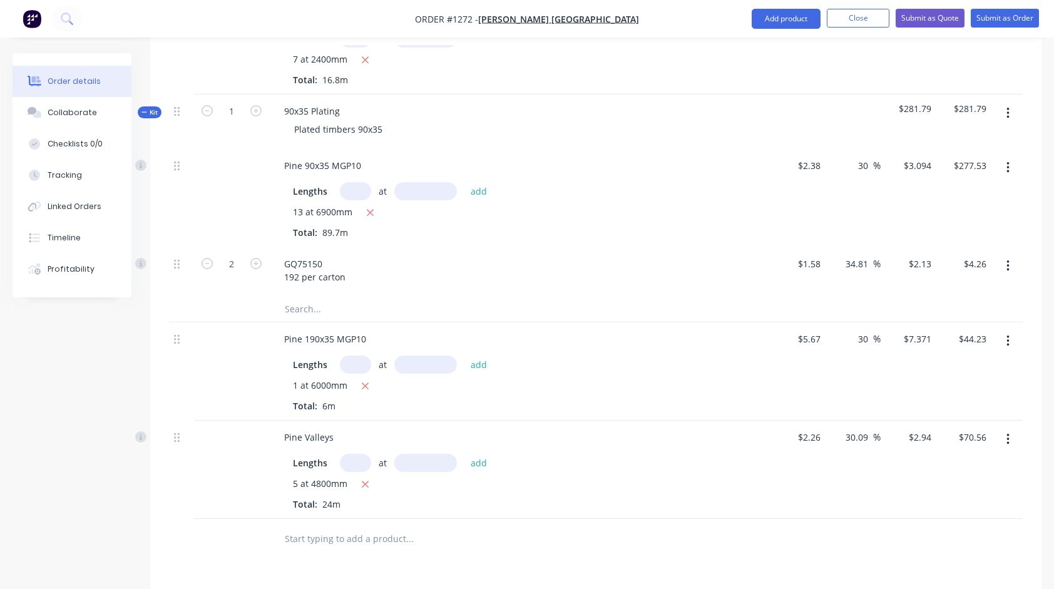
scroll to position [688, 0]
click at [866, 329] on input "30" at bounding box center [865, 338] width 16 height 18
click at [849, 370] on div "25 25 %" at bounding box center [854, 371] width 56 height 98
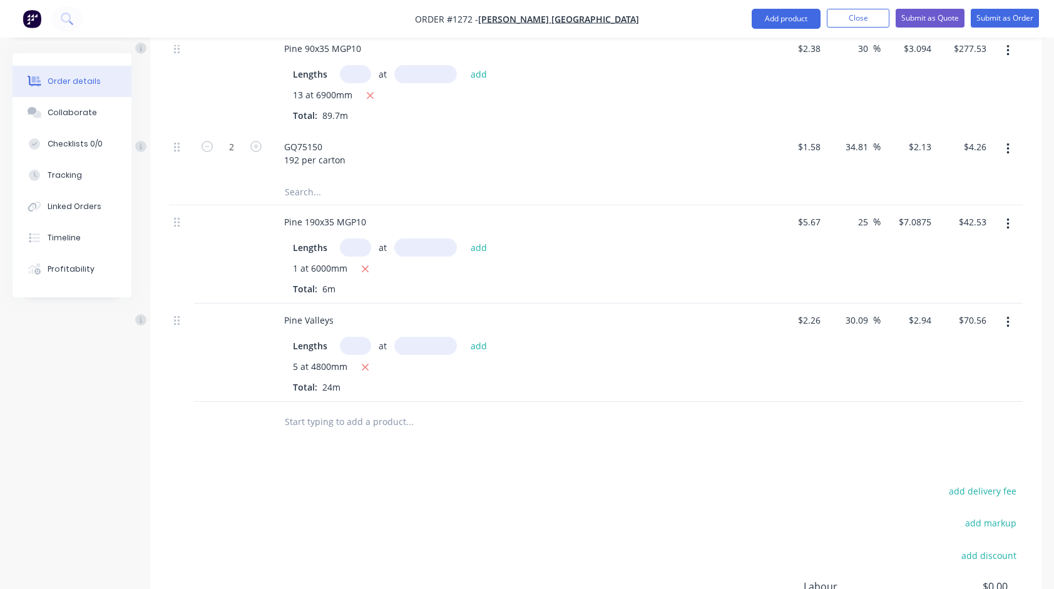
scroll to position [814, 0]
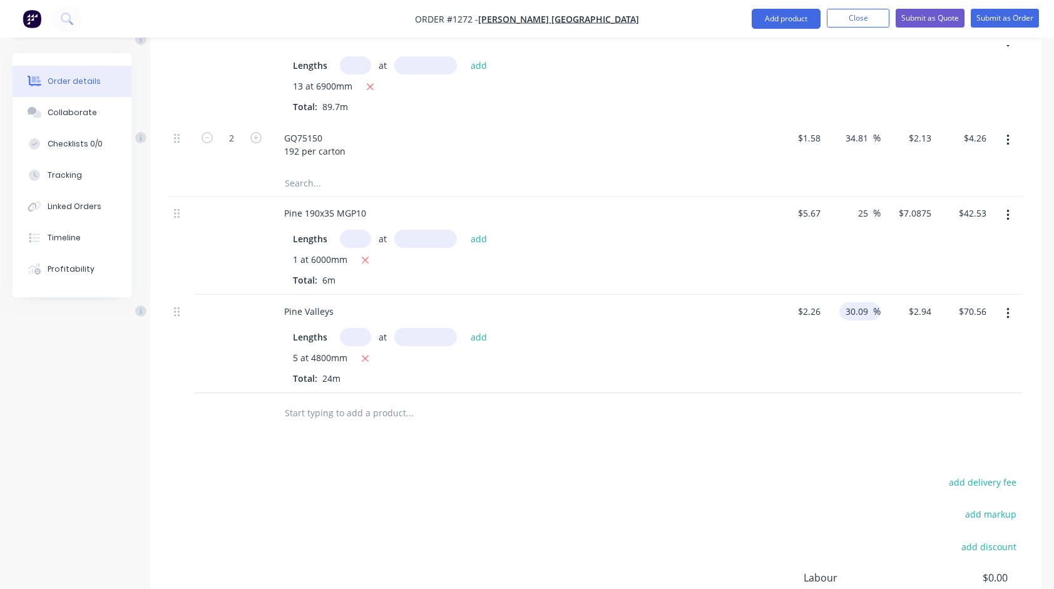
click at [859, 302] on input "30.09" at bounding box center [858, 311] width 29 height 18
click at [742, 421] on div "Products Show / Hide columns Add product Qty Cost Markup Price Total Pine 90x35…" at bounding box center [595, 135] width 891 height 1197
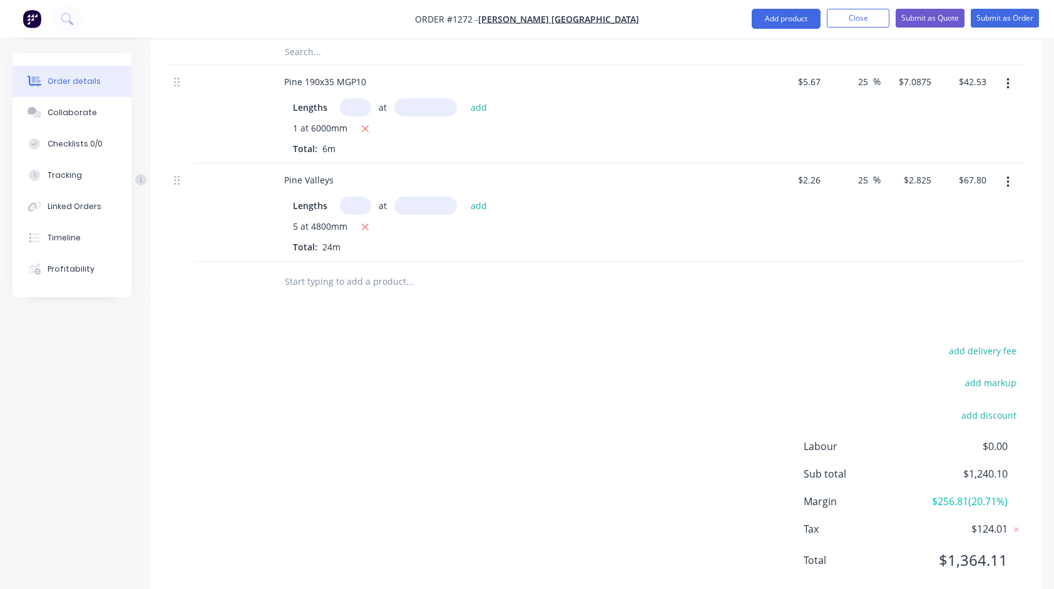
scroll to position [961, 0]
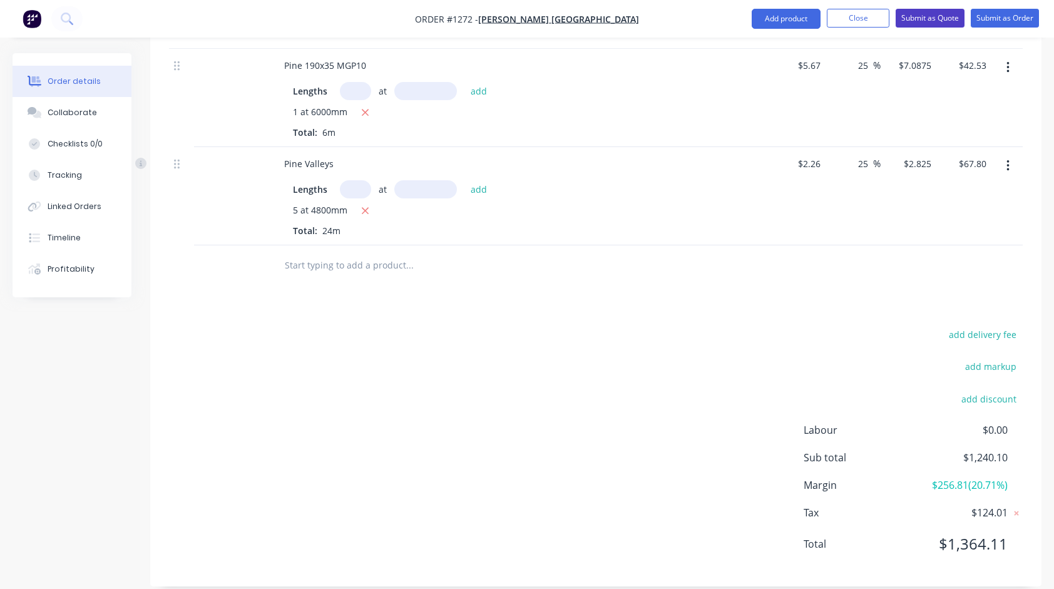
click at [935, 19] on button "Submit as Quote" at bounding box center [930, 18] width 69 height 19
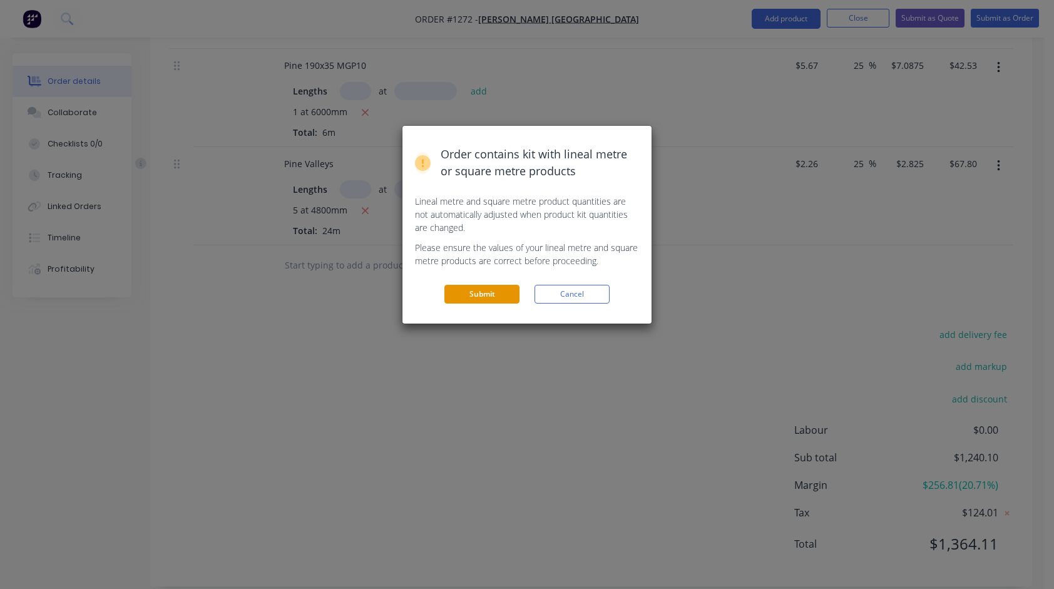
click at [498, 297] on button "Submit" at bounding box center [481, 294] width 75 height 19
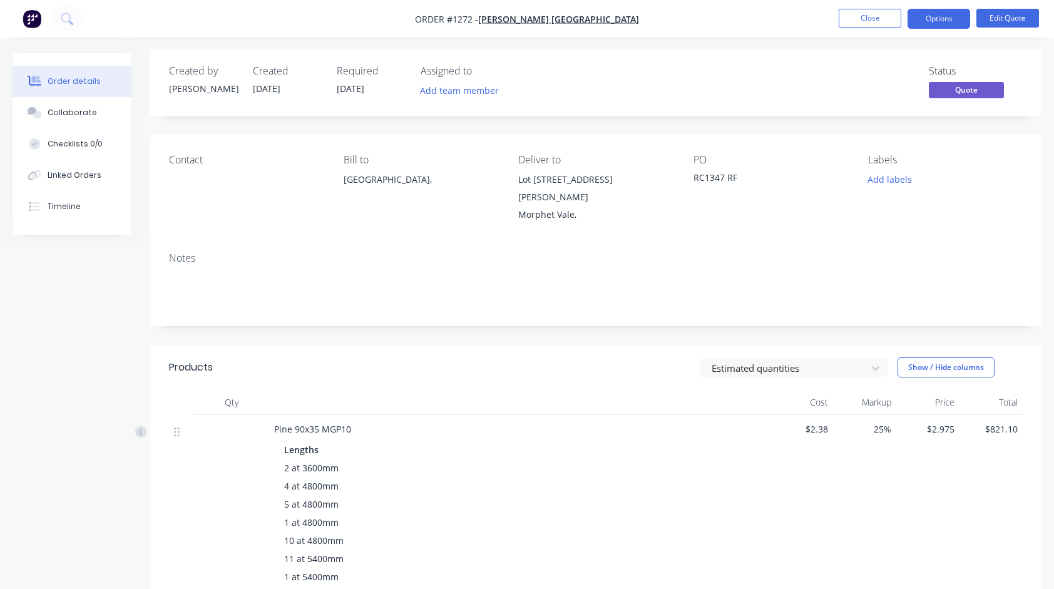
scroll to position [0, 0]
